Goal: Information Seeking & Learning: Check status

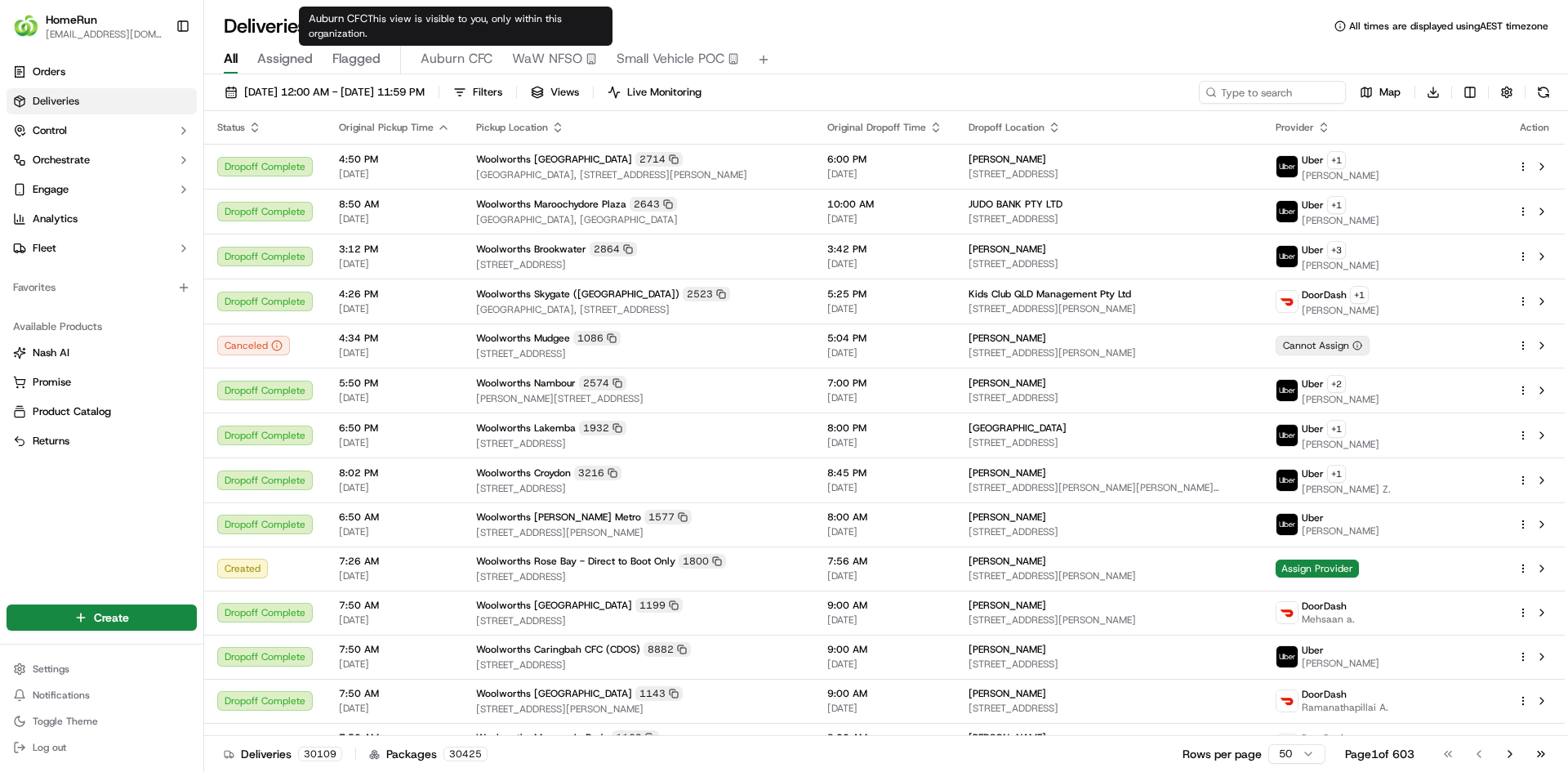
click at [440, 63] on span "Auburn CFC" at bounding box center [456, 59] width 71 height 19
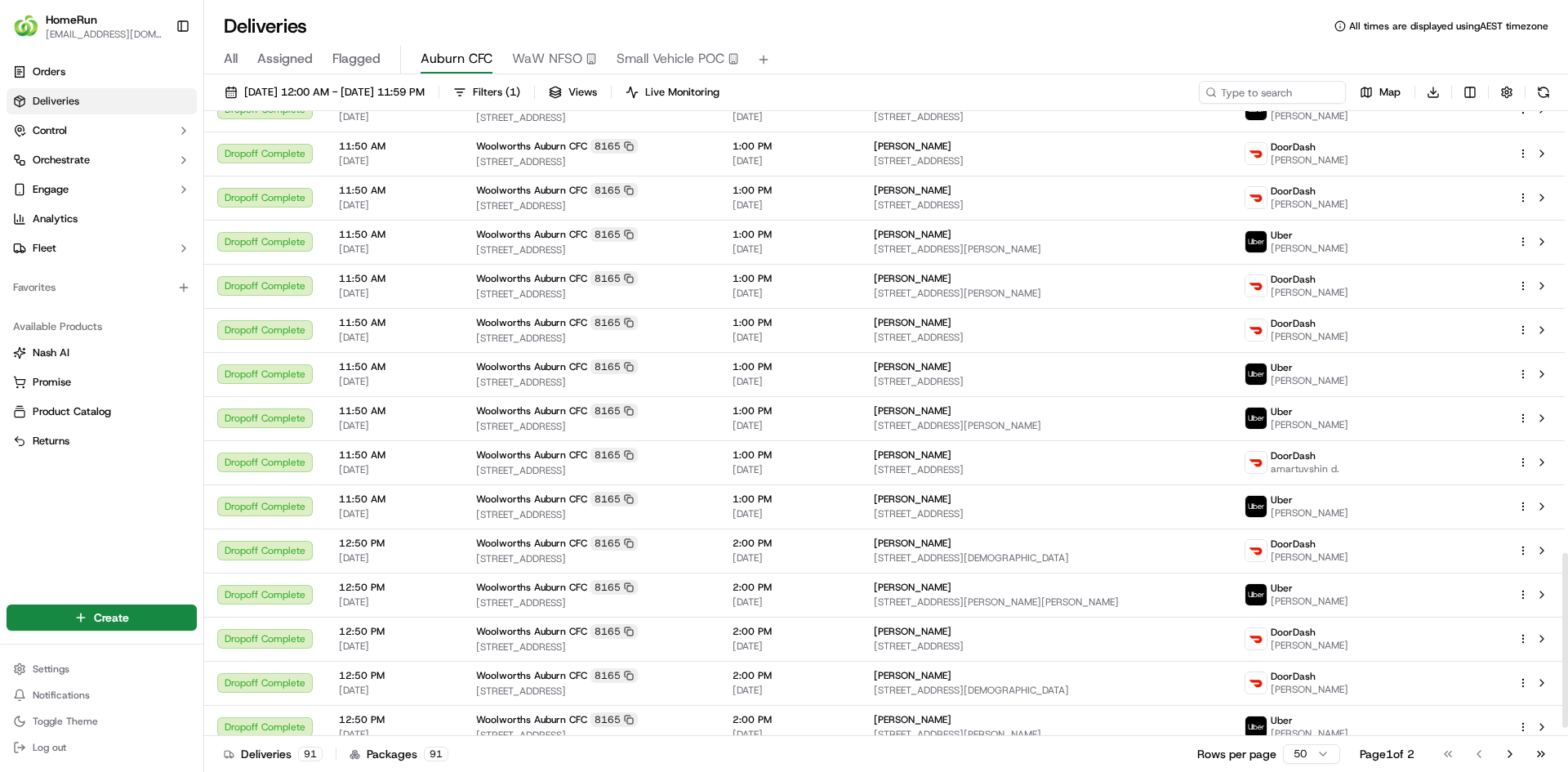
scroll to position [1614, 0]
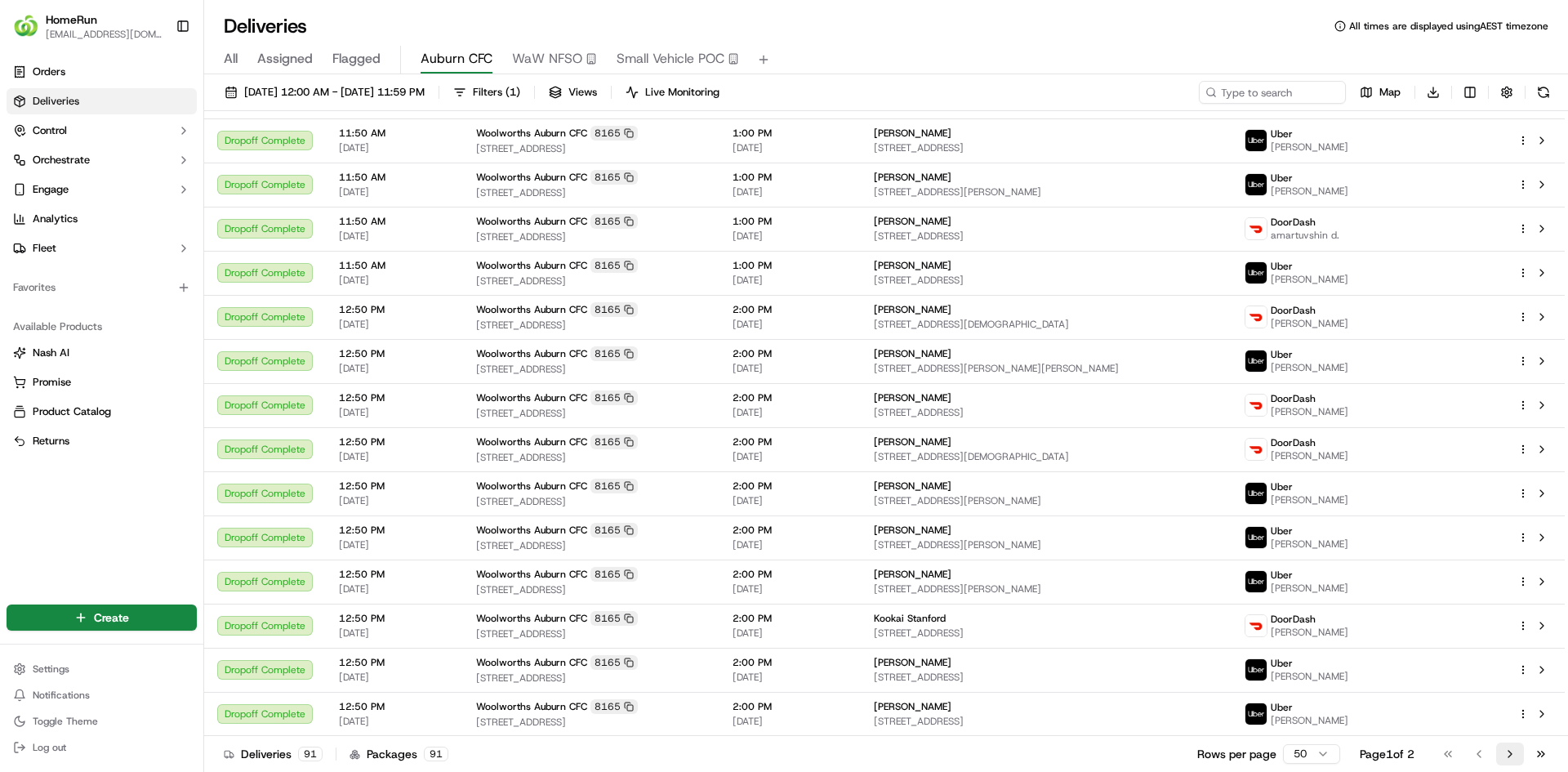
click at [1505, 755] on button "Go to next page" at bounding box center [1509, 754] width 27 height 23
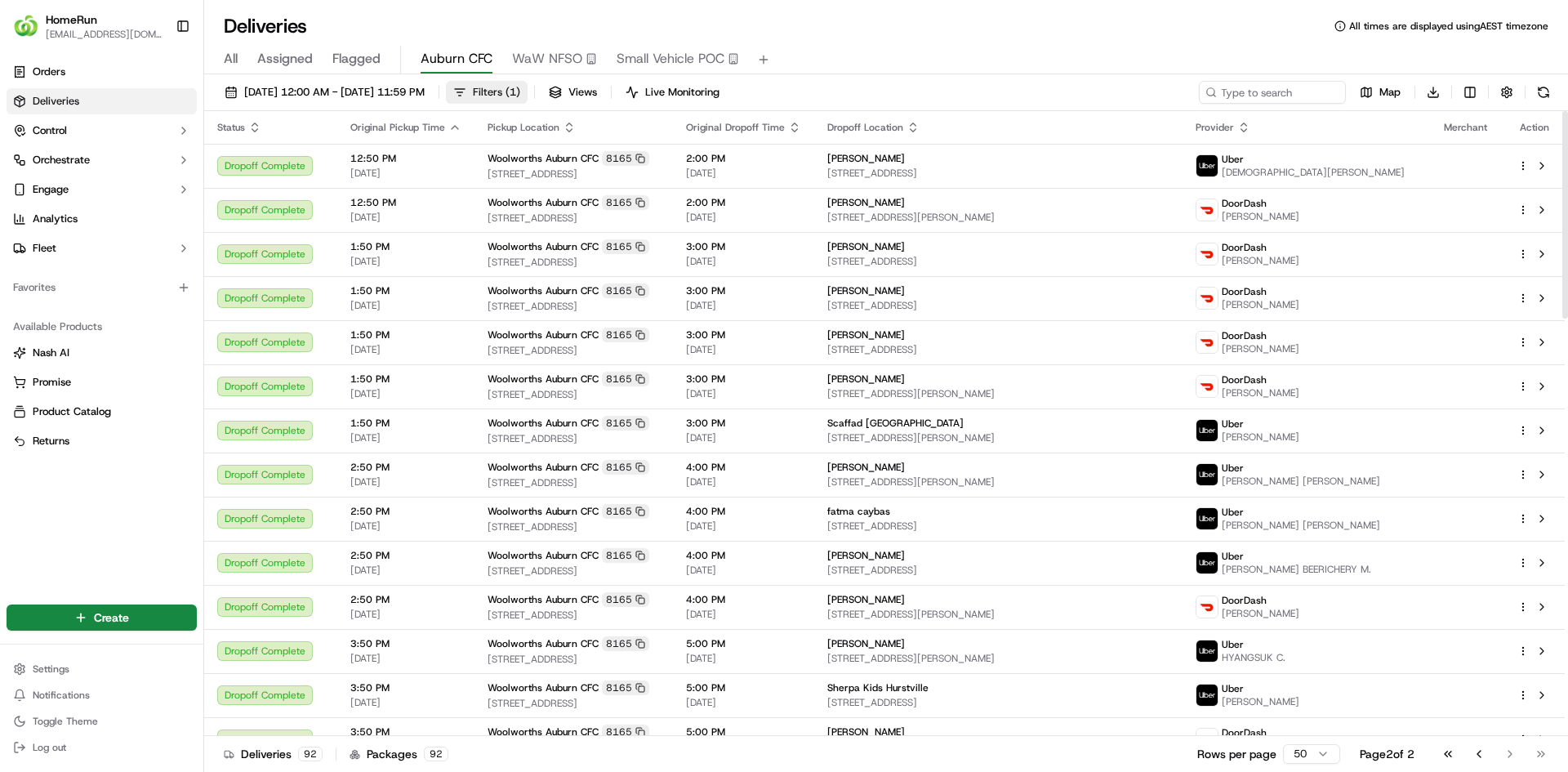
click at [527, 94] on button "Filters ( 1 )" at bounding box center [487, 93] width 82 height 23
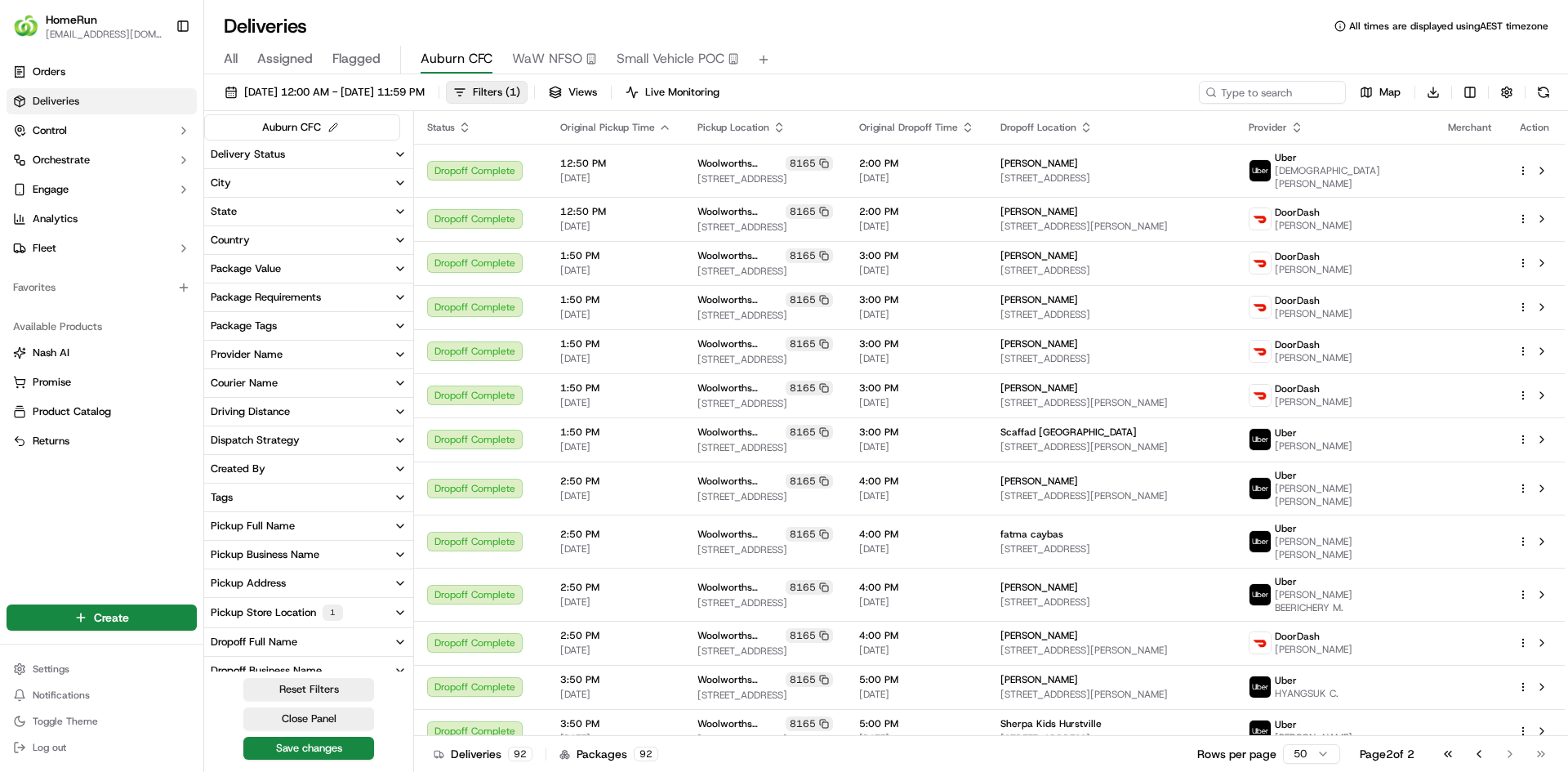
click at [293, 148] on button "Delivery Status" at bounding box center [308, 154] width 209 height 27
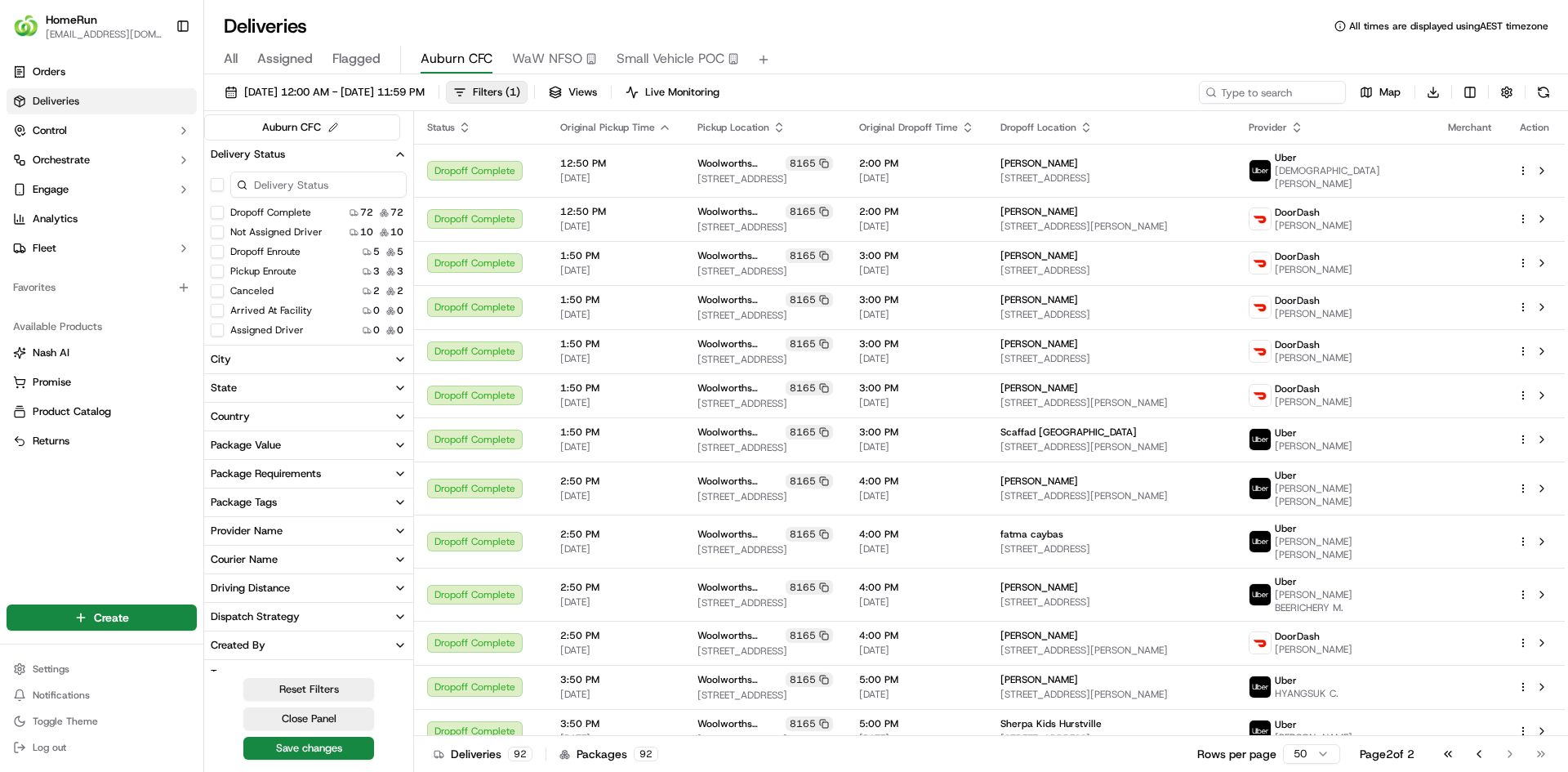
click at [218, 190] on button "button" at bounding box center [217, 184] width 13 height 13
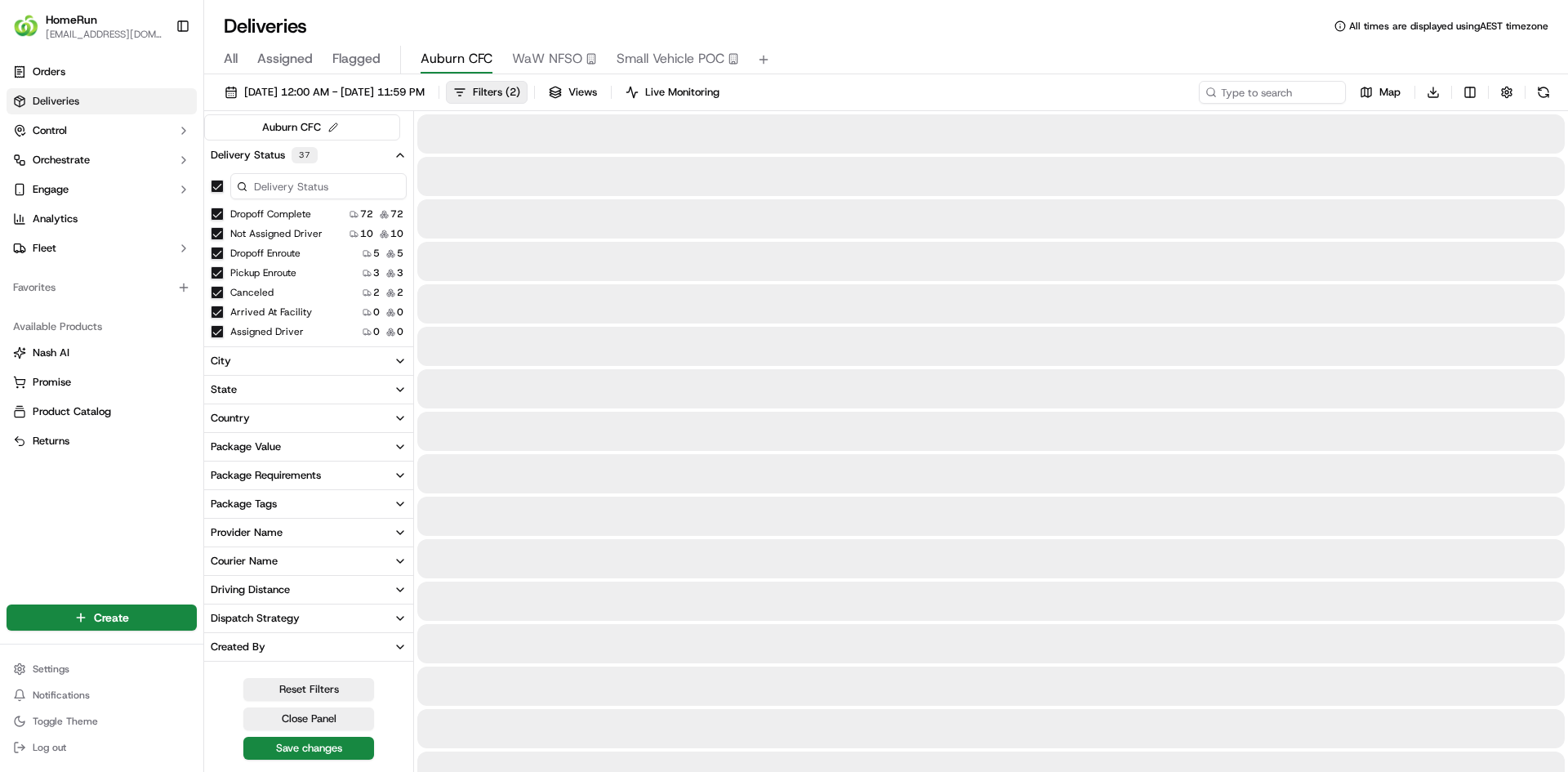
click at [220, 211] on button "Dropoff Complete" at bounding box center [217, 214] width 13 height 13
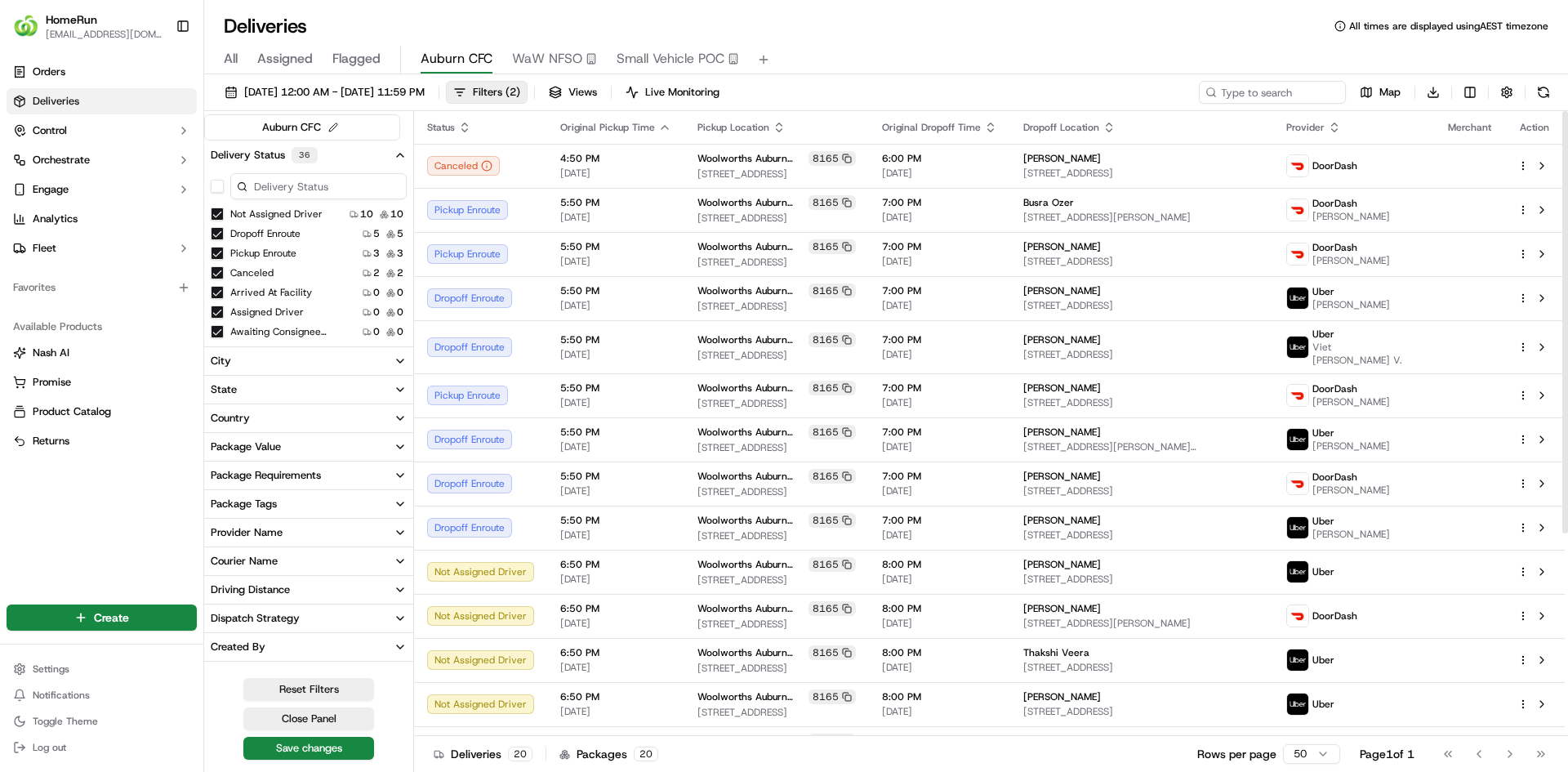
click at [902, 51] on div "All Assigned Flagged Auburn CFC WaW NFSO Small Vehicle POC" at bounding box center [885, 60] width 1363 height 28
click at [520, 93] on span "Filters ( 2 )" at bounding box center [497, 92] width 48 height 15
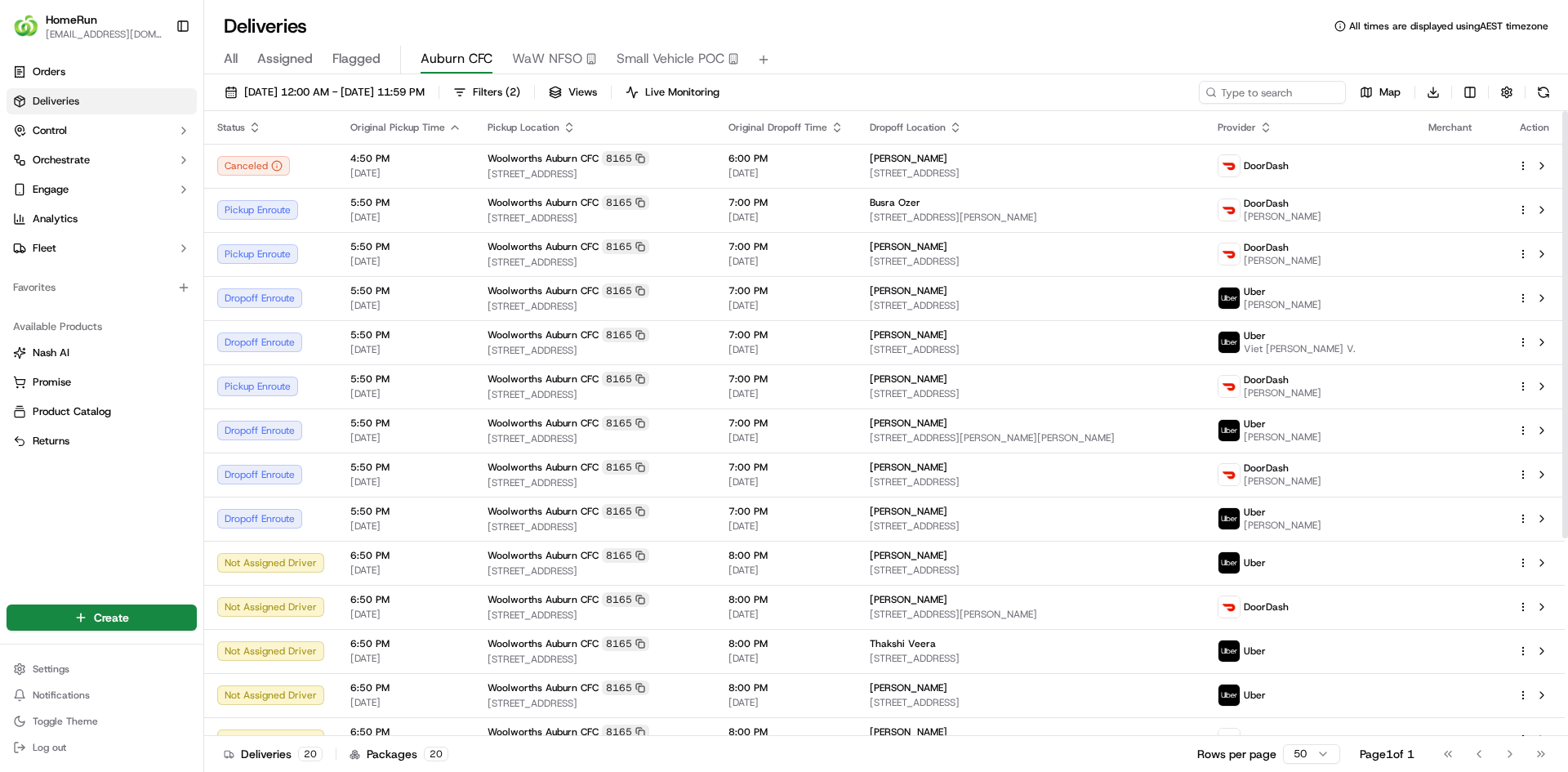
click at [1316, 754] on html "HomeRun leustace@woolworths.com.au Toggle Sidebar Orders Deliveries Control Orc…" at bounding box center [784, 386] width 1568 height 772
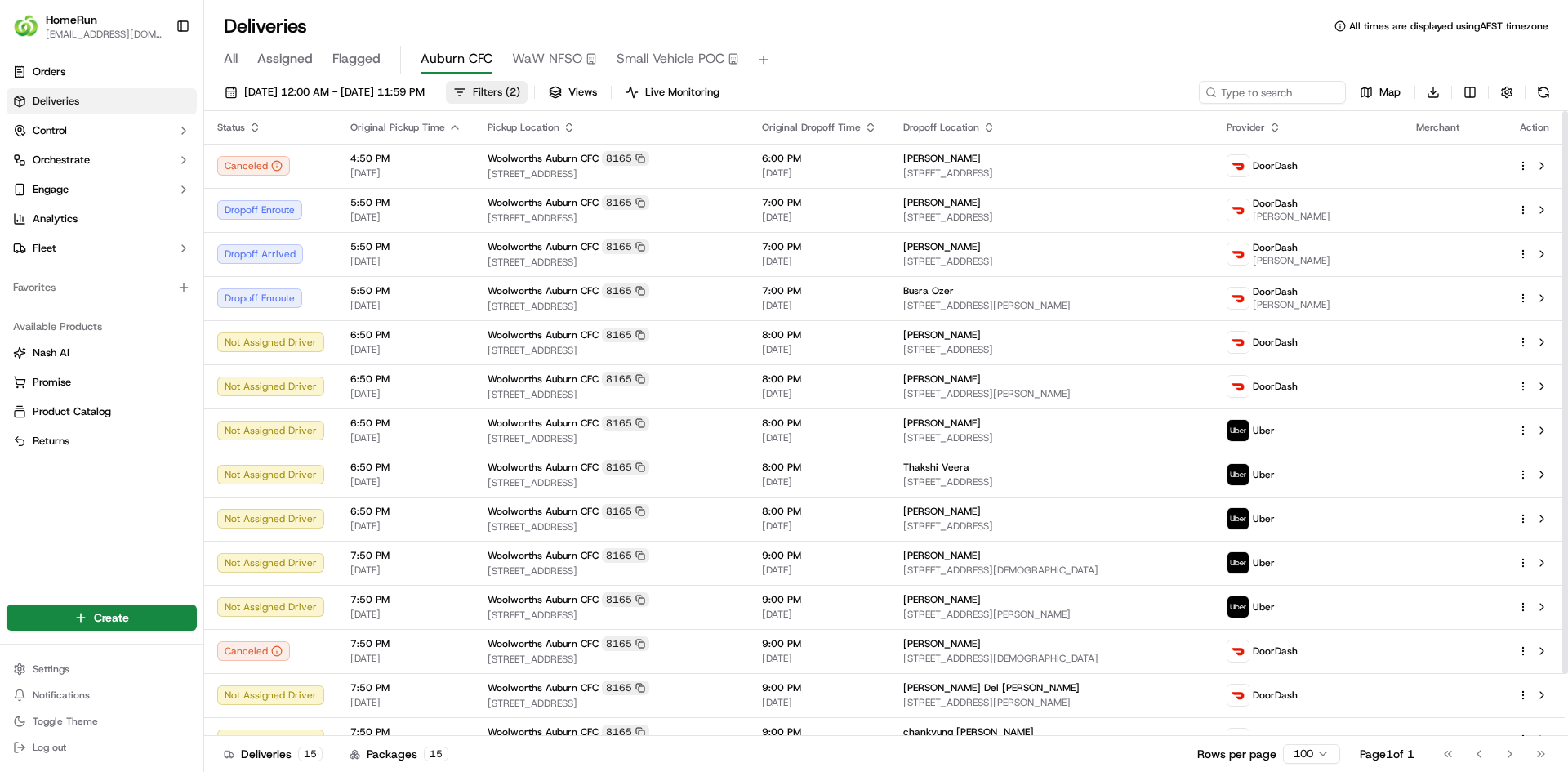
click at [520, 98] on span "Filters ( 2 )" at bounding box center [497, 92] width 48 height 15
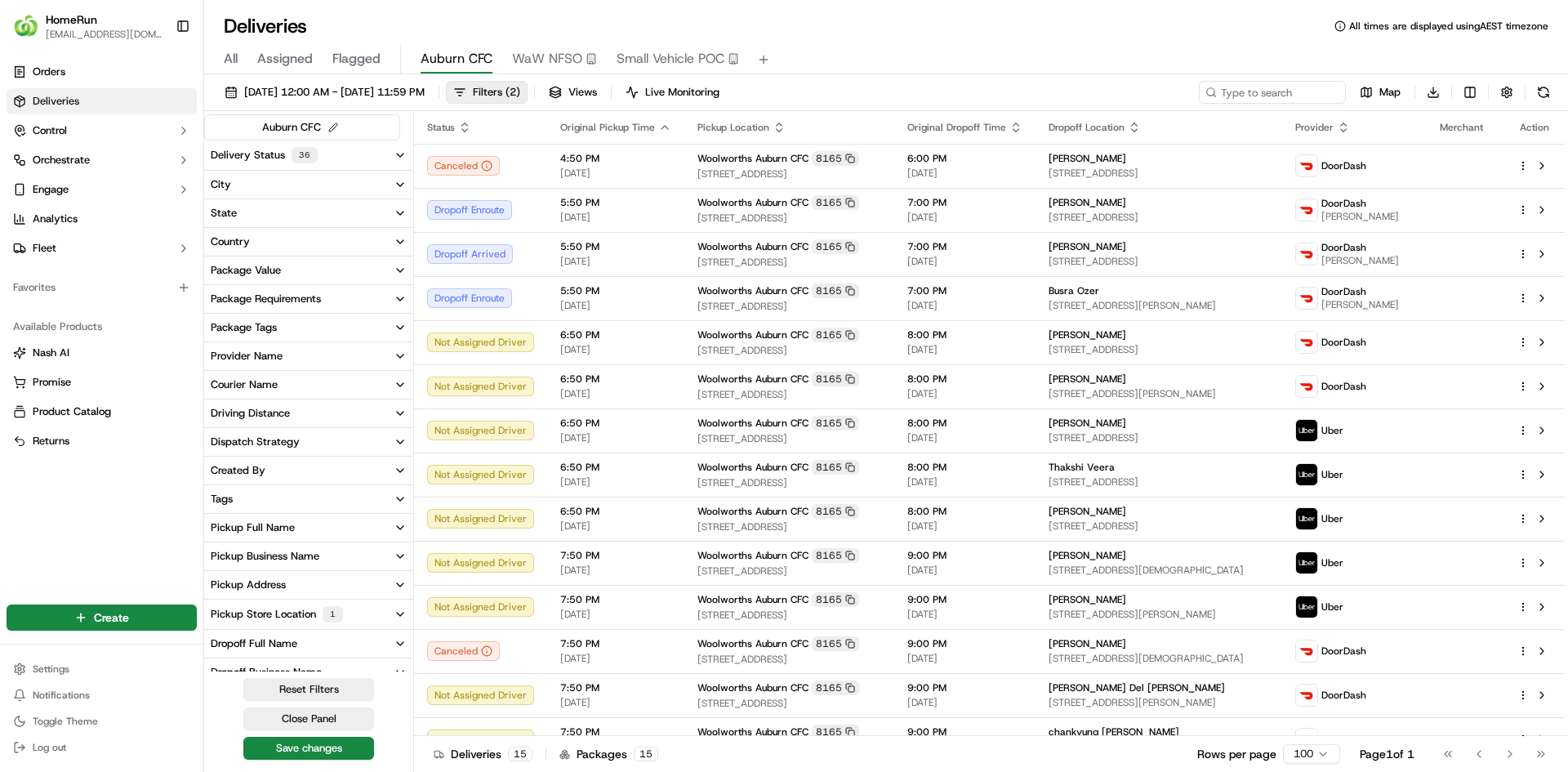
click at [264, 153] on div "Delivery Status 36" at bounding box center [264, 155] width 107 height 17
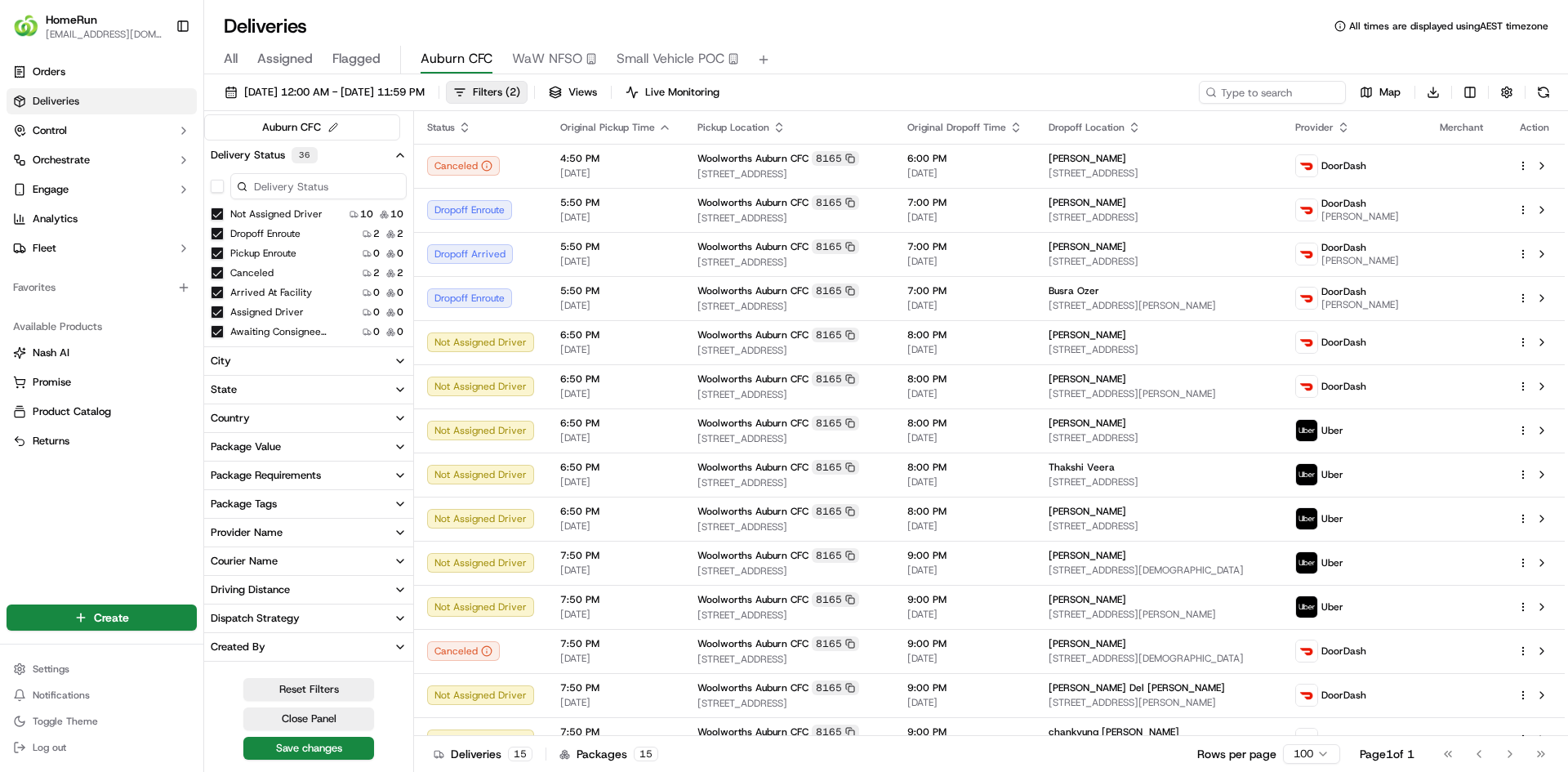
click at [215, 273] on button "Canceled" at bounding box center [217, 273] width 13 height 13
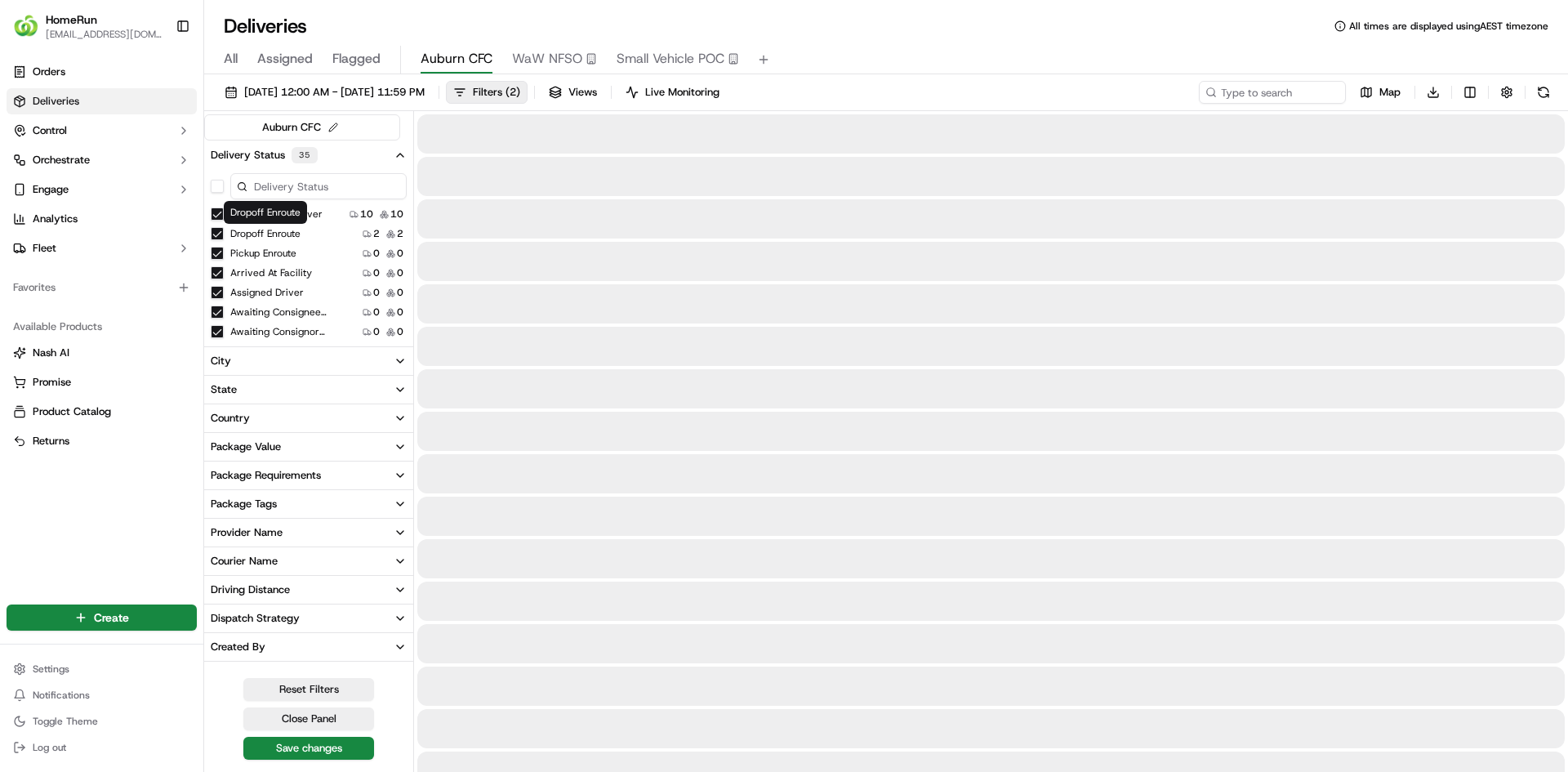
click at [399, 158] on icon "button" at bounding box center [399, 155] width 13 height 13
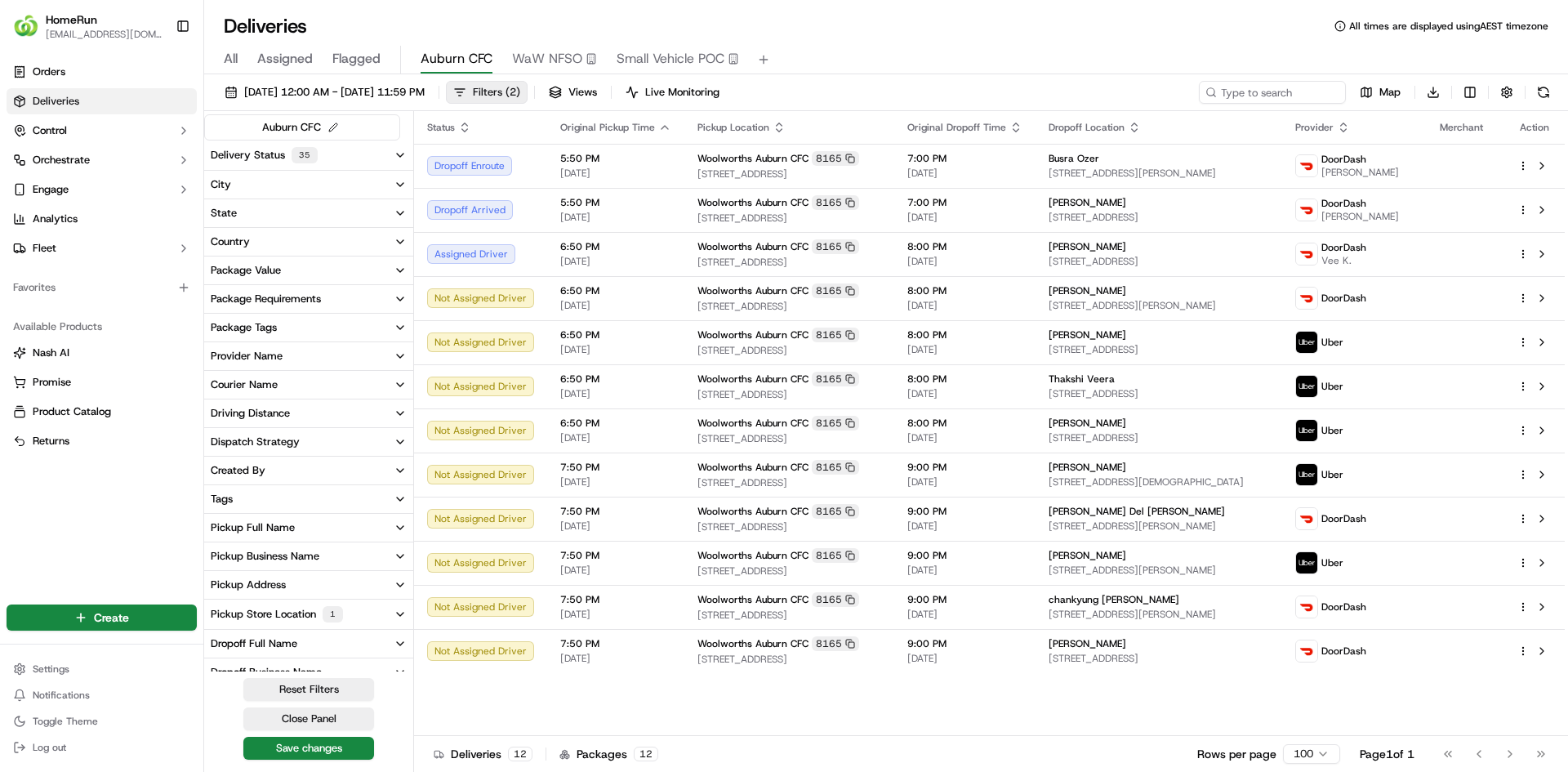
click at [520, 94] on span "Filters ( 2 )" at bounding box center [497, 92] width 48 height 15
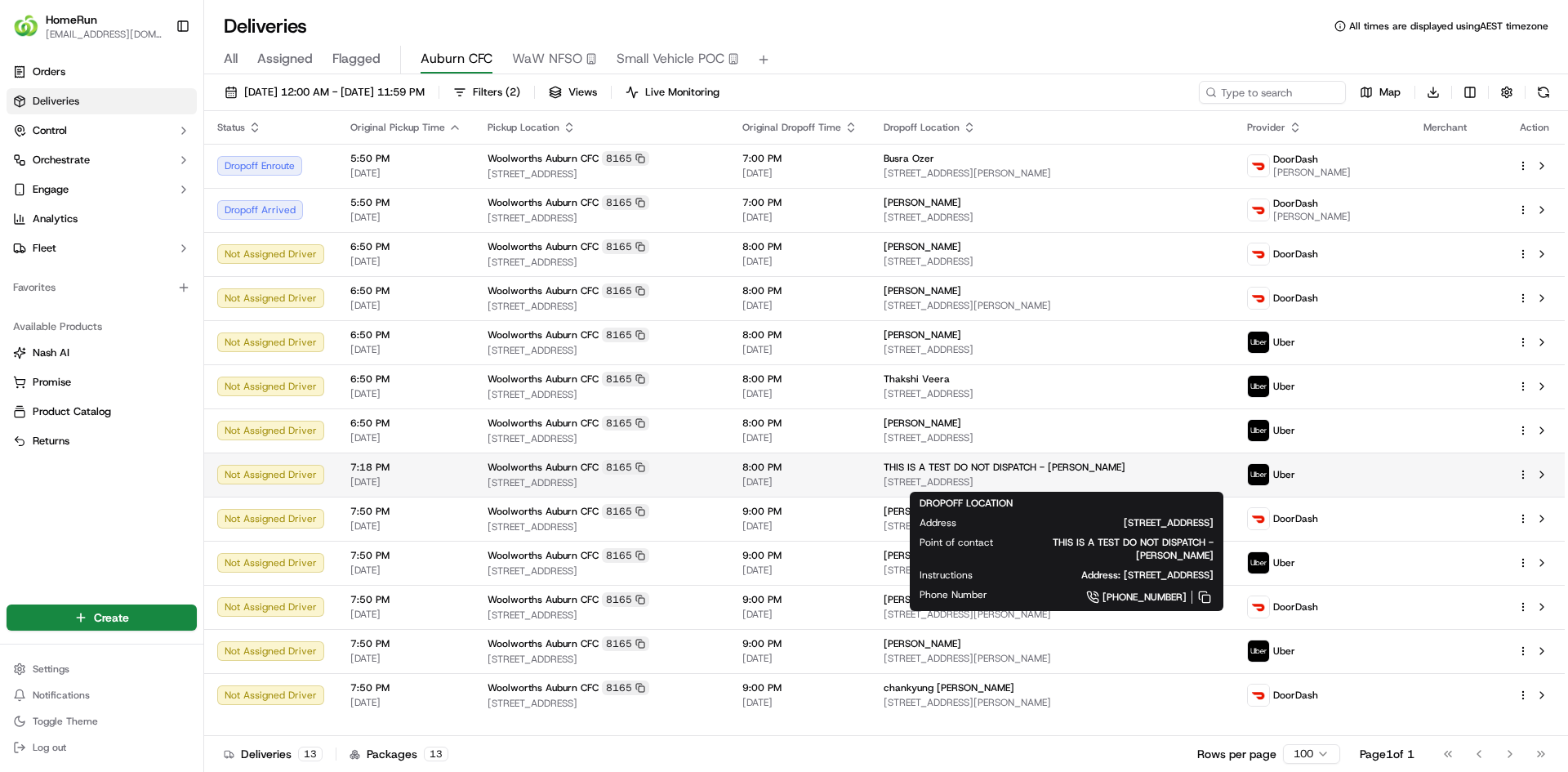
click at [1131, 469] on div "THIS IS A TEST DO NOT DISPATCH - [PERSON_NAME]" at bounding box center [1052, 467] width 337 height 13
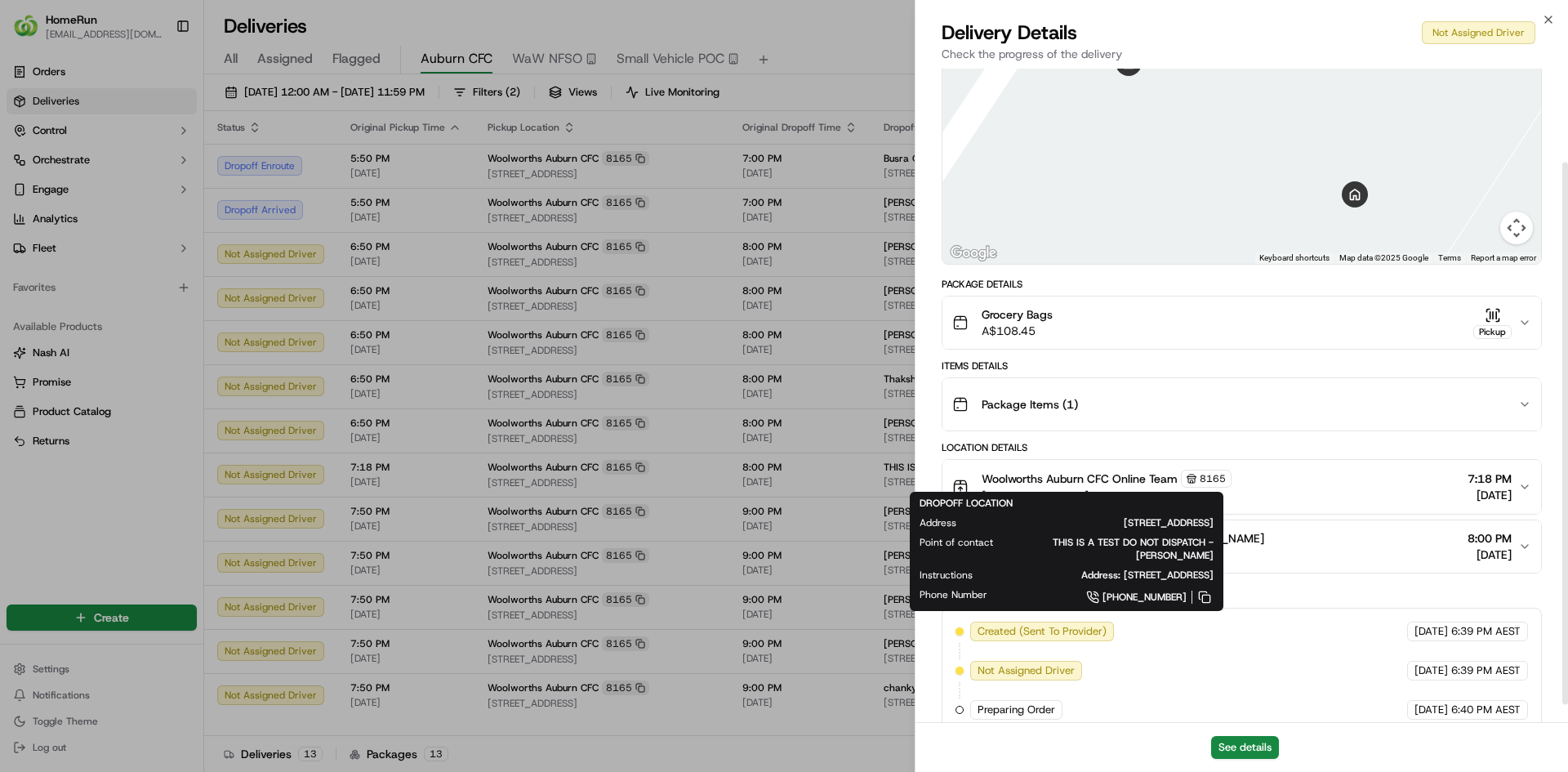
scroll to position [134, 0]
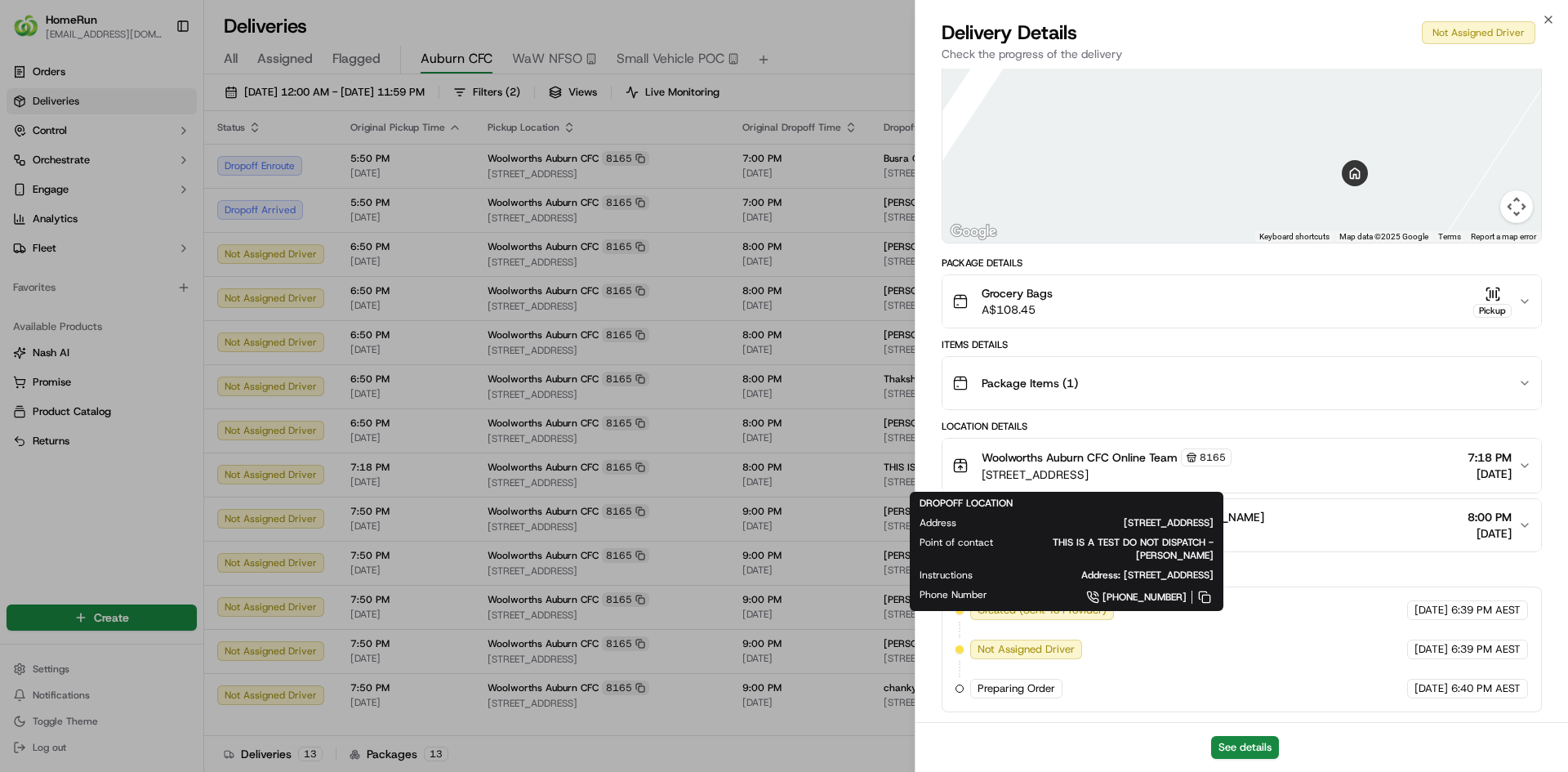
click at [1310, 421] on div "Location Details" at bounding box center [1242, 426] width 601 height 13
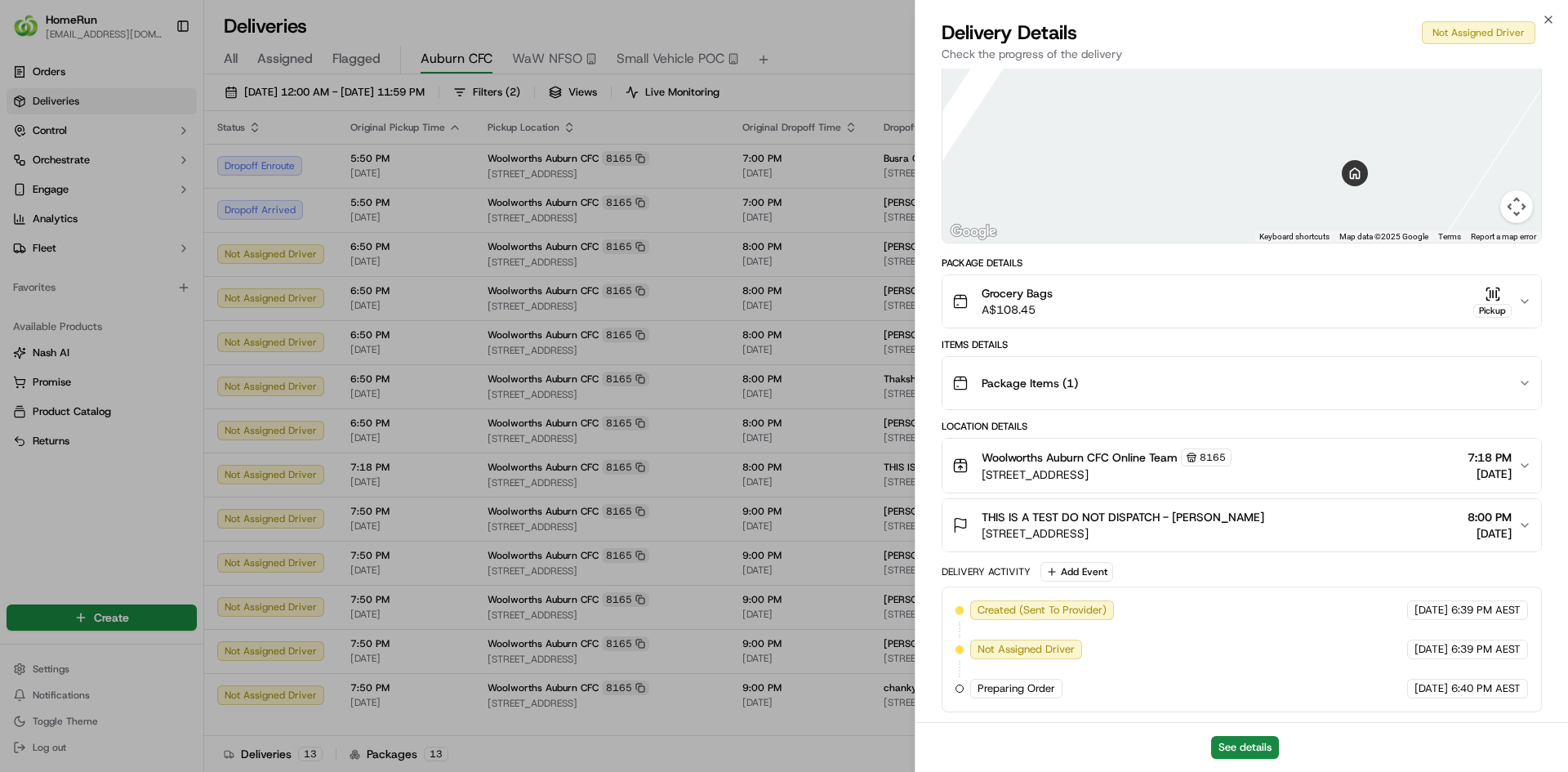
click at [1527, 464] on icon "button" at bounding box center [1524, 465] width 13 height 13
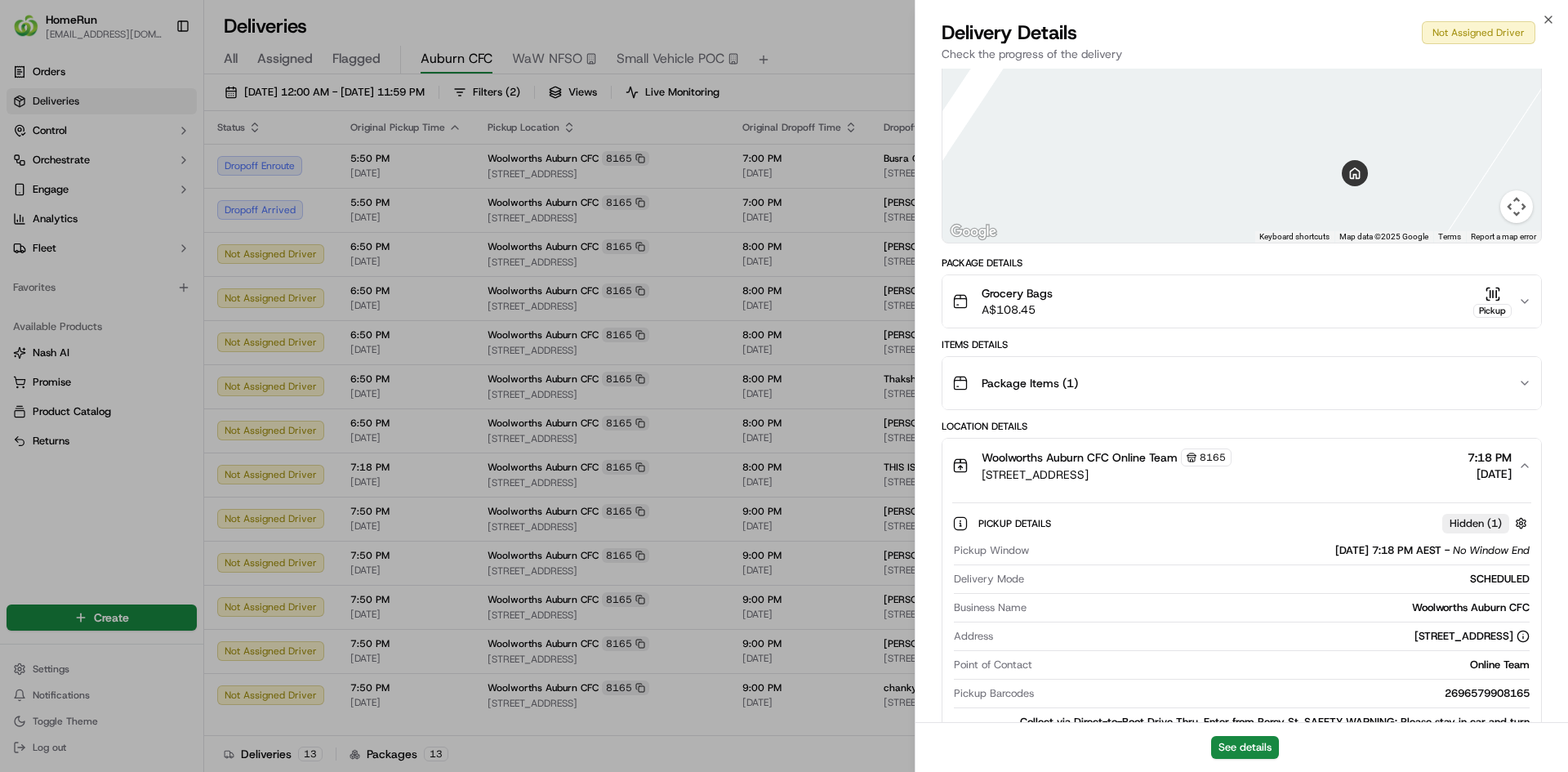
click at [1527, 464] on icon "button" at bounding box center [1524, 465] width 13 height 13
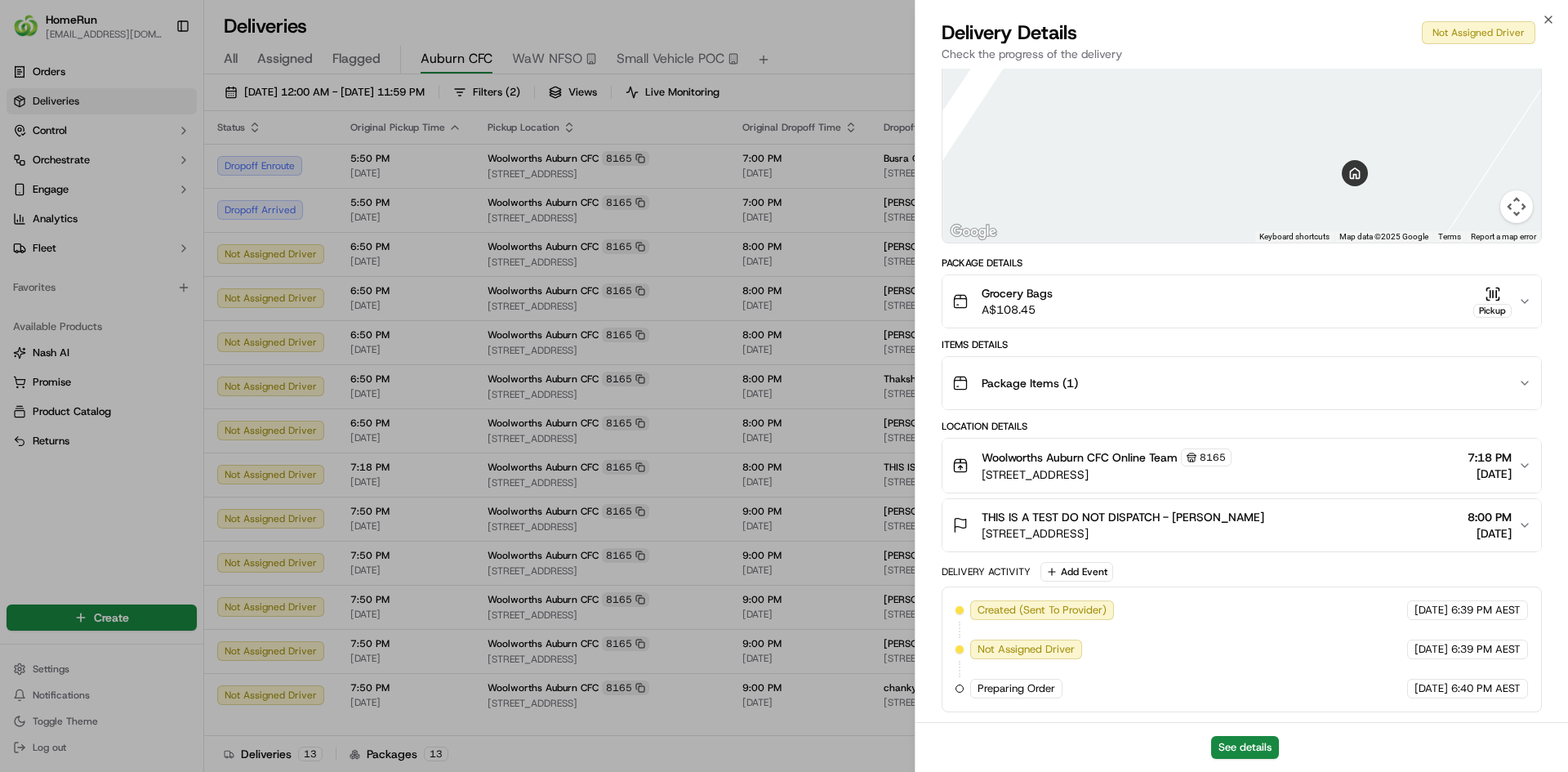
click at [1516, 502] on button "THIS IS A TEST DO NOT DISPATCH - Cherie 11 Percy St, Auburn, NSW 2144, AU 8:00 …" at bounding box center [1242, 525] width 599 height 52
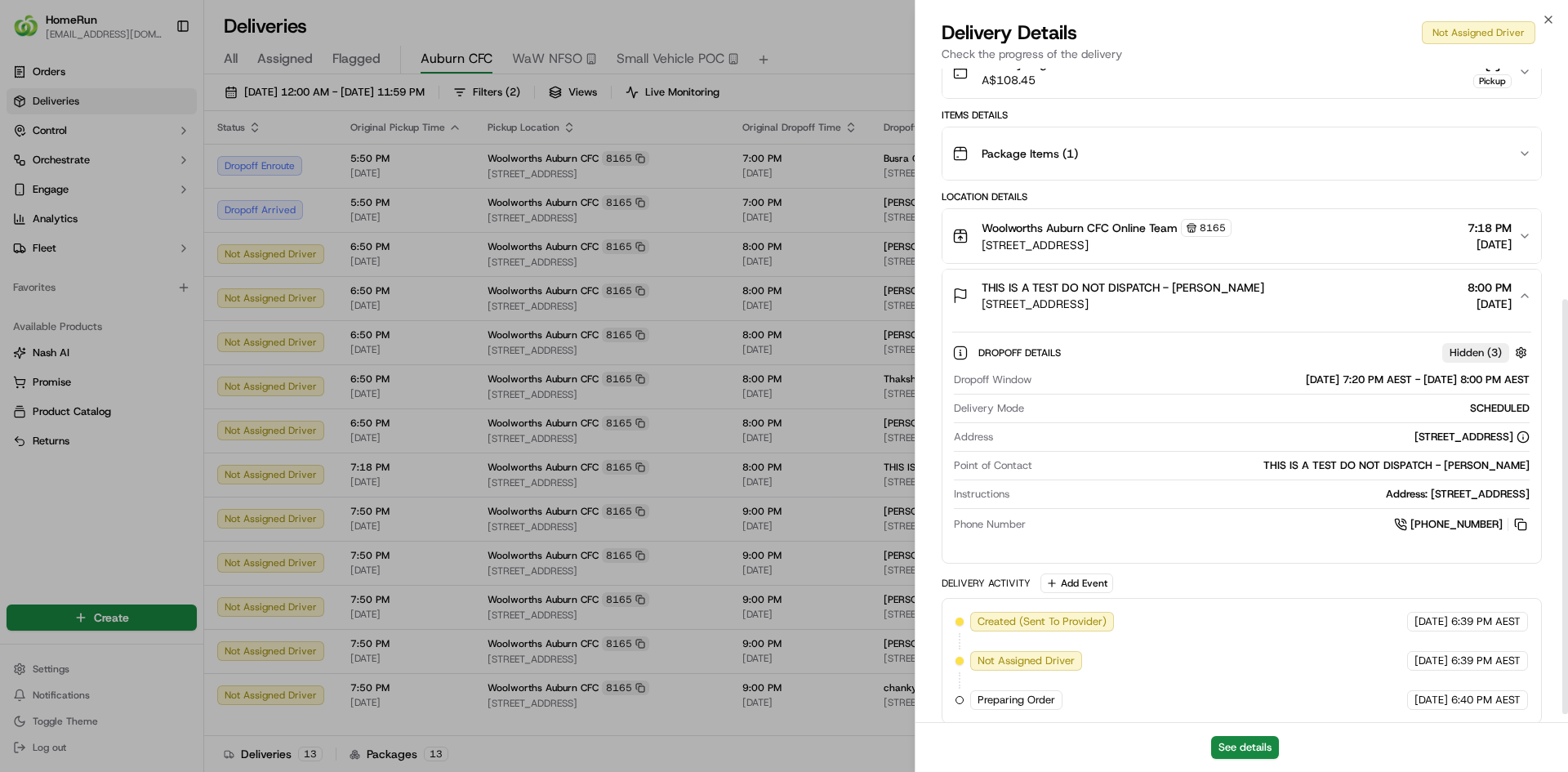
scroll to position [364, 0]
click at [1516, 294] on div "THIS IS A TEST DO NOT DISPATCH - Cherie 11 Percy St, Auburn, NSW 2144, AU 8:00 …" at bounding box center [1236, 296] width 566 height 33
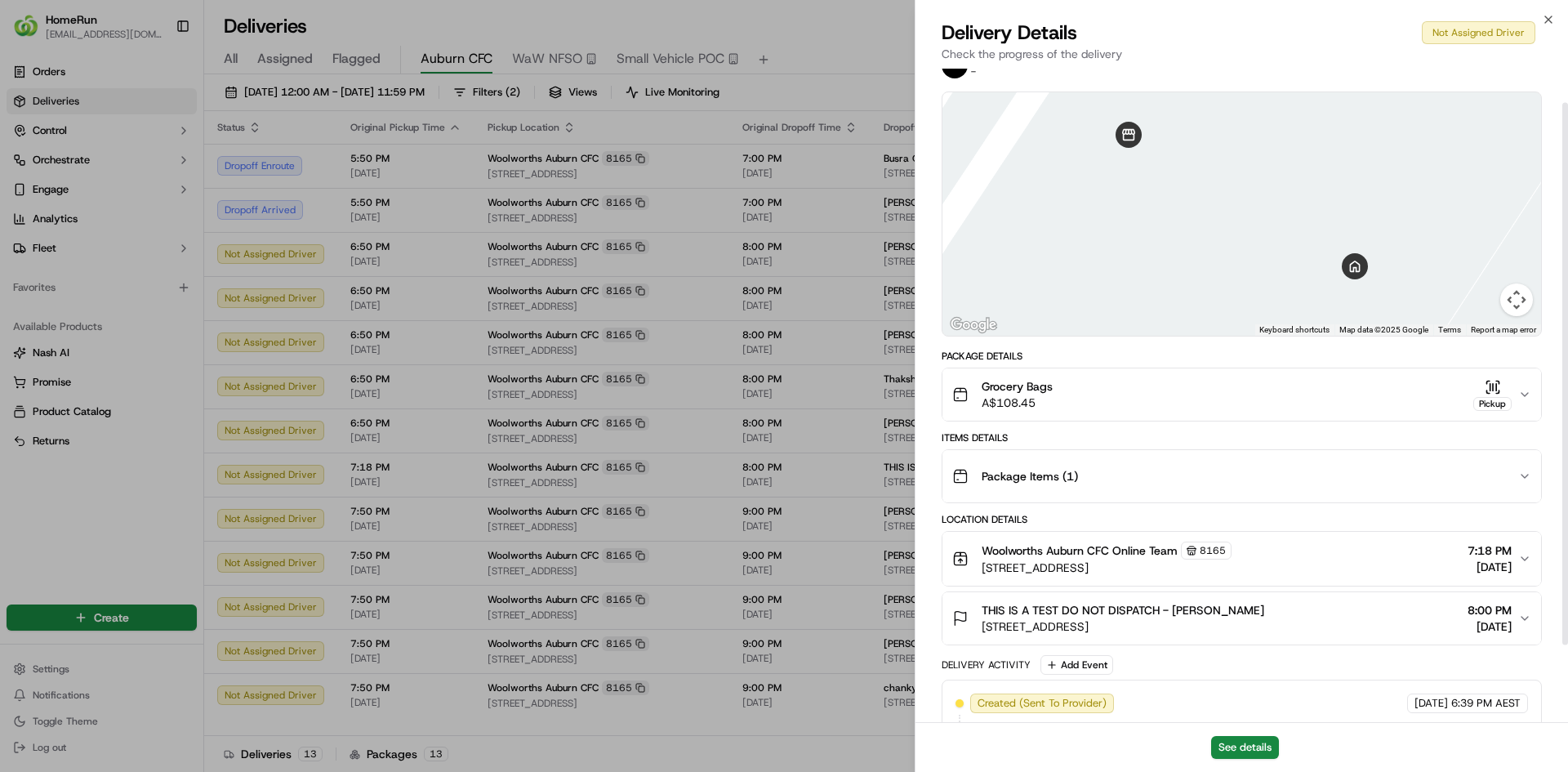
scroll to position [134, 0]
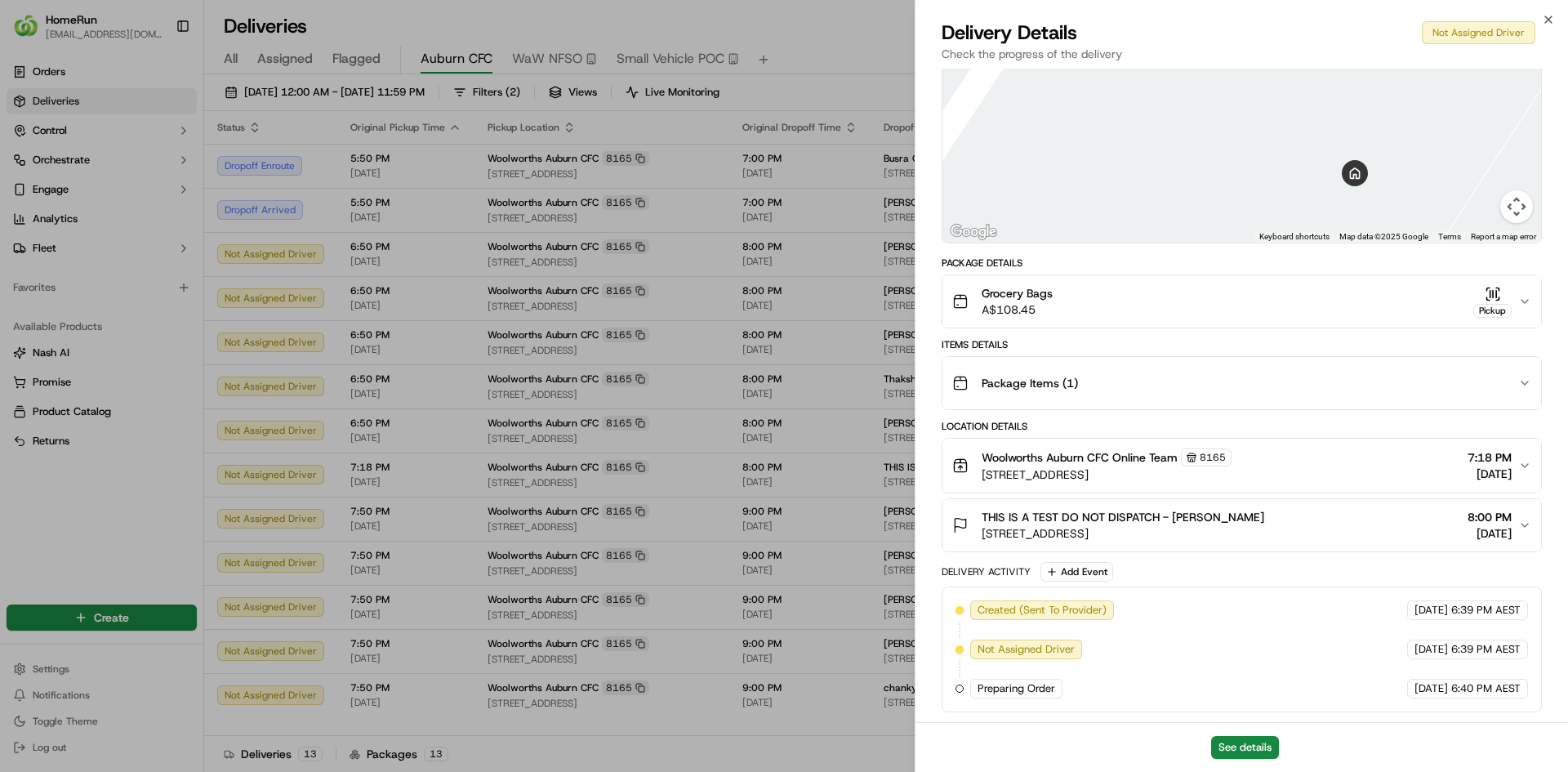
click at [1517, 520] on div "THIS IS A TEST DO NOT DISPATCH - Cherie 11 Percy St, Auburn, NSW 2144, AU 8:00 …" at bounding box center [1236, 525] width 566 height 33
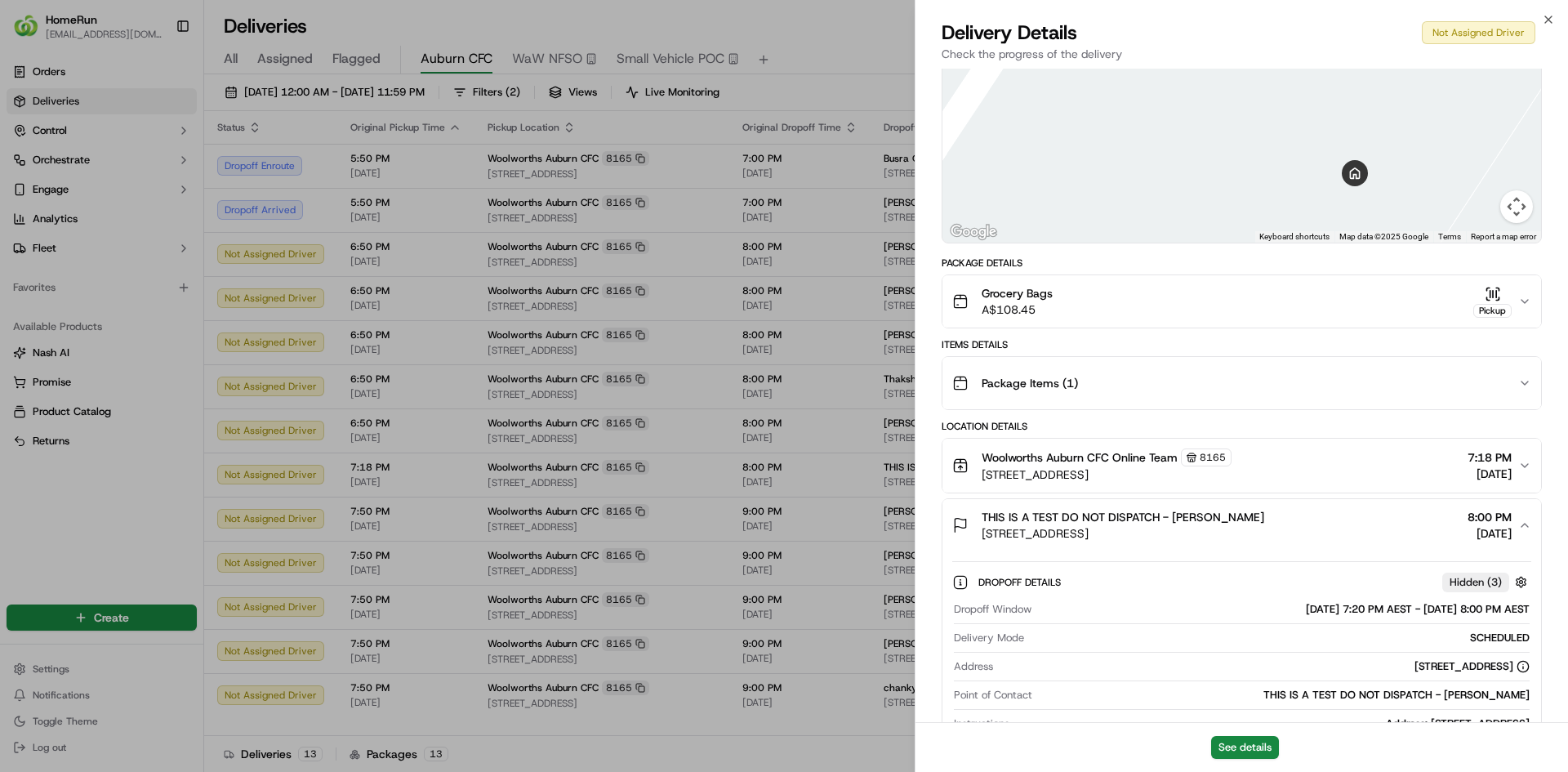
click at [1517, 520] on div "THIS IS A TEST DO NOT DISPATCH - Cherie 11 Percy St, Auburn, NSW 2144, AU 8:00 …" at bounding box center [1236, 525] width 566 height 33
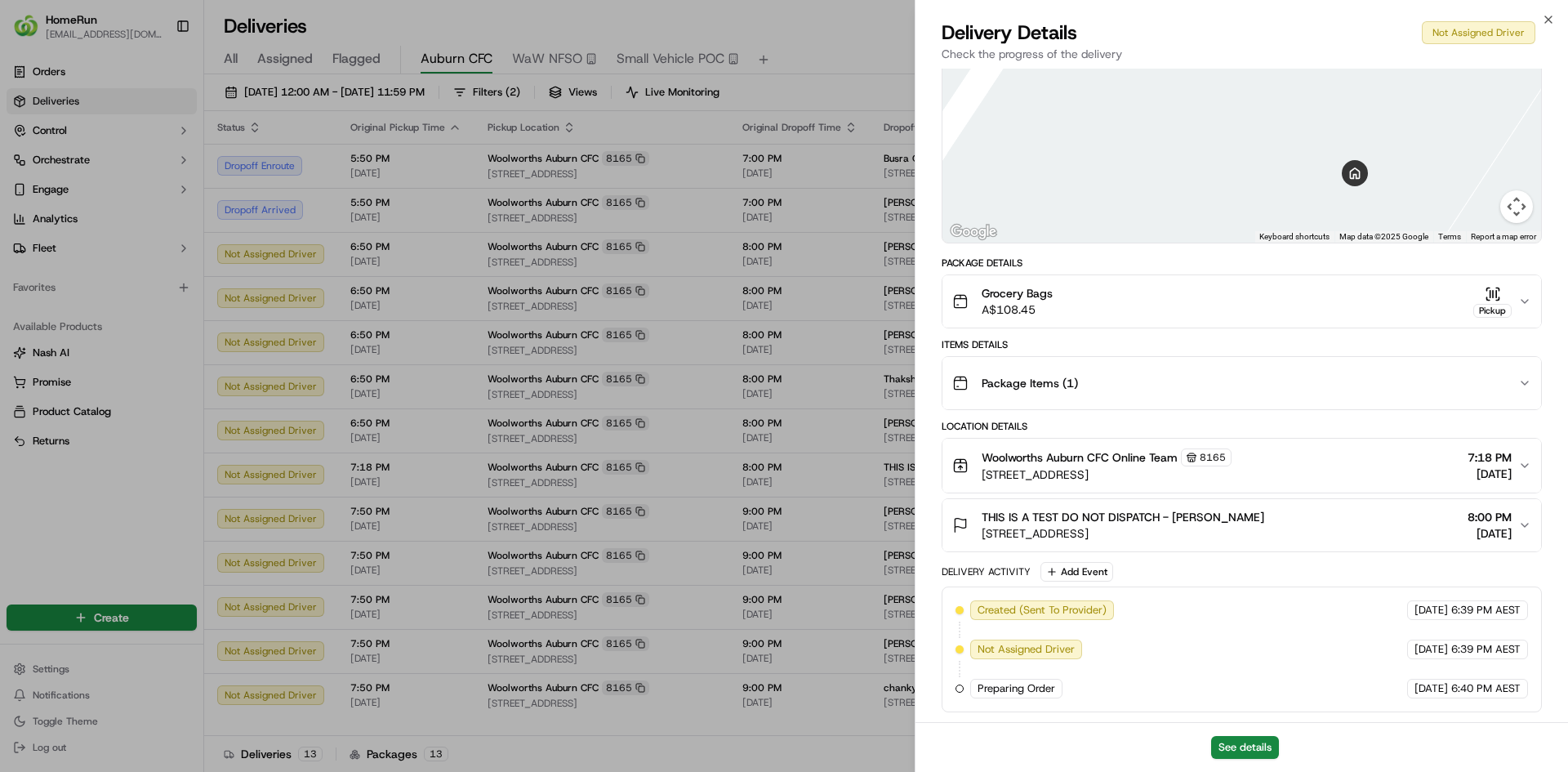
click at [1504, 513] on span "8:00 PM" at bounding box center [1490, 517] width 44 height 17
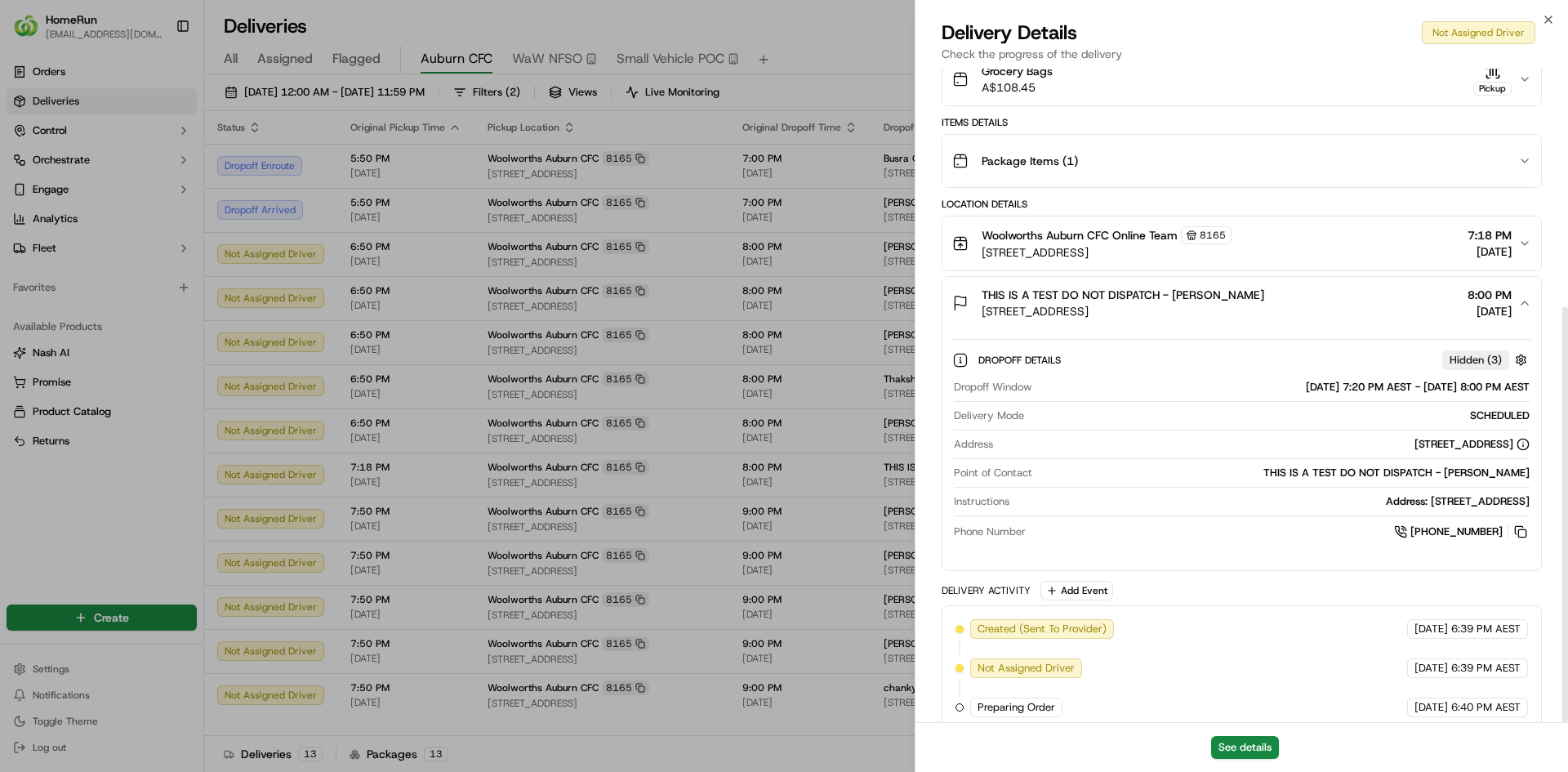
scroll to position [375, 0]
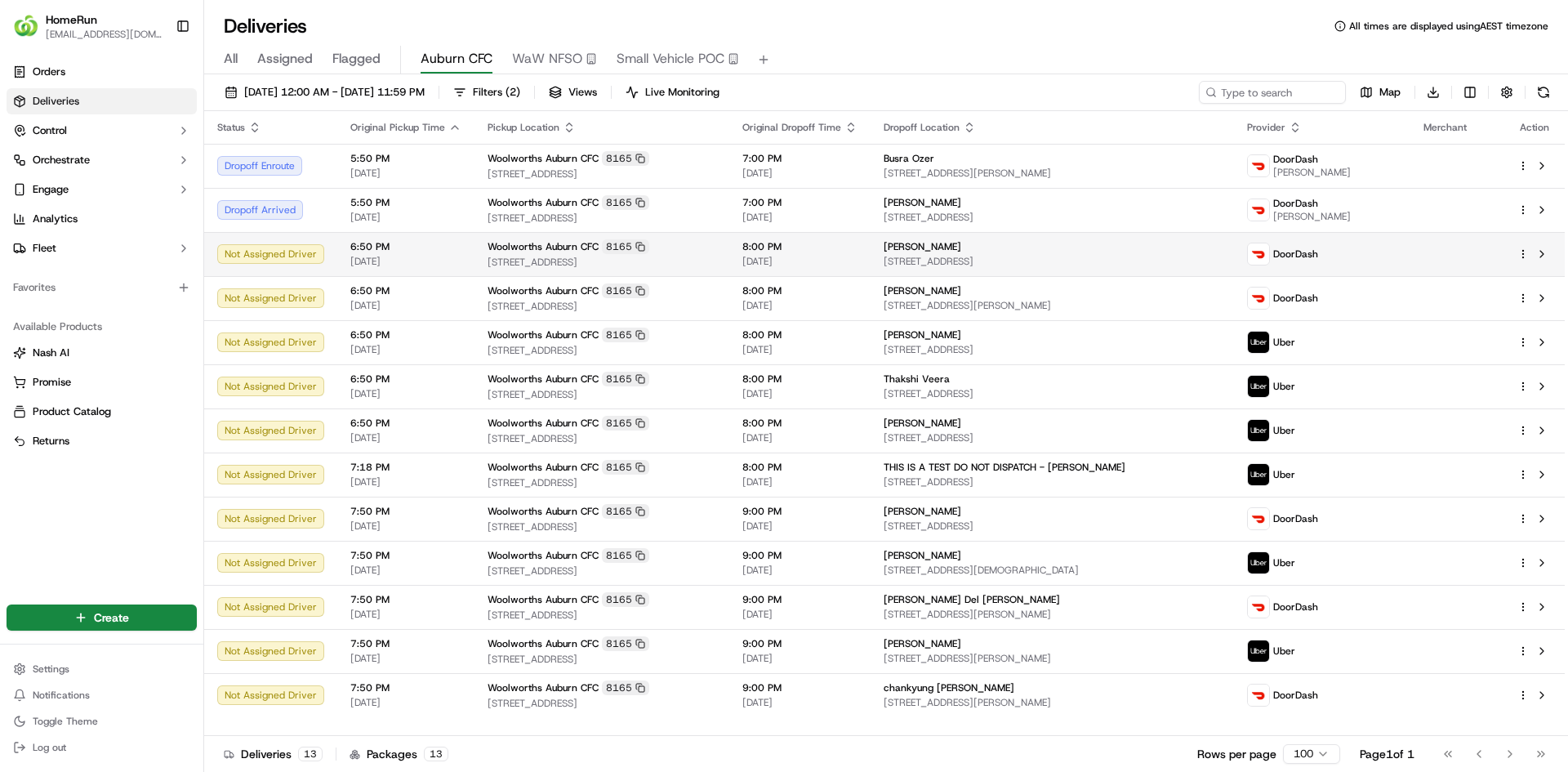
click at [529, 261] on span "[STREET_ADDRESS]" at bounding box center [601, 262] width 228 height 13
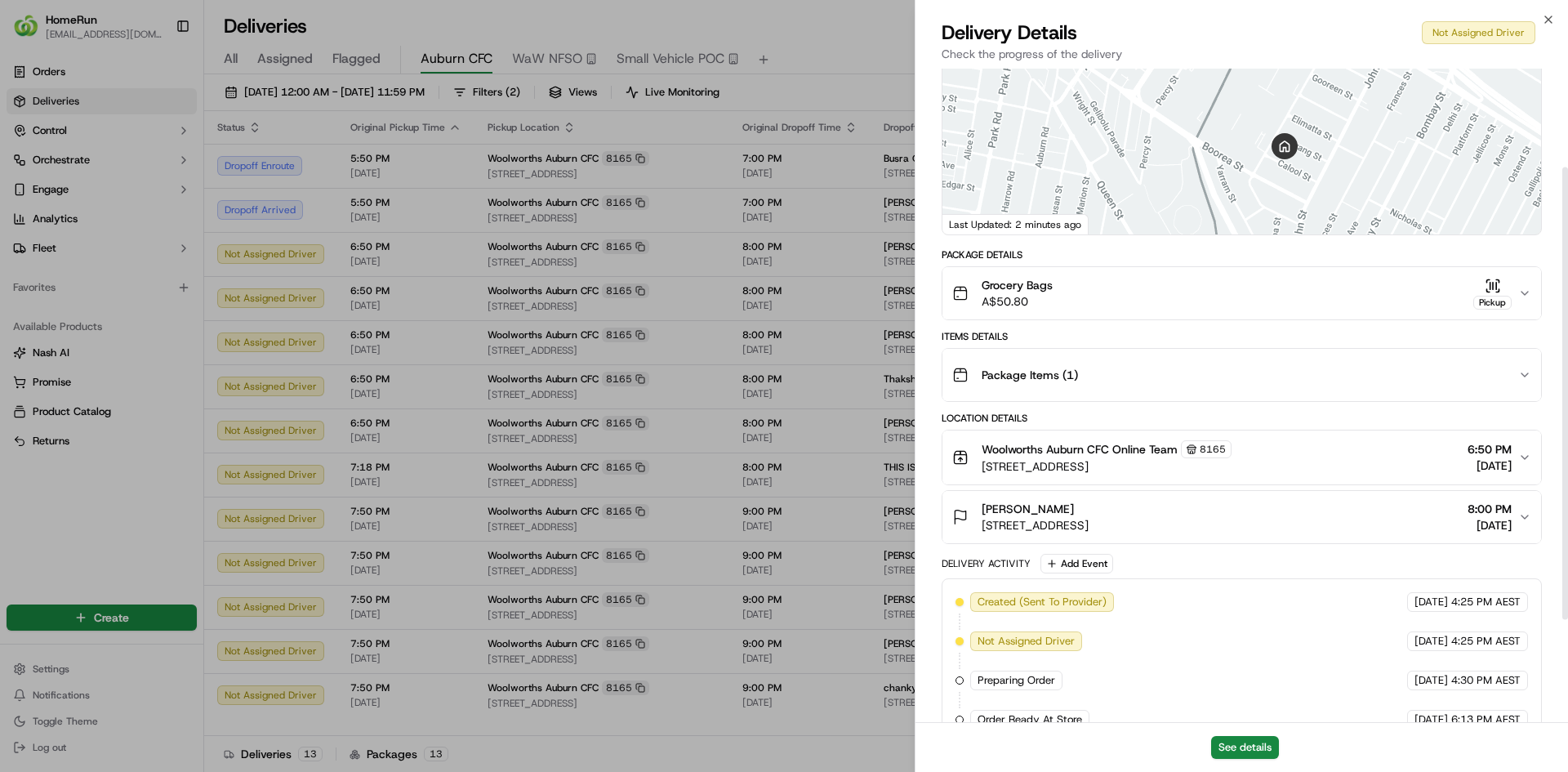
scroll to position [142, 0]
click at [1414, 525] on div "Mayada Alameddine 22 Calool St, Lidcombe, NSW 2141, AU 8:00 PM 16/09/2025" at bounding box center [1236, 517] width 566 height 33
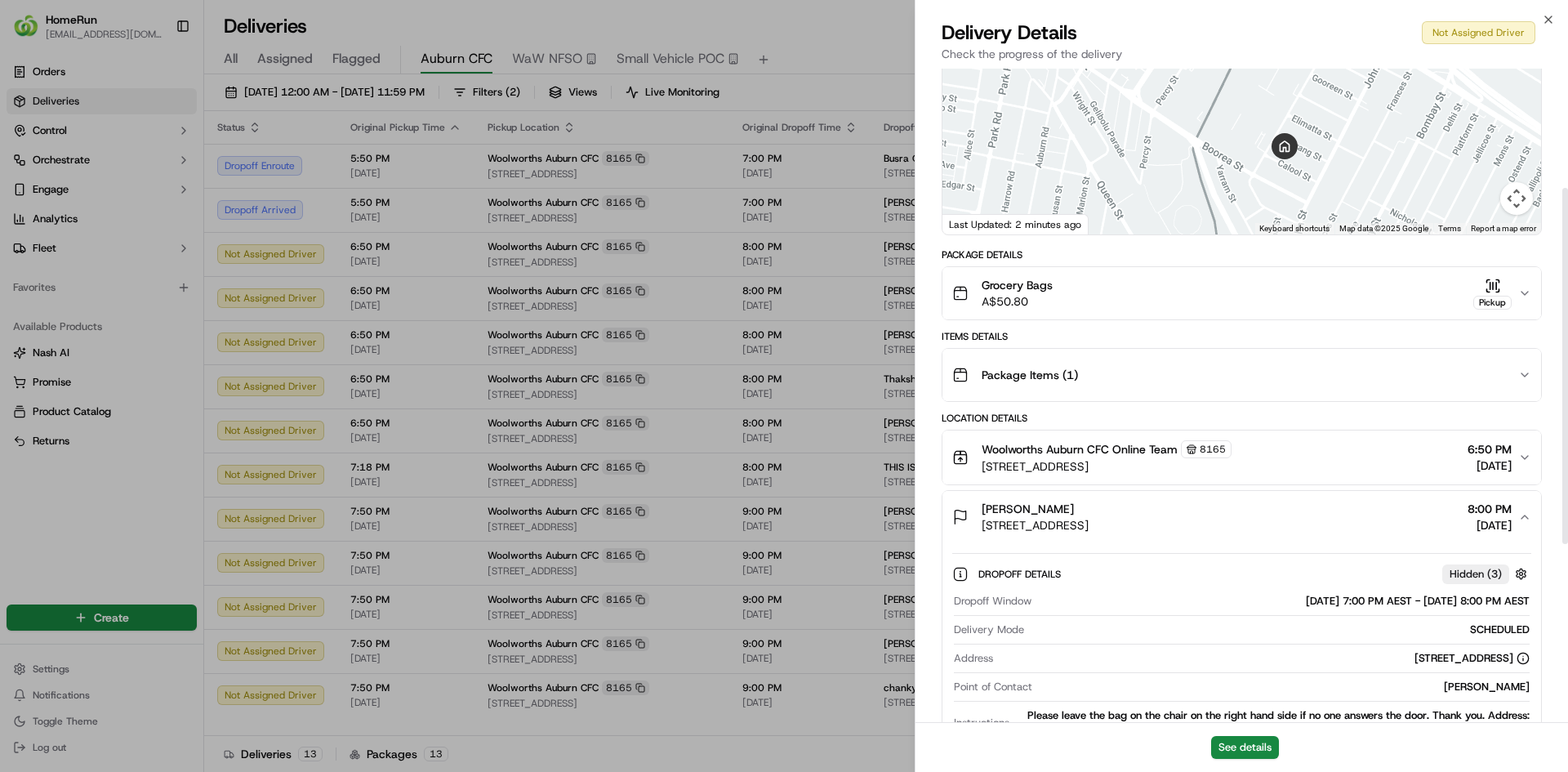
scroll to position [222, 0]
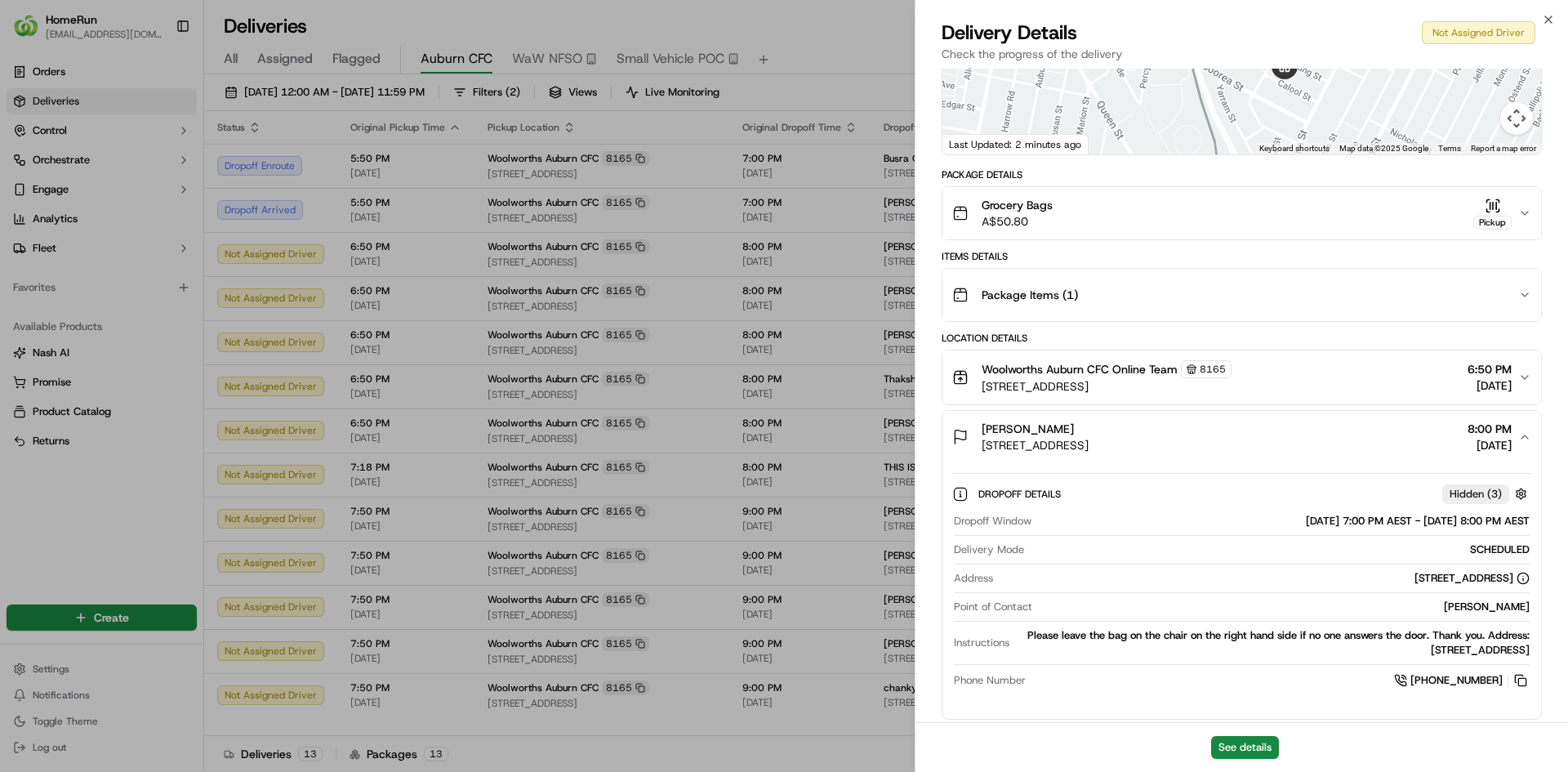
click at [1555, 19] on div "Delivery Details Not Assigned Driver Check the progress of the delivery" at bounding box center [1242, 44] width 653 height 49
click at [1549, 18] on icon "button" at bounding box center [1548, 19] width 13 height 13
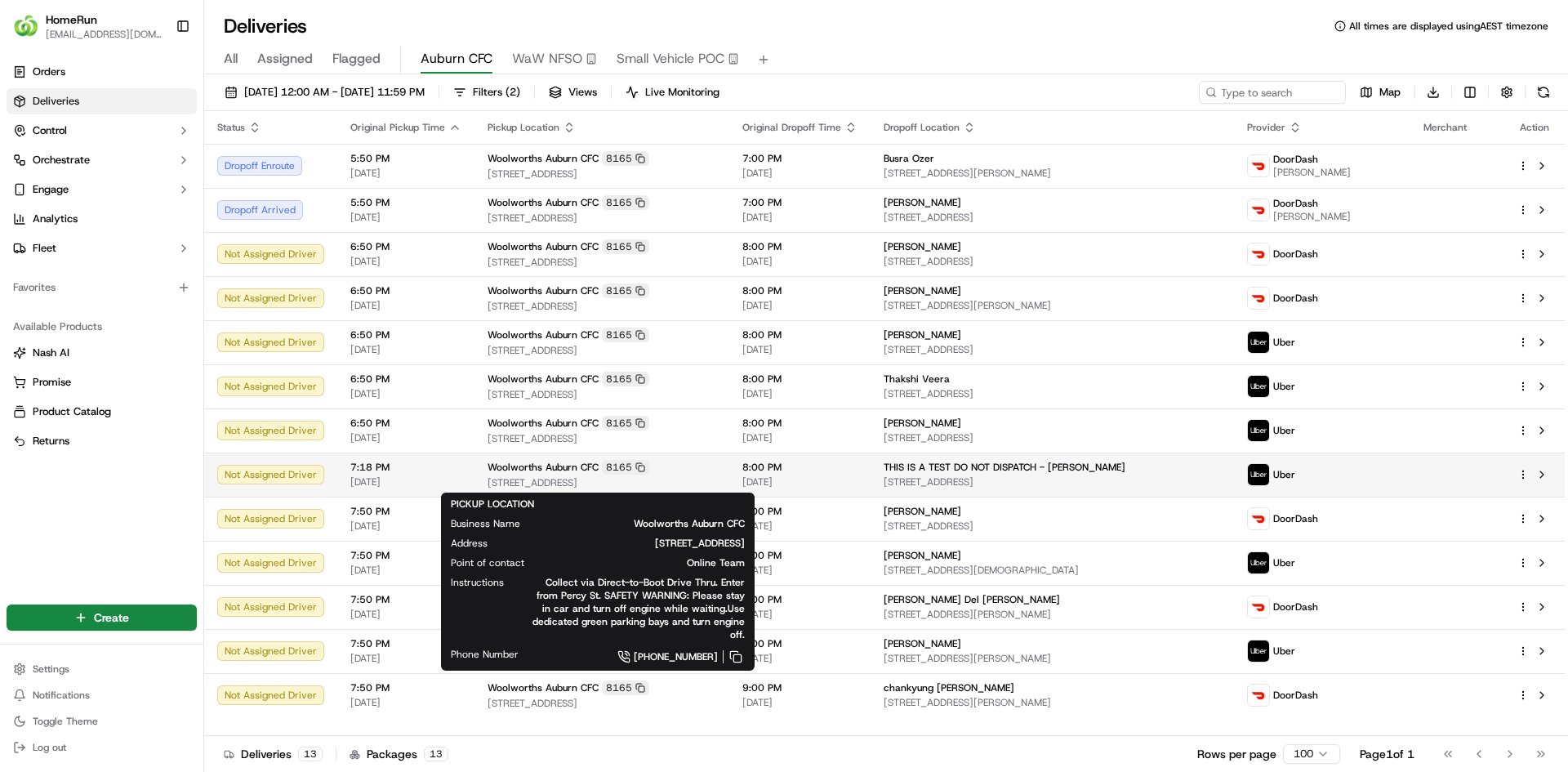
click at [524, 475] on div "Woolworths Auburn CFC 8165 11 Percy St, Auburn, NSW 2144, AU" at bounding box center [601, 474] width 228 height 29
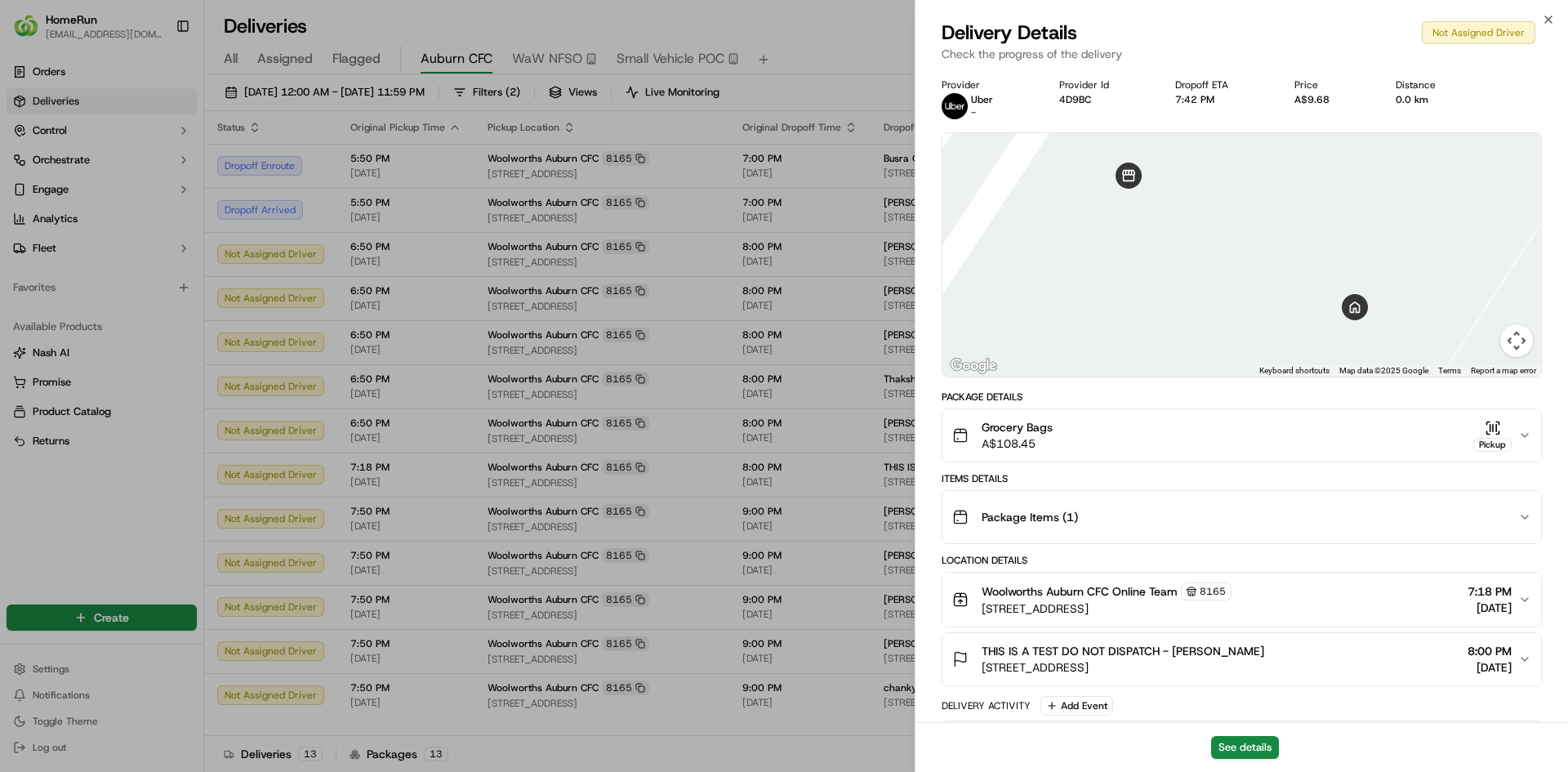
scroll to position [134, 0]
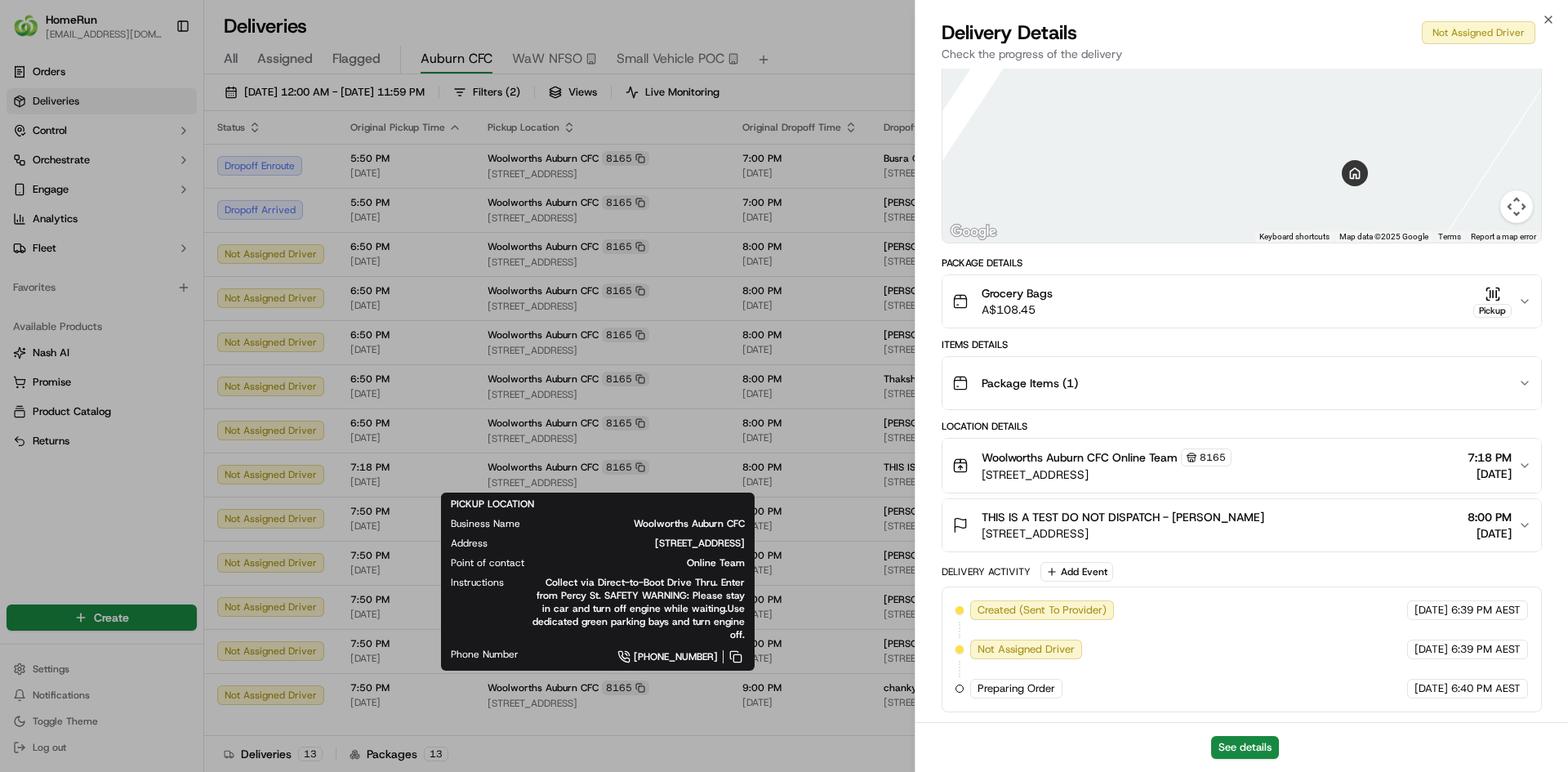
click at [1170, 562] on div "Delivery Activity Add Event" at bounding box center [1242, 572] width 601 height 19
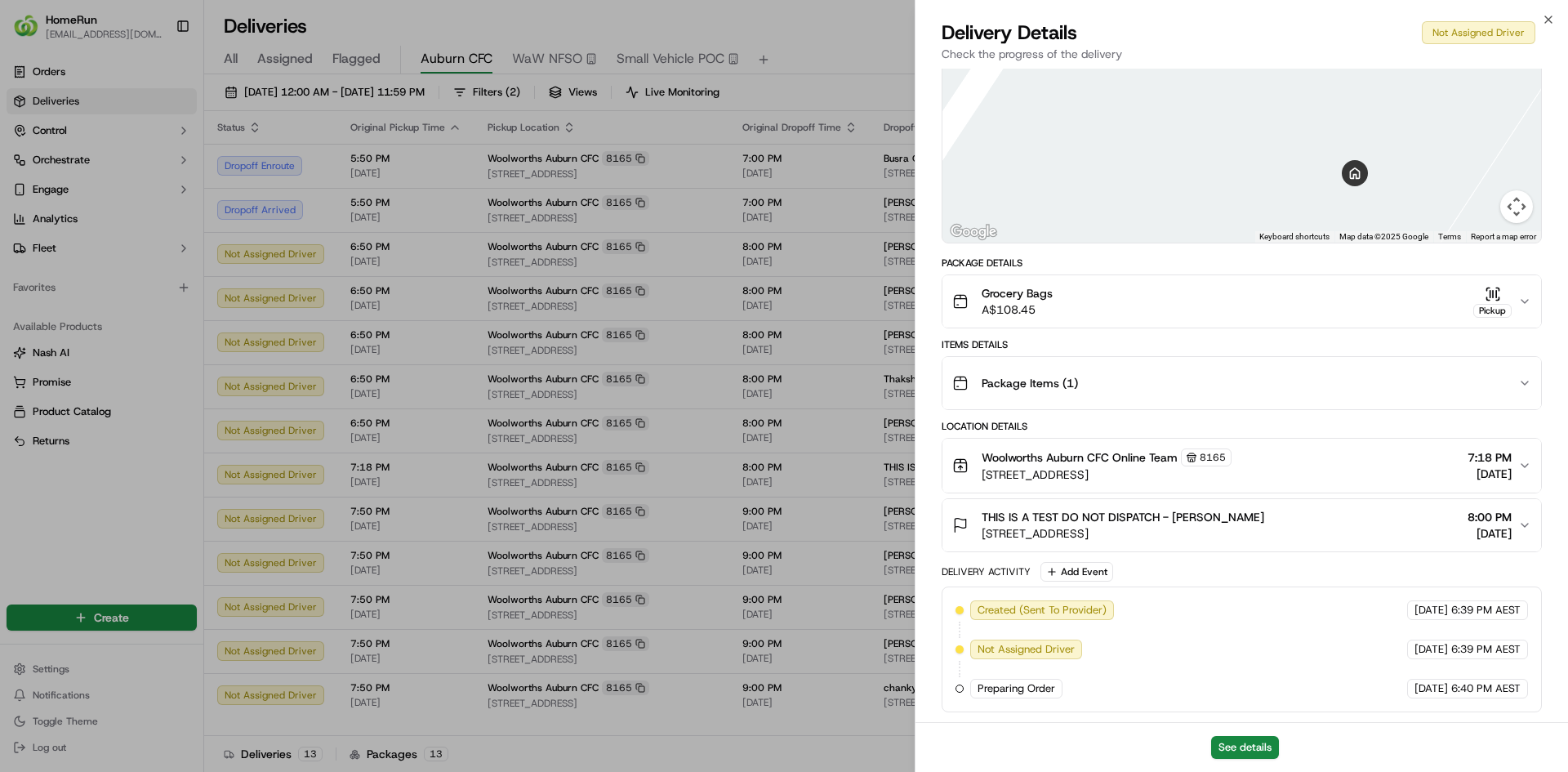
click at [1206, 508] on button "THIS IS A TEST DO NOT DISPATCH - Cherie 11 Percy St, Auburn, NSW 2144, AU 8:00 …" at bounding box center [1242, 525] width 599 height 52
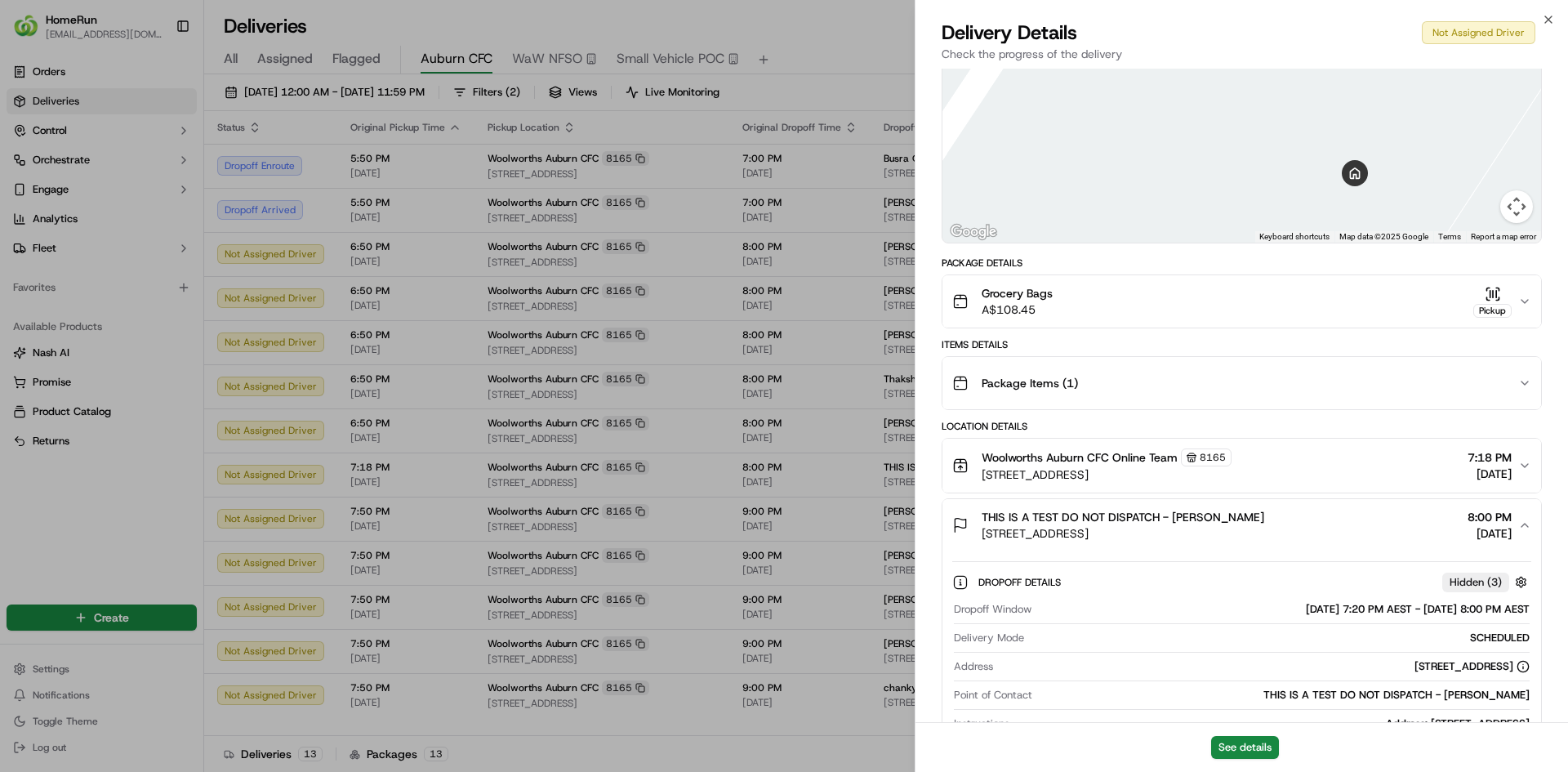
click at [1254, 514] on div "THIS IS A TEST DO NOT DISPATCH - Cherie 11 Percy St, Auburn, NSW 2144, AU 8:00 …" at bounding box center [1236, 525] width 566 height 33
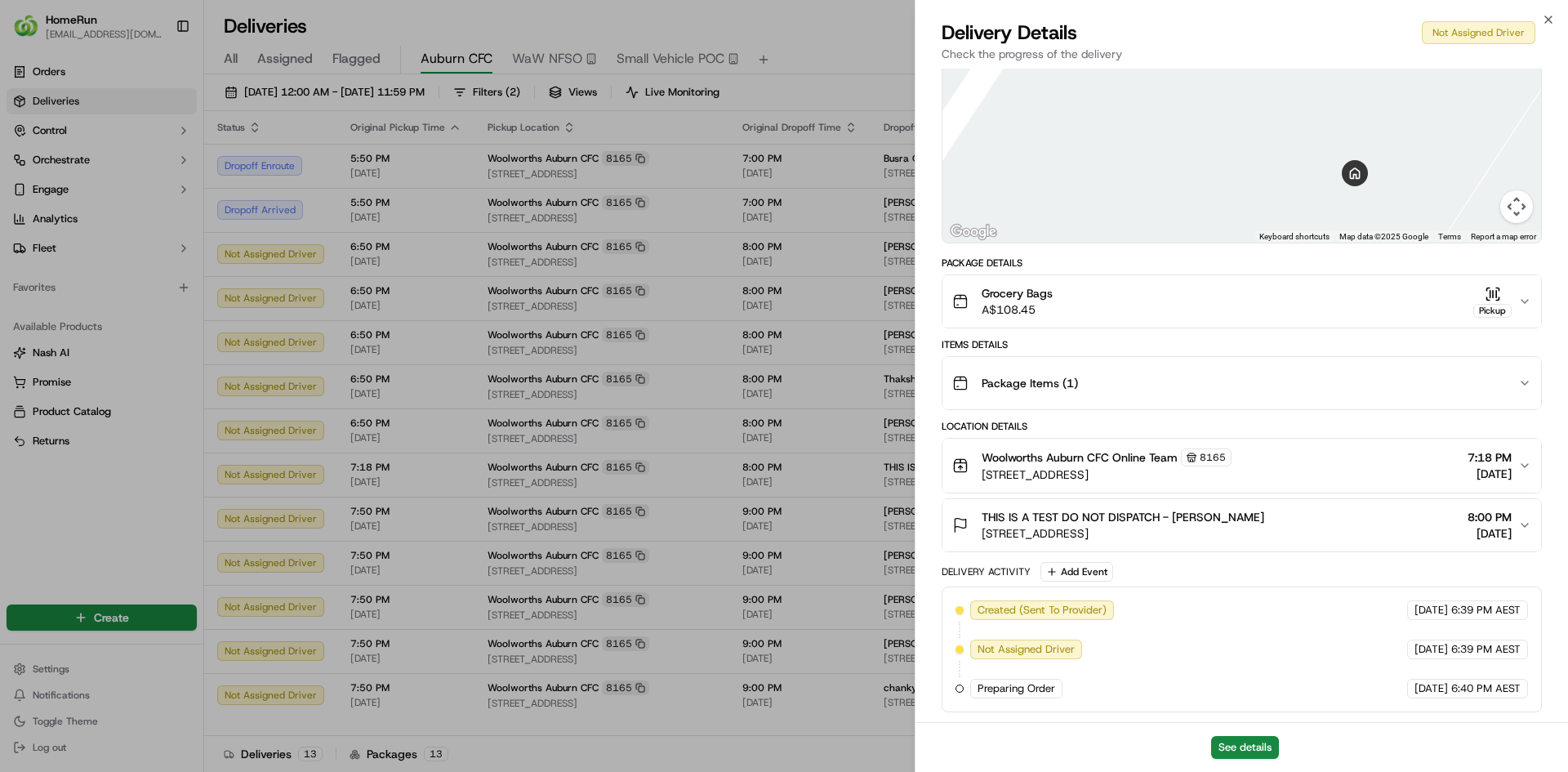
click at [1254, 514] on div "THIS IS A TEST DO NOT DISPATCH - Cherie 11 Percy St, Auburn, NSW 2144, AU 8:00 …" at bounding box center [1236, 525] width 566 height 33
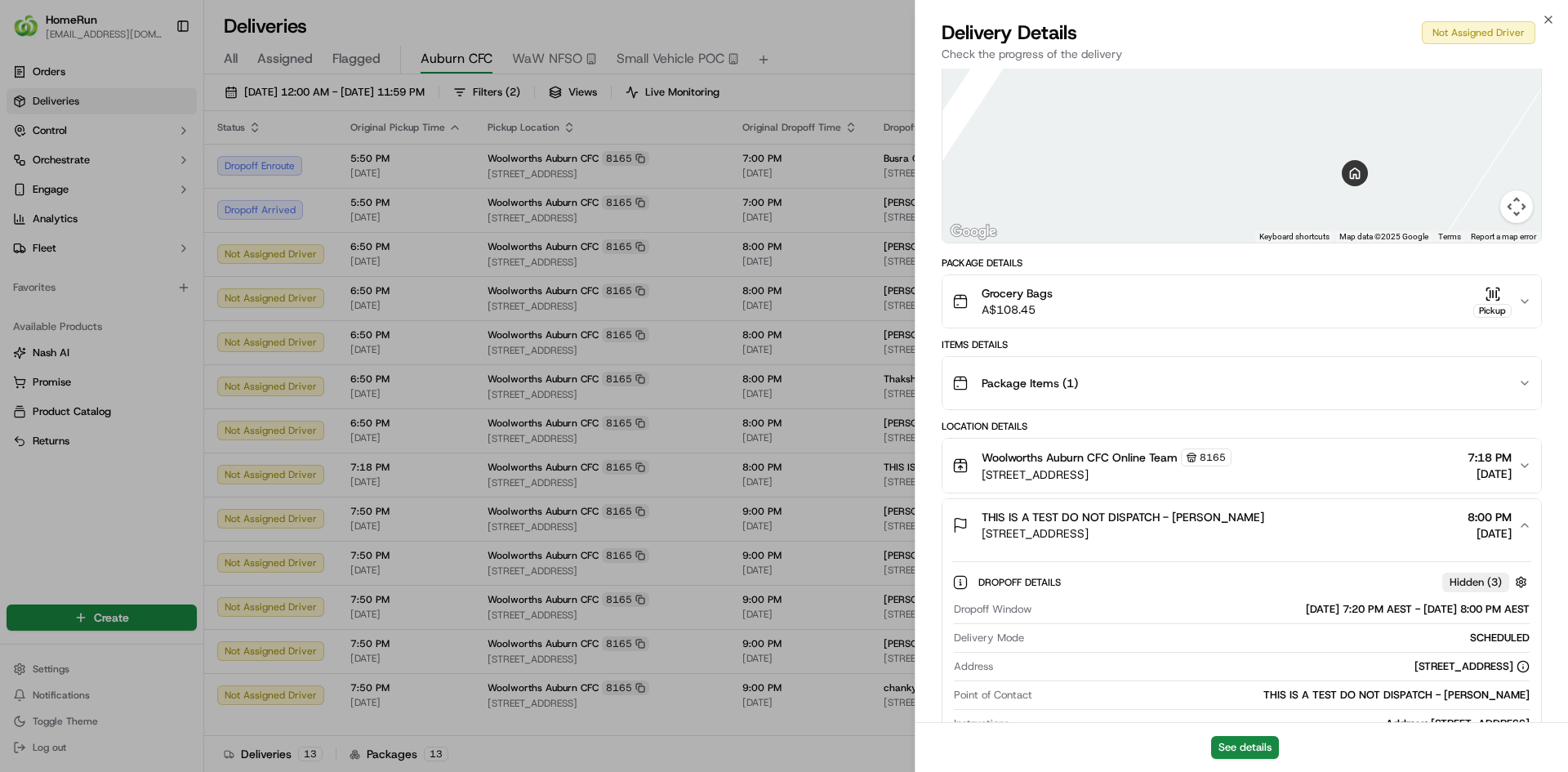
click at [1211, 522] on div "THIS IS A TEST DO NOT DISPATCH - Cherie 11 Percy St, Auburn, NSW 2144, AU 8:00 …" at bounding box center [1236, 525] width 566 height 33
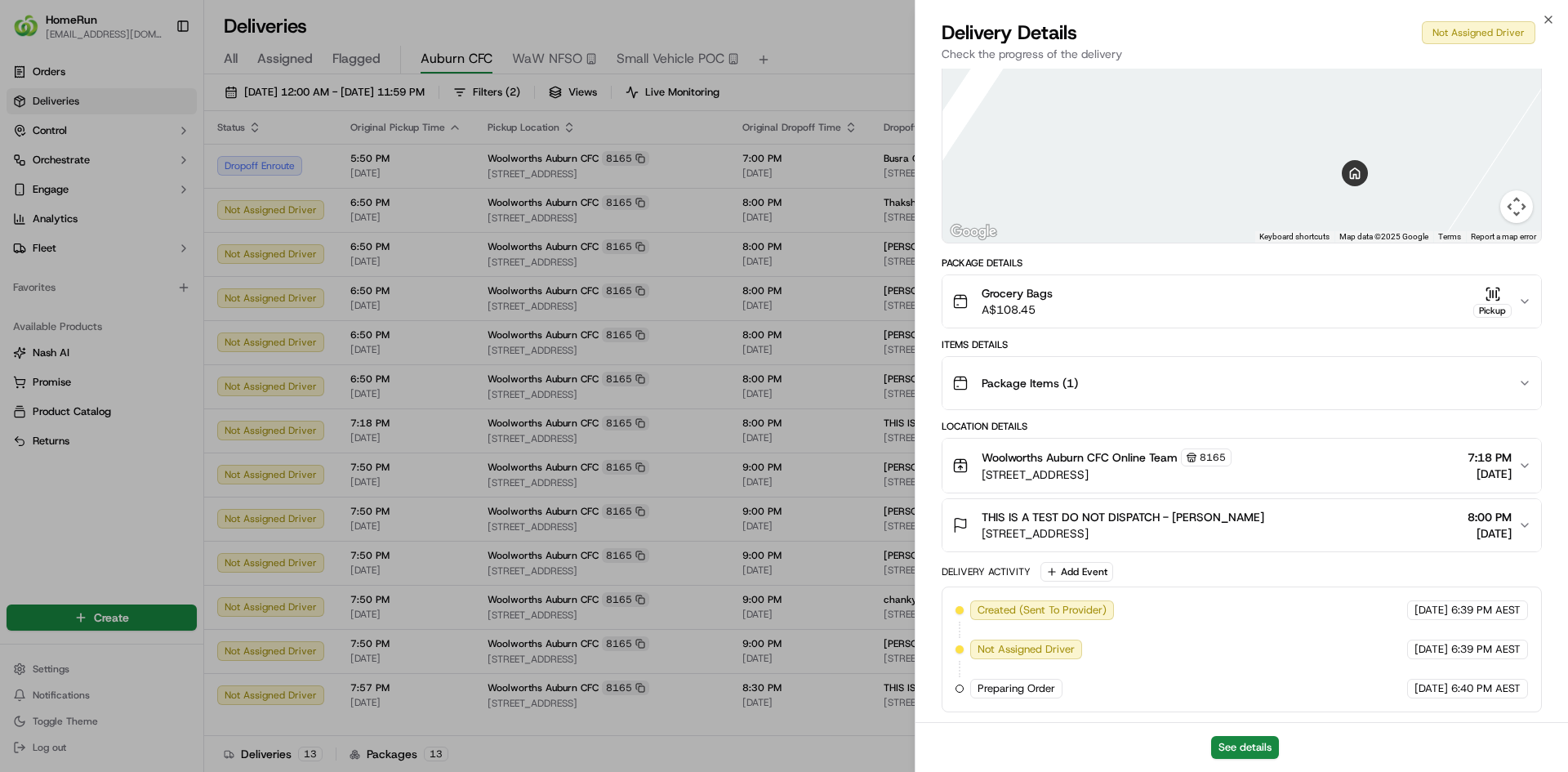
click at [1385, 528] on div "THIS IS A TEST DO NOT DISPATCH - Cherie 11 Percy St, Auburn, NSW 2144, AU 8:00 …" at bounding box center [1236, 525] width 566 height 33
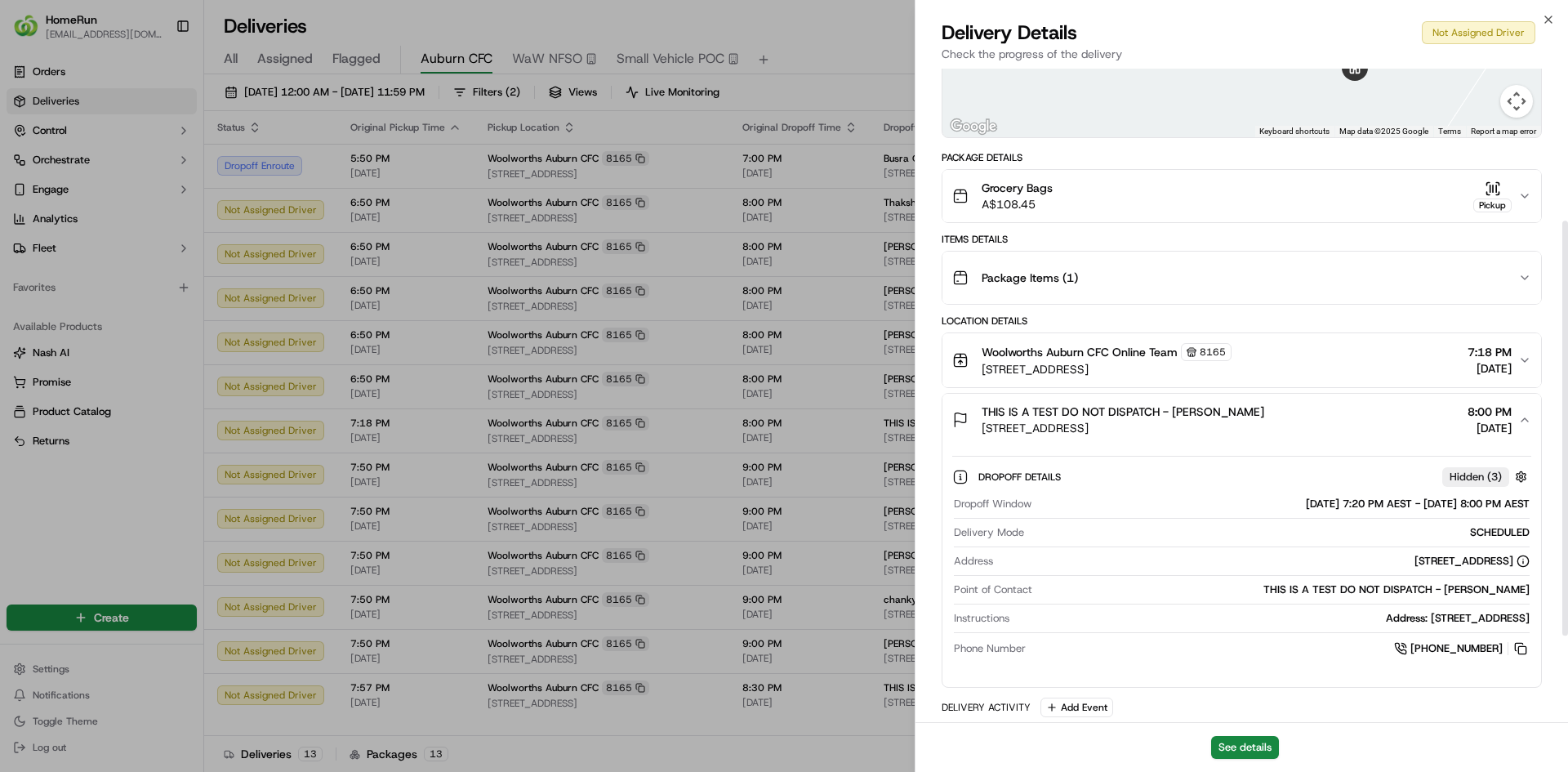
click at [1349, 429] on div "THIS IS A TEST DO NOT DISPATCH - Cherie 11 Percy St, Auburn, NSW 2144, AU 8:00 …" at bounding box center [1236, 419] width 566 height 33
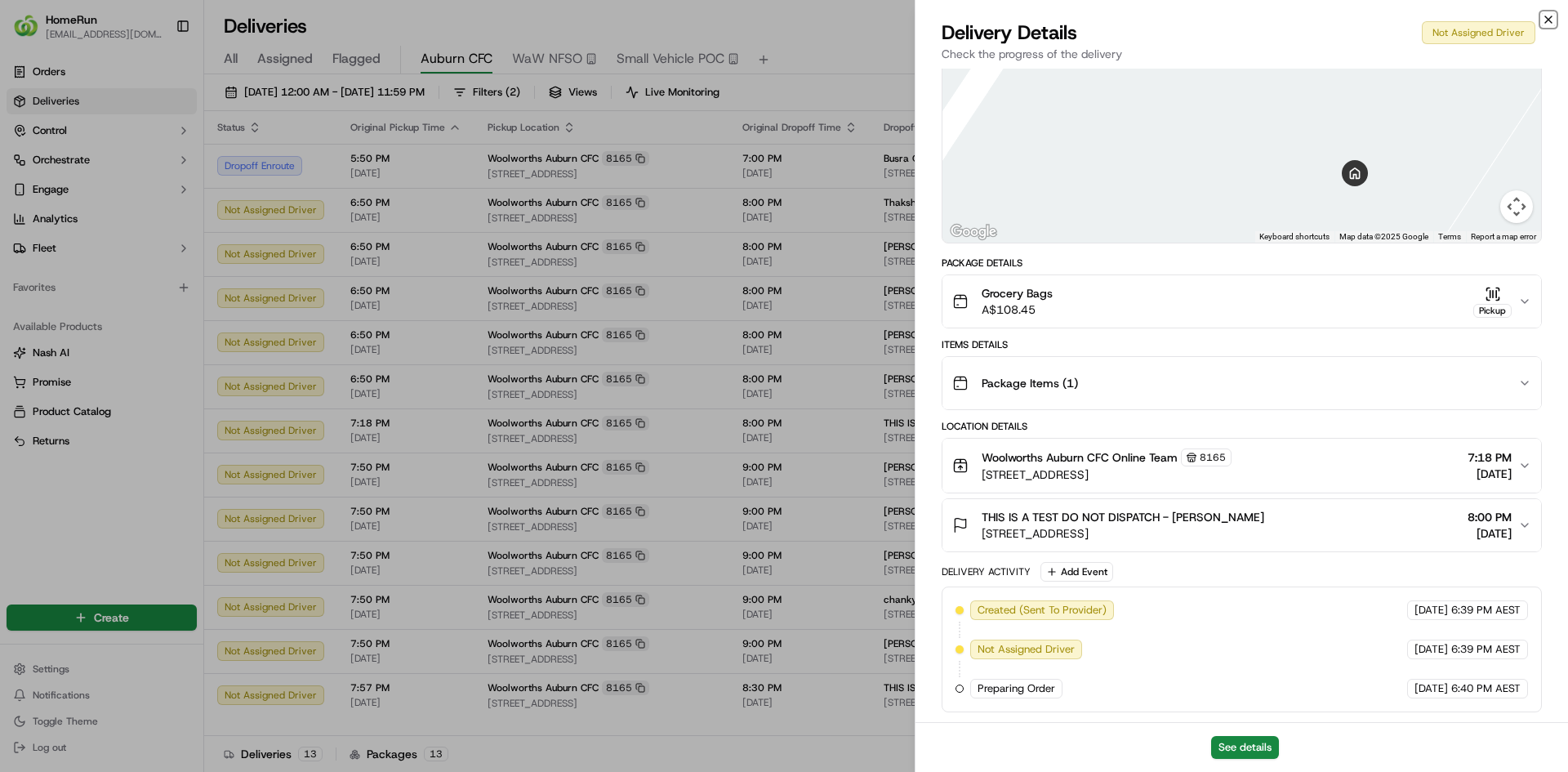
click at [1546, 17] on icon "button" at bounding box center [1548, 19] width 6 height 6
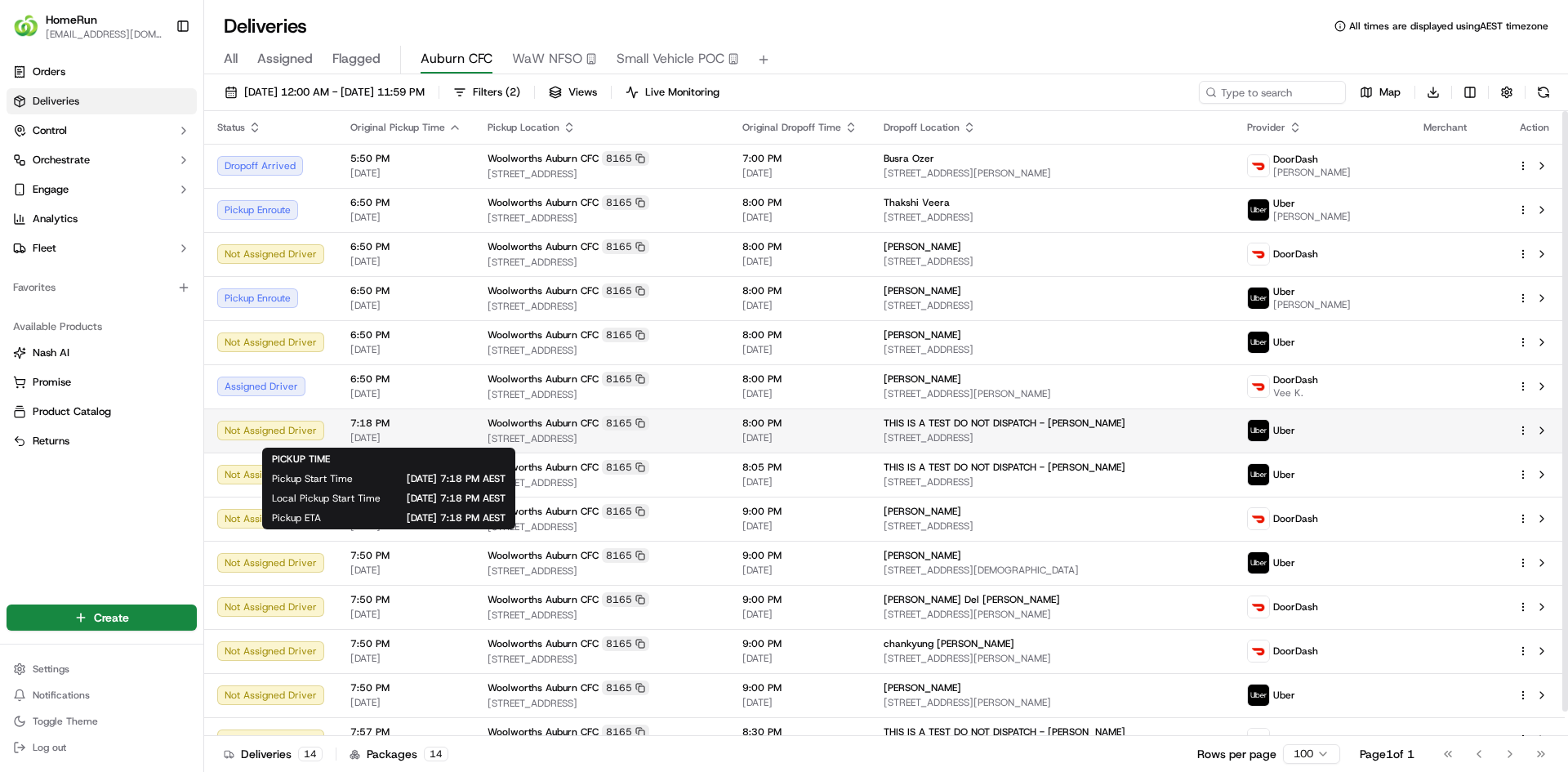
scroll to position [26, 0]
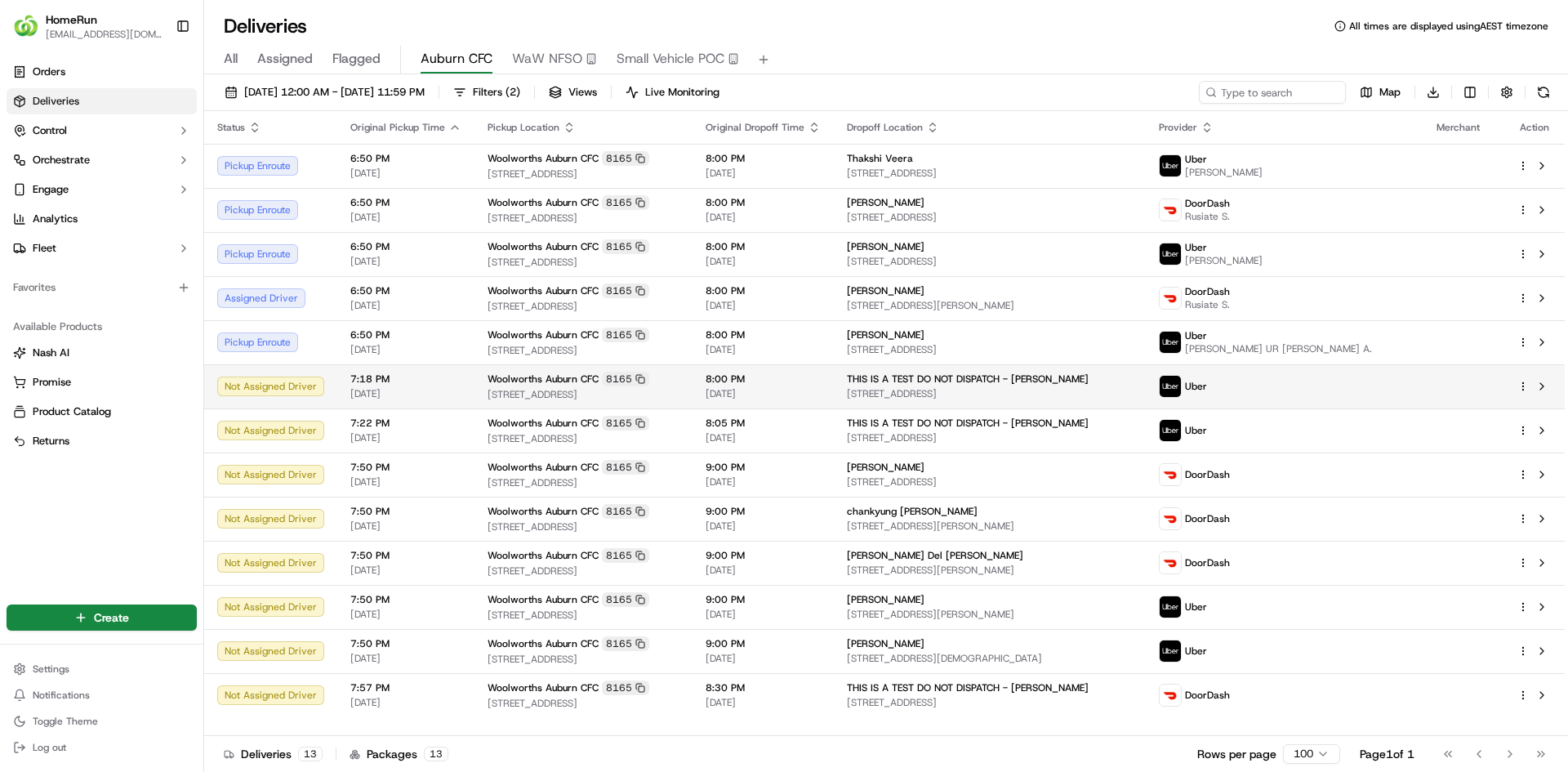
click at [405, 381] on span "7:18 PM" at bounding box center [406, 379] width 111 height 13
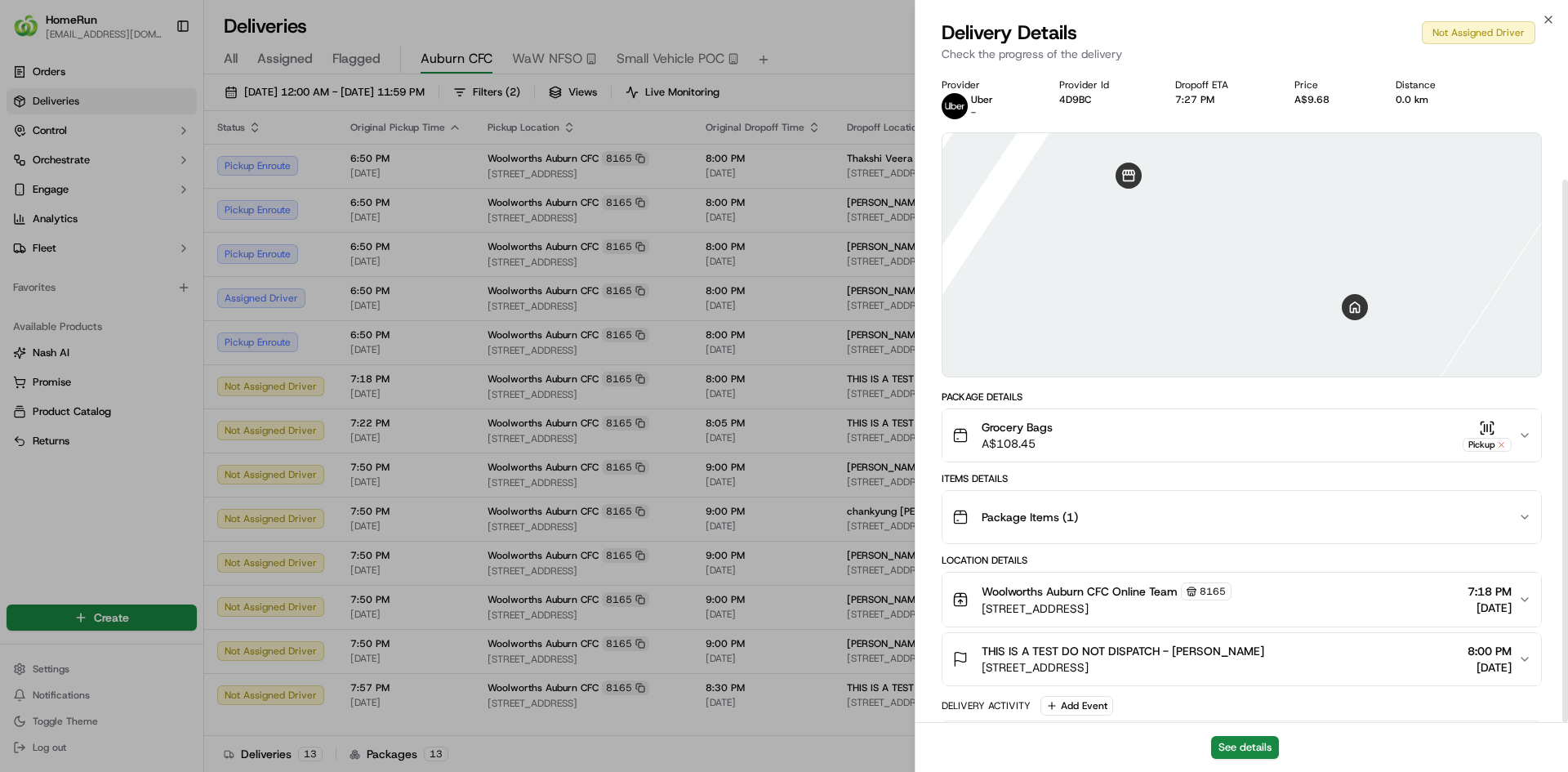
scroll to position [134, 0]
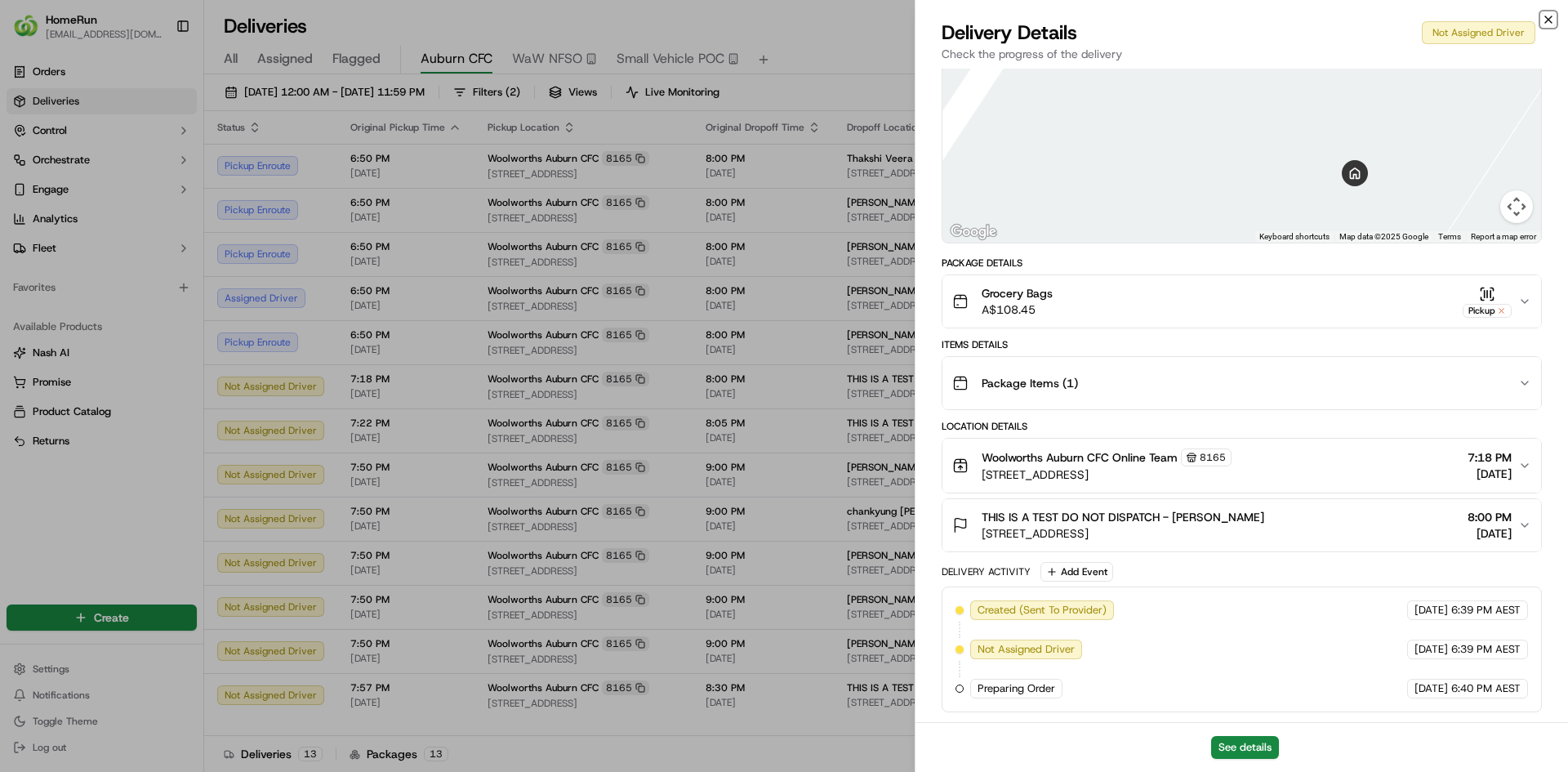
click at [1549, 24] on icon "button" at bounding box center [1548, 19] width 13 height 13
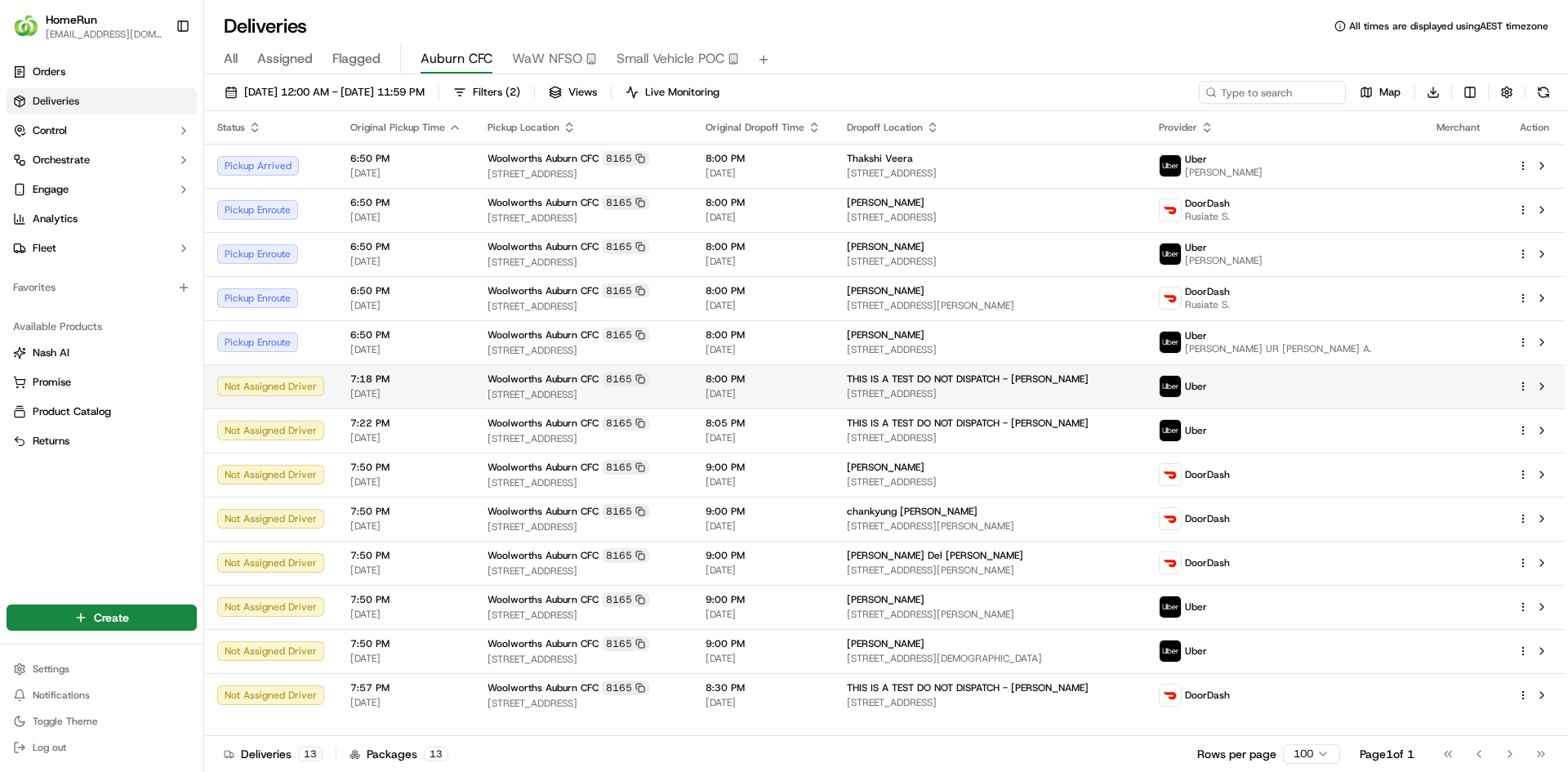
click at [457, 384] on td "7:18 PM 16/09/2025" at bounding box center [406, 386] width 138 height 44
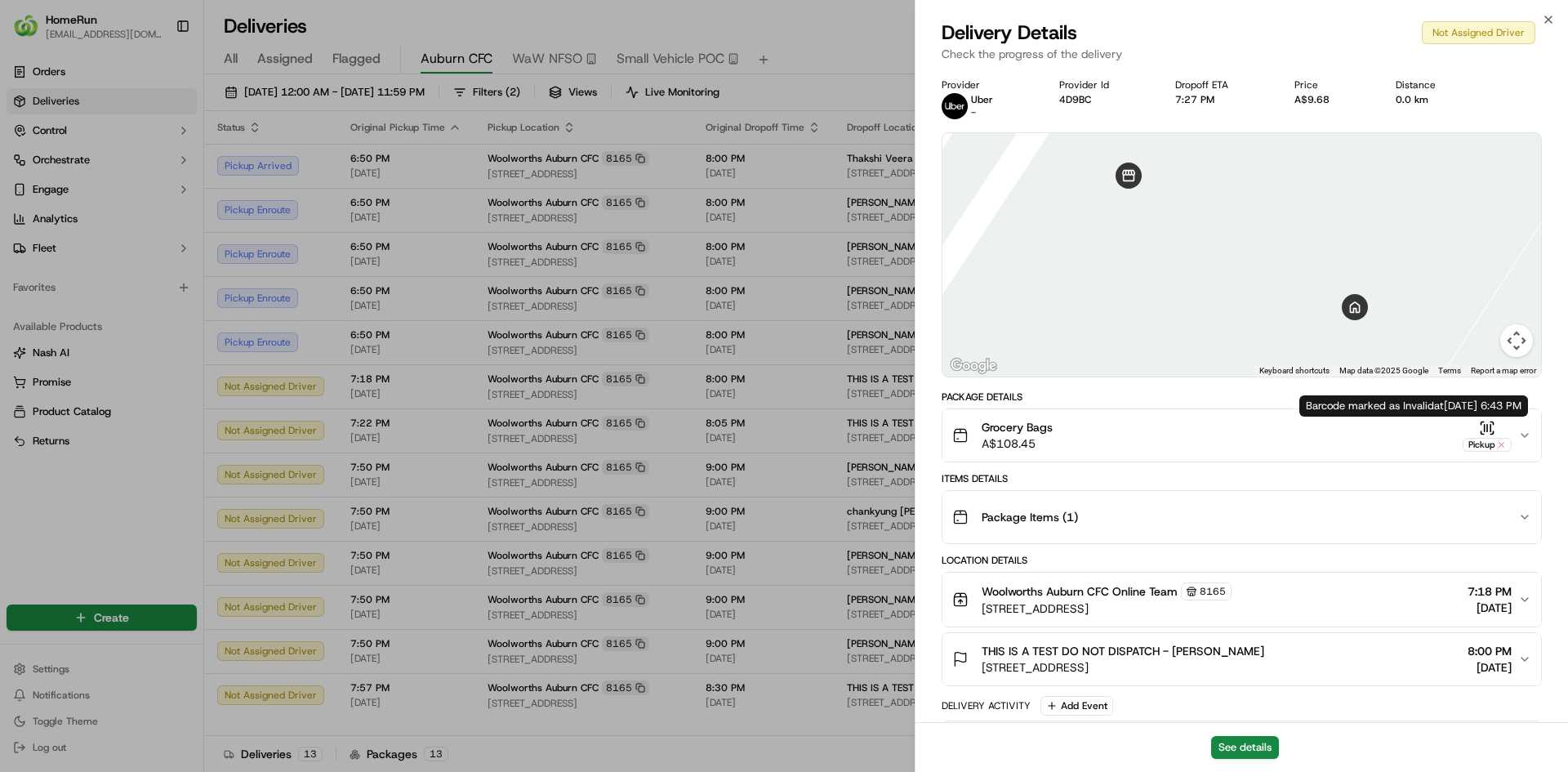
scroll to position [0, 0]
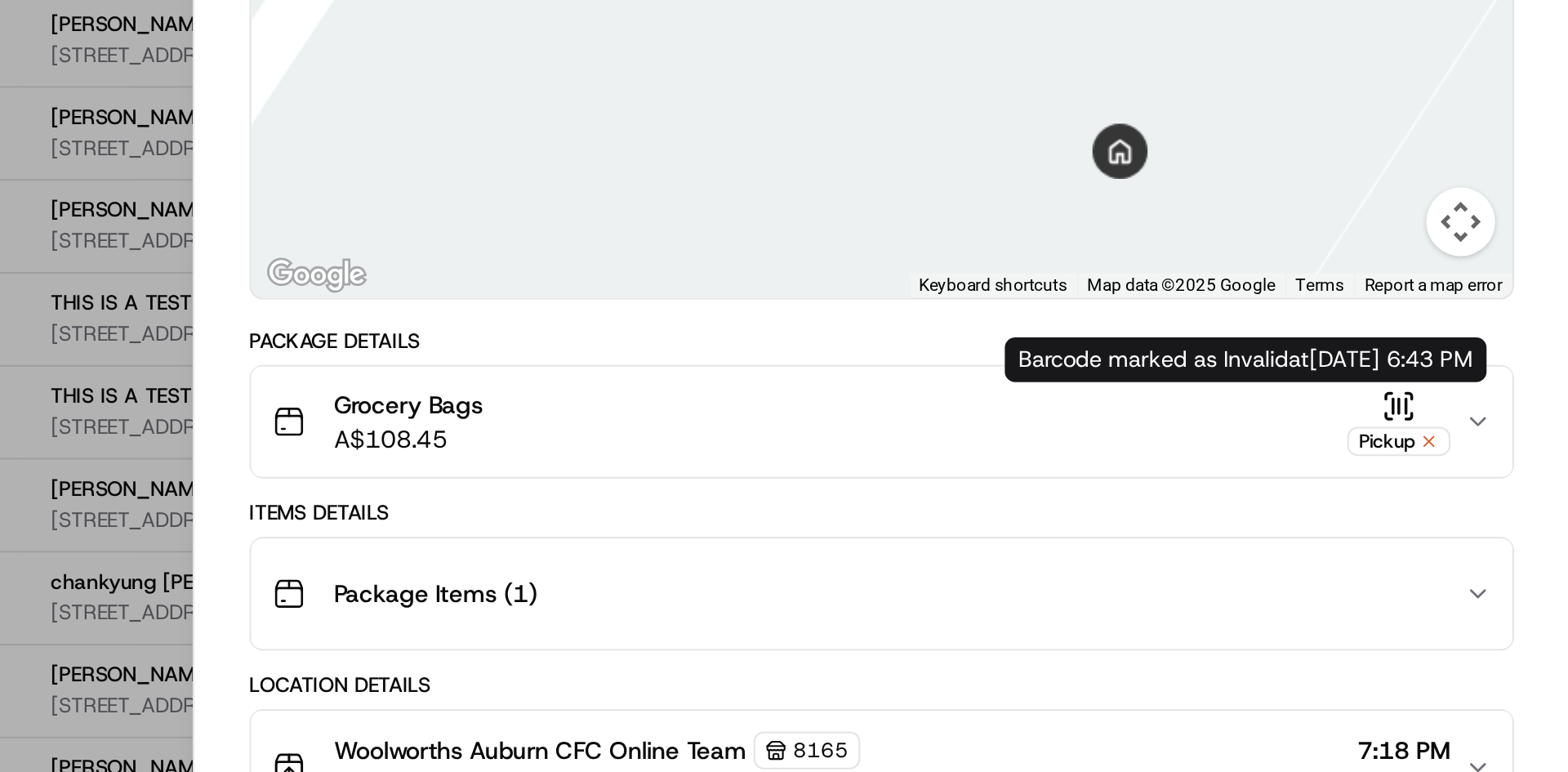
click at [1524, 435] on icon "button" at bounding box center [1524, 435] width 13 height 13
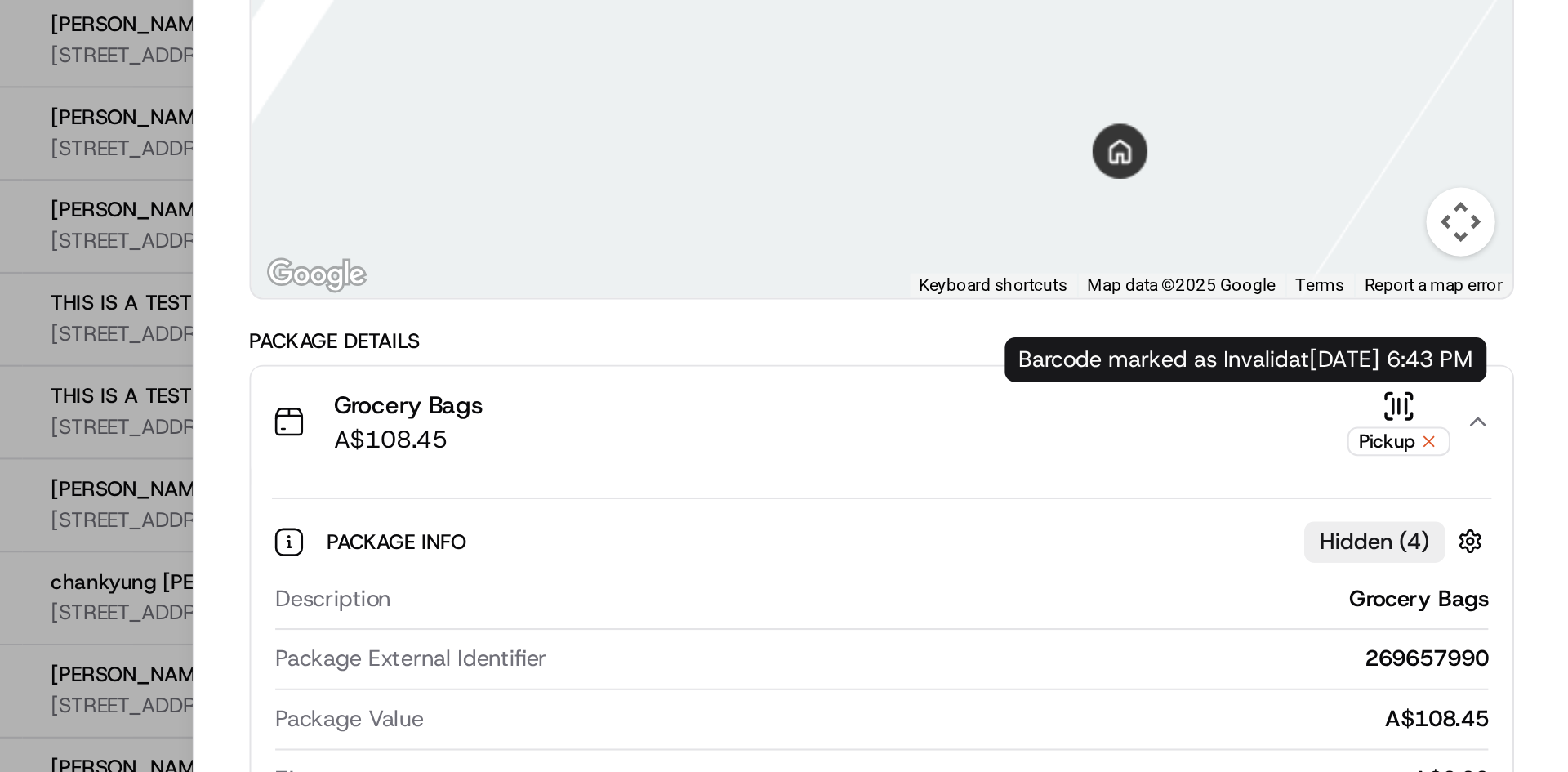
click at [1490, 431] on icon "button" at bounding box center [1490, 427] width 0 height 6
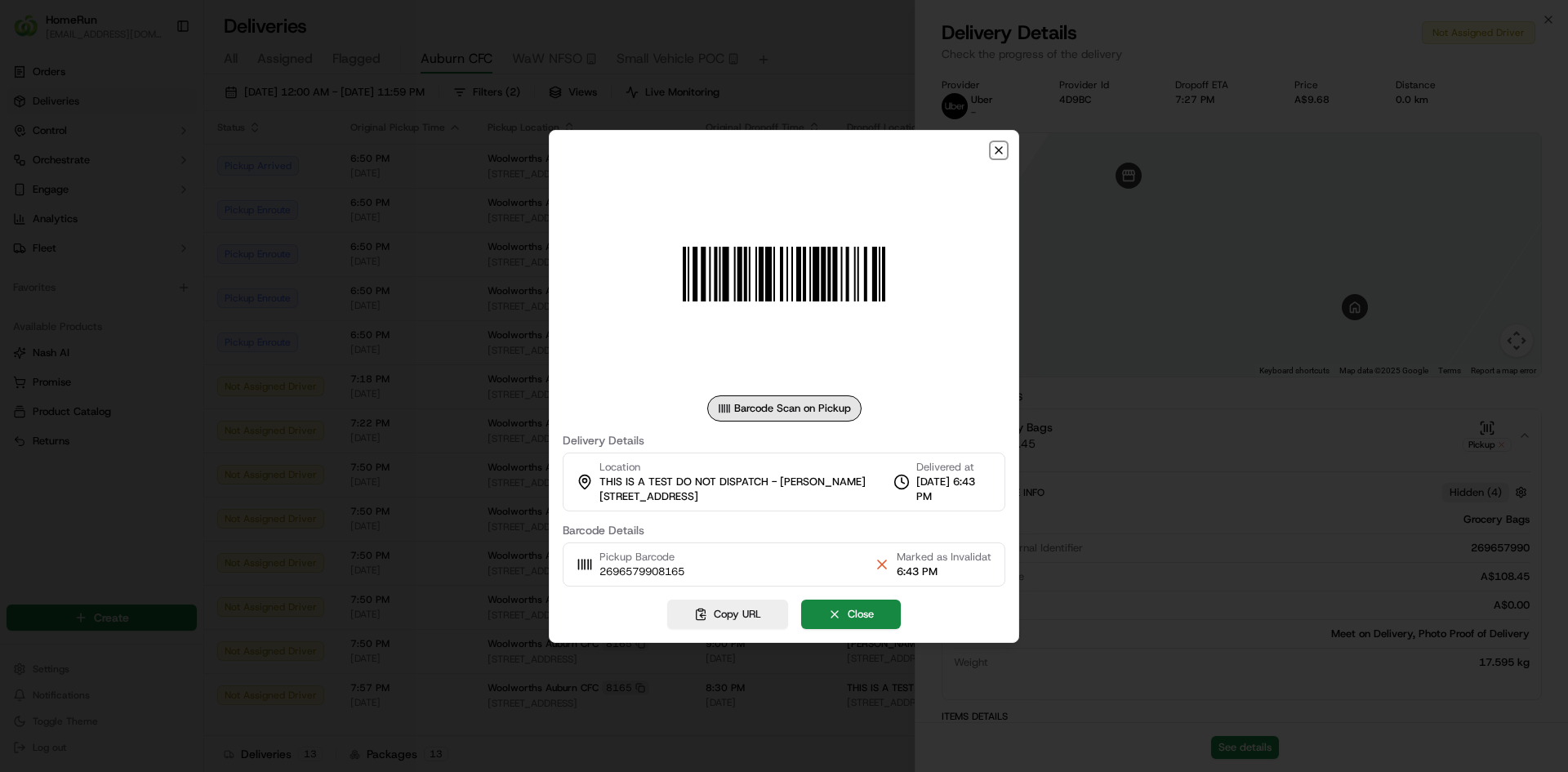
click at [998, 149] on icon "button" at bounding box center [998, 150] width 6 height 6
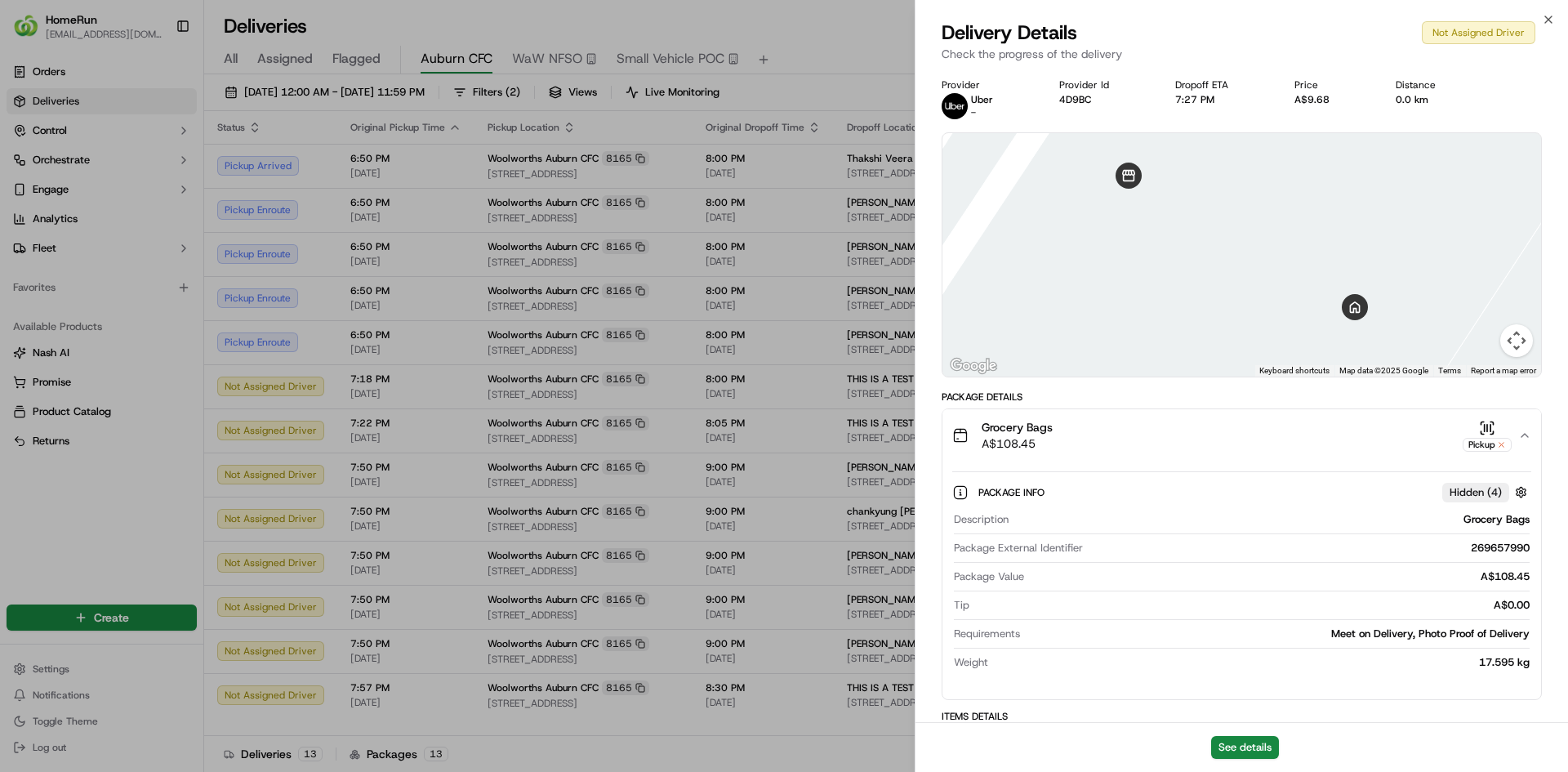
click at [1542, 4] on div "Close Delivery Details Not Assigned Driver Check the progress of the delivery P…" at bounding box center [1241, 386] width 653 height 772
click at [1542, 19] on icon "button" at bounding box center [1548, 19] width 13 height 13
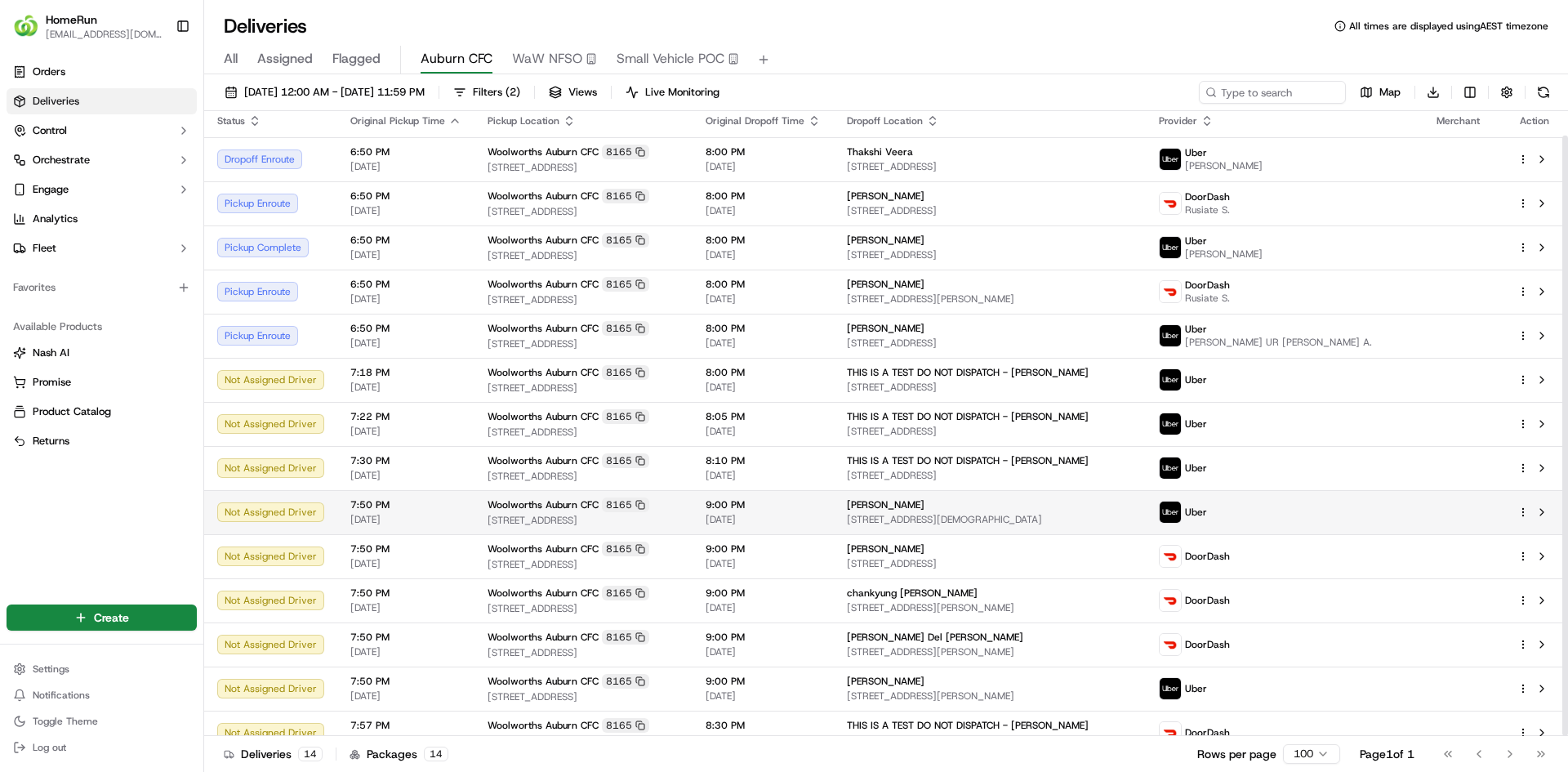
scroll to position [26, 0]
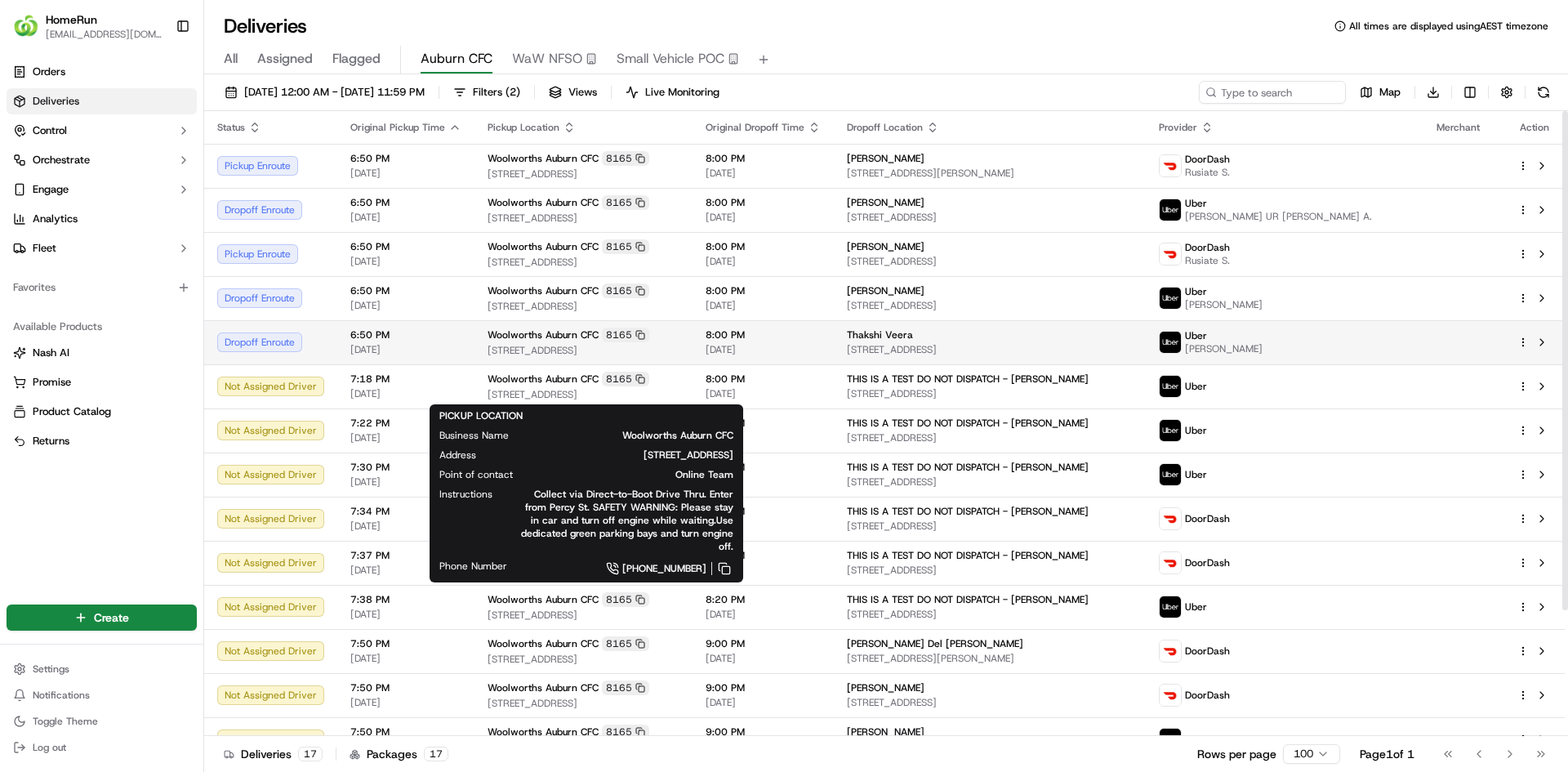
drag, startPoint x: 743, startPoint y: 342, endPoint x: 875, endPoint y: 363, distance: 133.7
click at [875, 363] on tbody "Pickup Enroute 6:50 PM [DATE] [GEOGRAPHIC_DATA] Auburn CFC [STREET_ADDRESS] 8:0…" at bounding box center [884, 519] width 1361 height 750
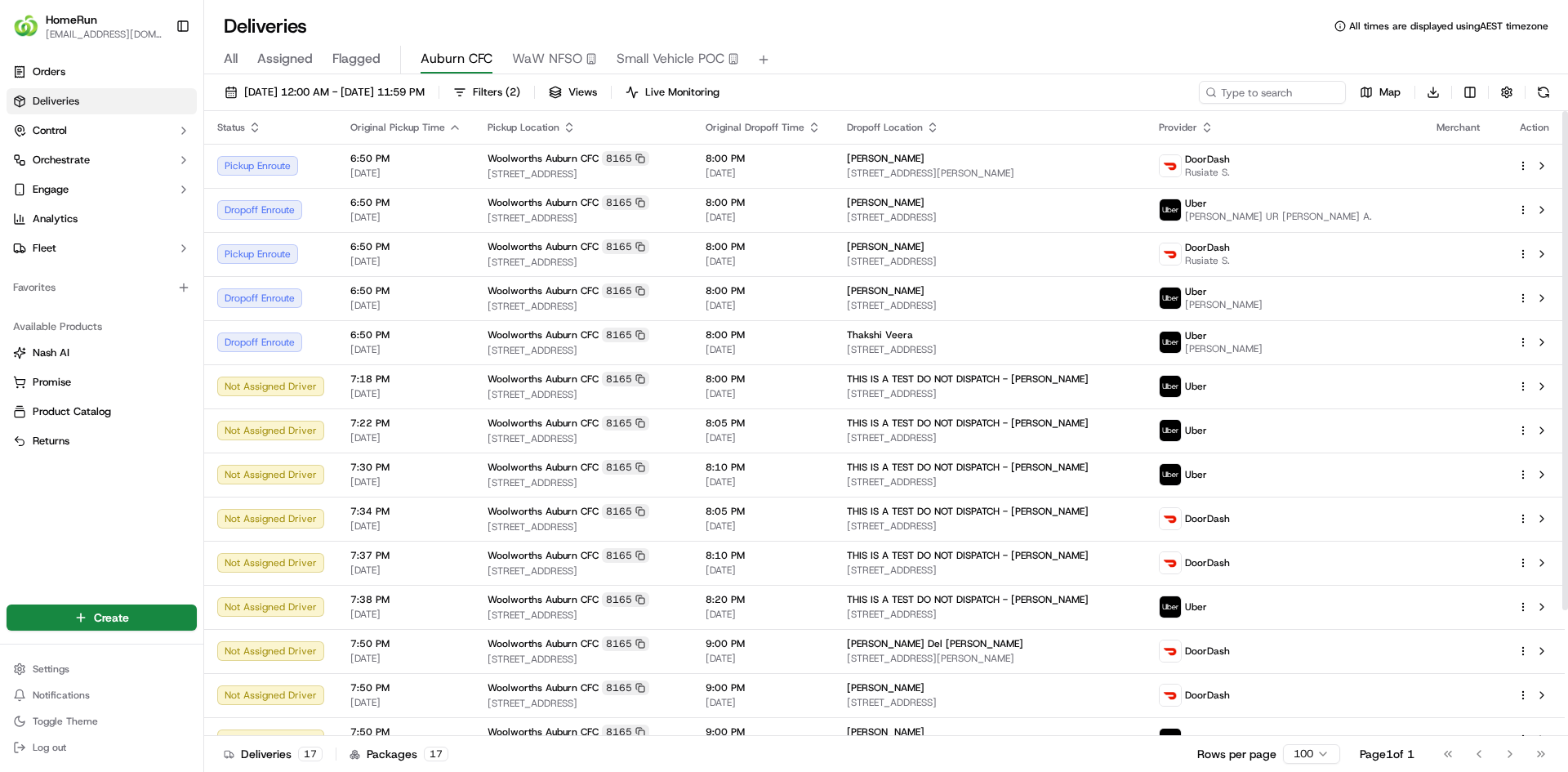
click at [954, 33] on div "Deliveries All times are displayed using AEST timezone" at bounding box center [885, 26] width 1363 height 26
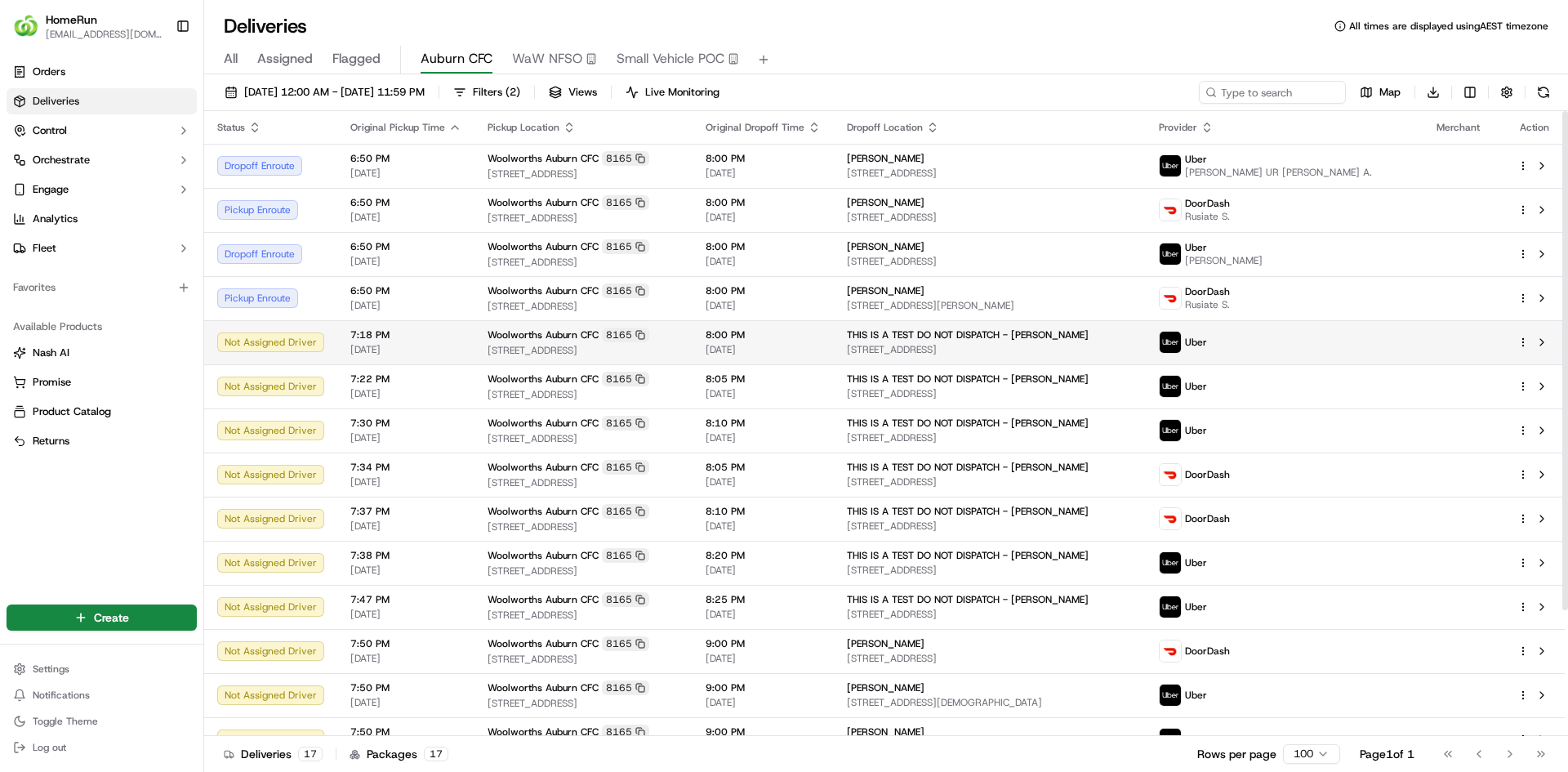
click at [937, 340] on span "THIS IS A TEST DO NOT DISPATCH - [PERSON_NAME]" at bounding box center [967, 334] width 242 height 13
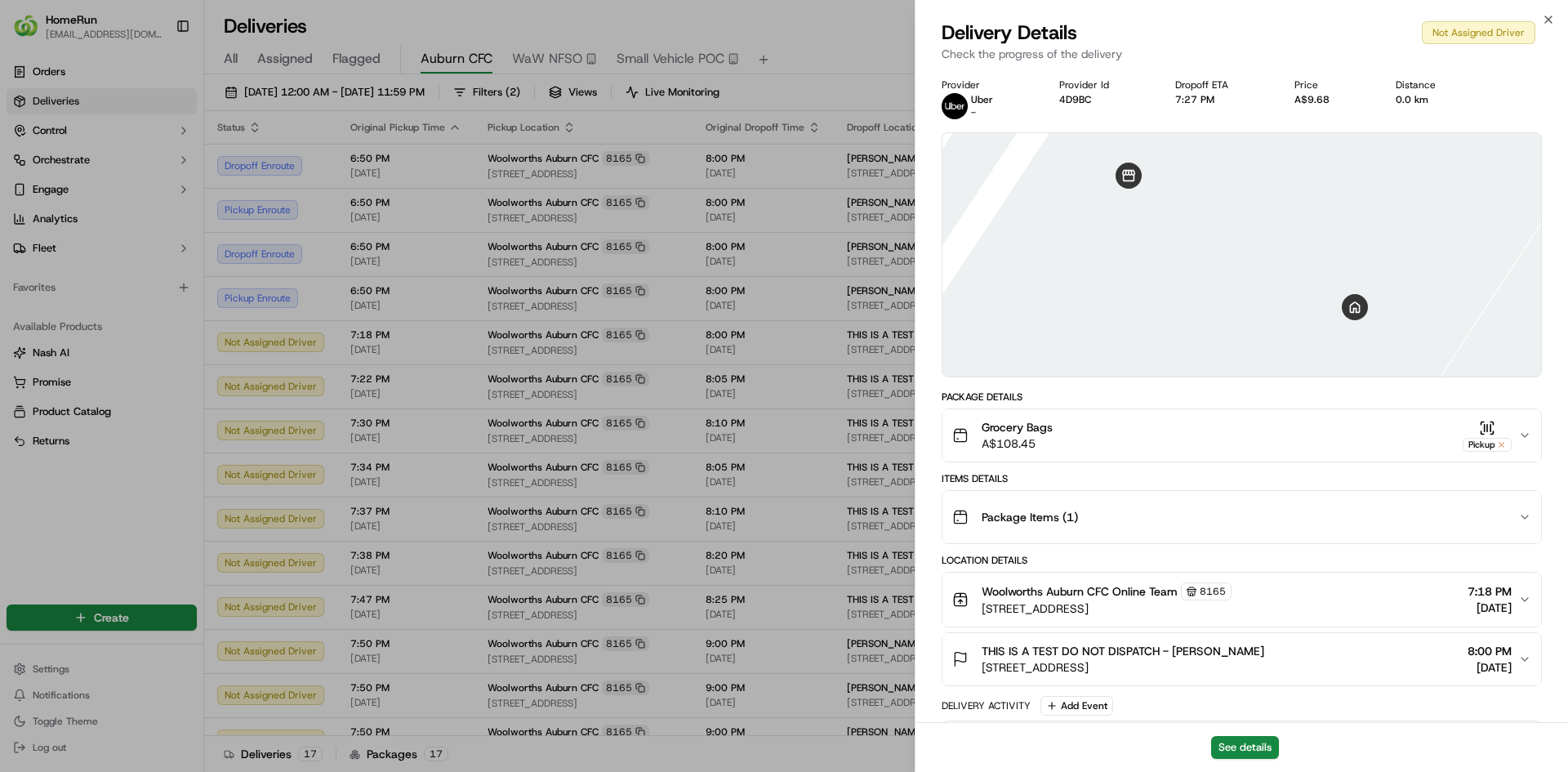
scroll to position [134, 0]
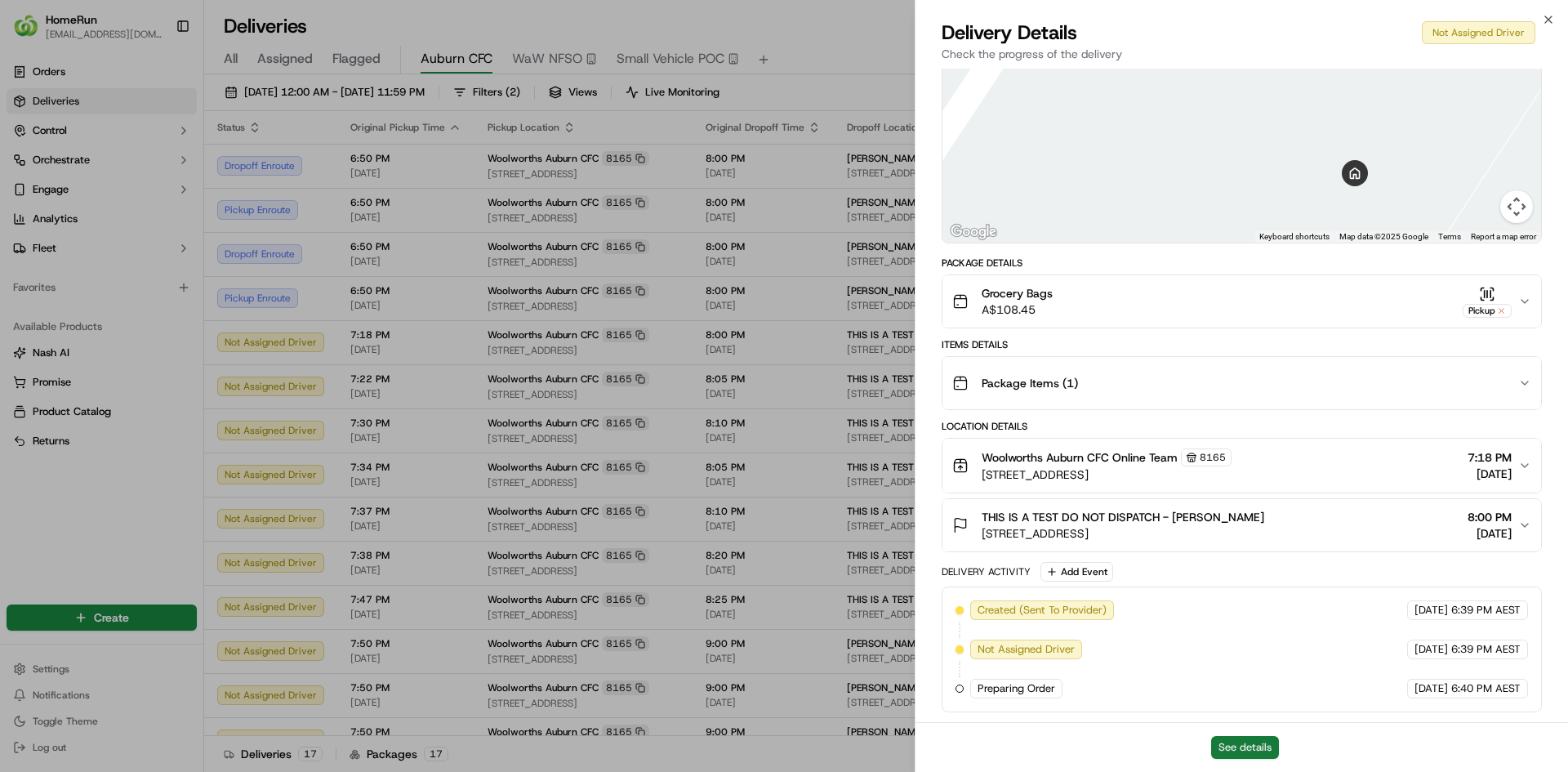
click at [1245, 747] on button "See details" at bounding box center [1244, 747] width 68 height 23
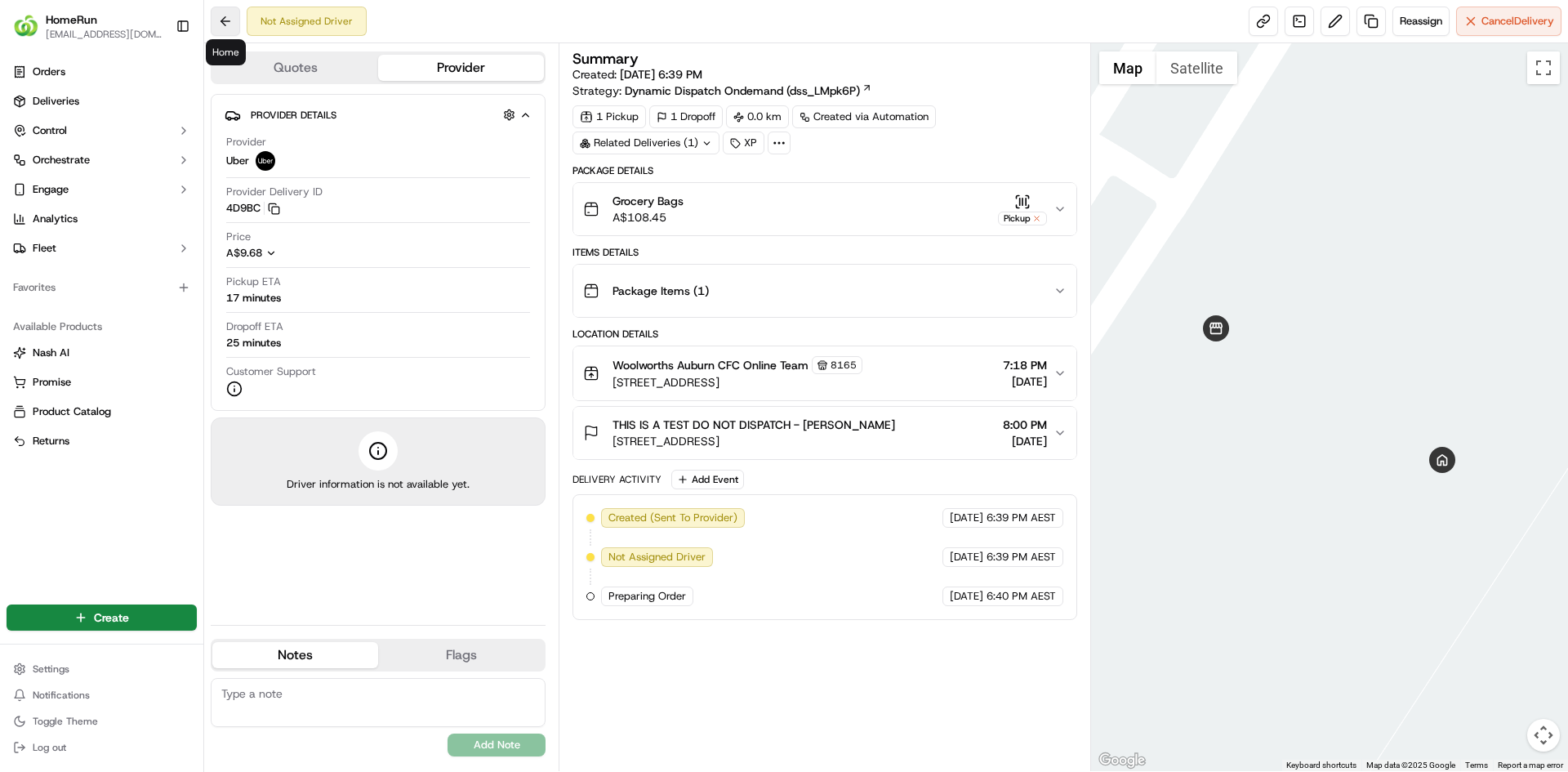
click at [228, 20] on button at bounding box center [225, 20] width 29 height 29
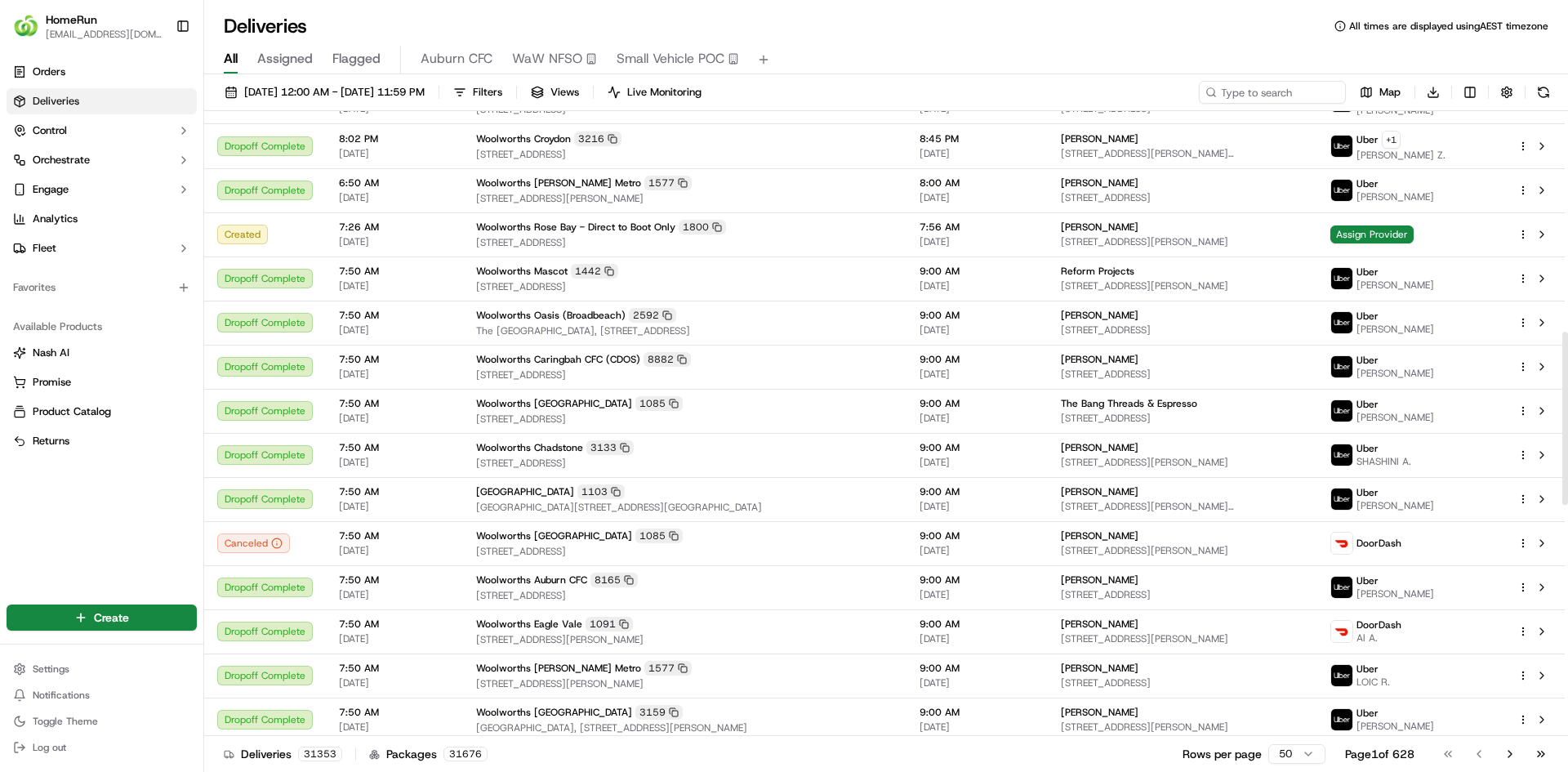
scroll to position [214, 0]
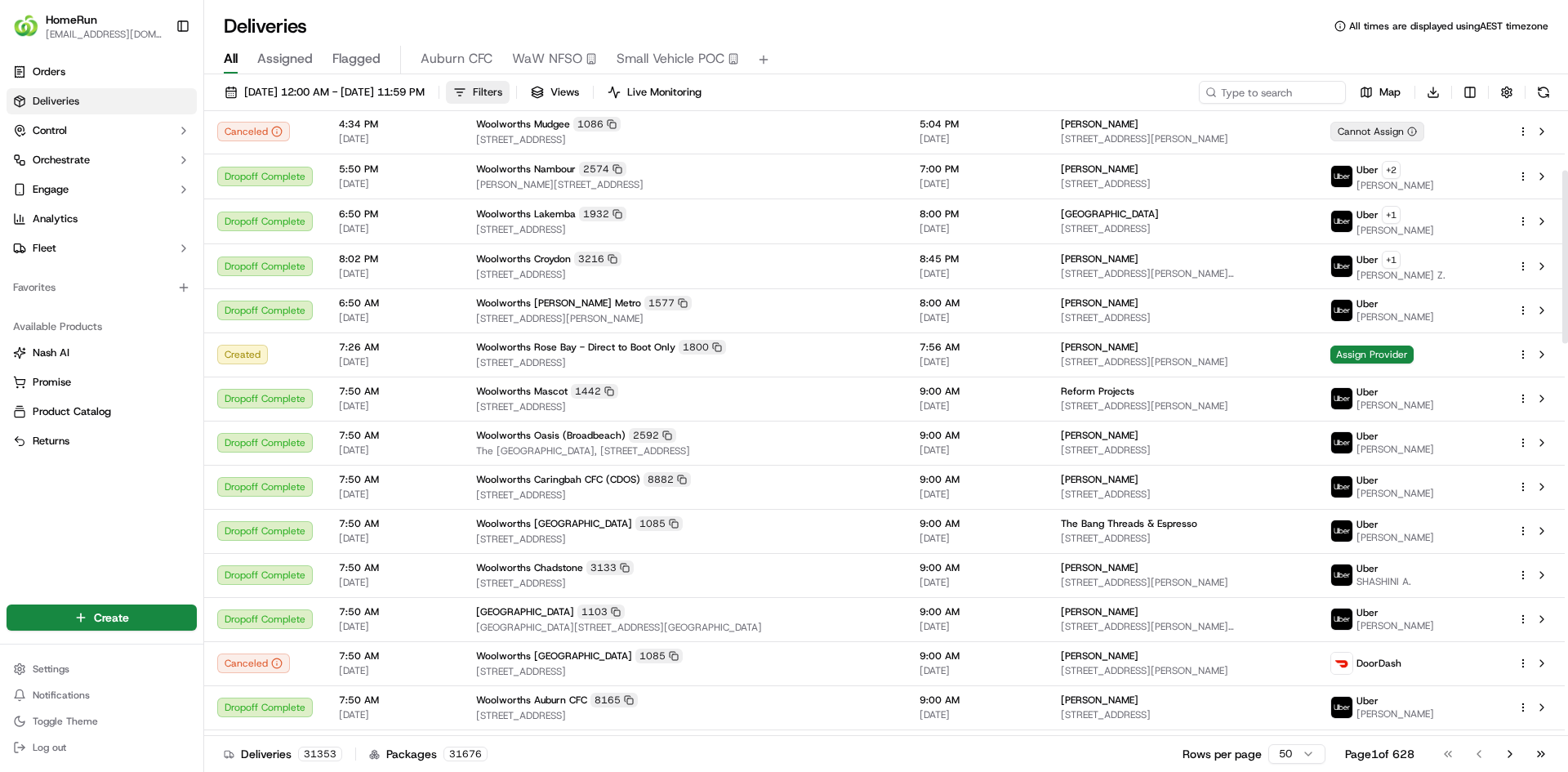
click at [502, 87] on span "Filters" at bounding box center [487, 92] width 29 height 15
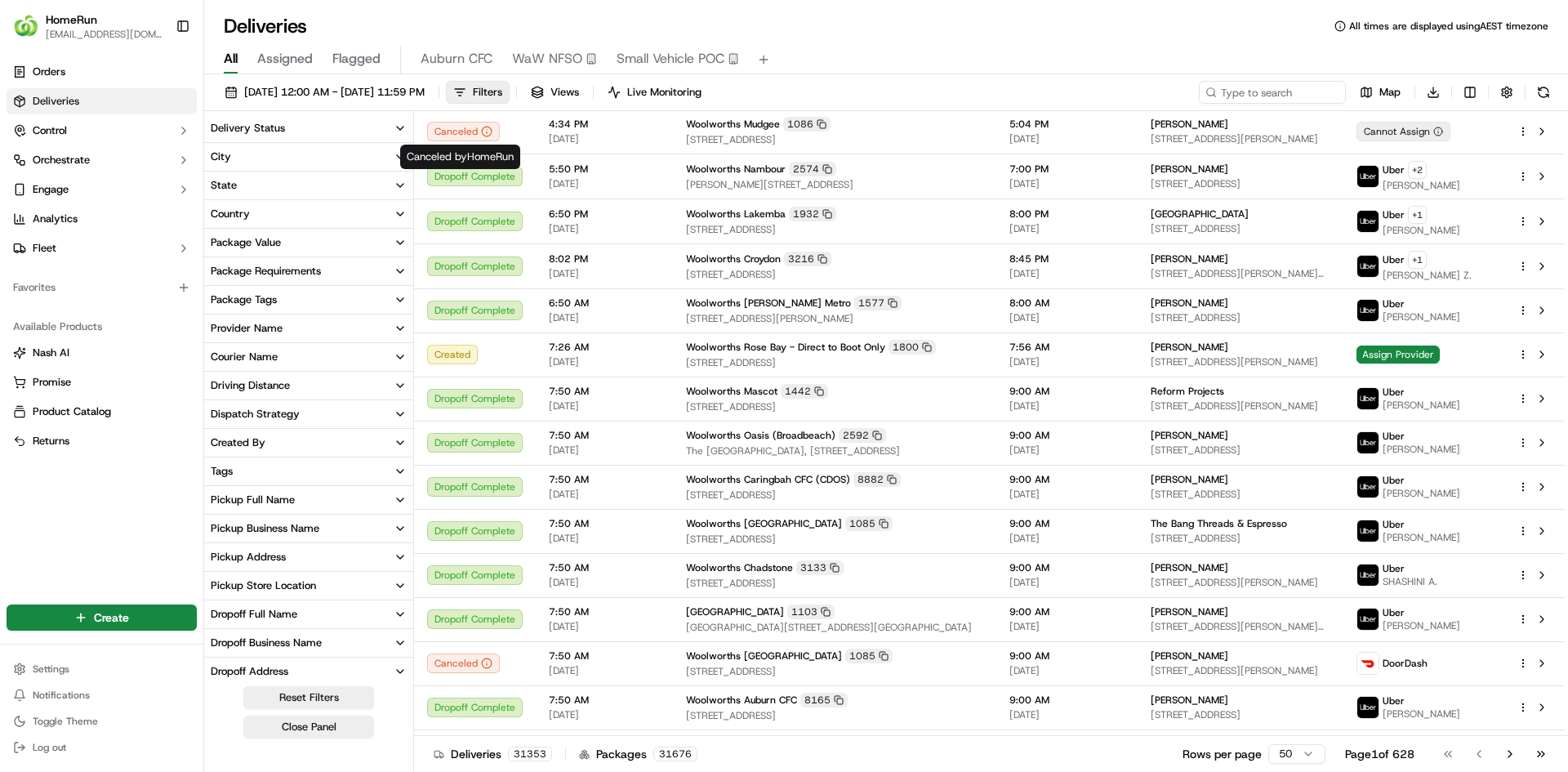
click at [248, 185] on button "State" at bounding box center [308, 184] width 209 height 27
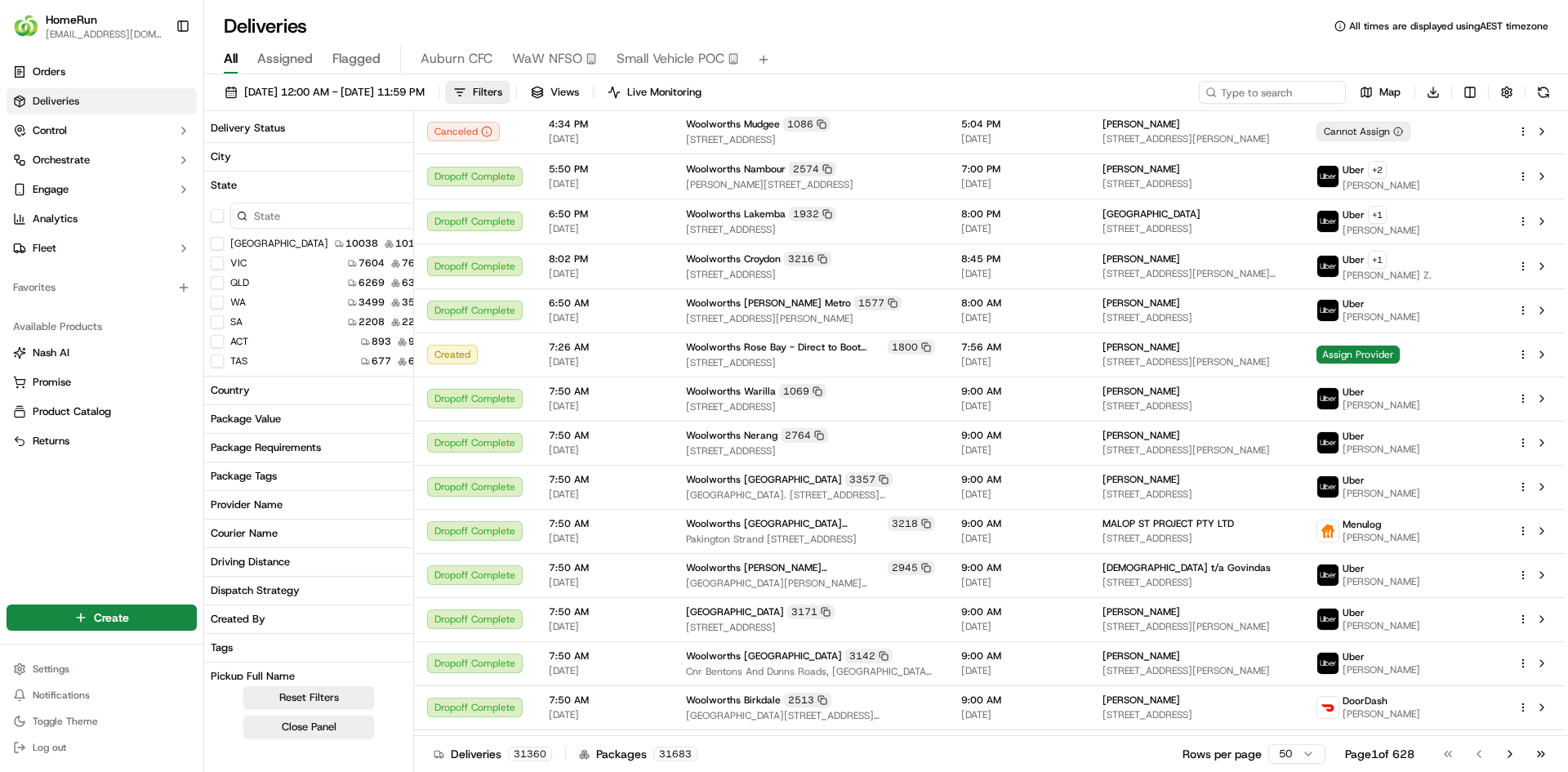
click at [238, 184] on button "State" at bounding box center [320, 184] width 234 height 27
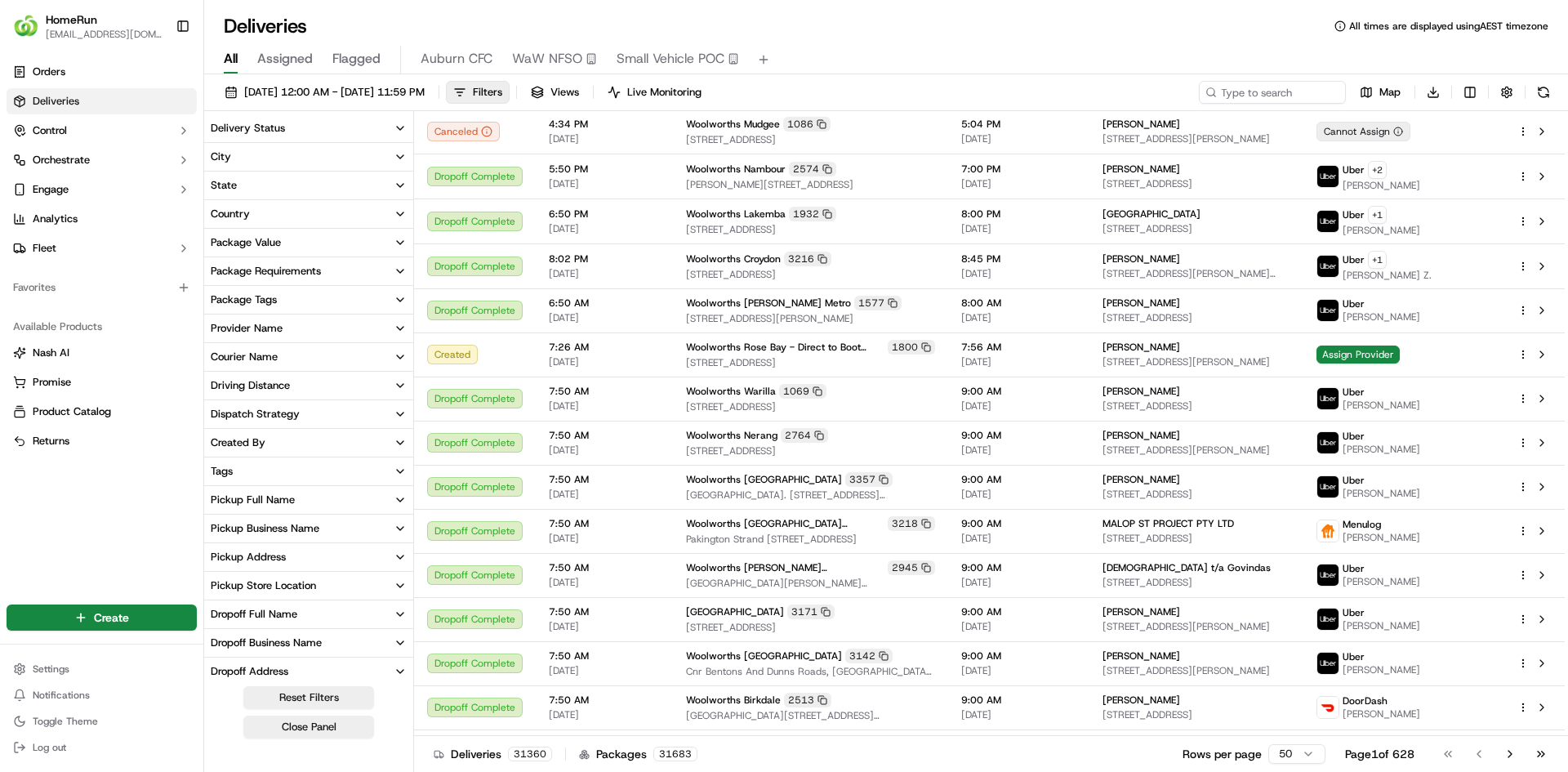
click at [267, 135] on div "Delivery Status" at bounding box center [248, 128] width 74 height 15
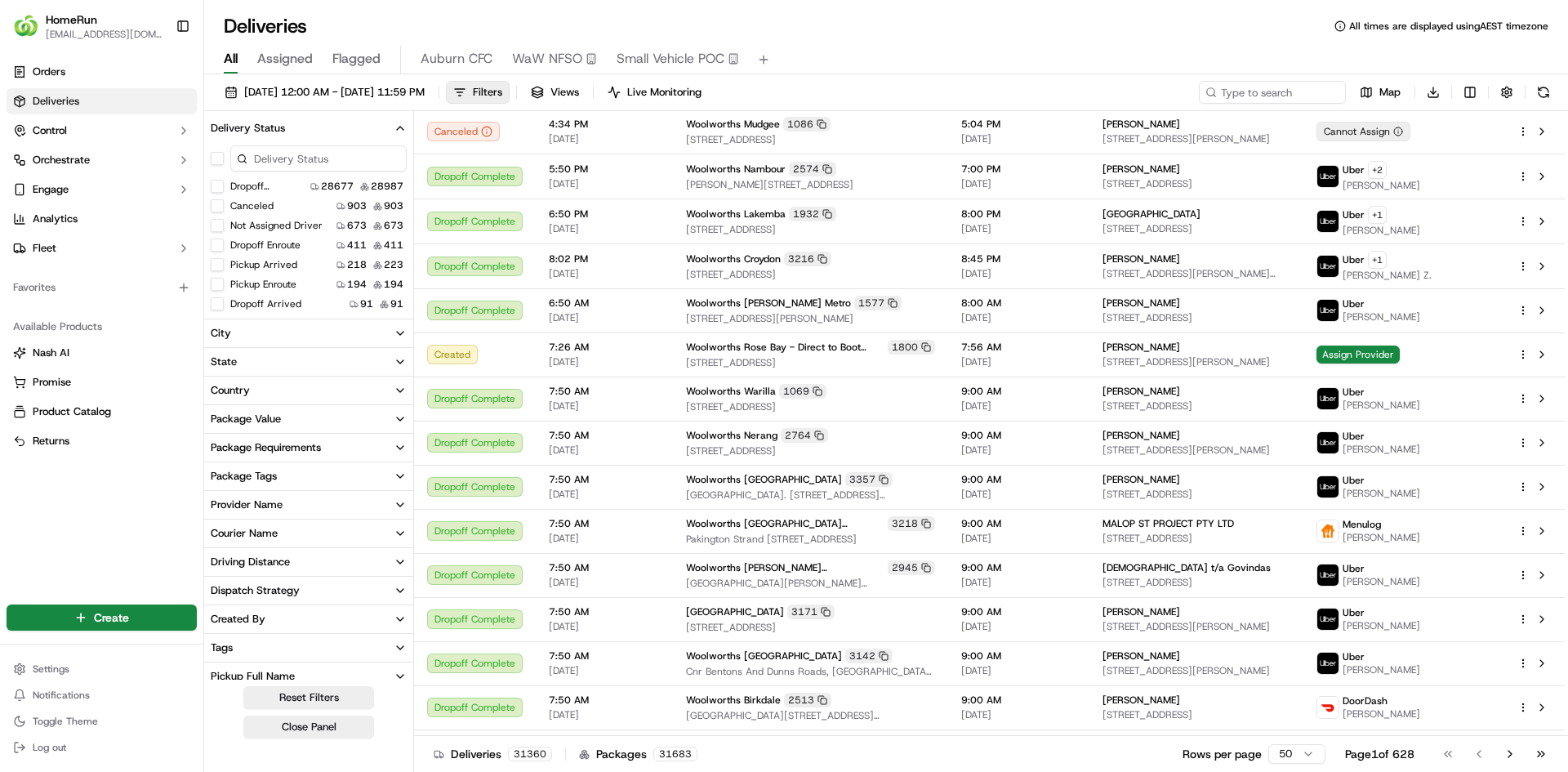
click at [218, 206] on button "Canceled" at bounding box center [217, 206] width 13 height 13
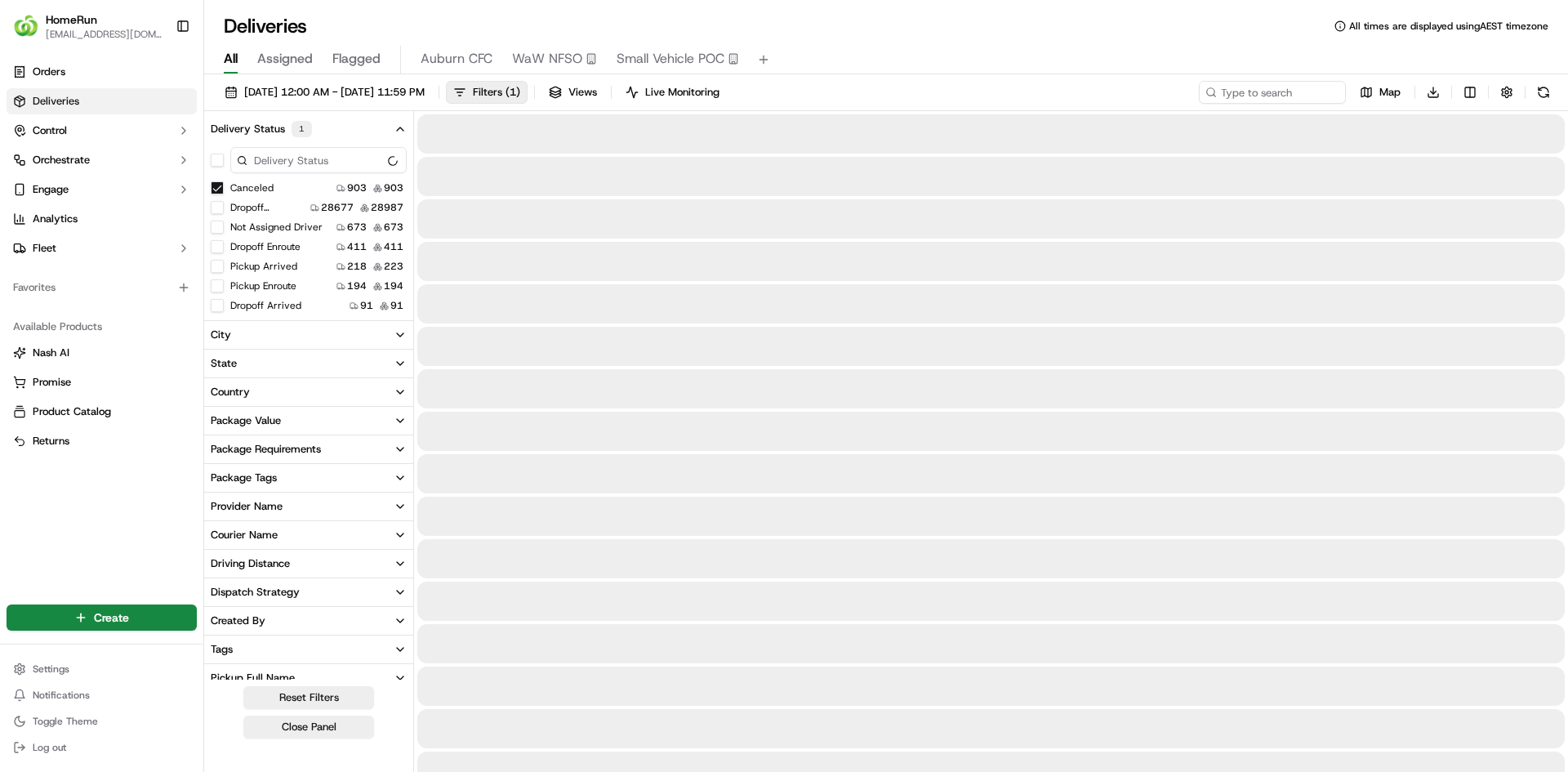
click at [218, 157] on button "button" at bounding box center [217, 160] width 13 height 13
click at [217, 188] on button "Canceled" at bounding box center [217, 188] width 13 height 13
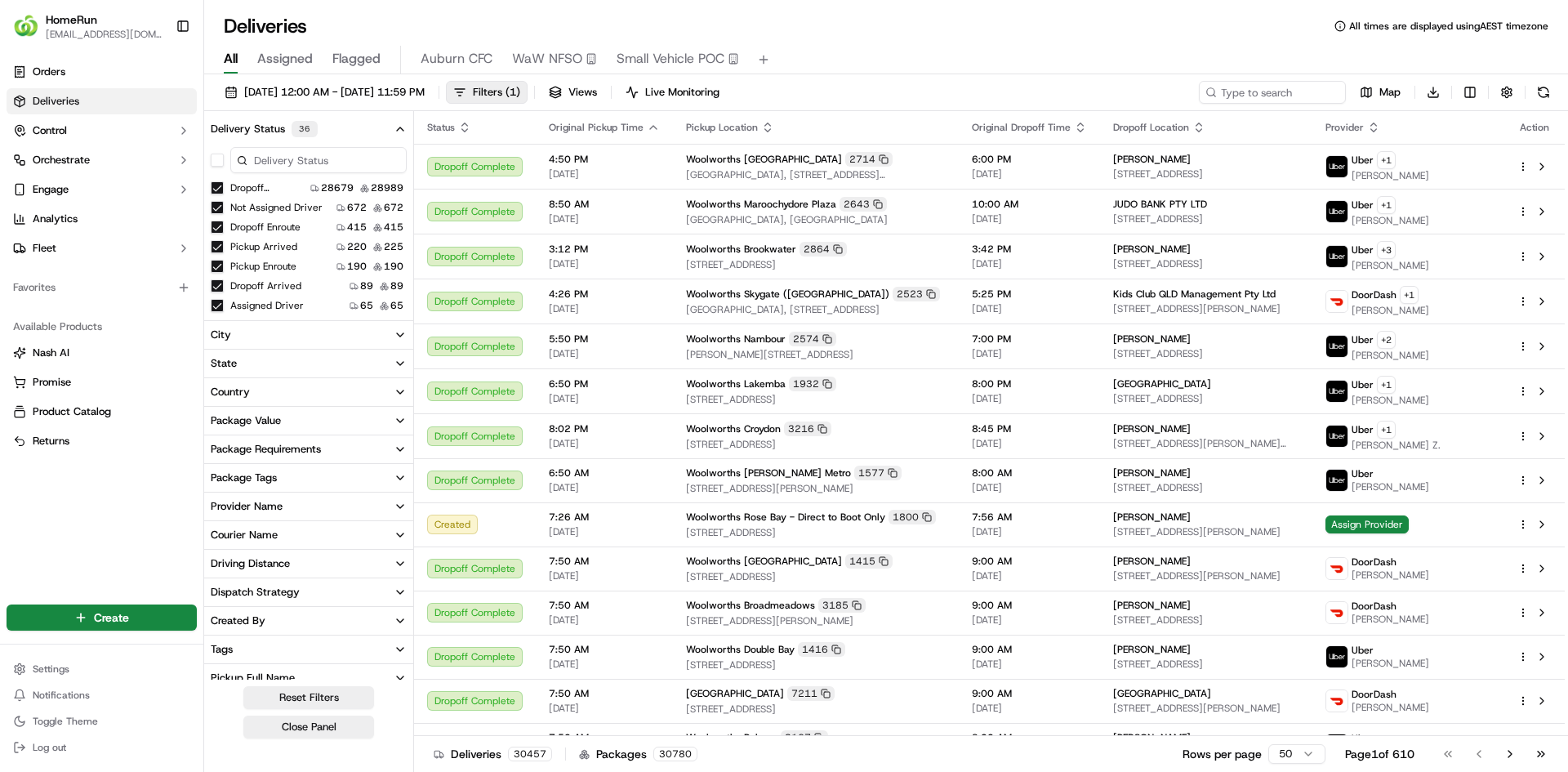
click at [219, 189] on button "Dropoff Complete" at bounding box center [217, 188] width 13 height 13
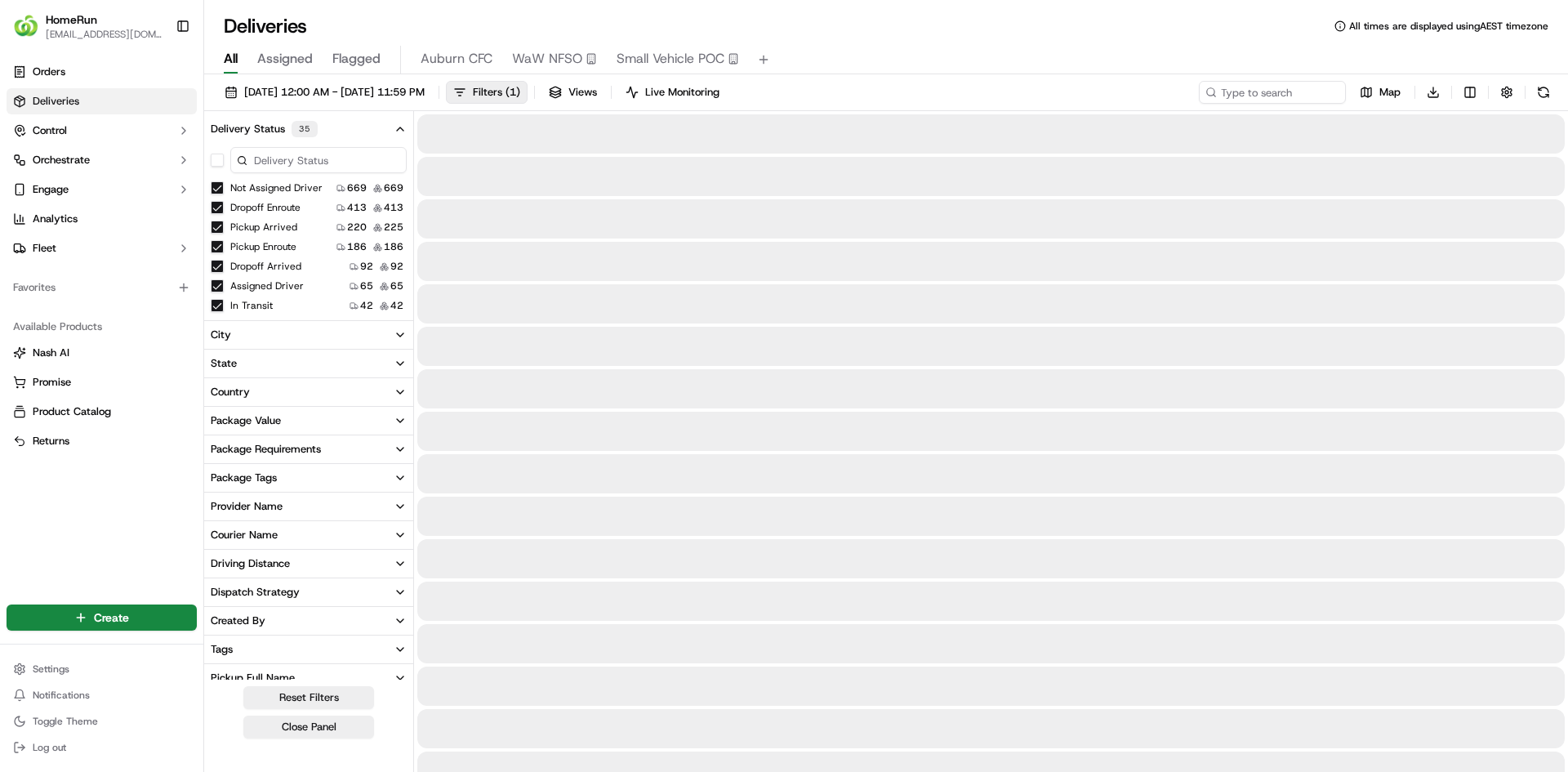
click at [969, 67] on div "All Assigned Flagged Auburn CFC WaW NFSO Small Vehicle POC" at bounding box center [885, 60] width 1363 height 28
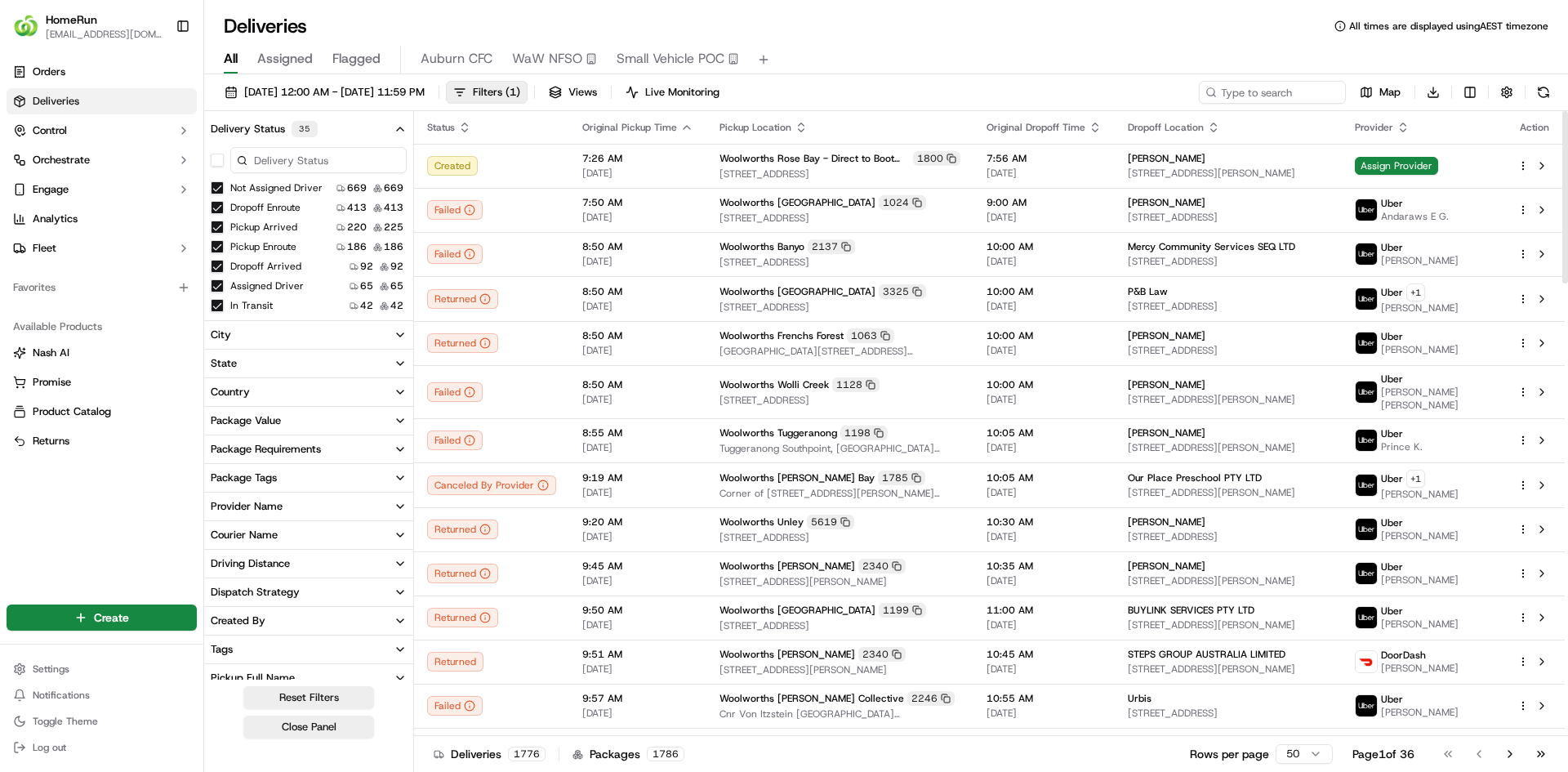
click at [392, 128] on button "Delivery Status 35" at bounding box center [308, 129] width 209 height 29
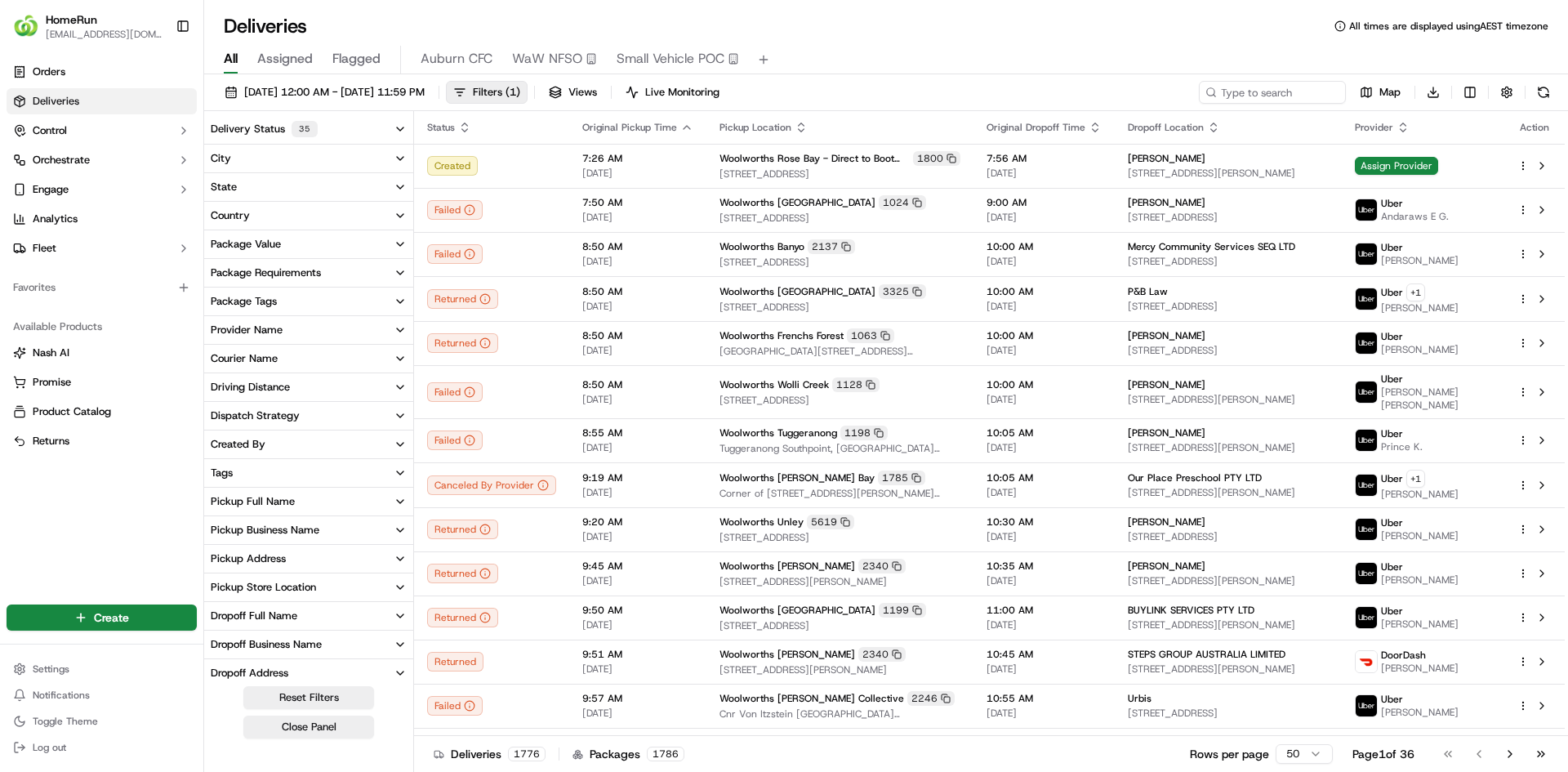
click at [289, 134] on div "Delivery Status 35" at bounding box center [264, 129] width 107 height 17
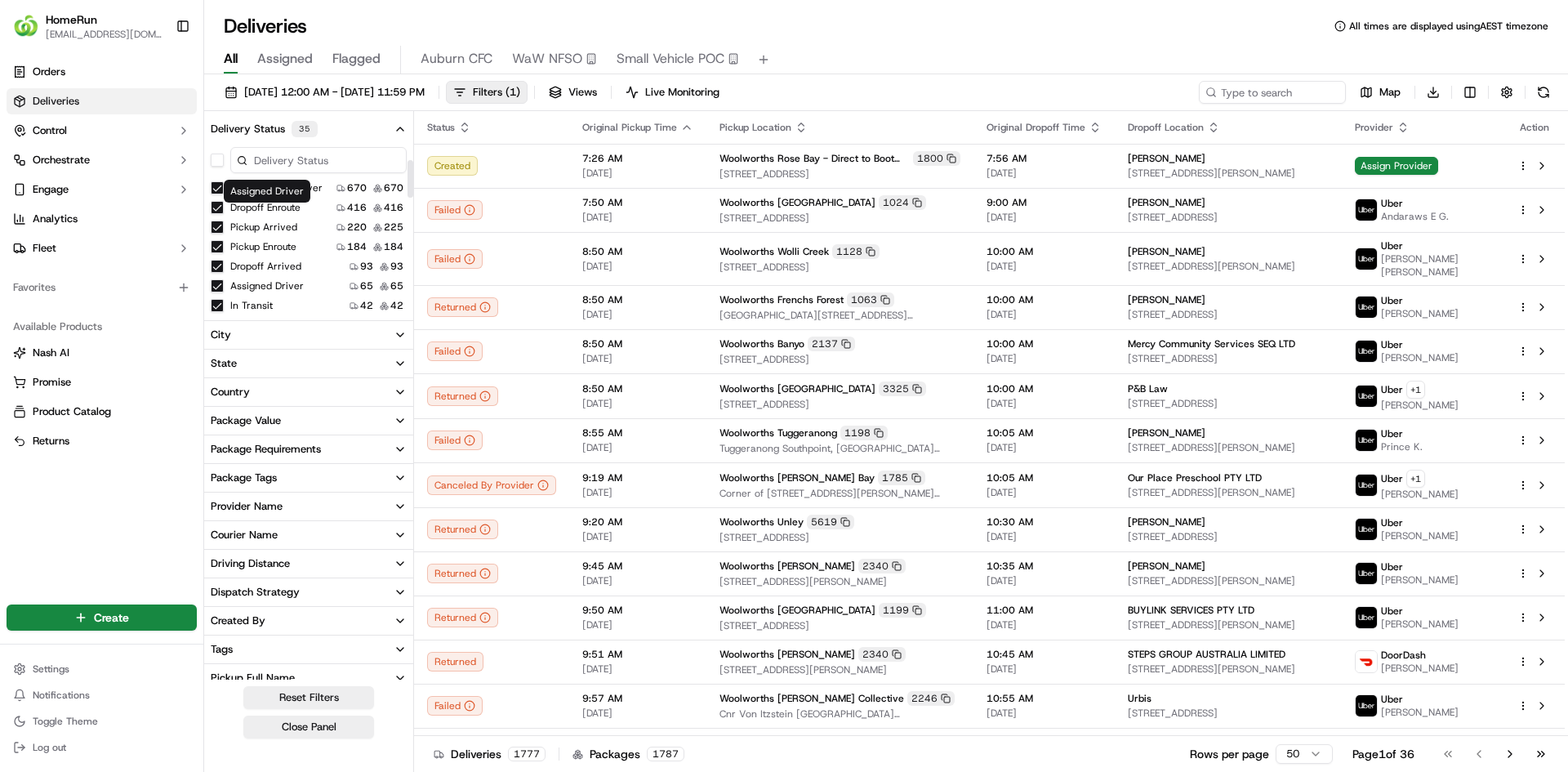
scroll to position [74, 0]
click at [220, 270] on button "Failed" at bounding box center [217, 270] width 13 height 13
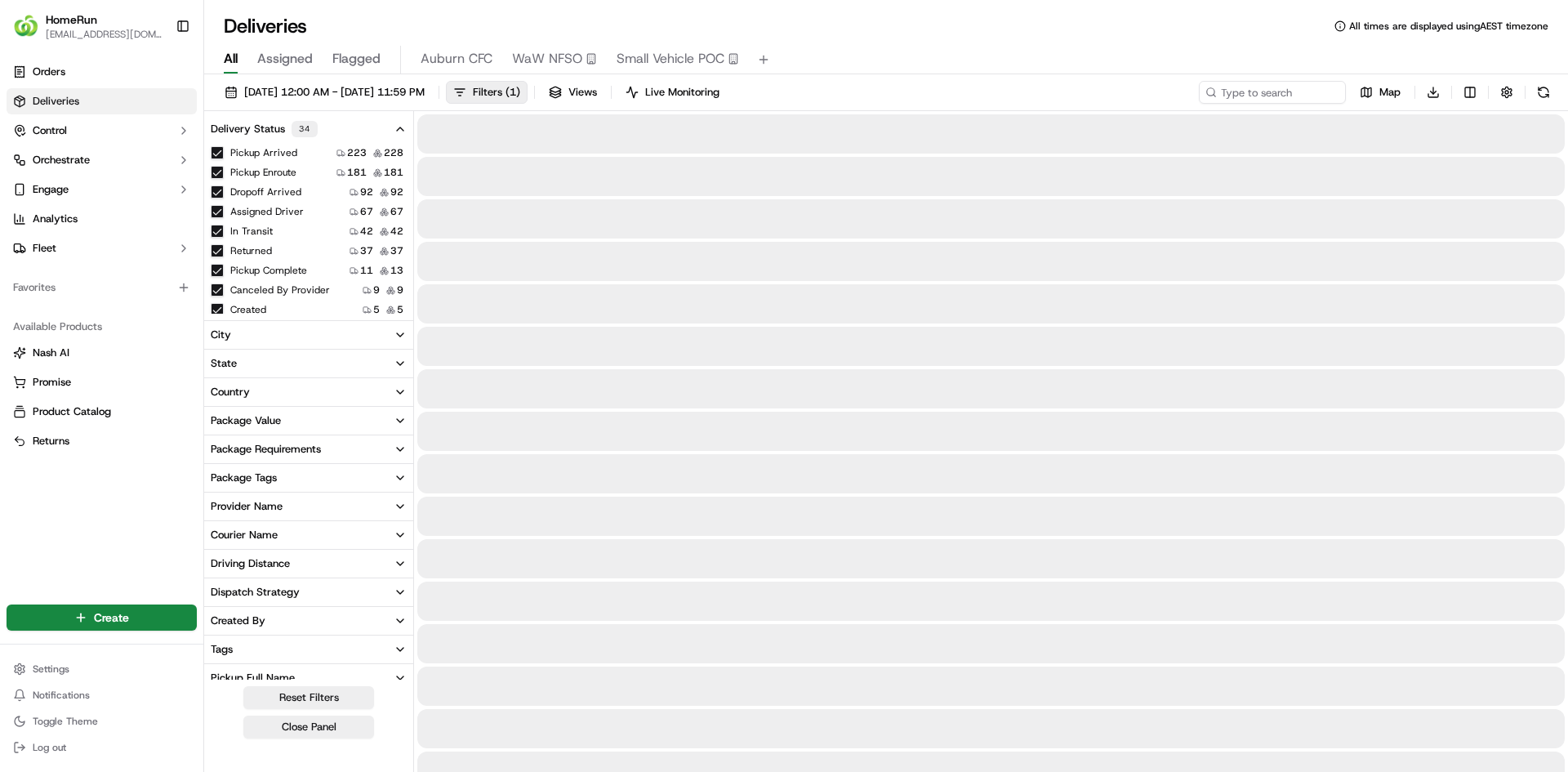
click at [440, 44] on div "All Assigned Flagged Auburn CFC WaW NFSO Small Vehicle POC" at bounding box center [885, 56] width 1363 height 35
click at [444, 51] on span "Auburn CFC" at bounding box center [456, 59] width 71 height 19
click at [444, 60] on span "Auburn CFC" at bounding box center [456, 59] width 71 height 19
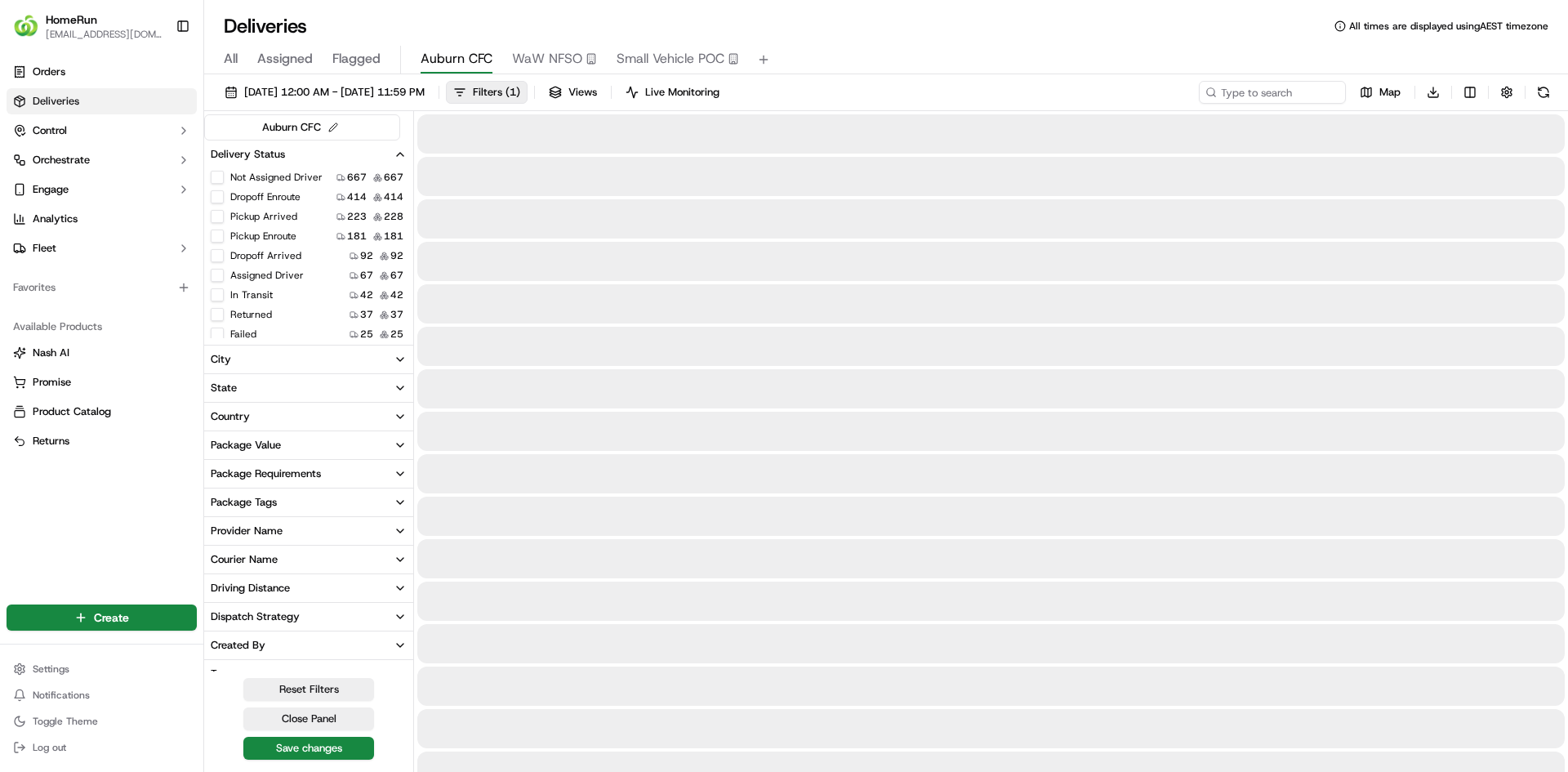
click at [447, 54] on span "Auburn CFC" at bounding box center [456, 59] width 71 height 19
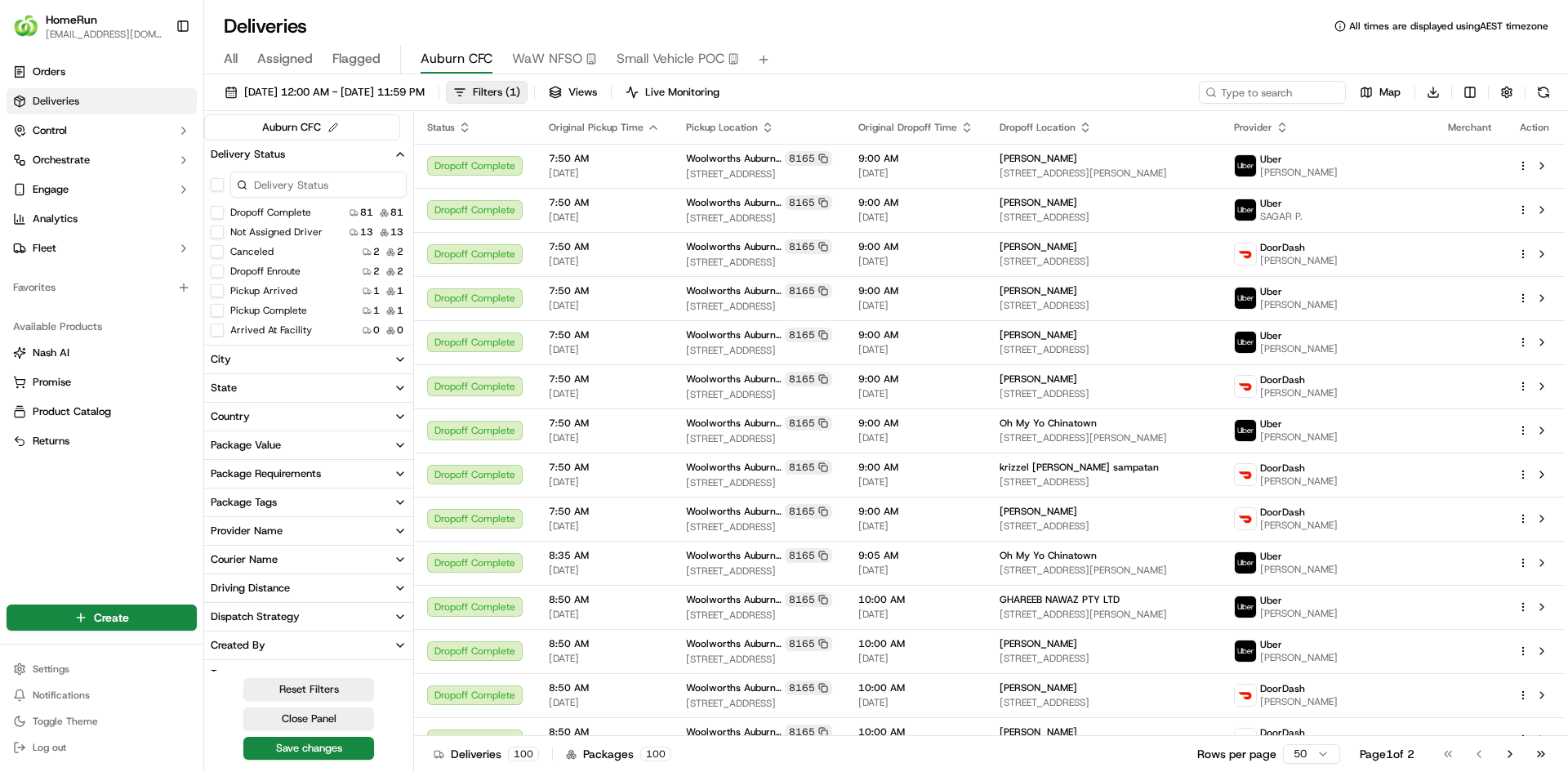
click at [220, 180] on button "button" at bounding box center [217, 184] width 13 height 13
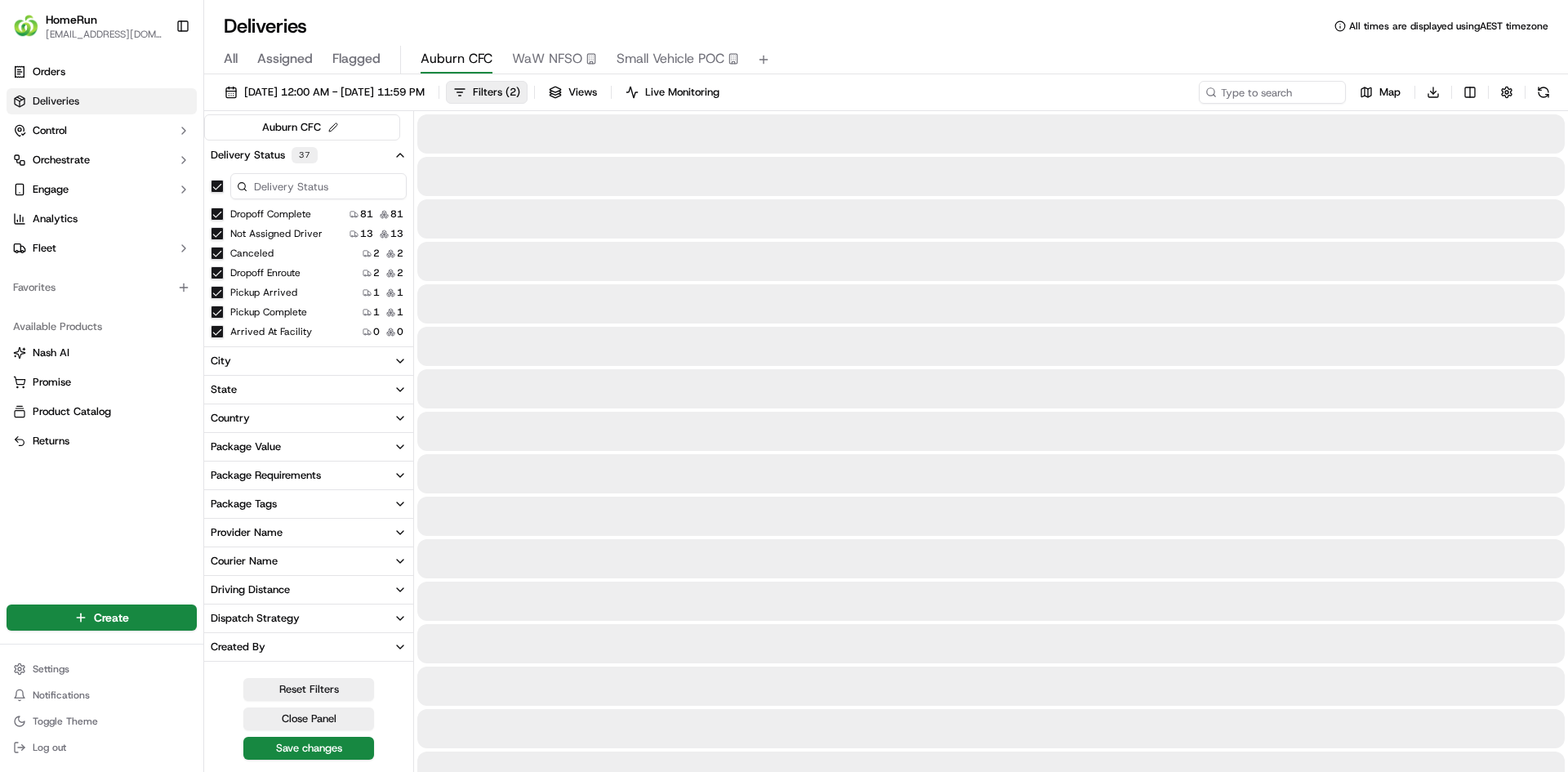
click at [215, 213] on button "Dropoff Complete" at bounding box center [217, 214] width 13 height 13
click at [218, 251] on button "Canceled" at bounding box center [217, 253] width 13 height 13
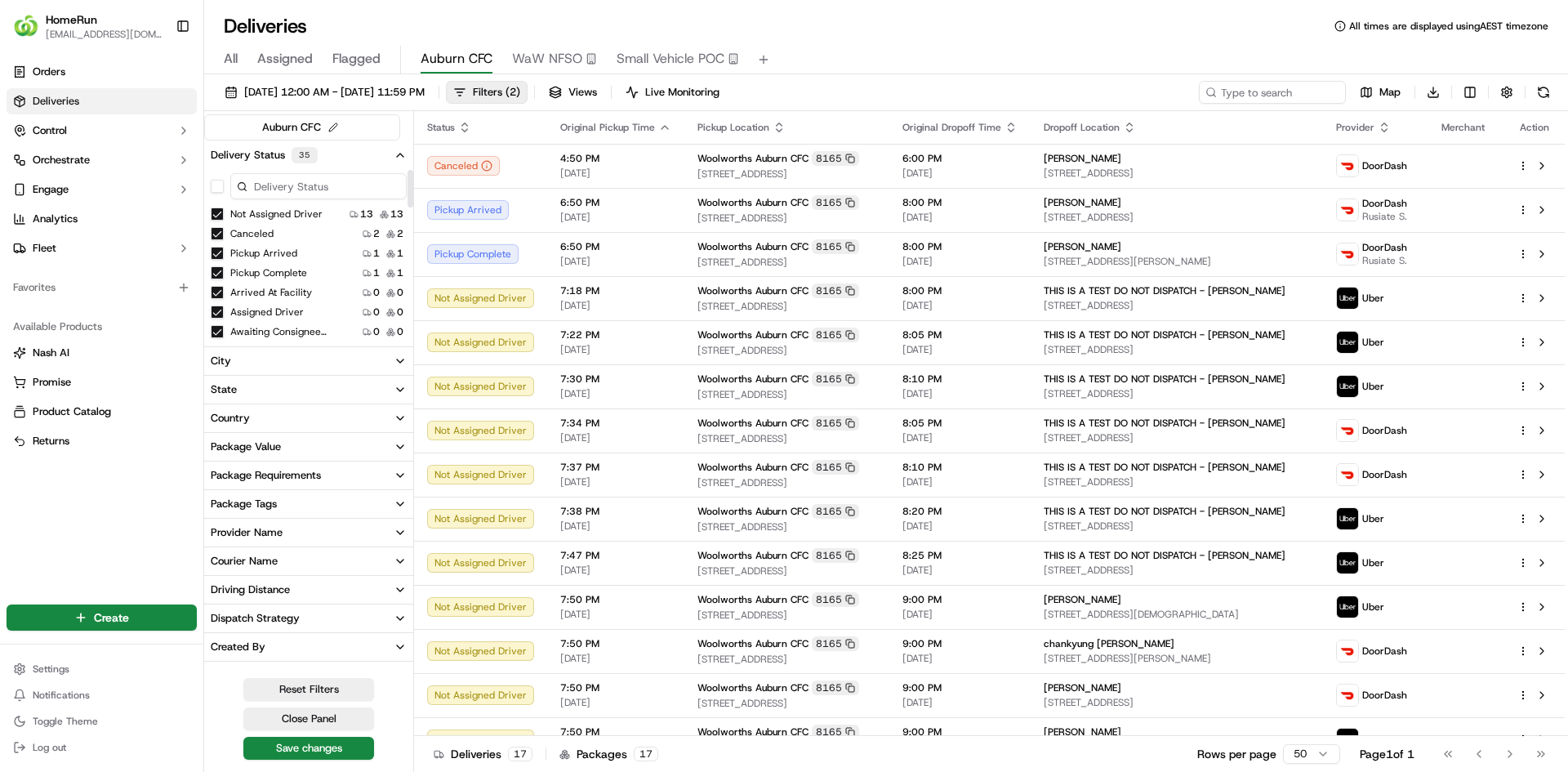
click at [215, 232] on button "Canceled" at bounding box center [217, 233] width 13 height 13
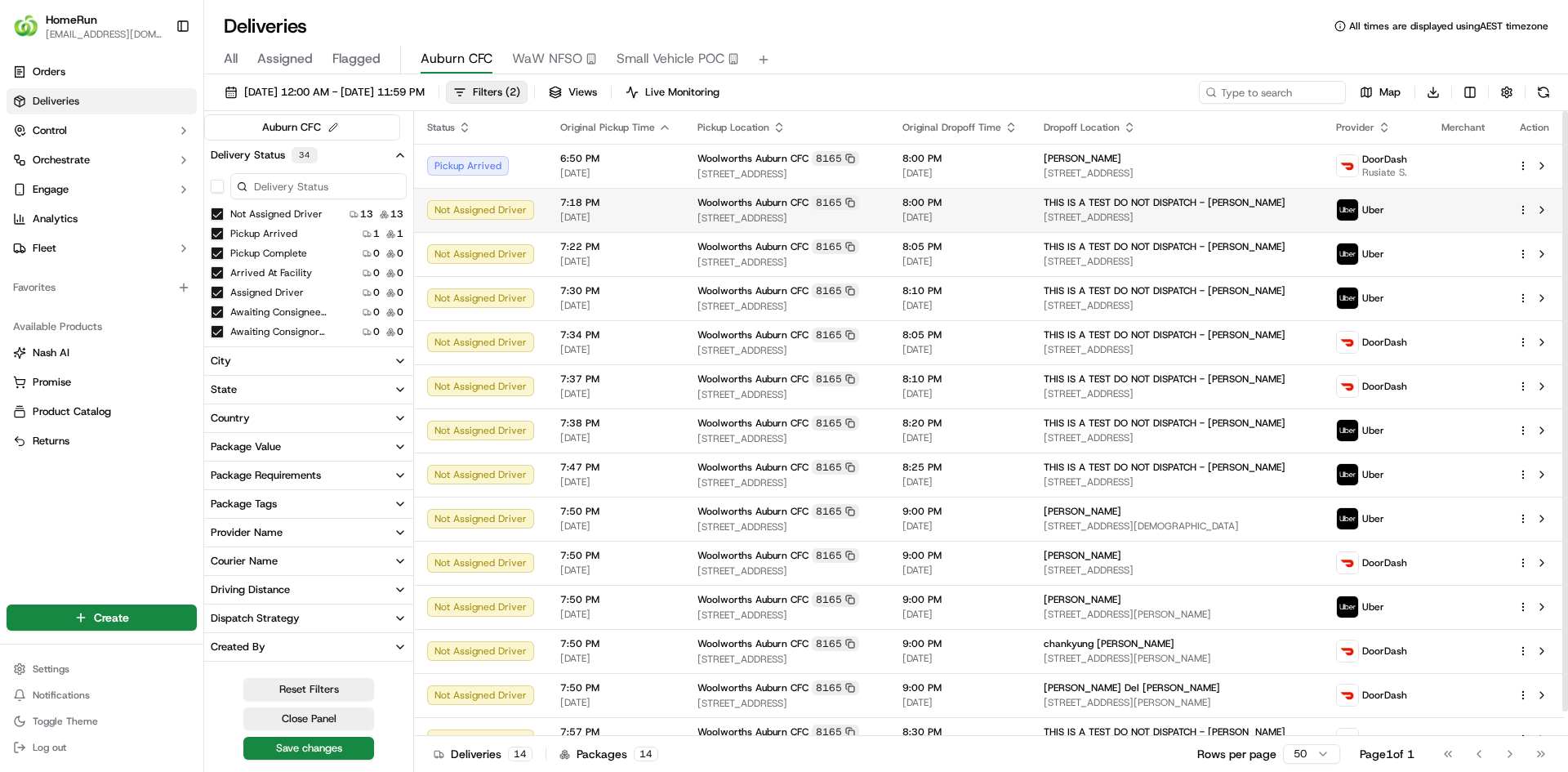
click at [585, 211] on span "[DATE]" at bounding box center [616, 217] width 111 height 13
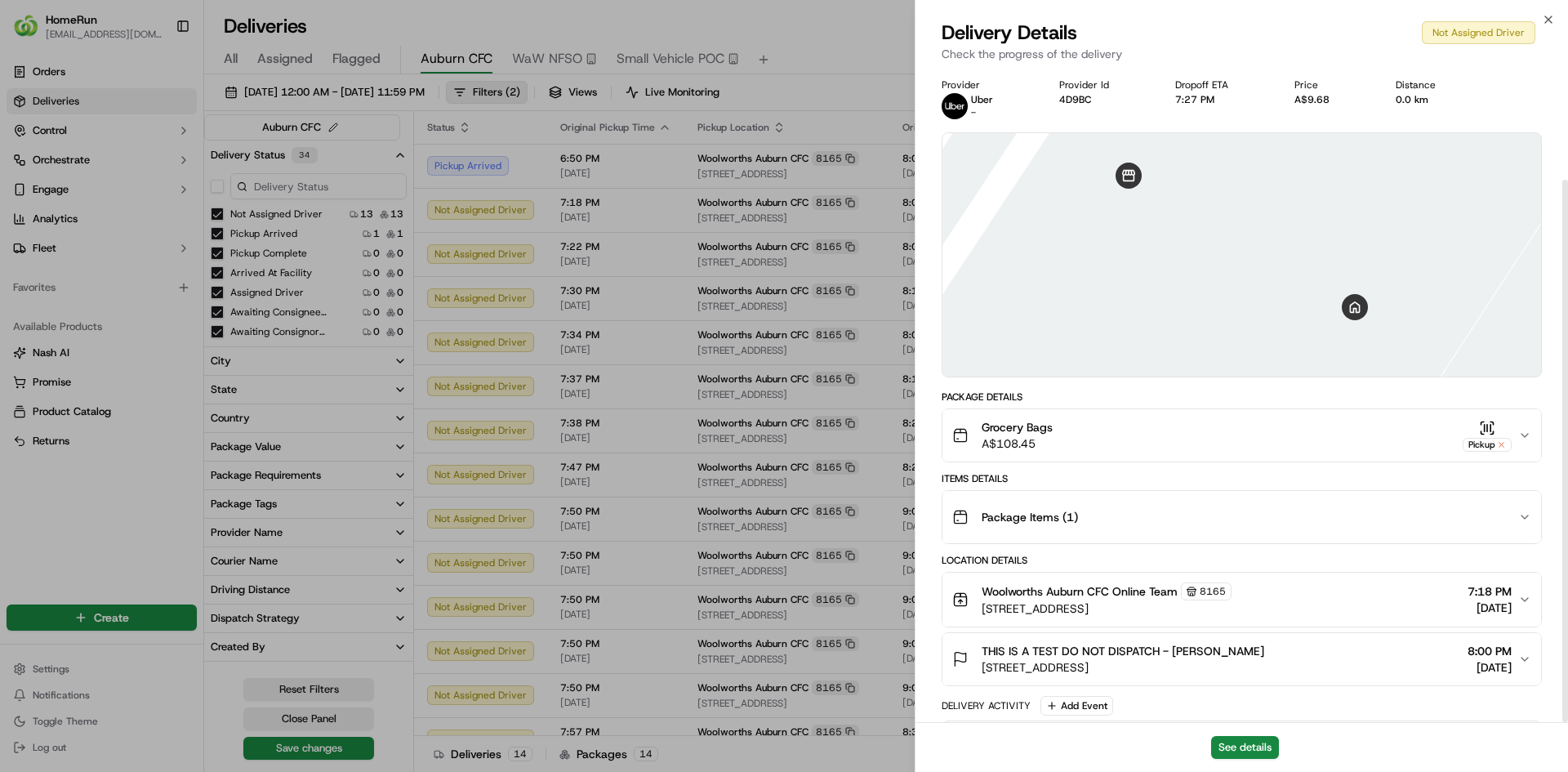
scroll to position [134, 0]
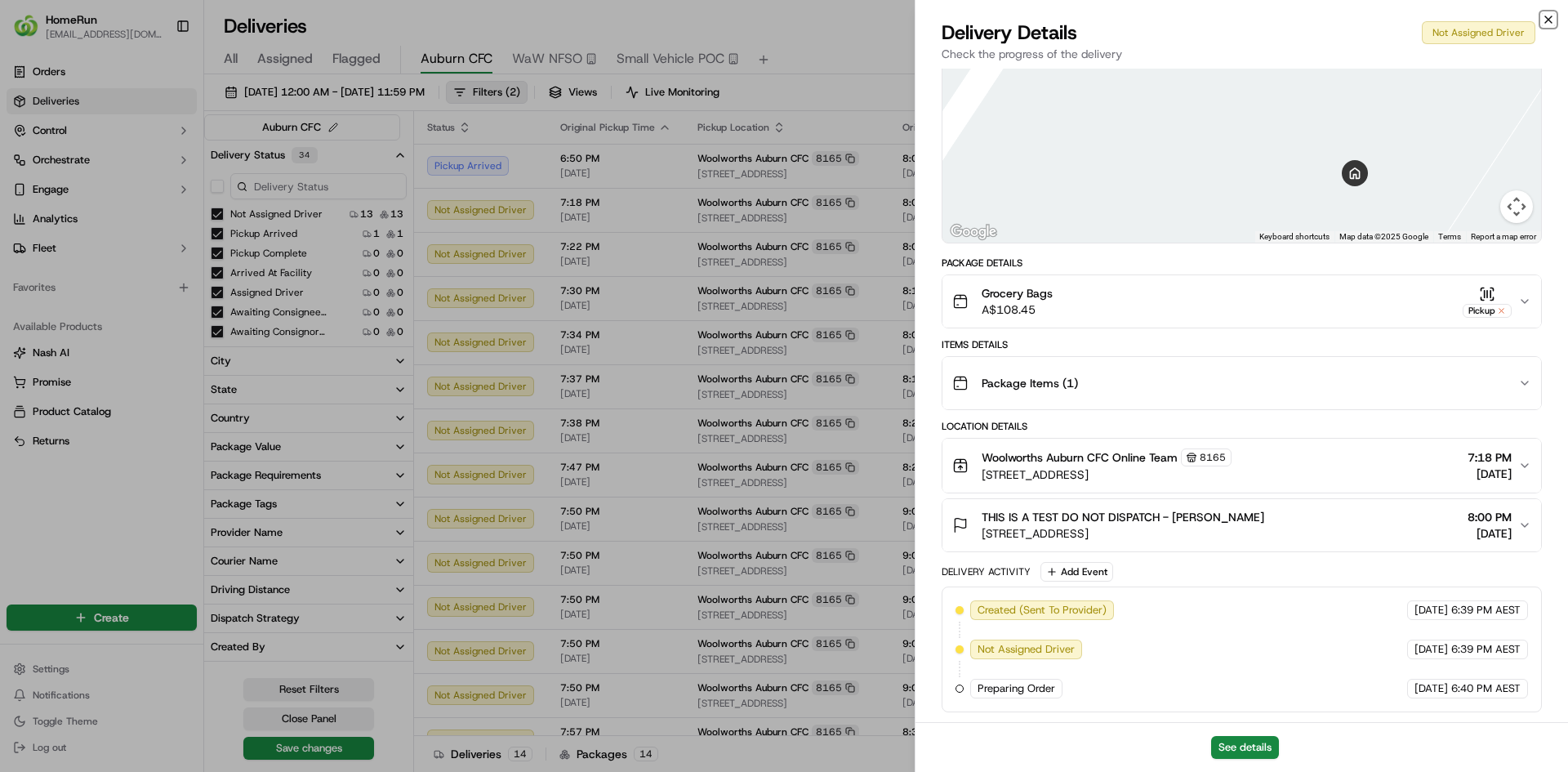
click at [1546, 18] on icon "button" at bounding box center [1548, 19] width 13 height 13
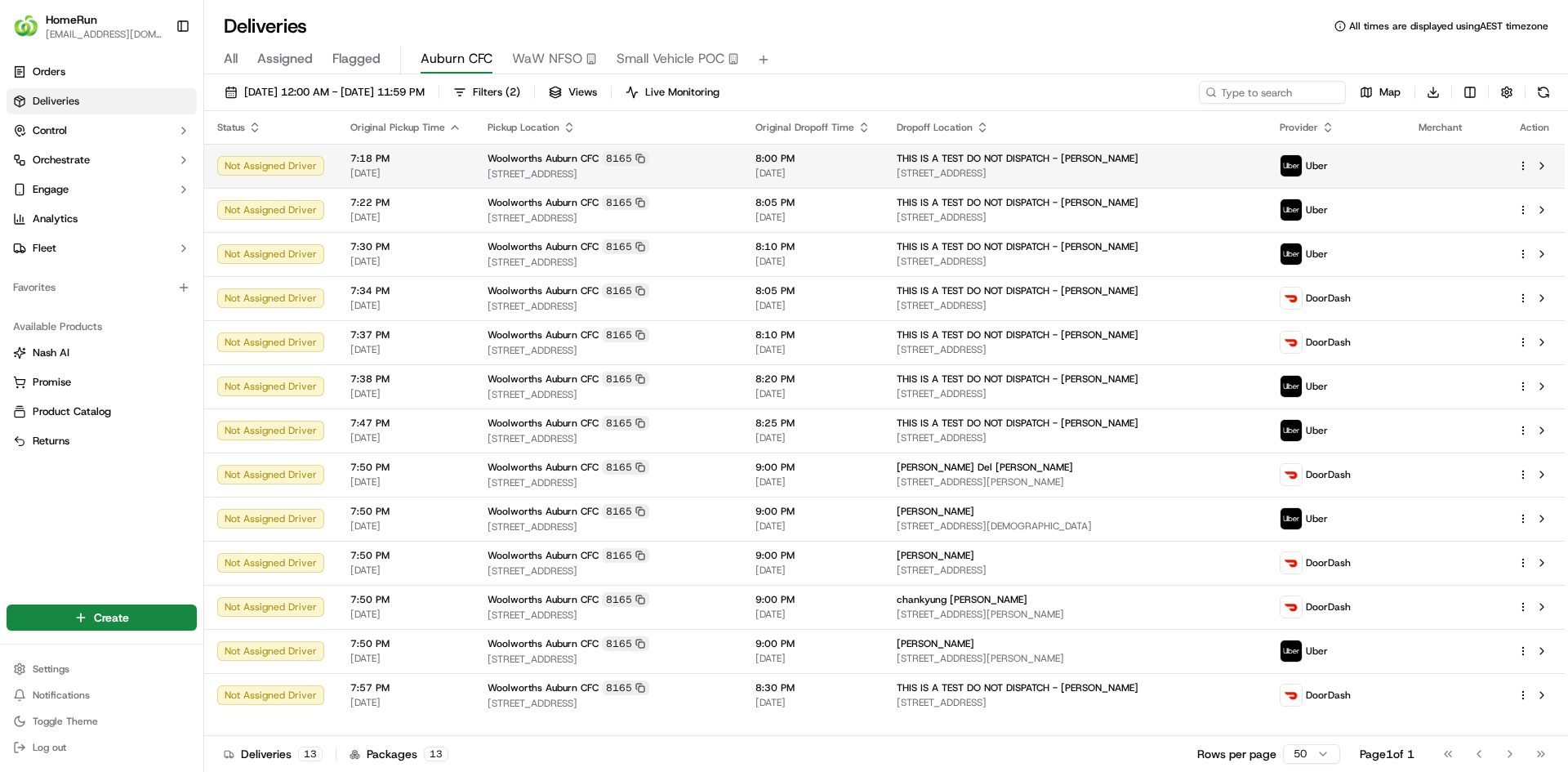
click at [1065, 171] on span "[STREET_ADDRESS]" at bounding box center [1075, 173] width 356 height 13
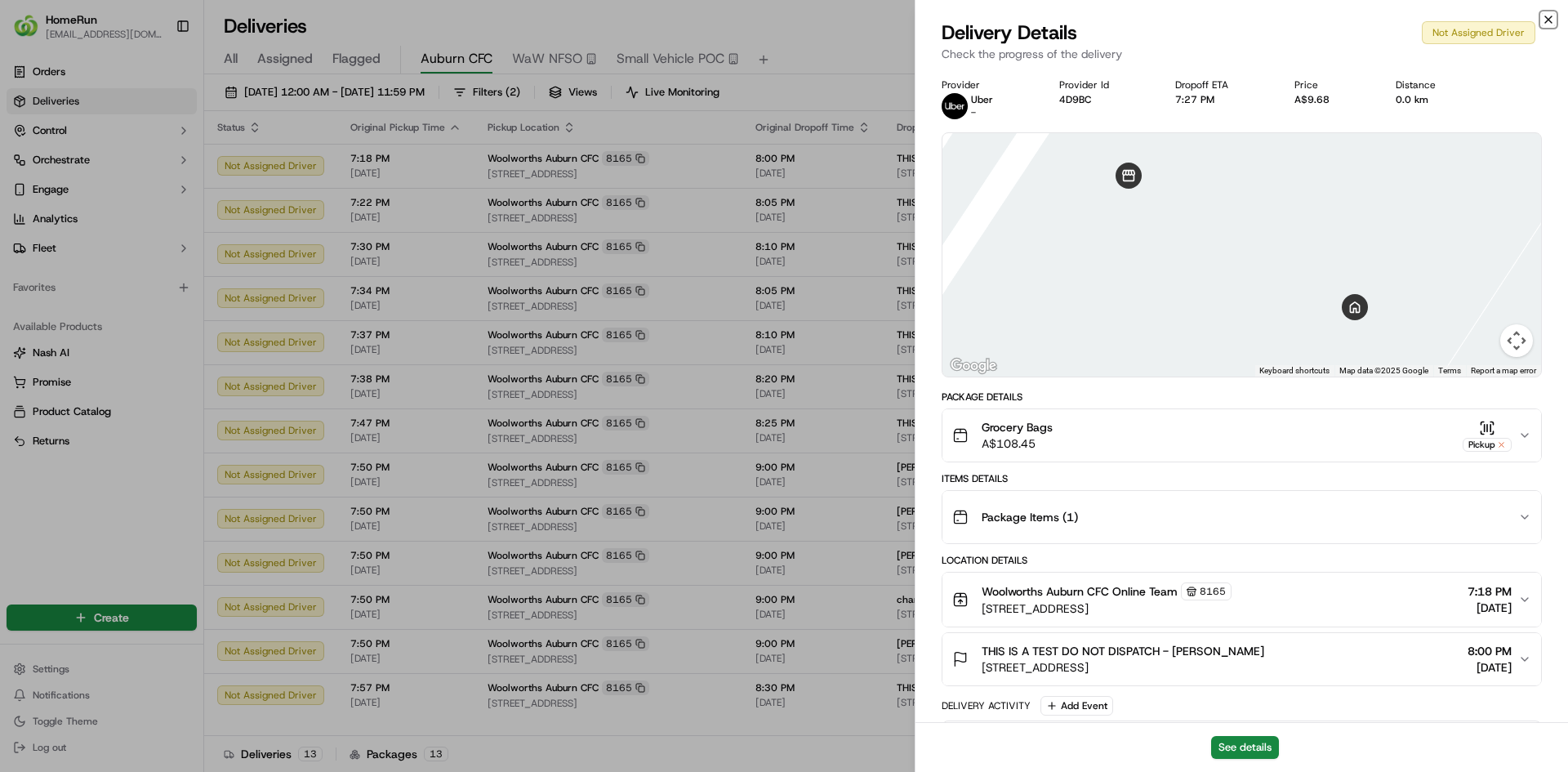
click at [1550, 24] on icon "button" at bounding box center [1548, 19] width 13 height 13
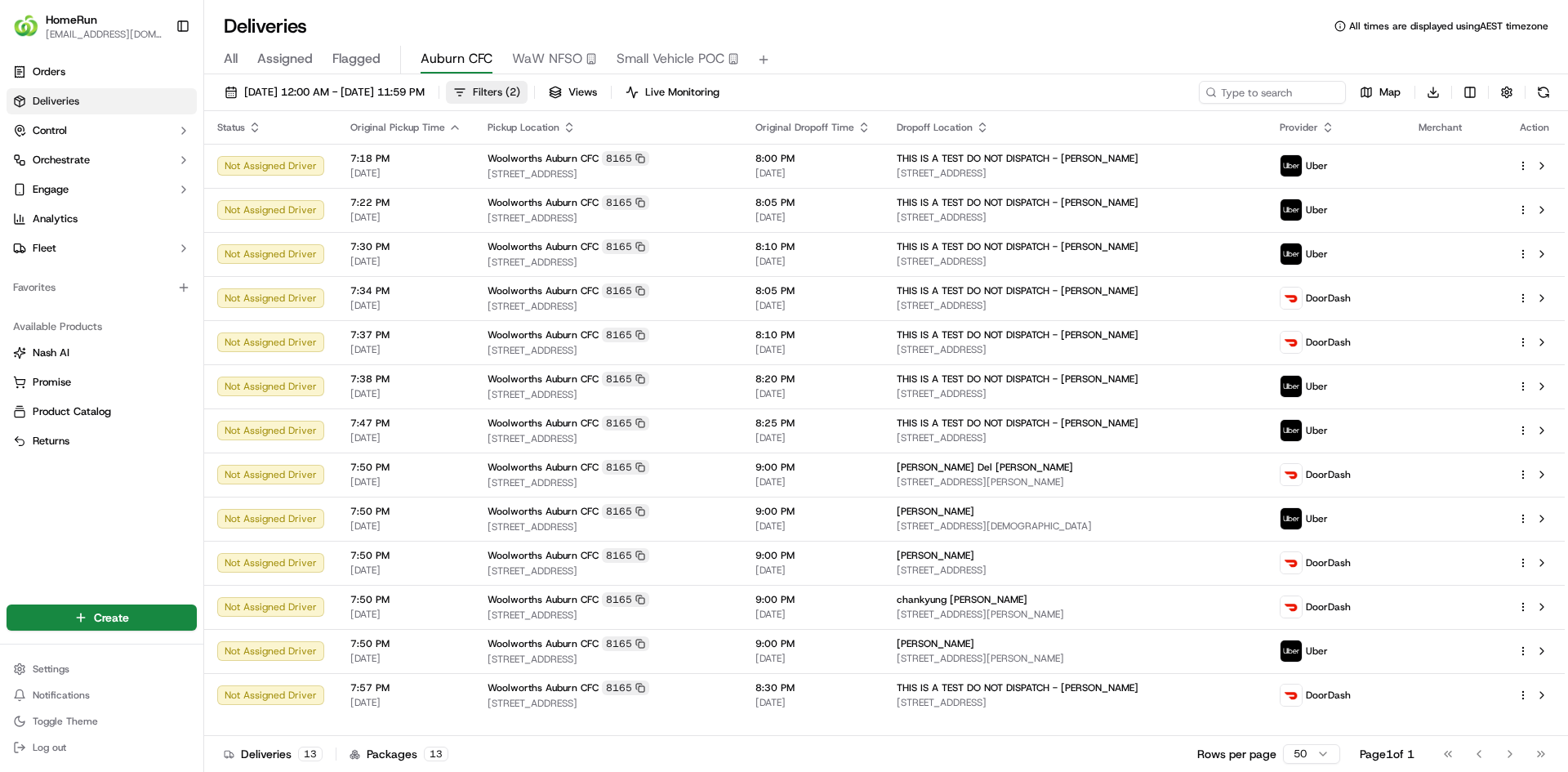
click at [520, 96] on span "( 2 )" at bounding box center [512, 92] width 15 height 15
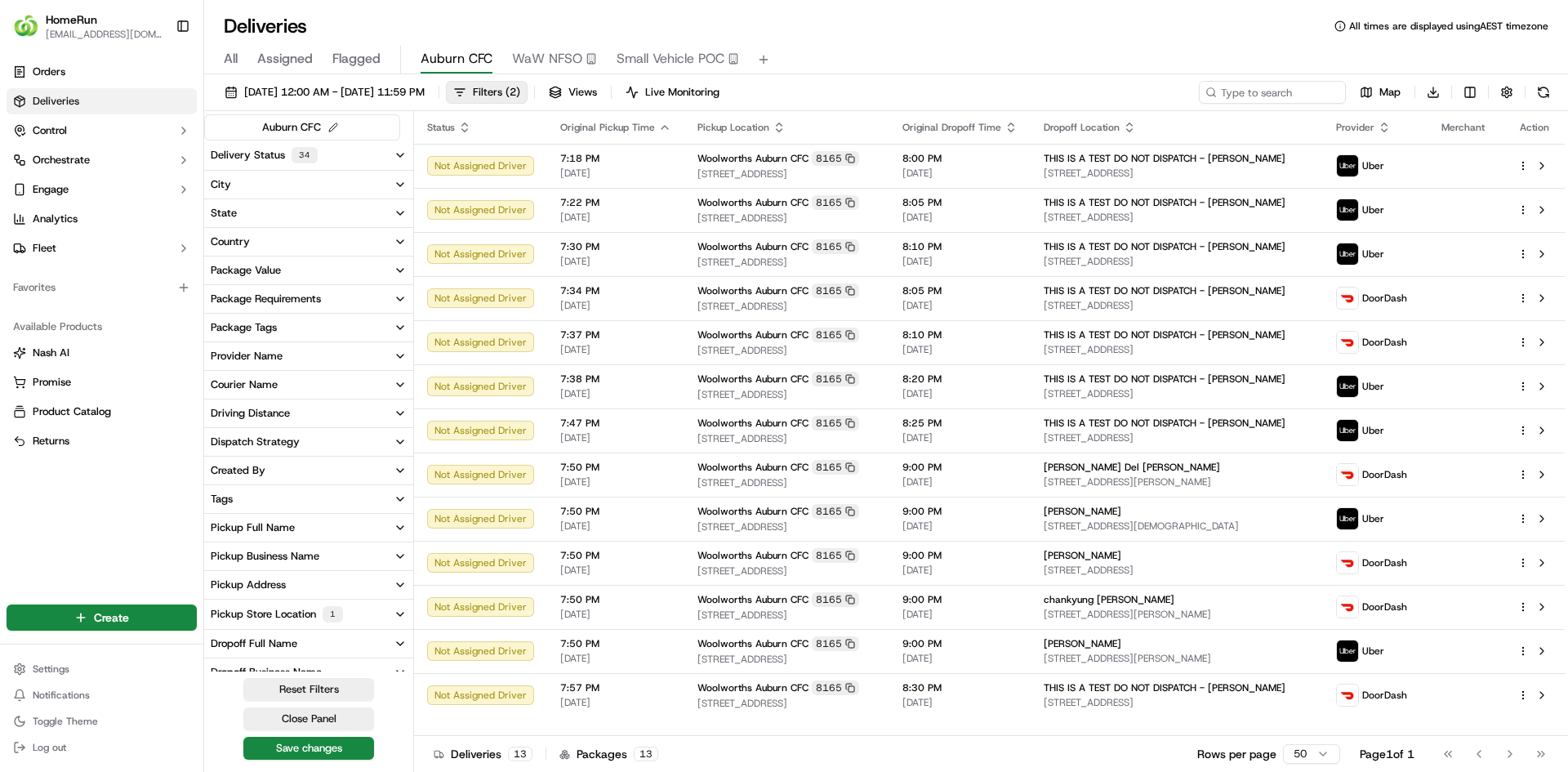
click at [269, 164] on button "Delivery Status 34" at bounding box center [308, 154] width 209 height 29
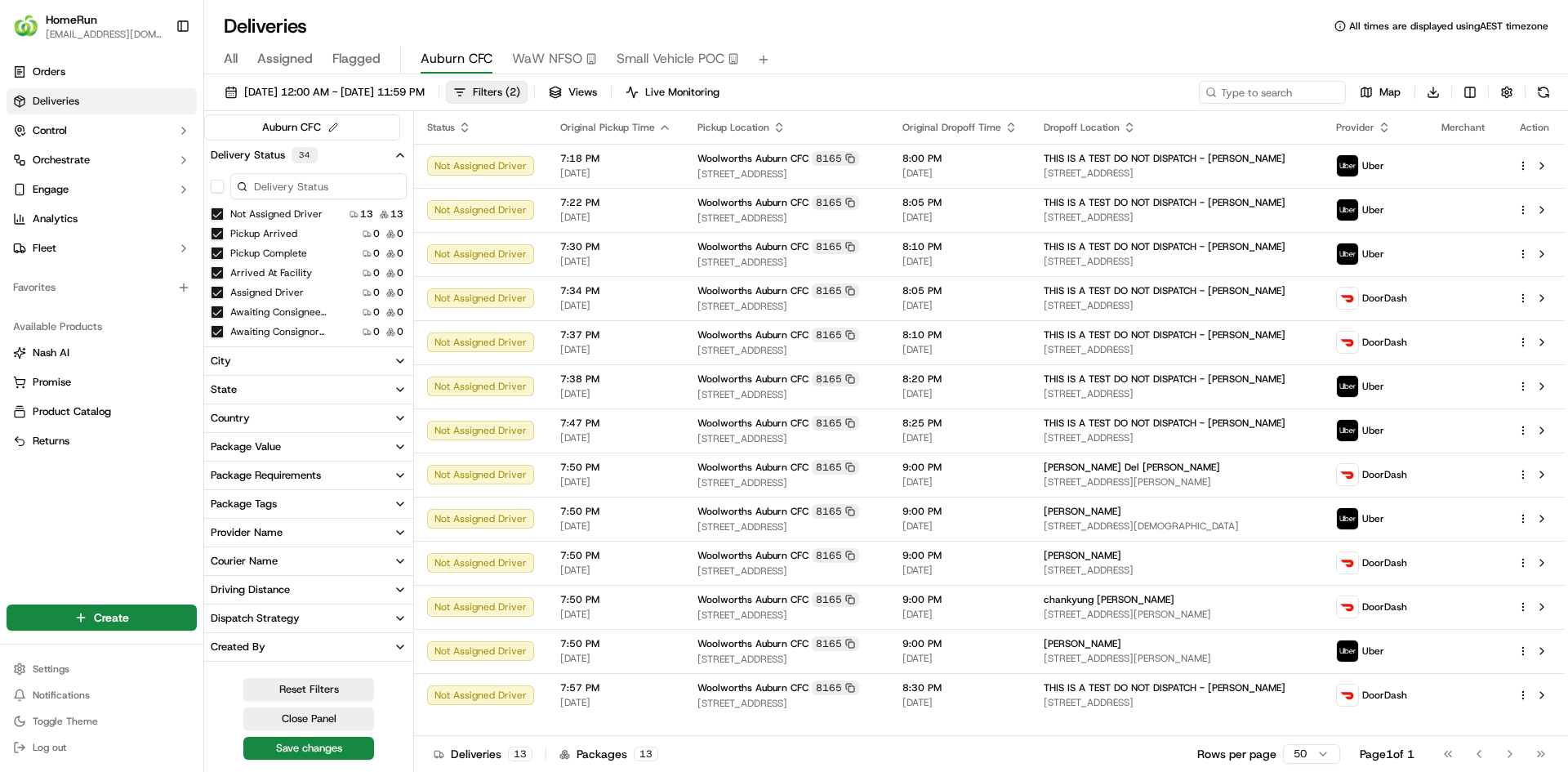
click at [991, 49] on div "All Assigned Flagged Auburn CFC WaW NFSO Small Vehicle POC" at bounding box center [885, 60] width 1363 height 28
click at [520, 89] on span "Filters ( 2 )" at bounding box center [497, 92] width 48 height 15
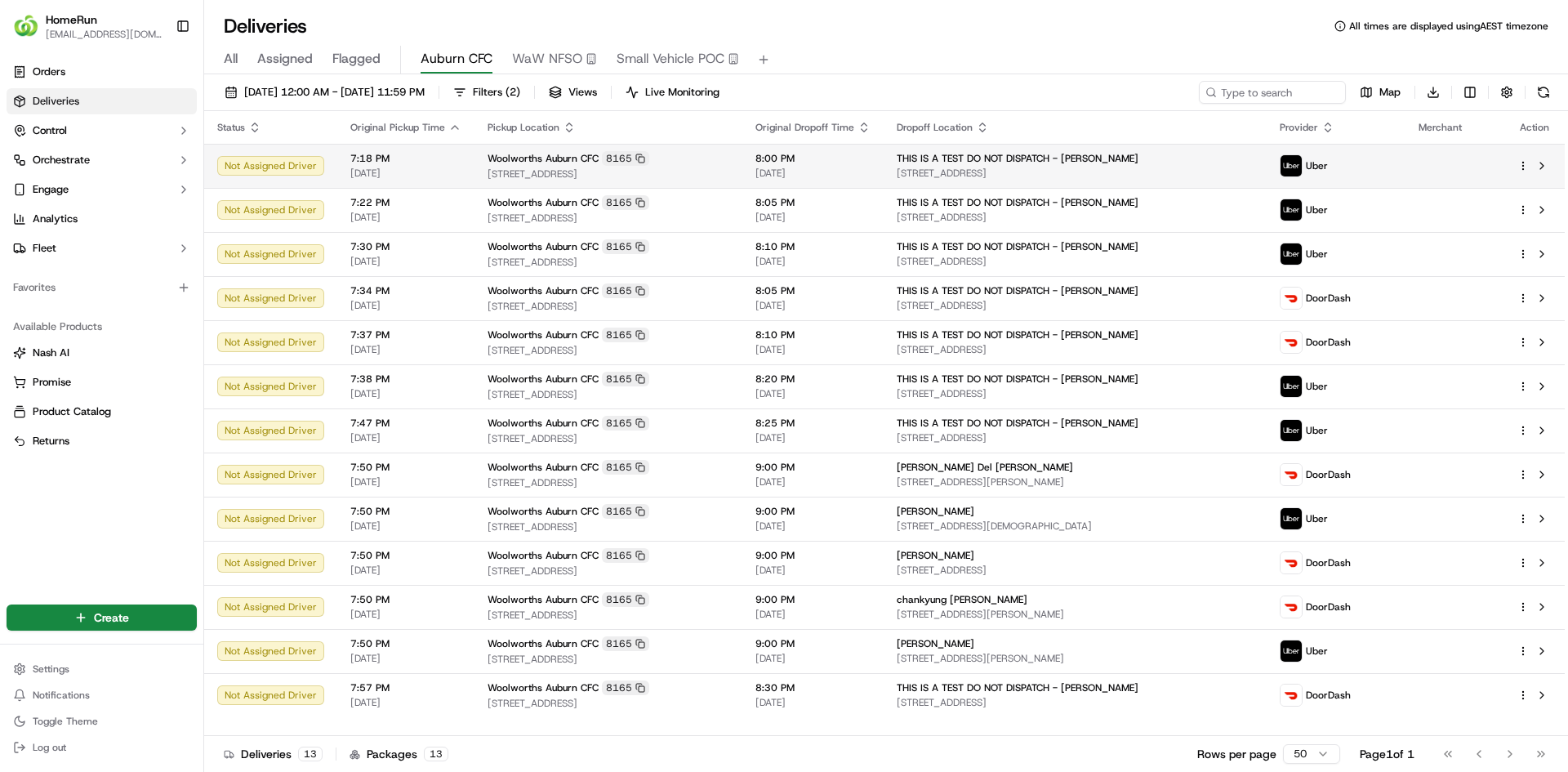
click at [509, 163] on span "Woolworths Auburn CFC" at bounding box center [543, 158] width 111 height 13
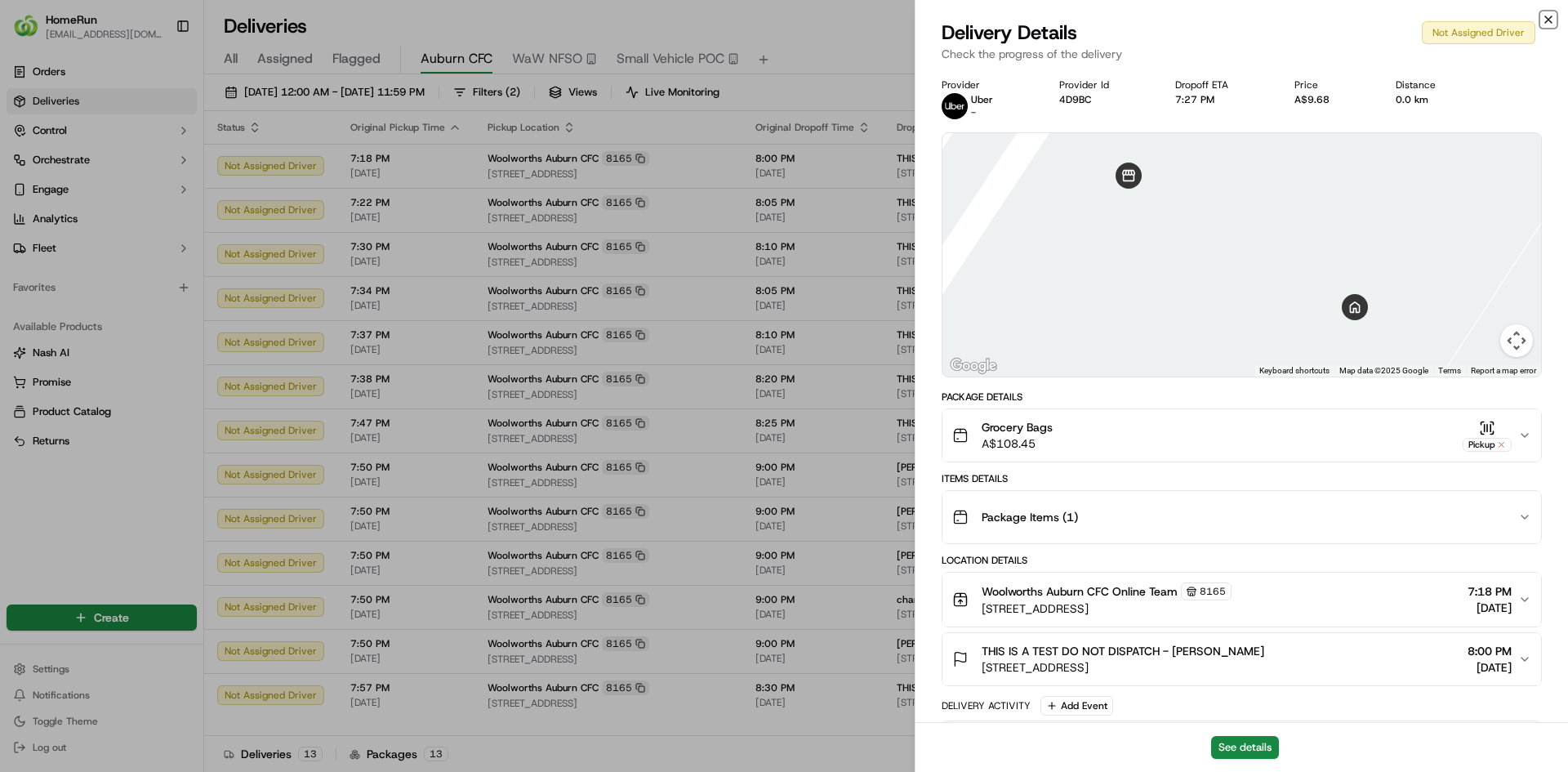
click at [1549, 20] on icon "button" at bounding box center [1548, 19] width 13 height 13
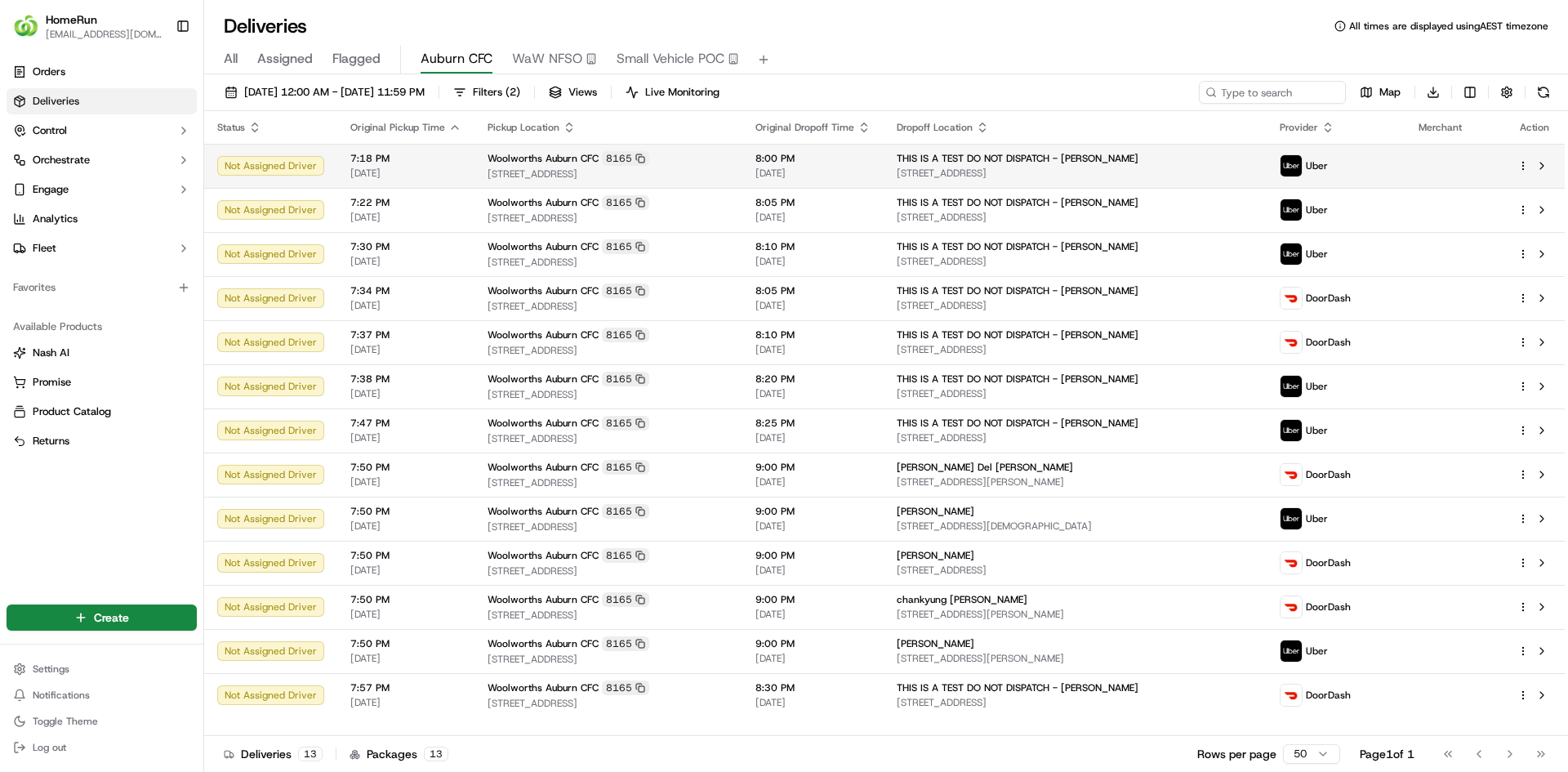
click at [548, 155] on span "Woolworths Auburn CFC" at bounding box center [543, 158] width 111 height 13
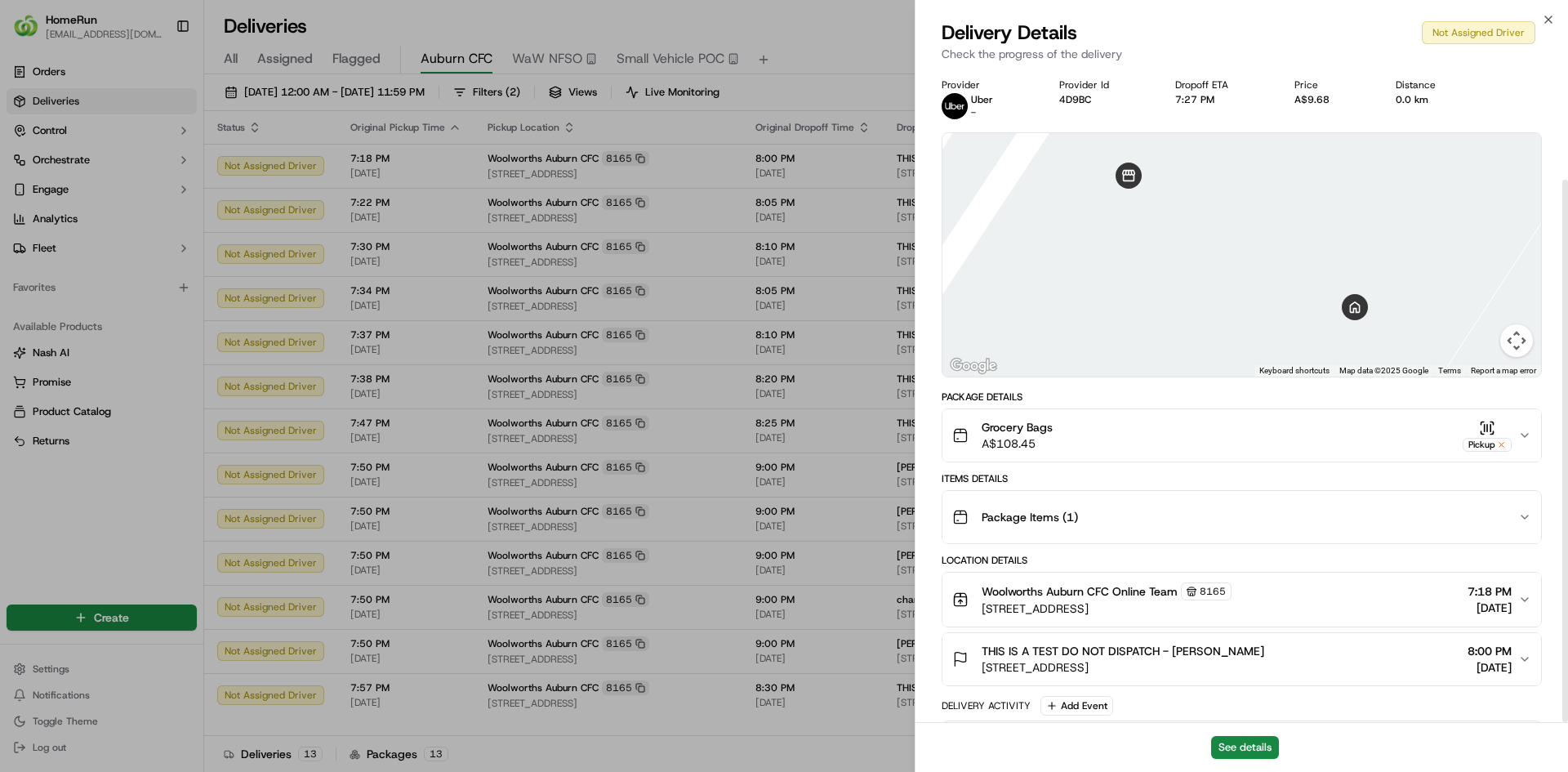
scroll to position [134, 0]
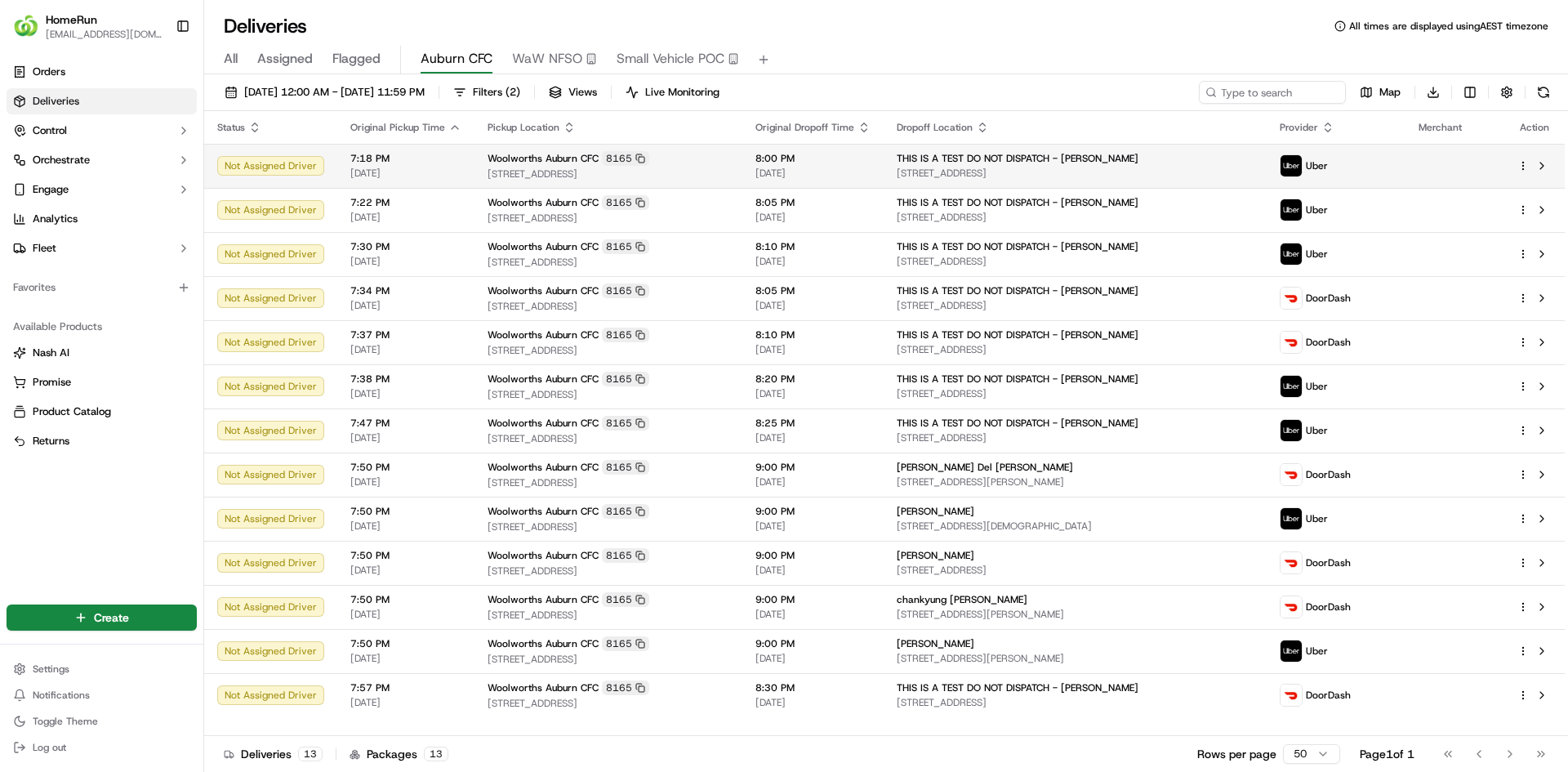
click at [539, 163] on span "Woolworths Auburn CFC" at bounding box center [543, 158] width 111 height 13
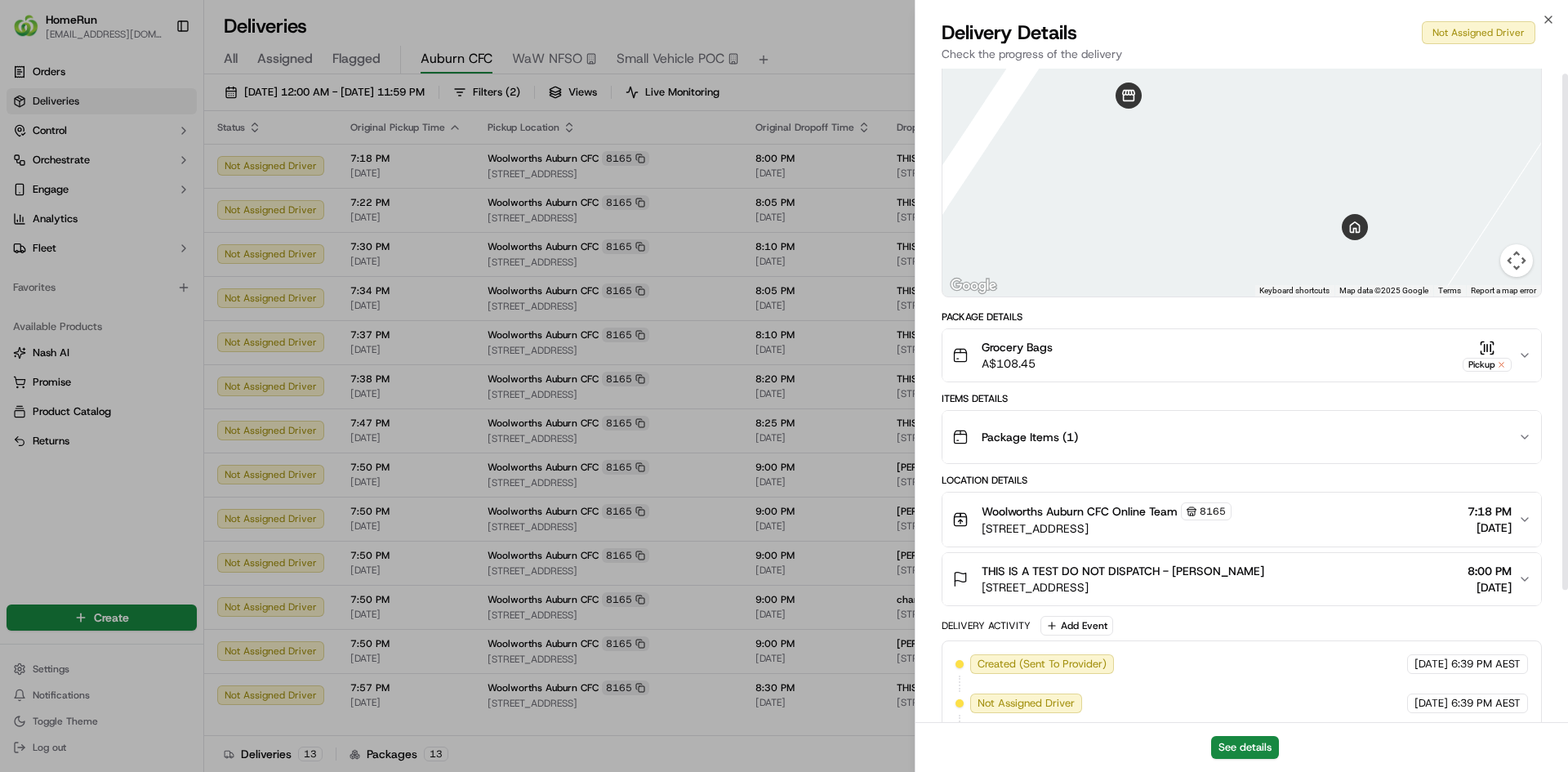
scroll to position [85, 0]
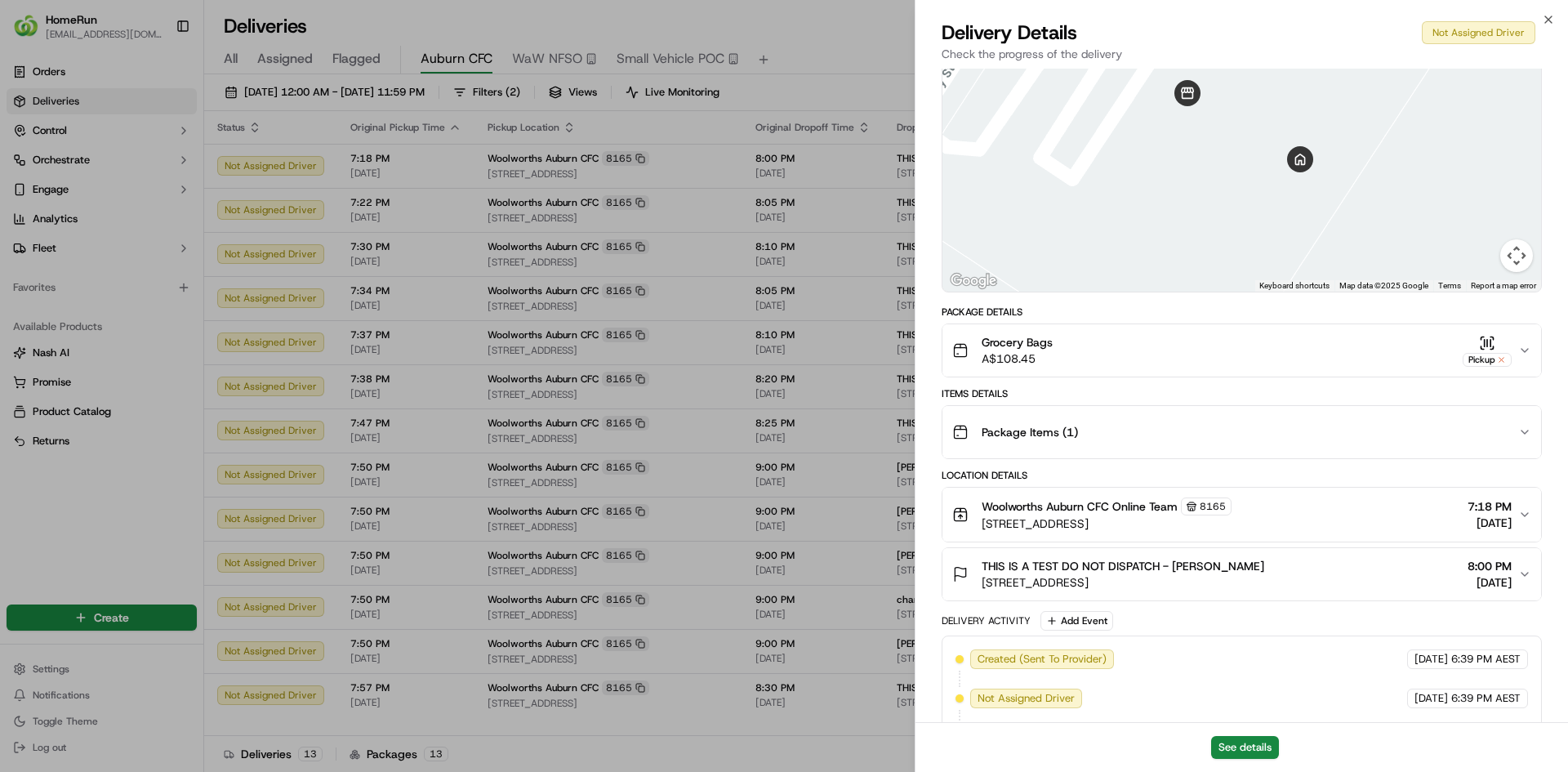
drag, startPoint x: 1207, startPoint y: 133, endPoint x: 1178, endPoint y: 220, distance: 91.7
click at [1178, 220] on div at bounding box center [1242, 170] width 599 height 244
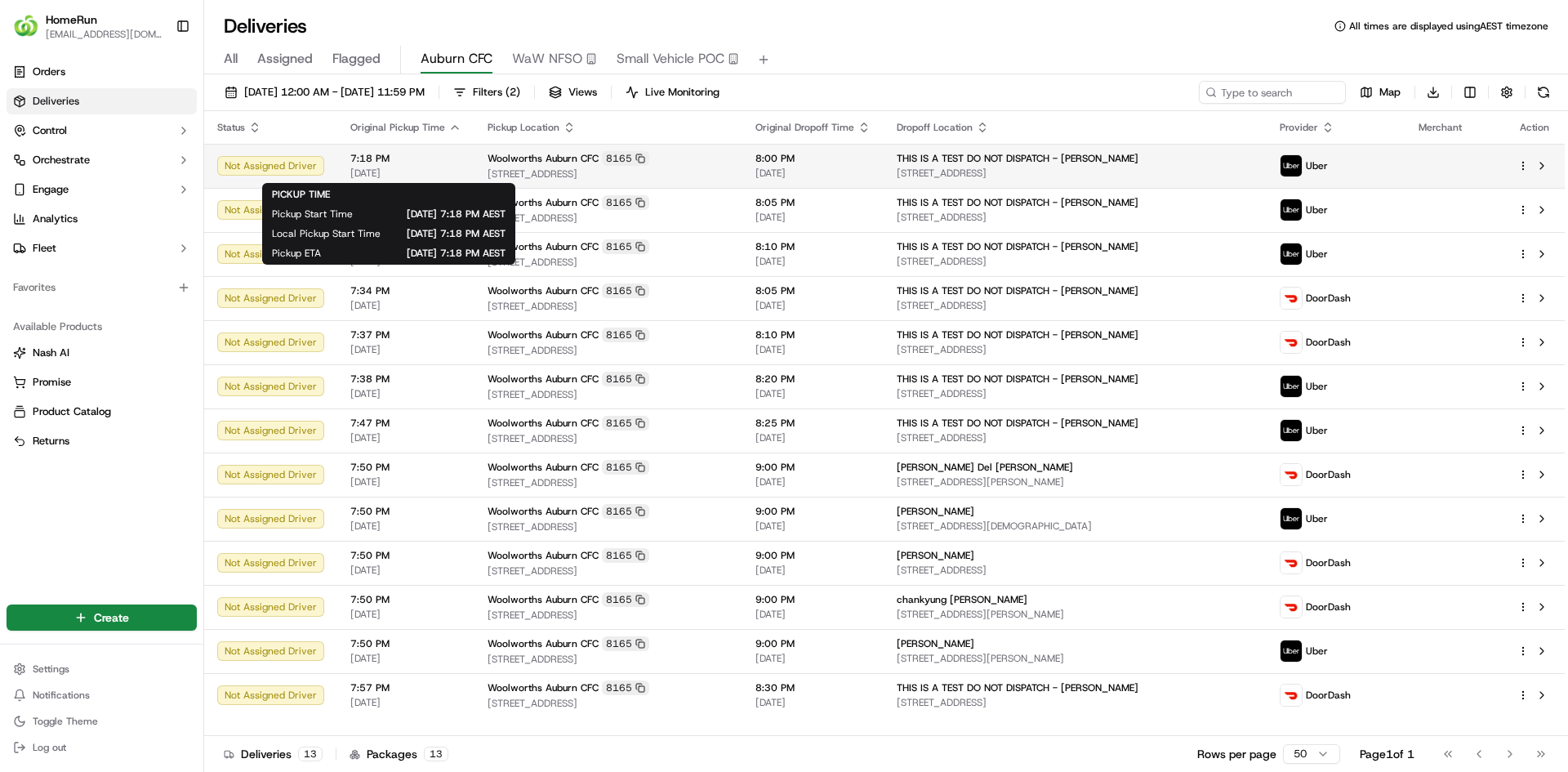
click at [395, 163] on span "7:18 PM" at bounding box center [406, 158] width 111 height 13
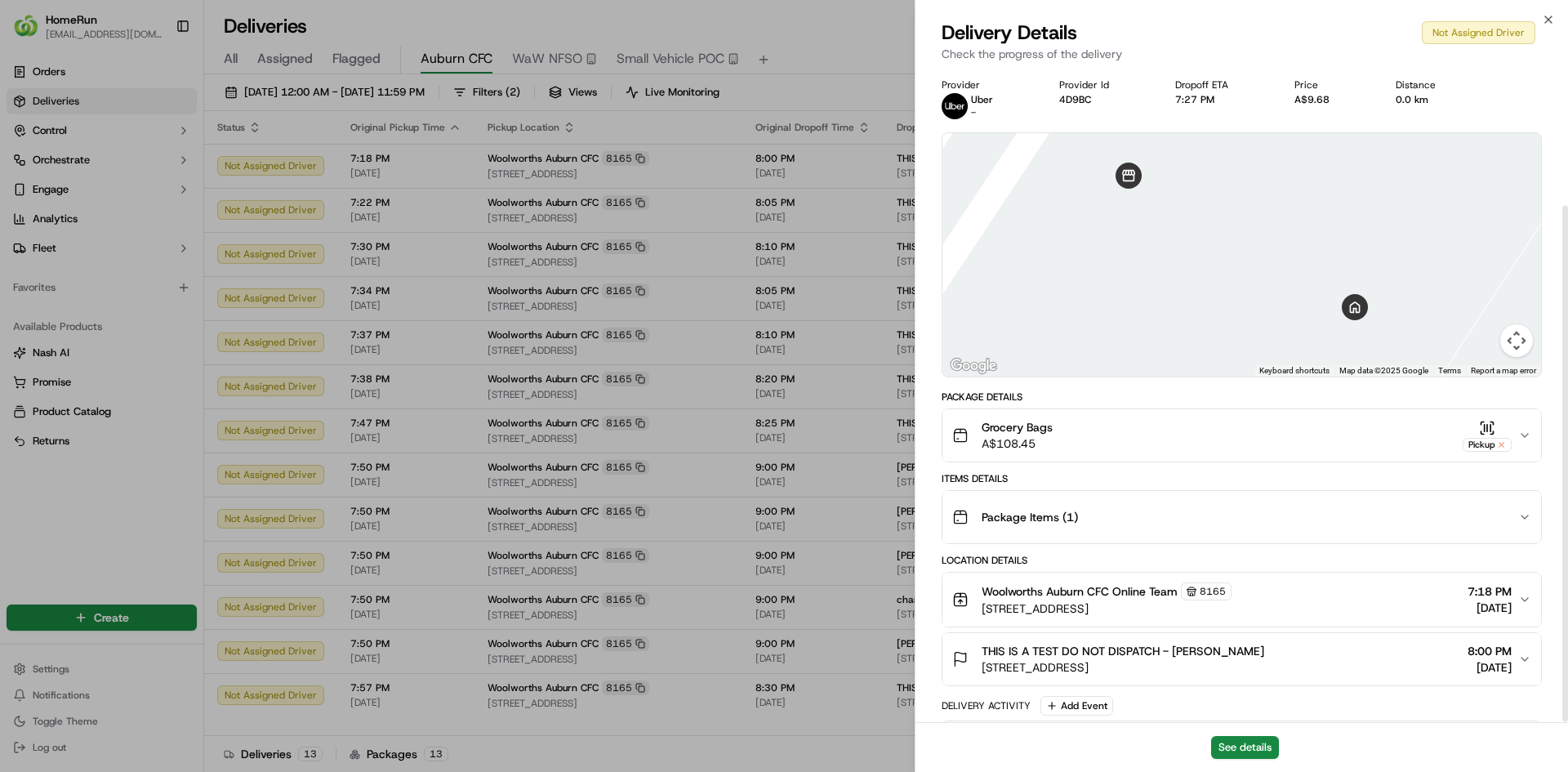
scroll to position [173, 0]
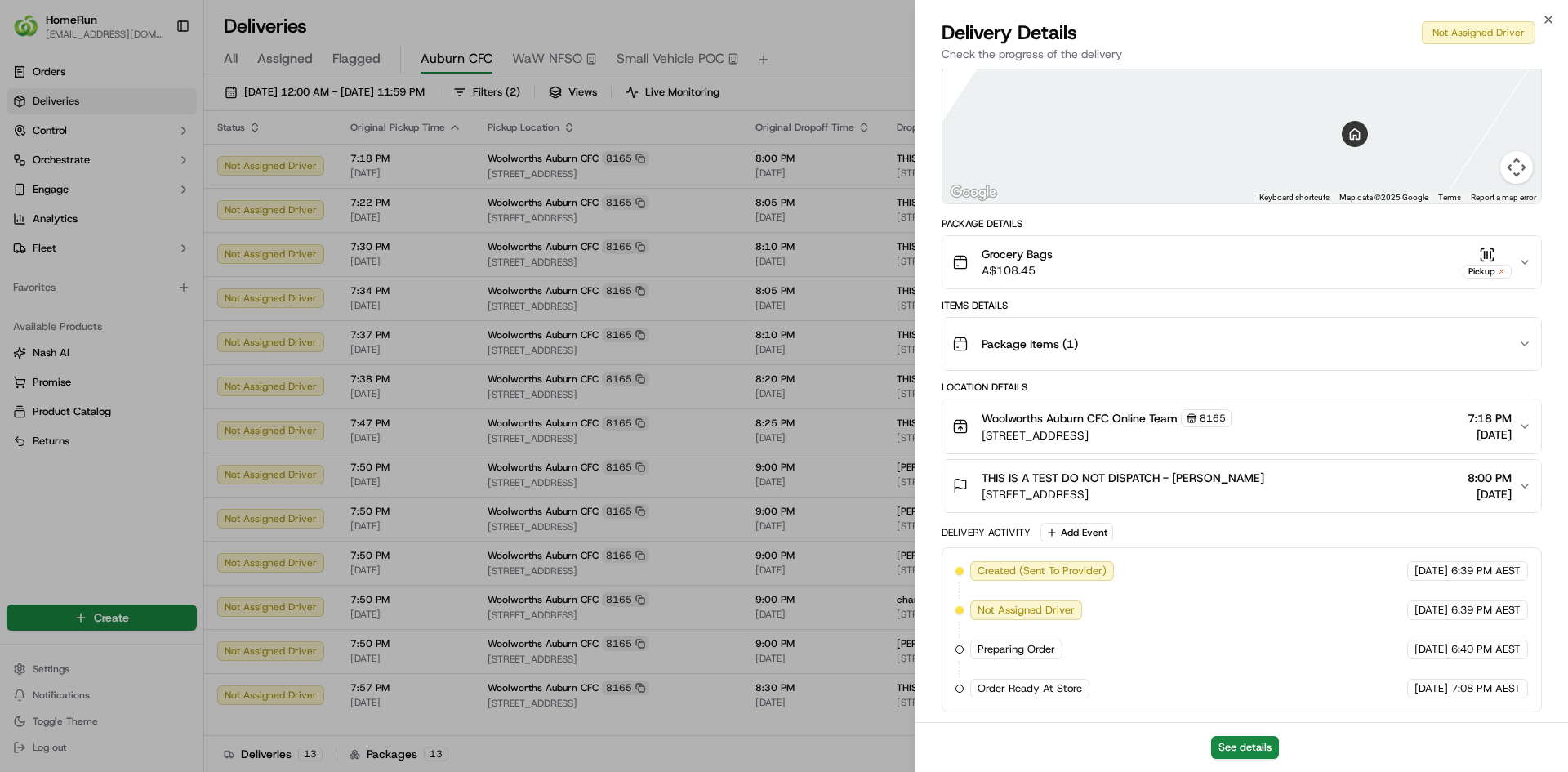
click at [1207, 505] on button "THIS IS A TEST DO NOT DISPATCH - [PERSON_NAME] [STREET_ADDRESS][PERSON_NAME] 8:…" at bounding box center [1242, 485] width 599 height 52
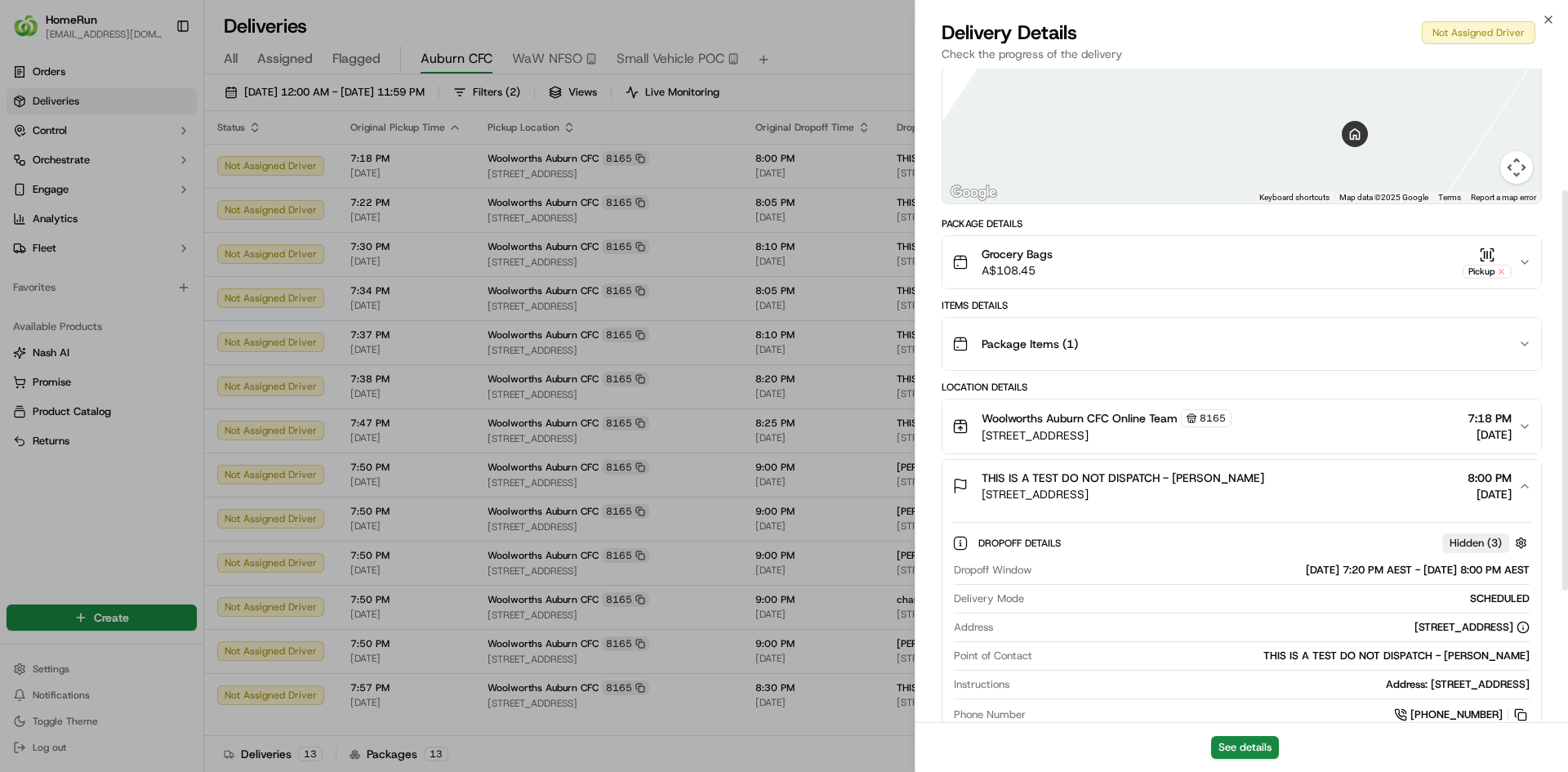
scroll to position [258, 0]
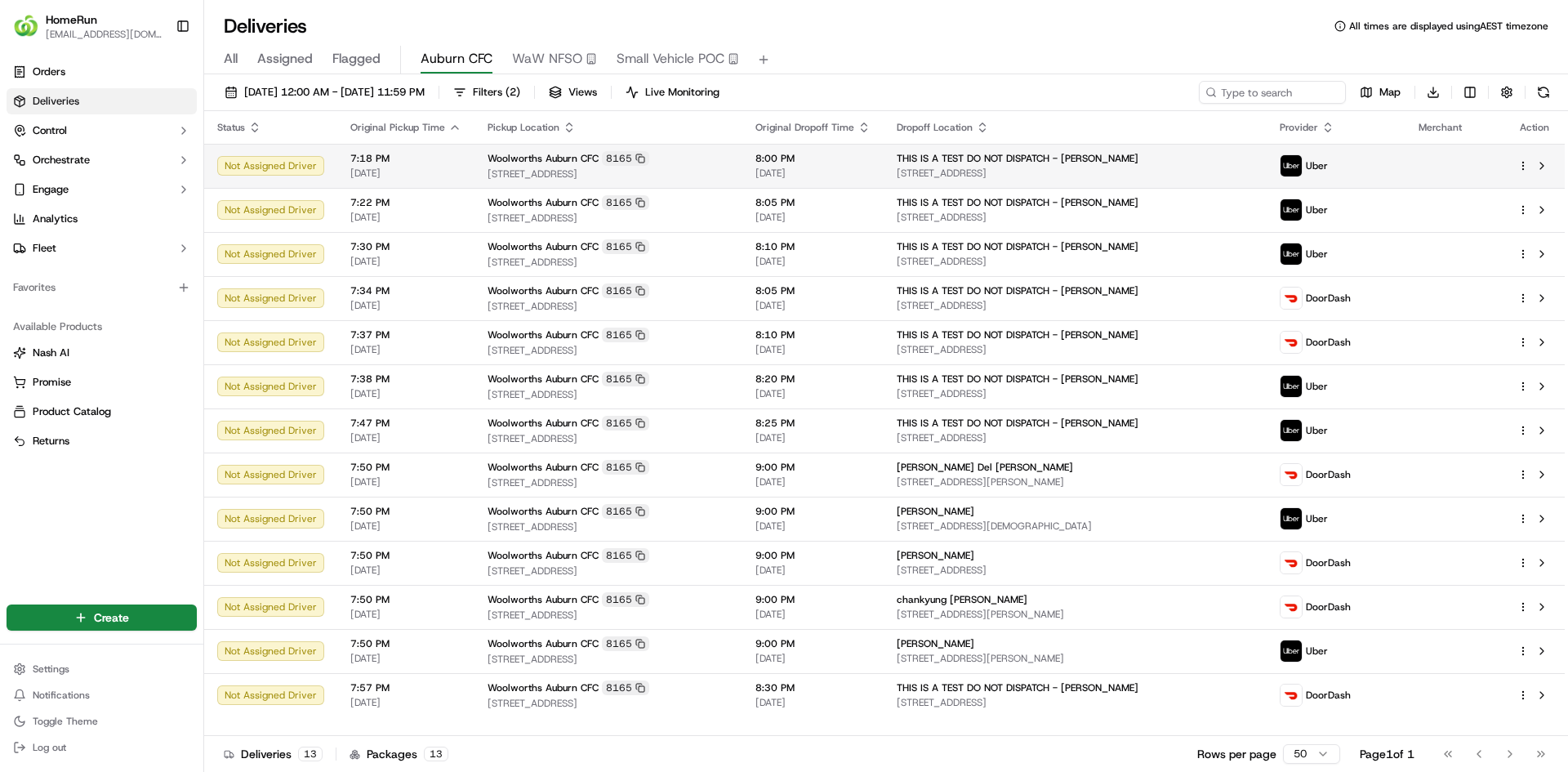
click at [994, 175] on span "[STREET_ADDRESS]" at bounding box center [1075, 173] width 356 height 13
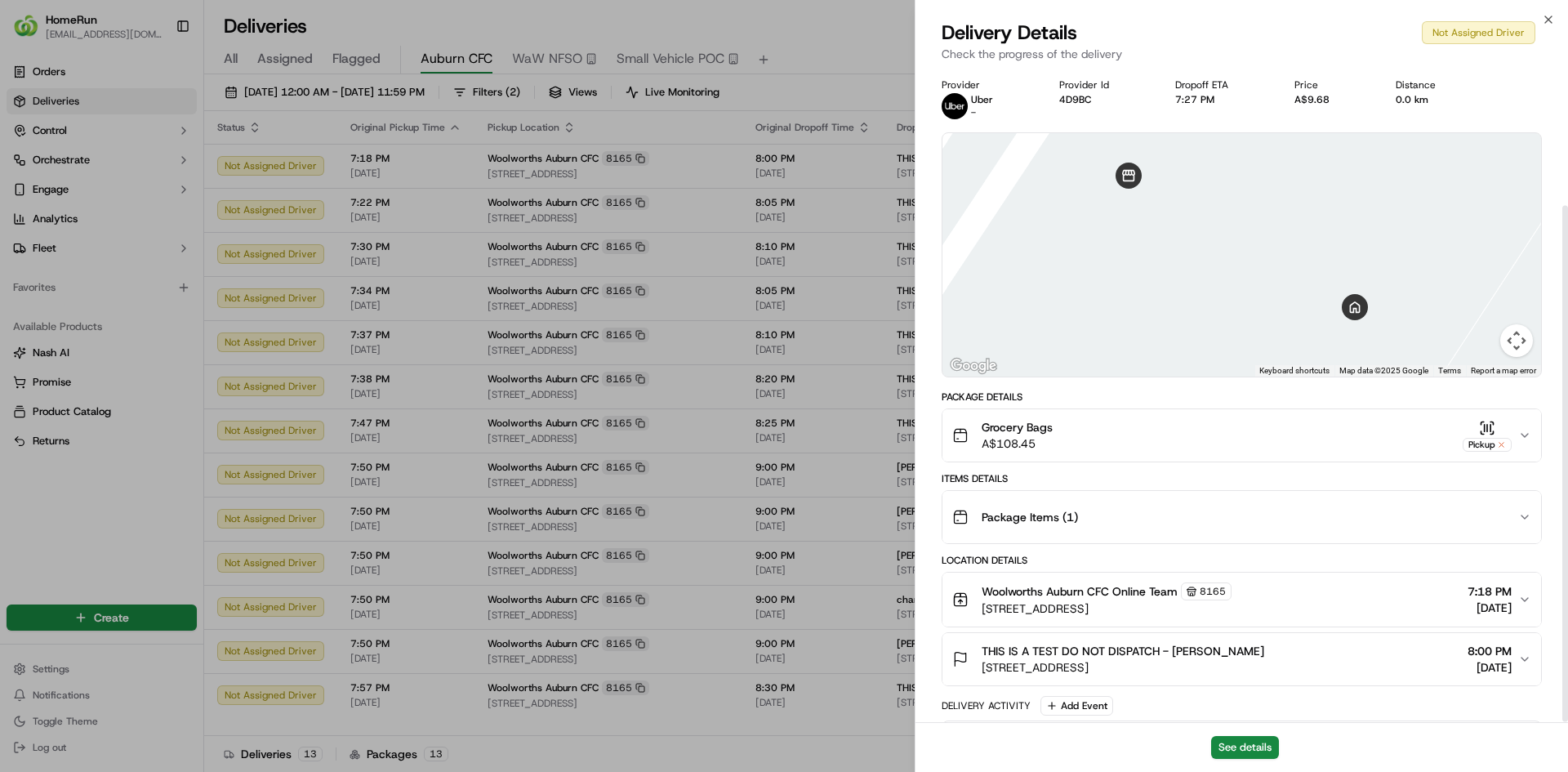
scroll to position [173, 0]
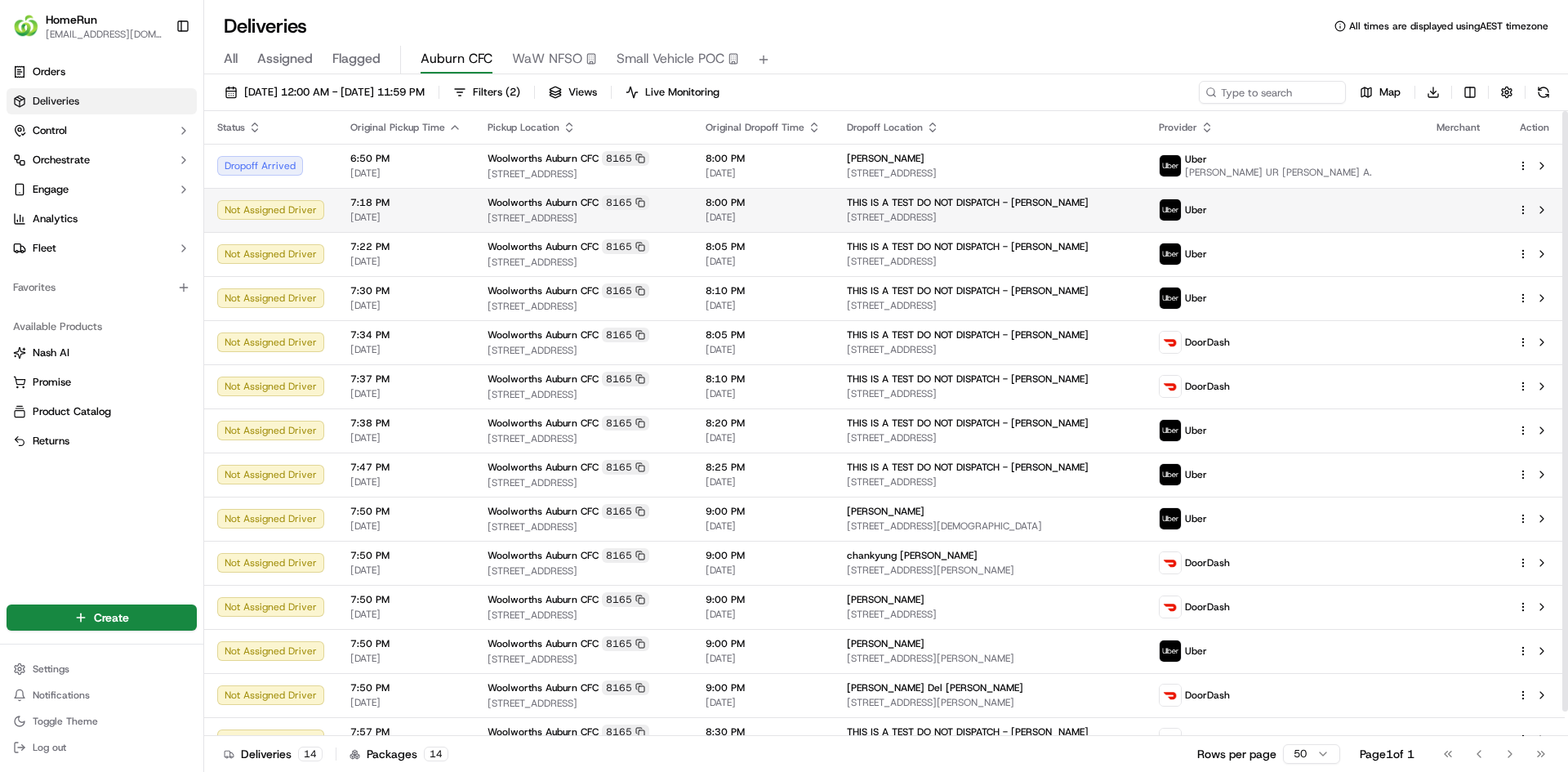
click at [408, 210] on div "7:18 PM [DATE]" at bounding box center [406, 209] width 111 height 27
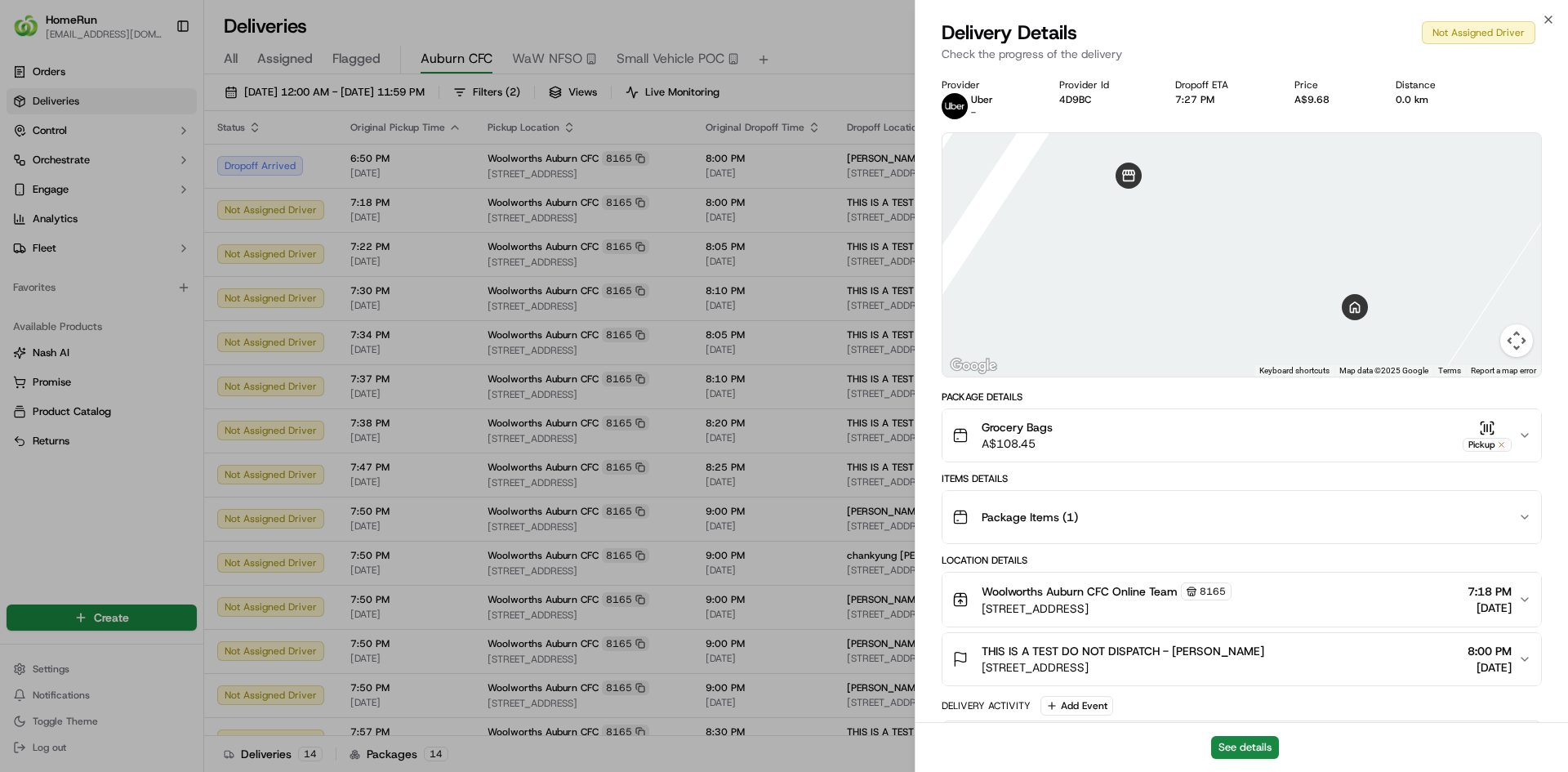
scroll to position [173, 0]
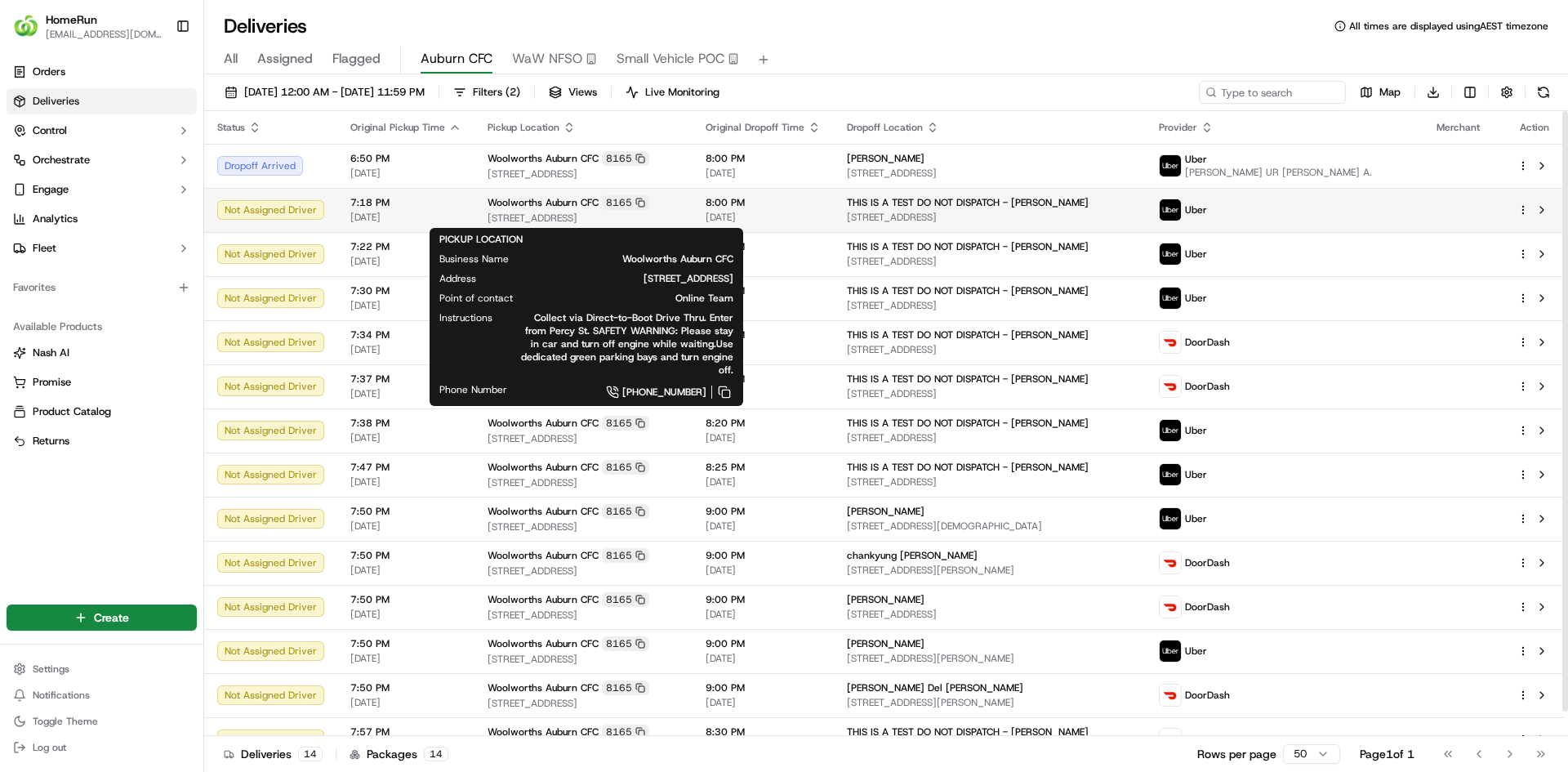
click at [494, 211] on div "Woolworths Auburn CFC 8165 11 Percy St, Auburn, NSW 2144, AU" at bounding box center [584, 209] width 192 height 29
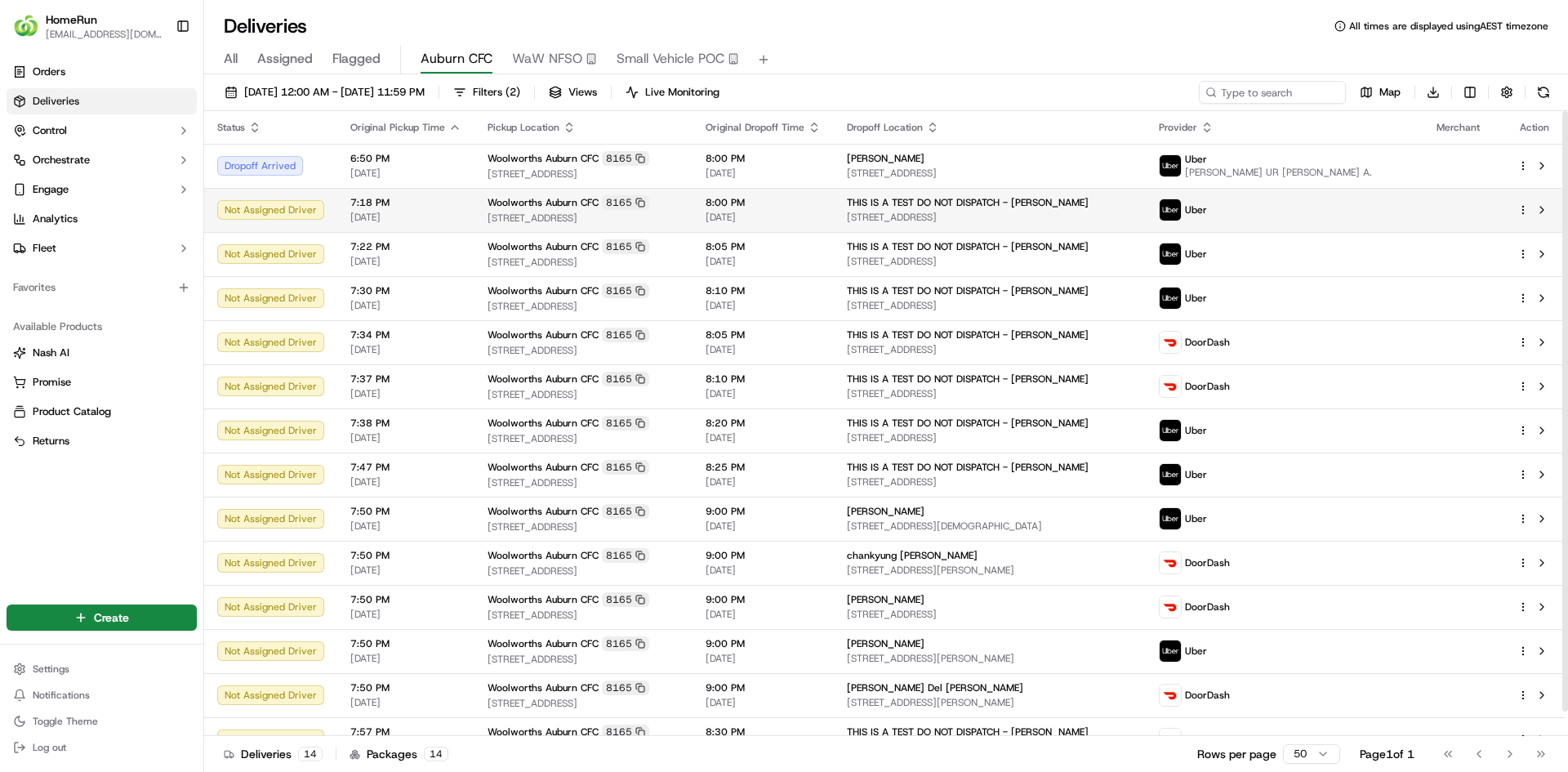
click at [1049, 209] on div "THIS IS A TEST DO NOT DISPATCH - Cherie 11 Percy St, Auburn, NSW 2144, AU" at bounding box center [989, 209] width 285 height 27
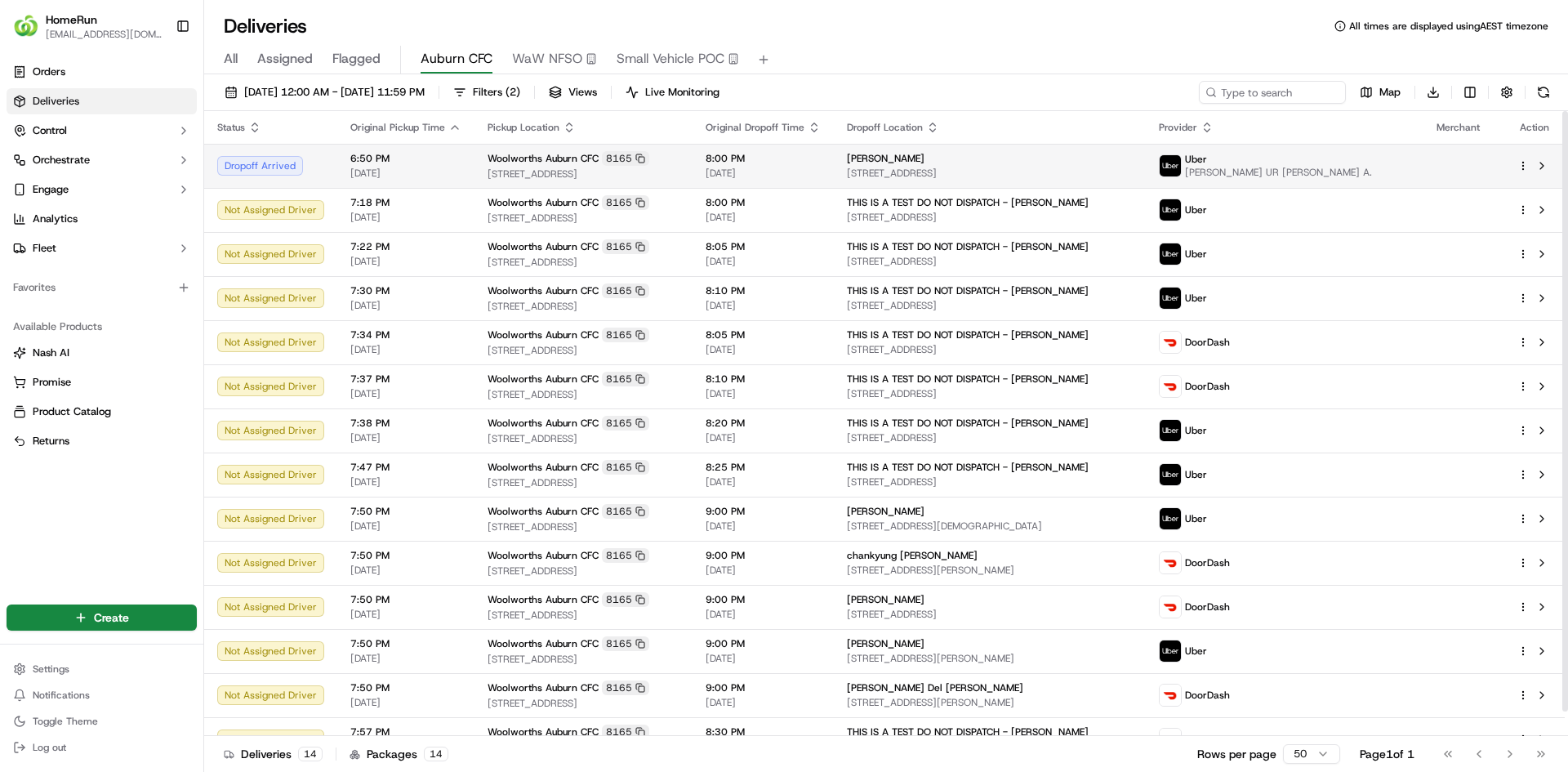
click at [785, 163] on span "8:00 PM" at bounding box center [763, 158] width 116 height 13
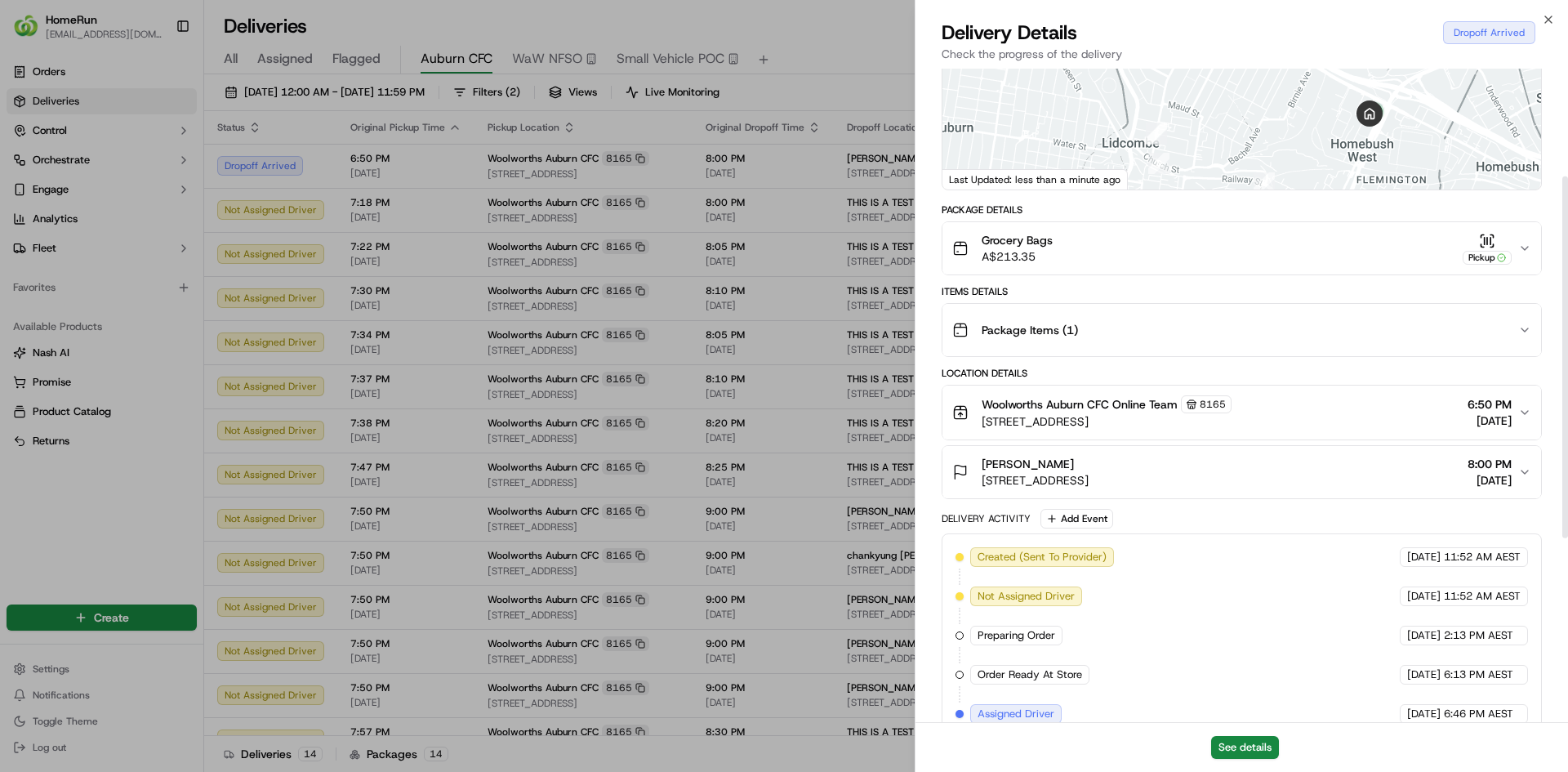
scroll to position [194, 0]
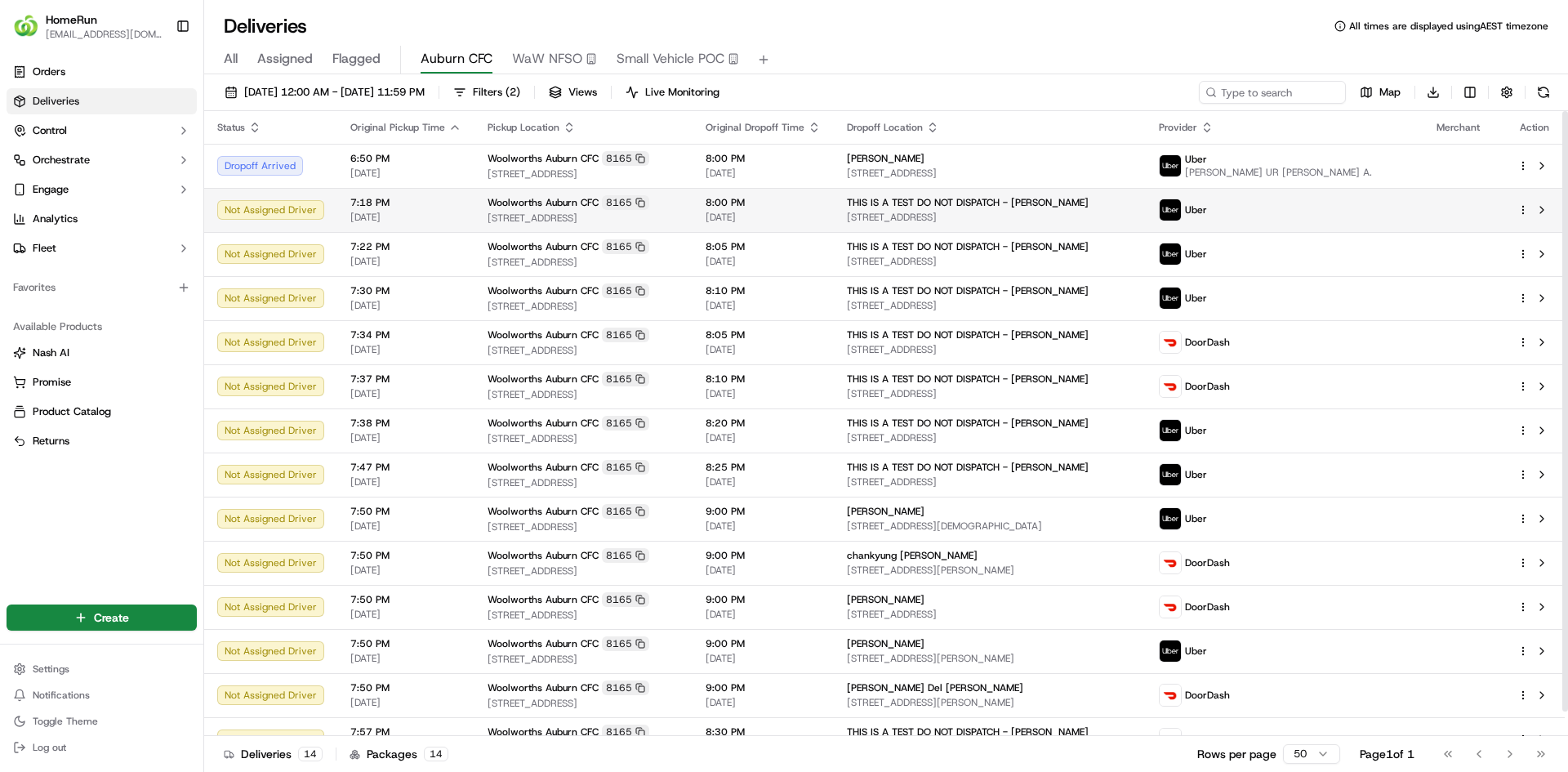
click at [810, 211] on span "[DATE]" at bounding box center [763, 217] width 116 height 13
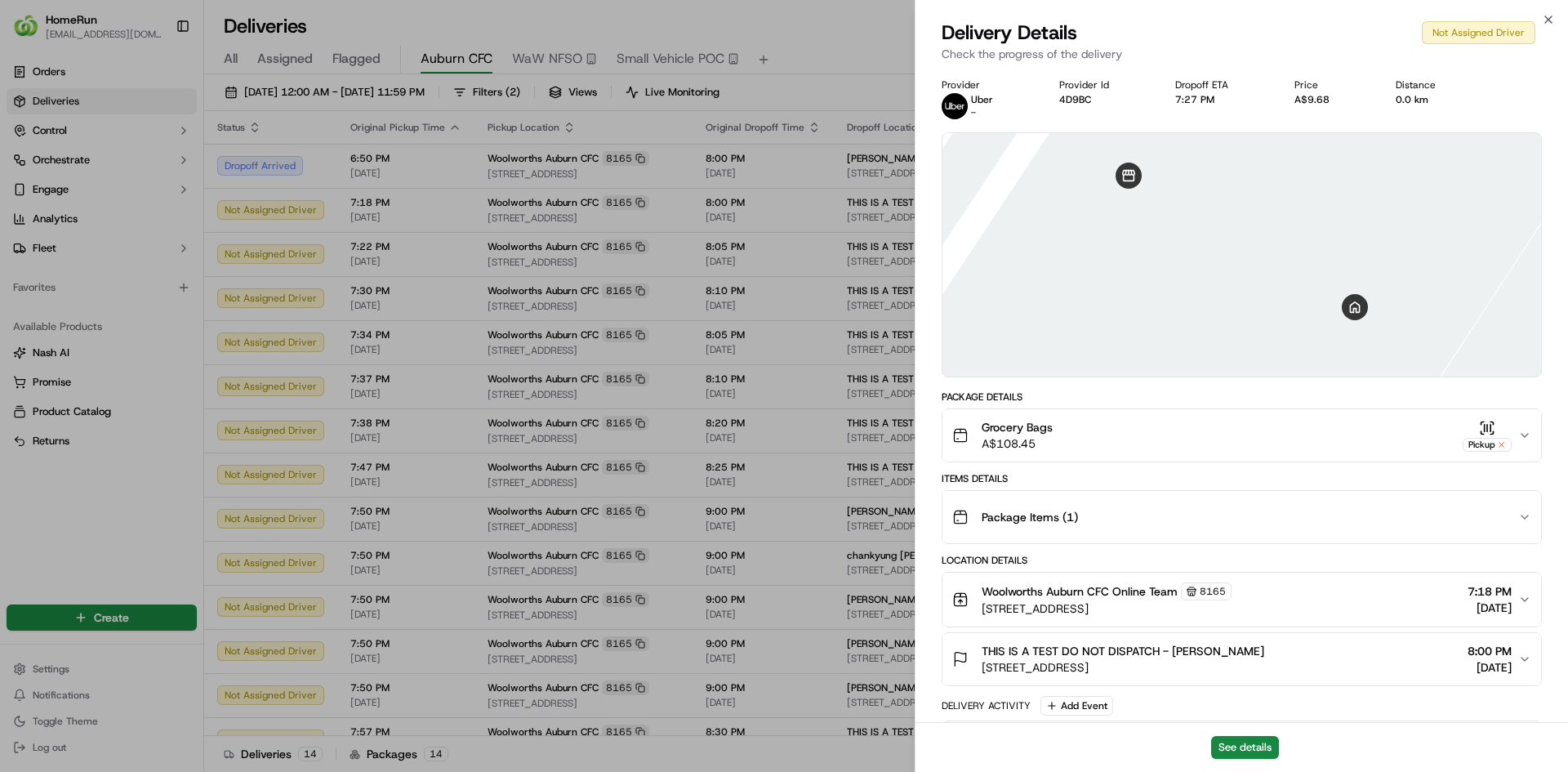
scroll to position [173, 0]
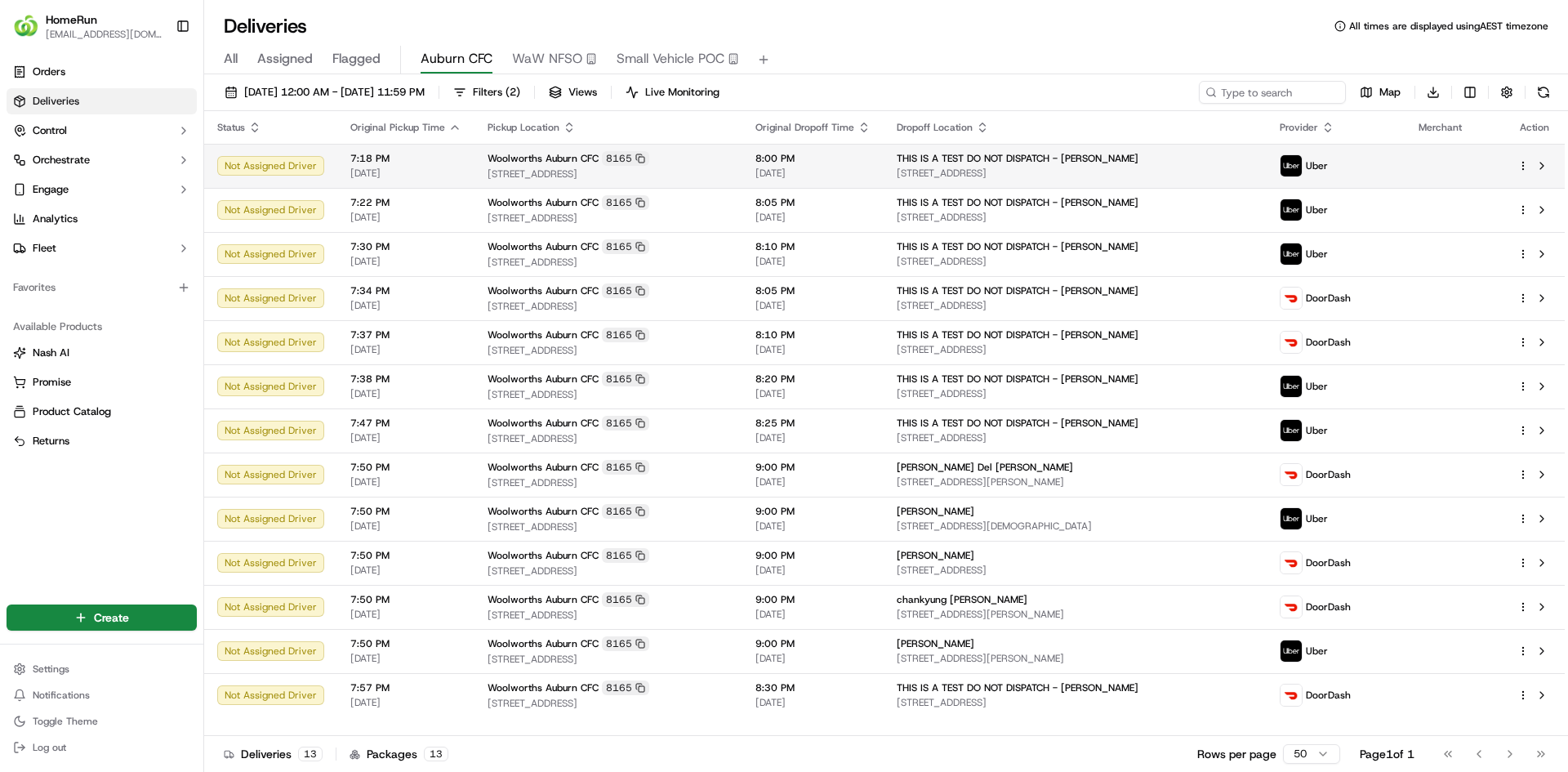
click at [1071, 158] on span "THIS IS A TEST DO NOT DISPATCH - [PERSON_NAME]" at bounding box center [1018, 158] width 242 height 13
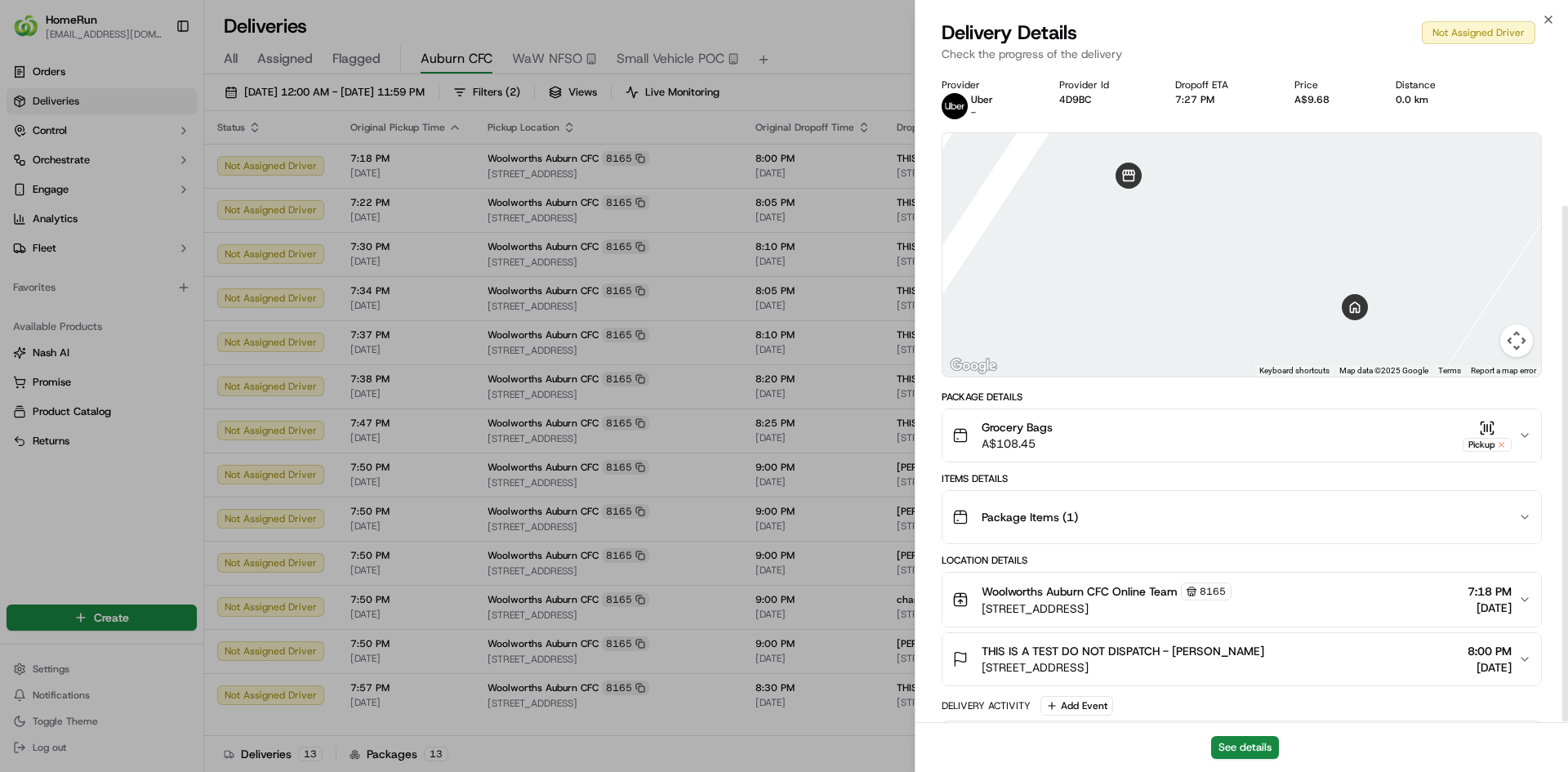
scroll to position [173, 0]
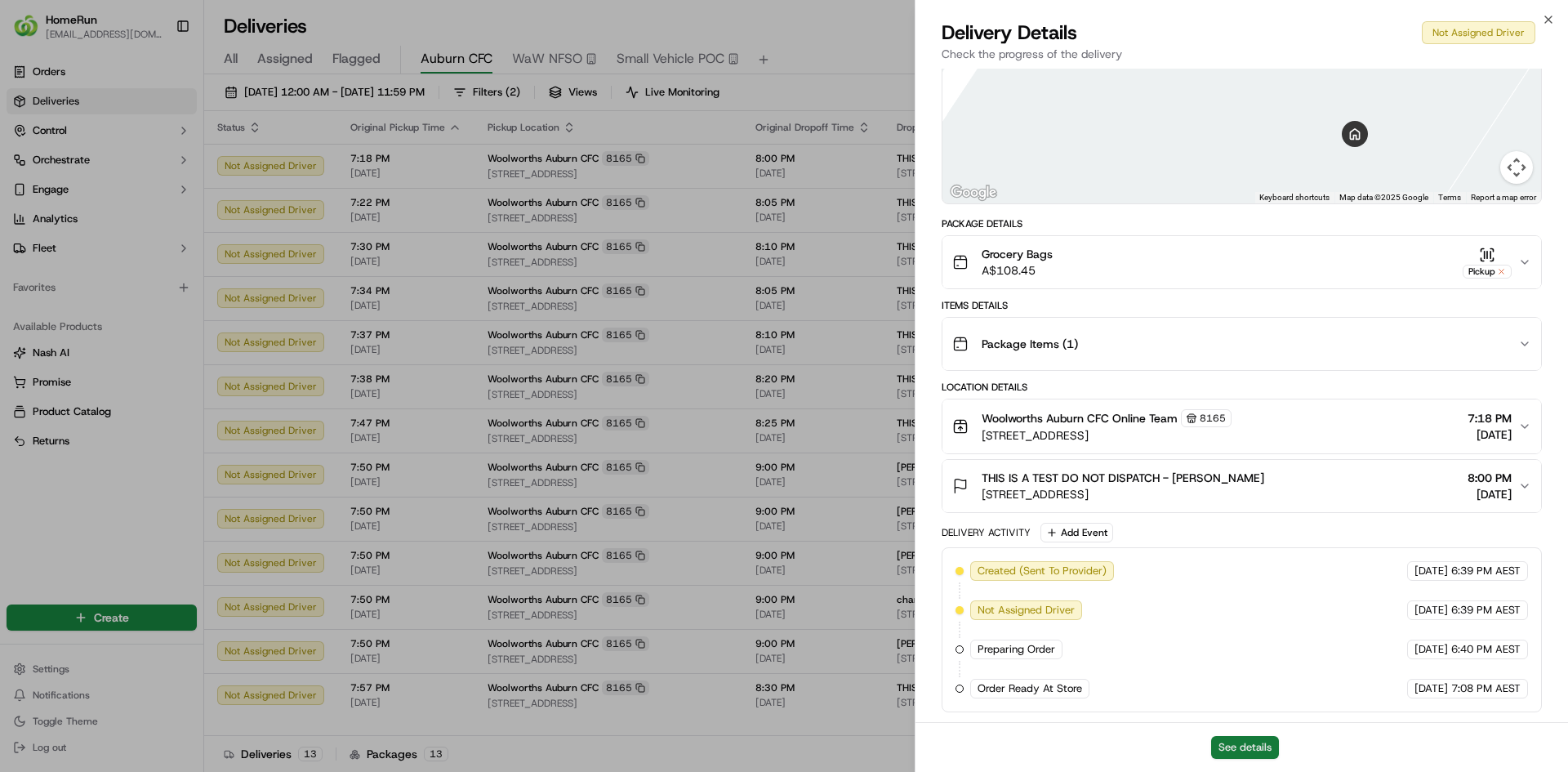
click at [1249, 737] on button "See details" at bounding box center [1244, 747] width 68 height 23
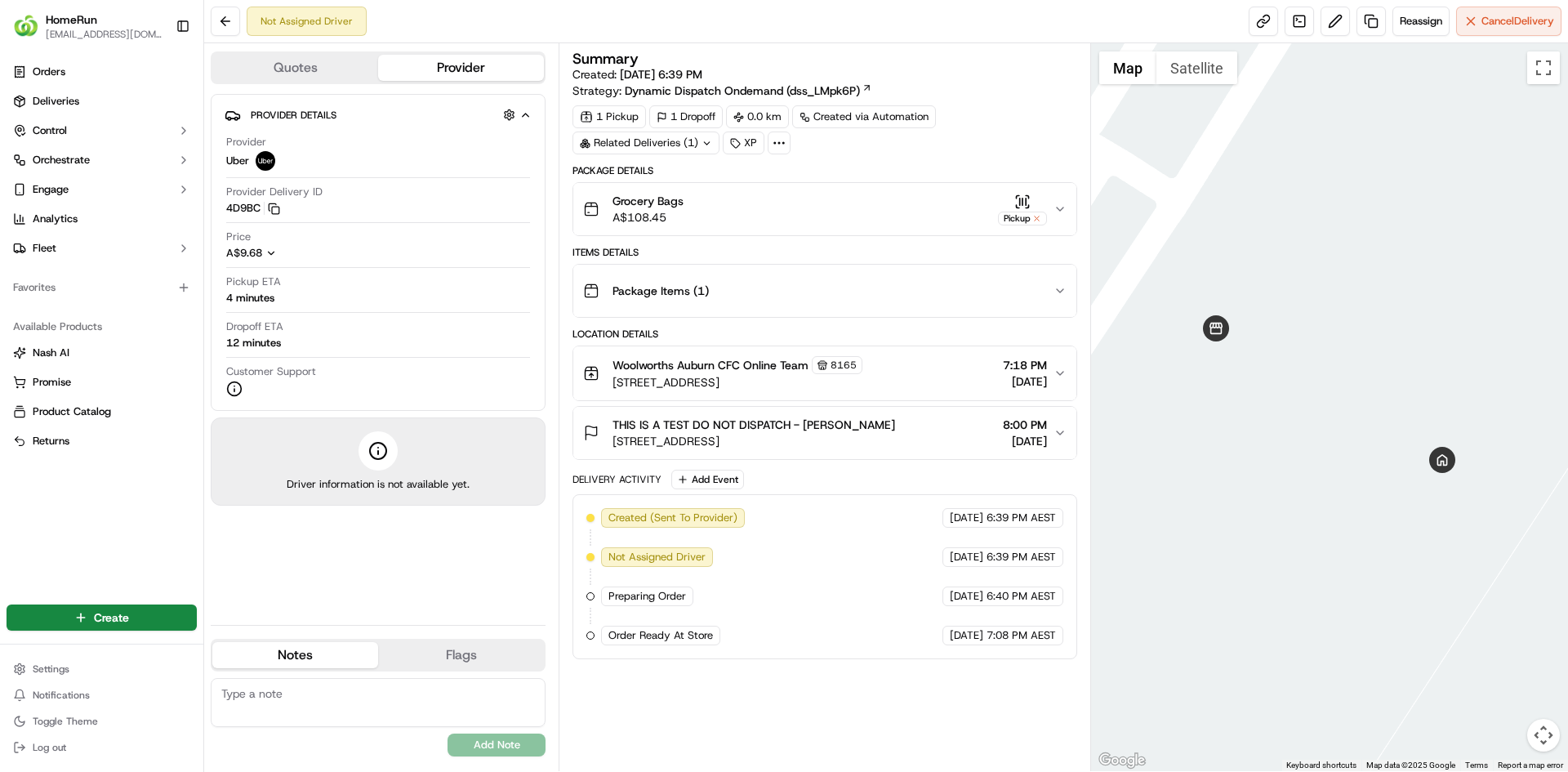
click at [315, 71] on button "Quotes" at bounding box center [295, 68] width 166 height 26
click at [469, 65] on button "Provider" at bounding box center [461, 68] width 166 height 26
click at [229, 16] on button at bounding box center [225, 20] width 29 height 29
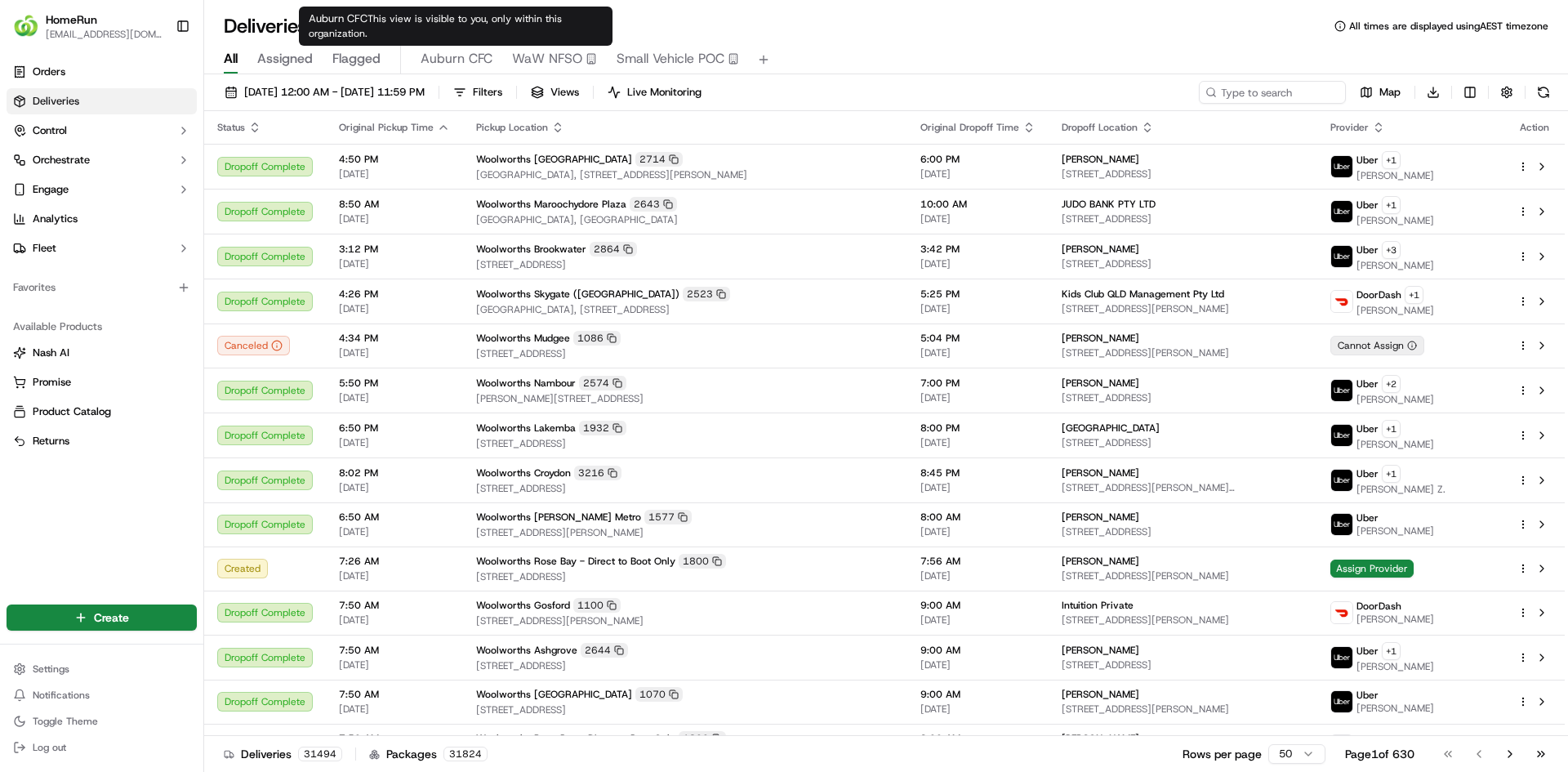
click at [463, 63] on span "Auburn CFC" at bounding box center [456, 59] width 71 height 19
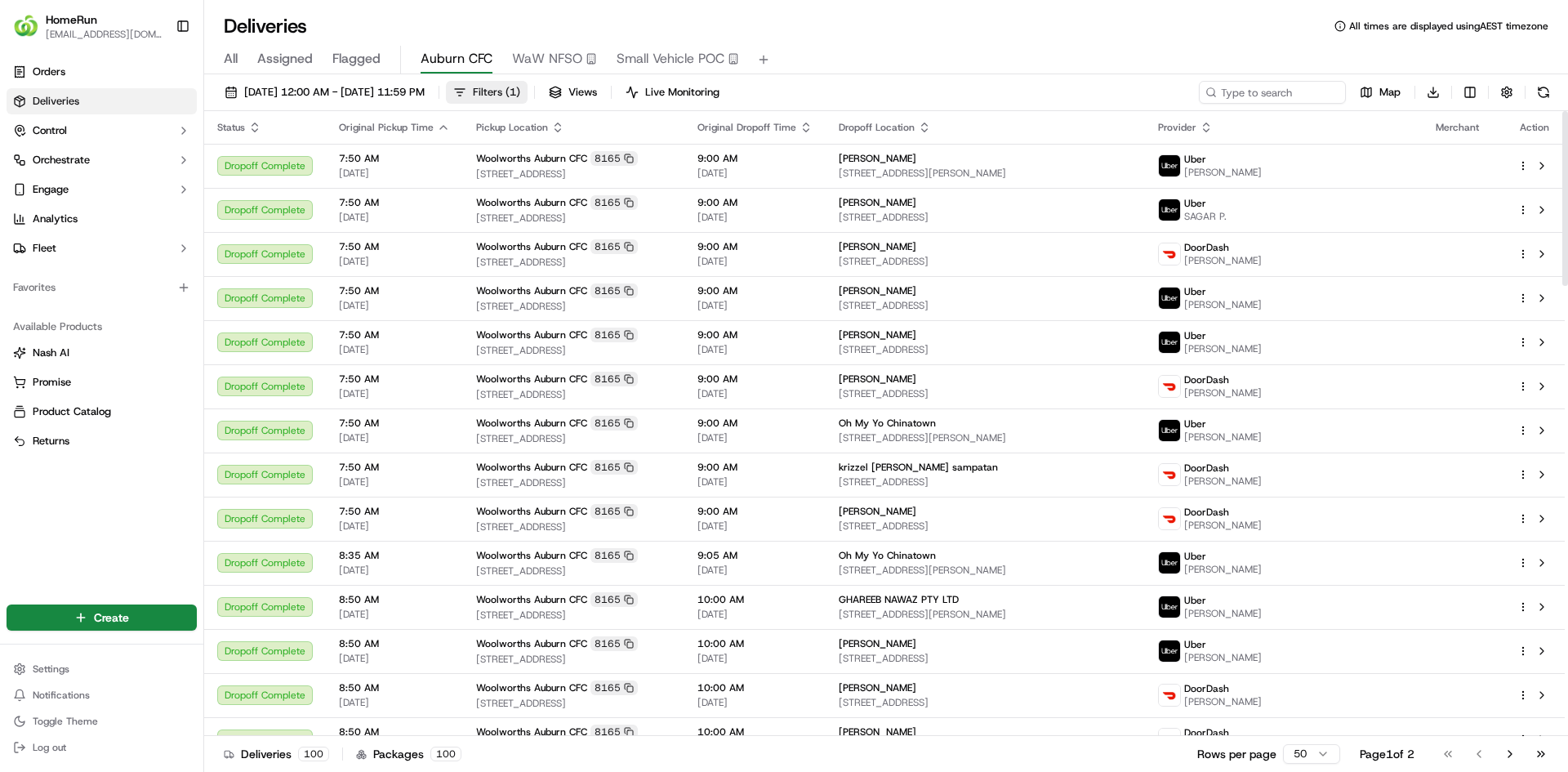
click at [520, 91] on span "Filters ( 1 )" at bounding box center [497, 92] width 48 height 15
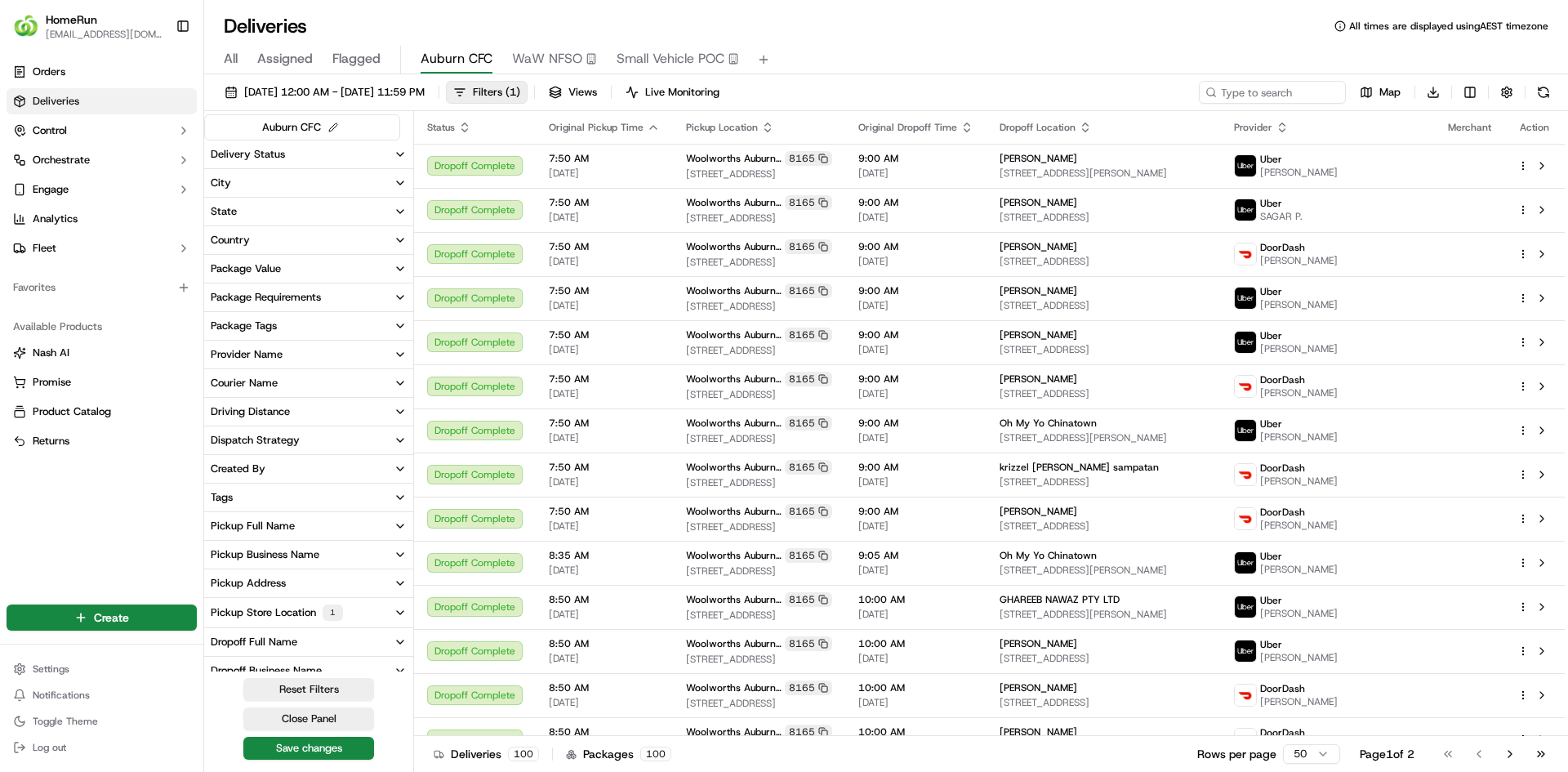
click at [338, 152] on button "Delivery Status" at bounding box center [308, 154] width 209 height 27
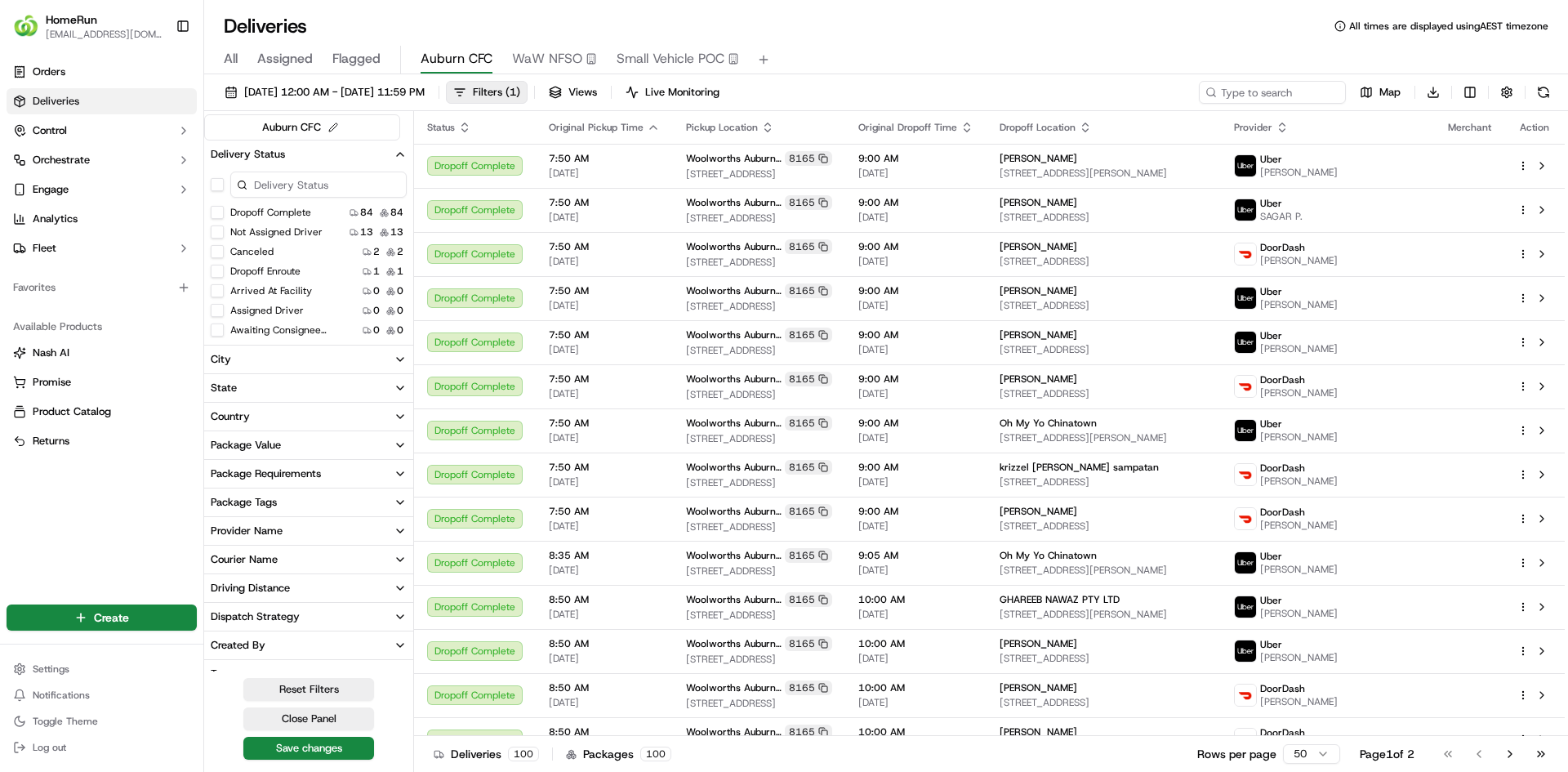
click at [214, 182] on button "button" at bounding box center [217, 184] width 13 height 13
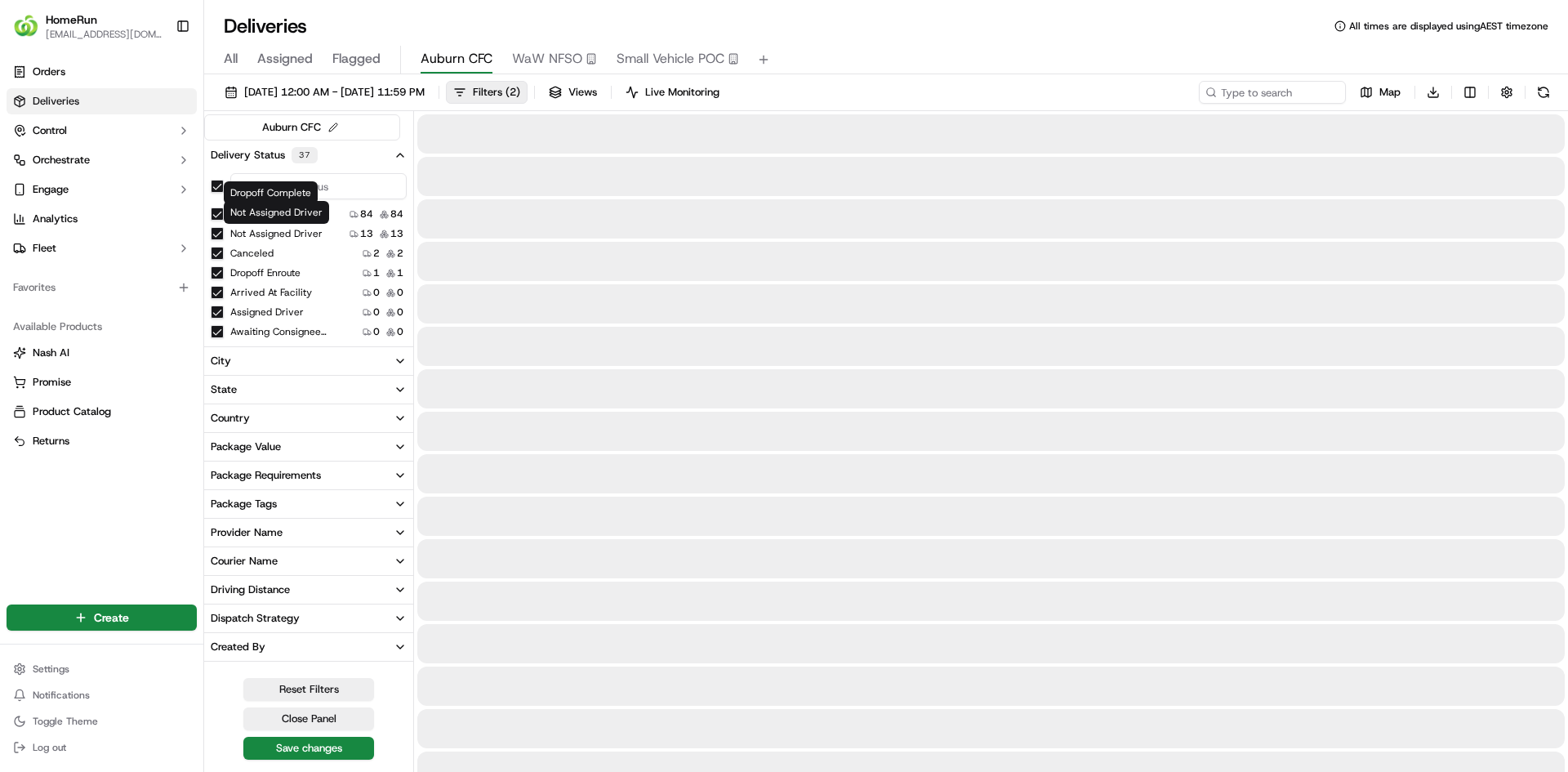
click at [218, 253] on button "Canceled" at bounding box center [217, 253] width 13 height 13
click at [218, 214] on button "Dropoff Complete" at bounding box center [217, 214] width 13 height 13
click at [273, 154] on div "Delivery Status 36" at bounding box center [264, 155] width 107 height 17
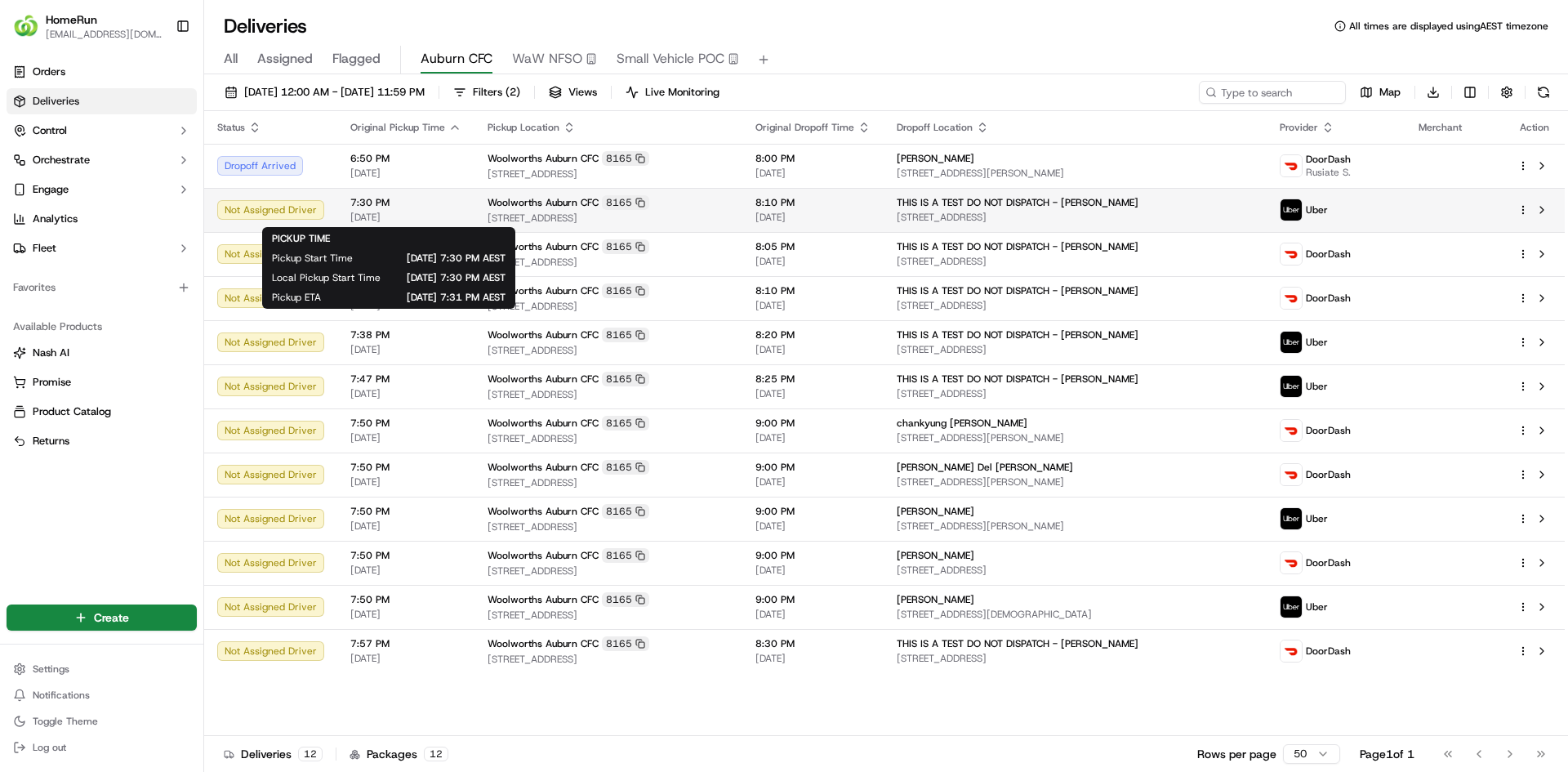
click at [374, 215] on span "[DATE]" at bounding box center [406, 217] width 111 height 13
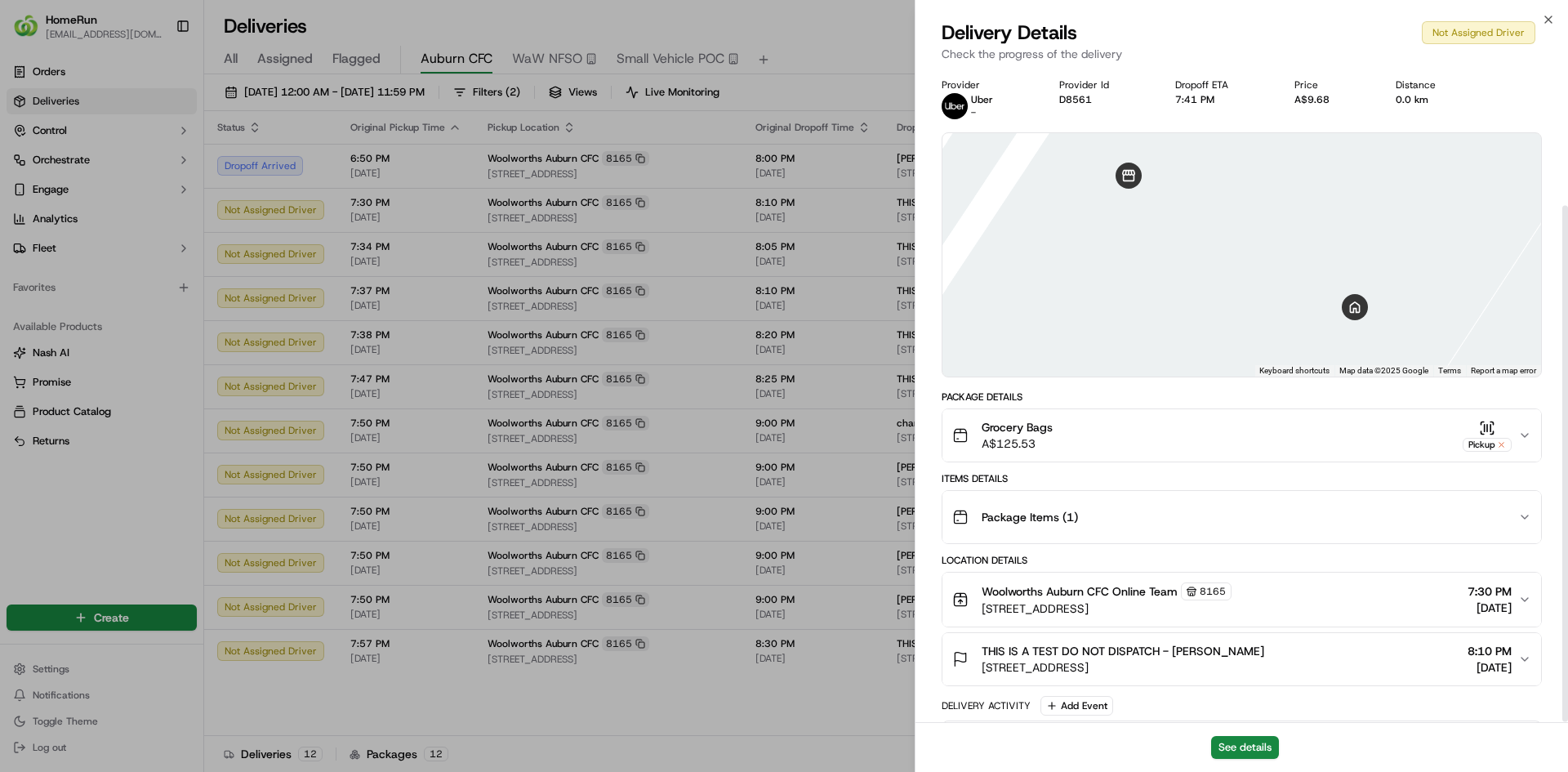
scroll to position [173, 0]
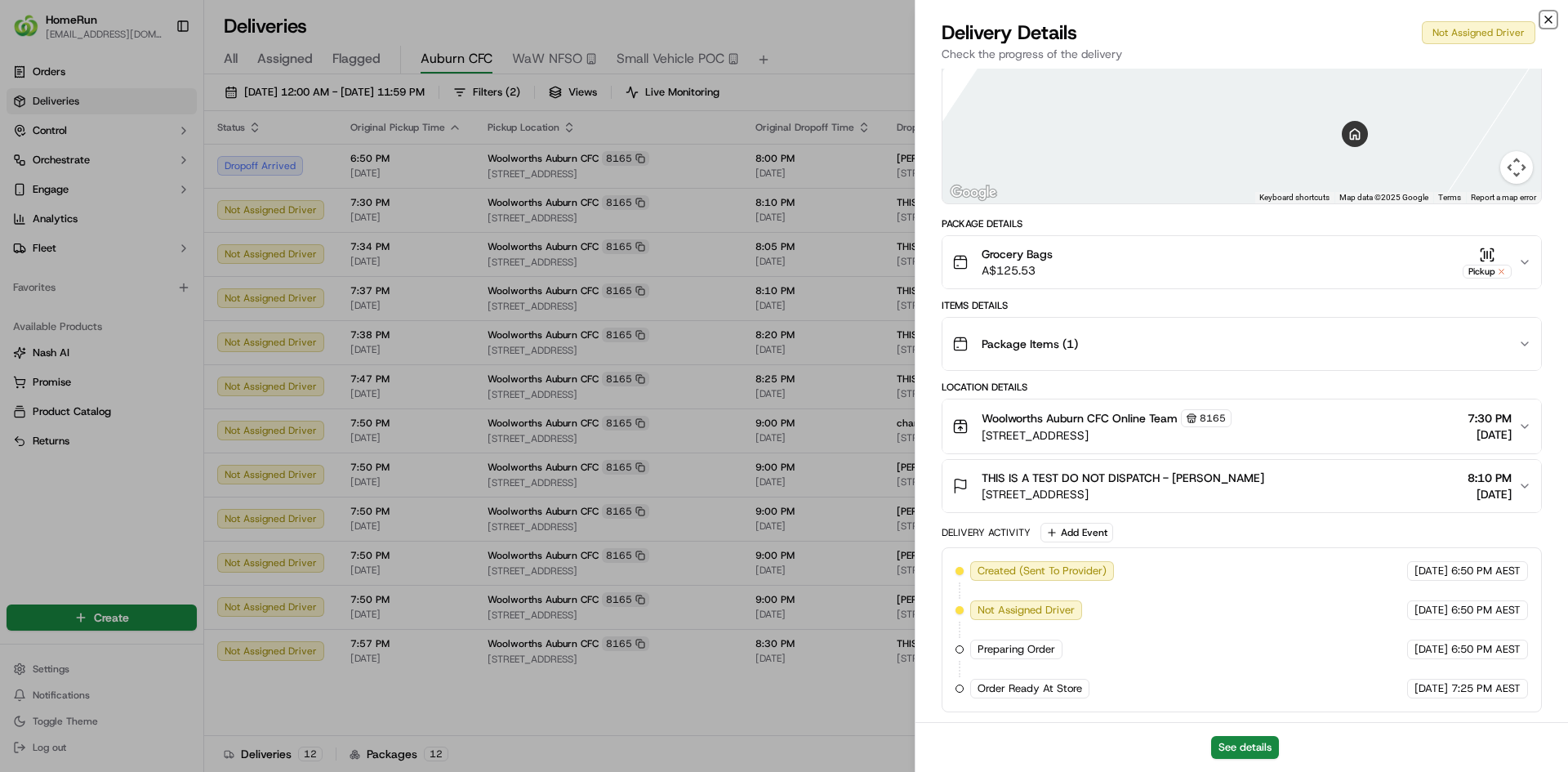
click at [1548, 20] on icon "button" at bounding box center [1548, 19] width 6 height 6
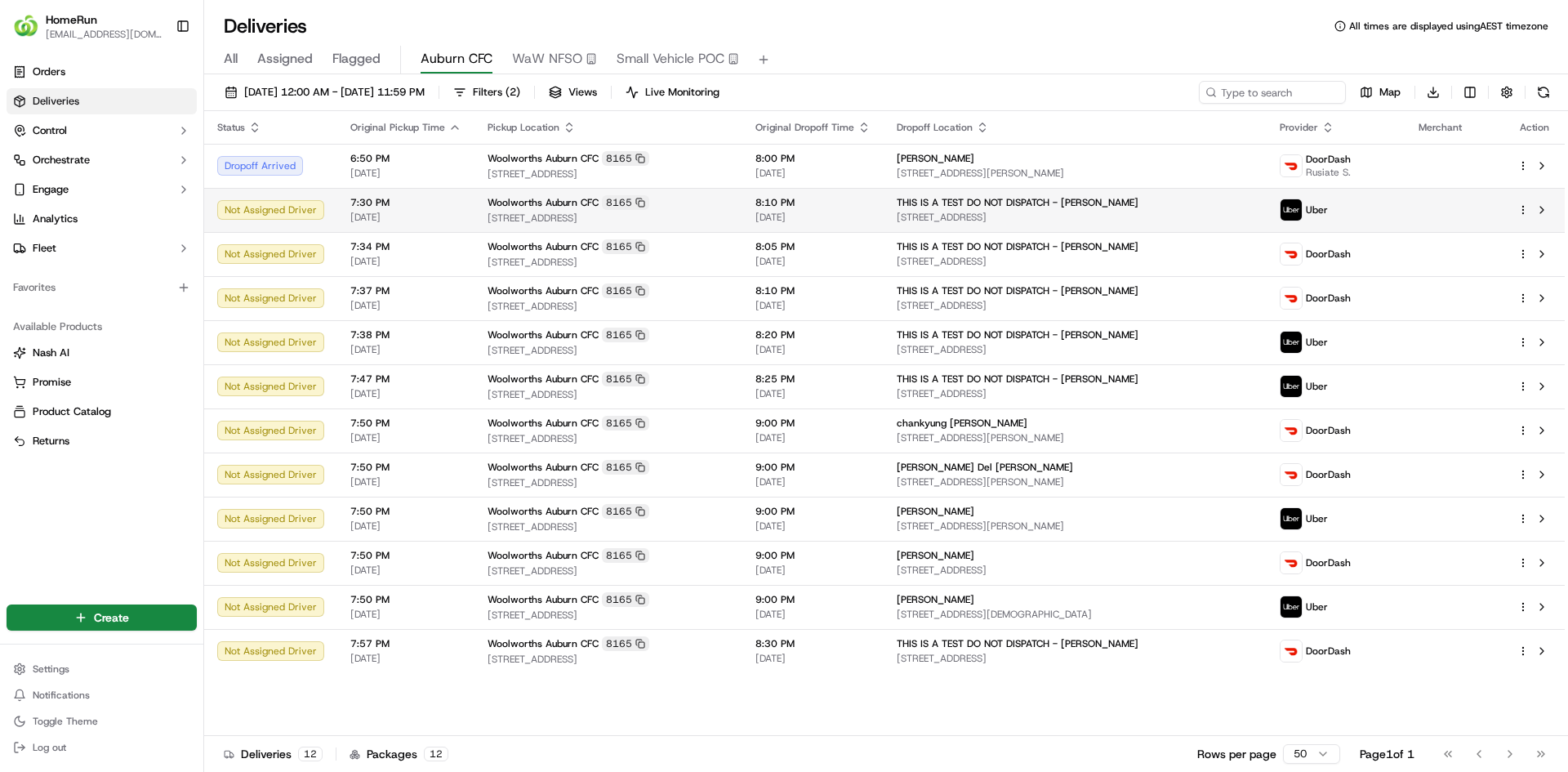
click at [1084, 210] on div "THIS IS A TEST DO NOT DISPATCH - [PERSON_NAME] [STREET_ADDRESS][PERSON_NAME]" at bounding box center [1075, 209] width 356 height 27
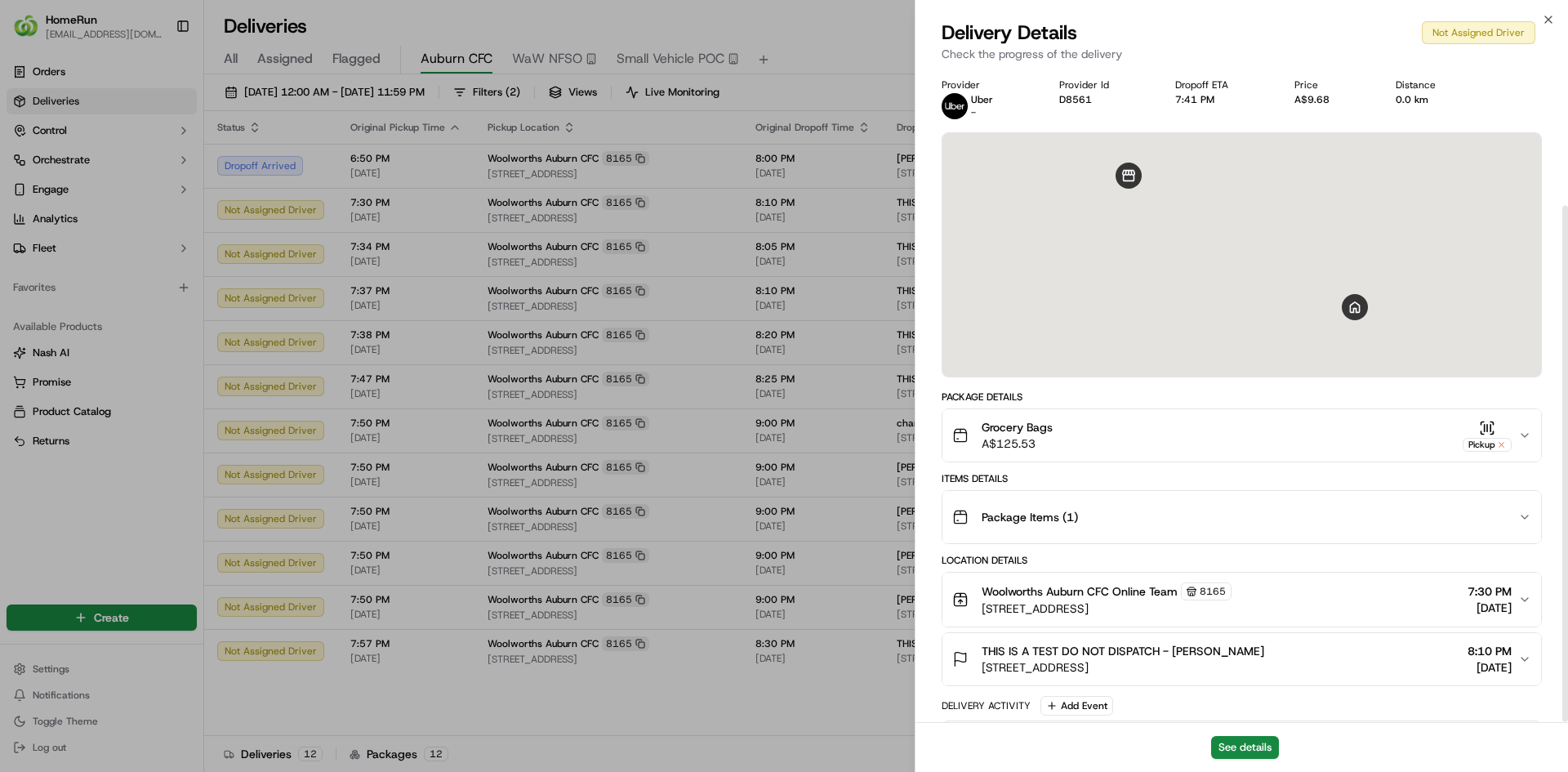
scroll to position [173, 0]
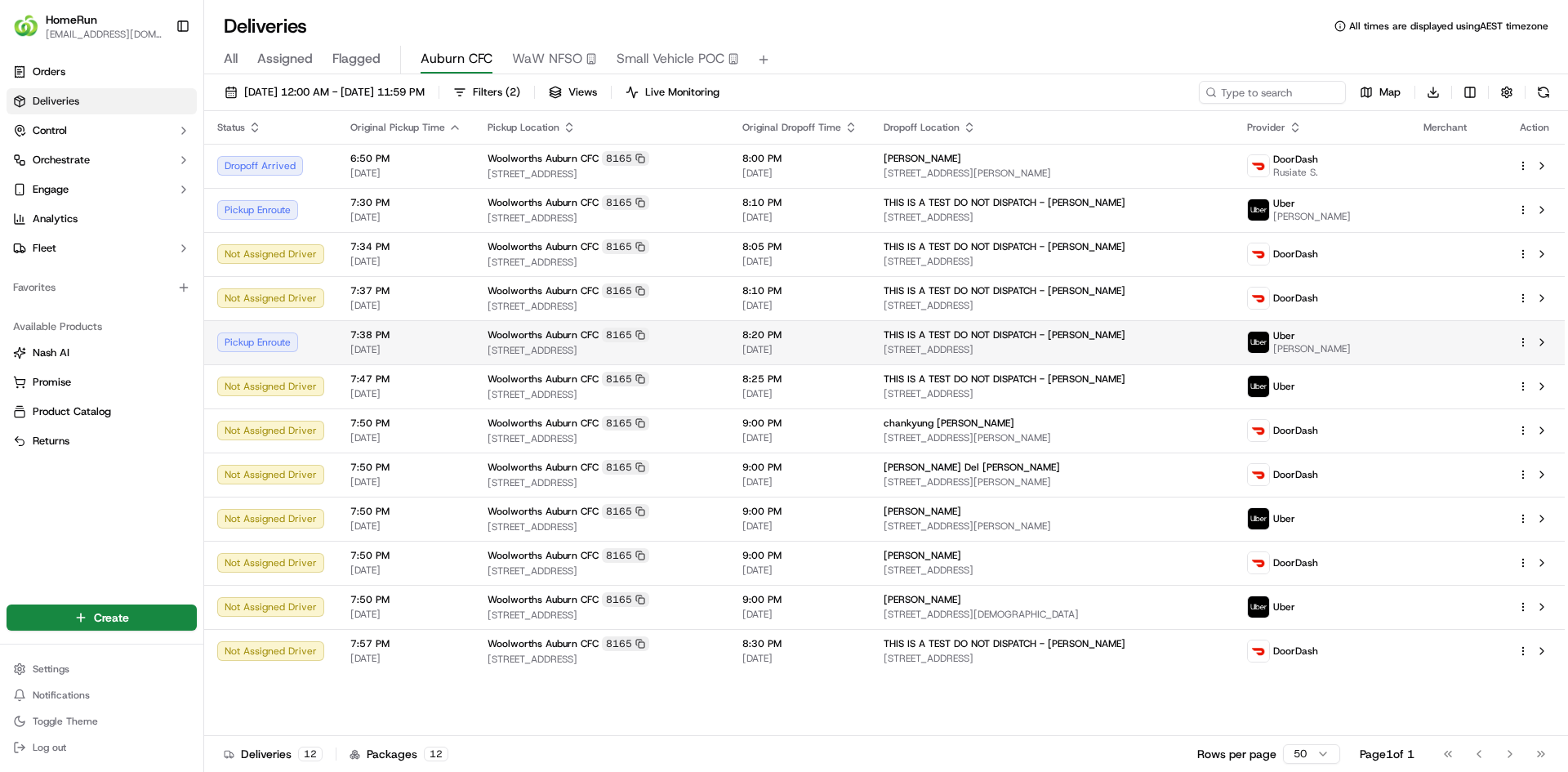
click at [1166, 334] on div "THIS IS A TEST DO NOT DISPATCH - [PERSON_NAME]" at bounding box center [1052, 334] width 337 height 13
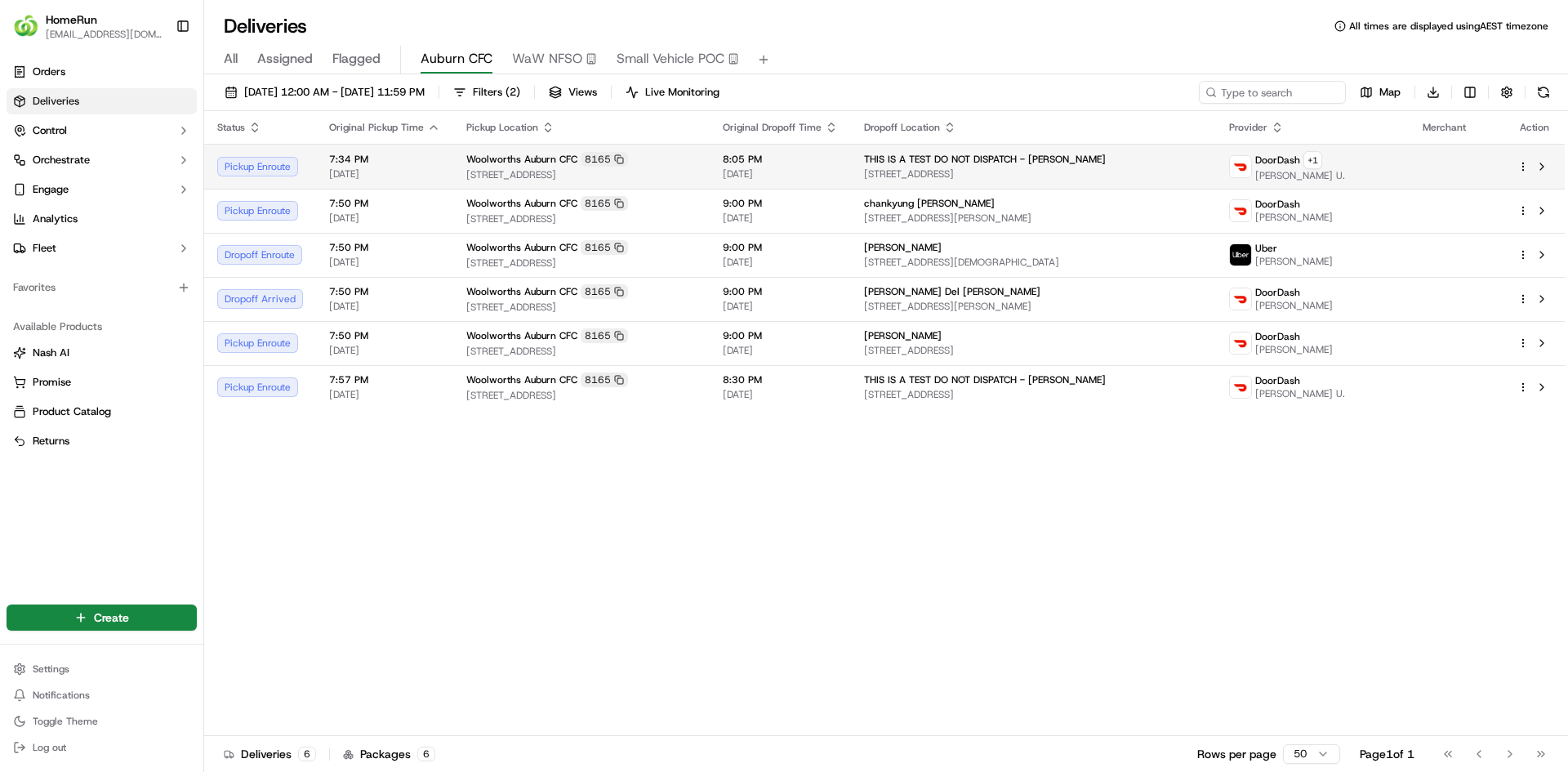
click at [903, 166] on div "THIS IS A TEST DO NOT DISPATCH - [PERSON_NAME] [STREET_ADDRESS][PERSON_NAME]" at bounding box center [1034, 166] width 339 height 27
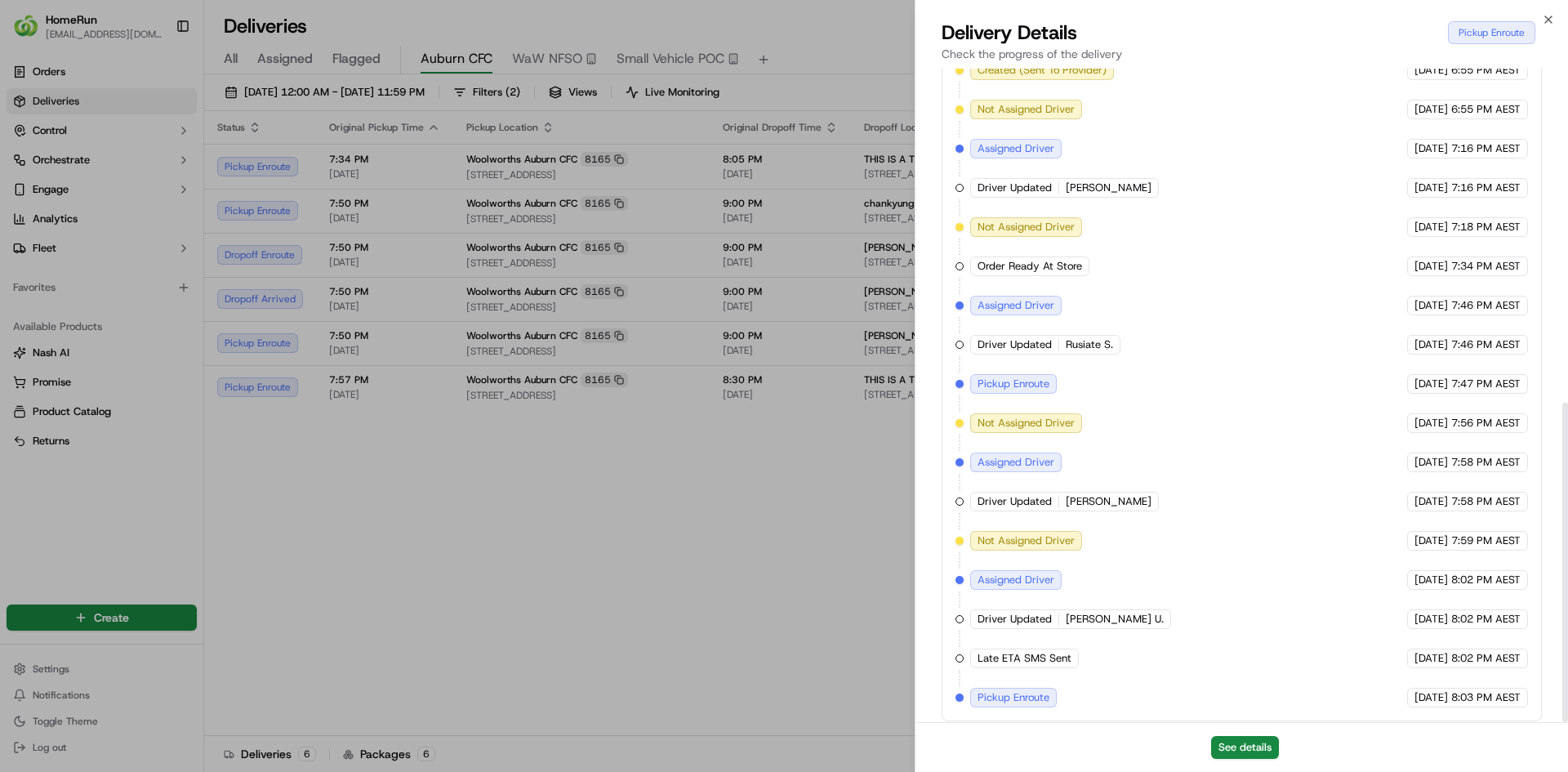
scroll to position [683, 0]
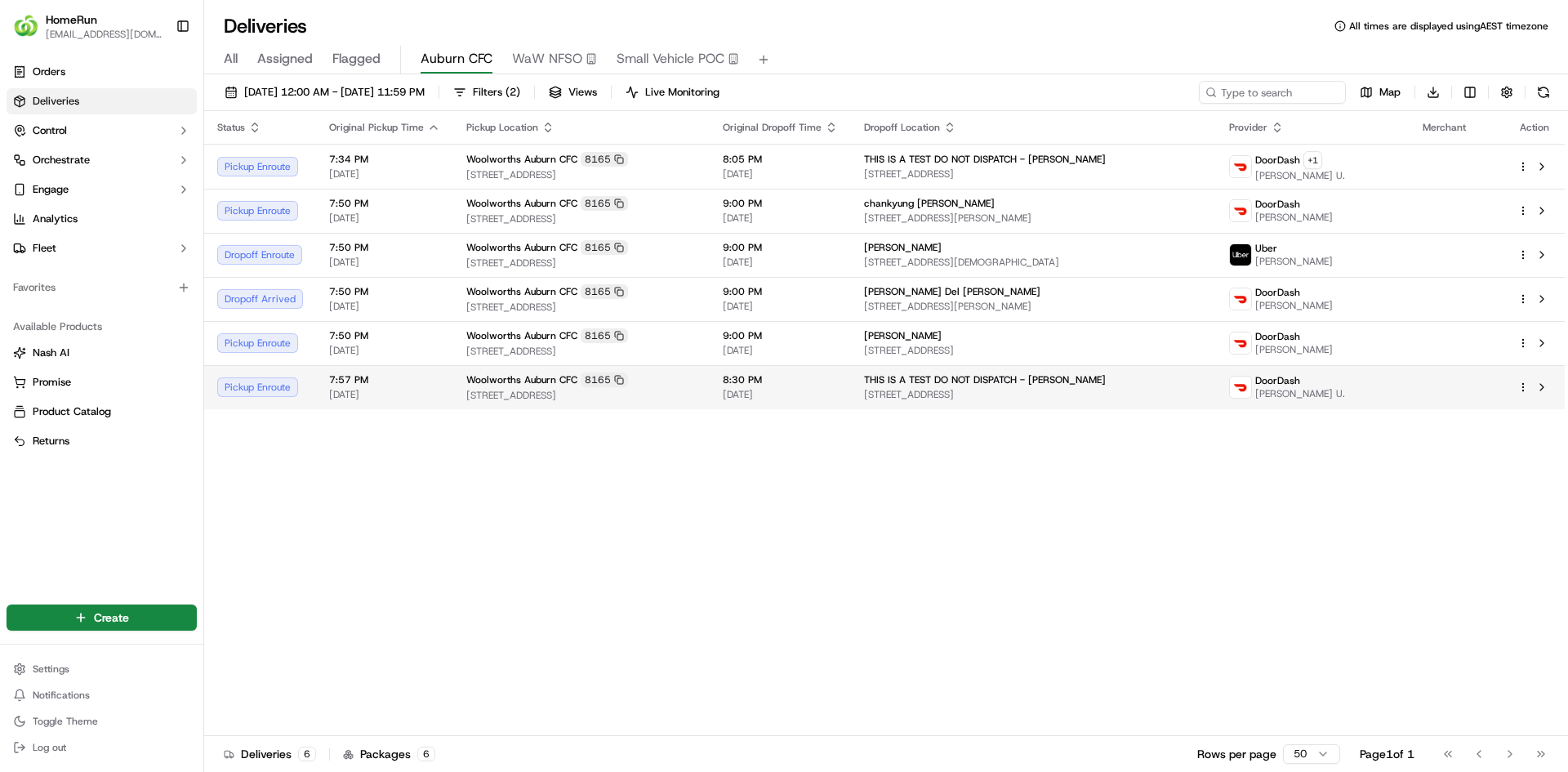
click at [950, 392] on span "[STREET_ADDRESS]" at bounding box center [1034, 394] width 339 height 13
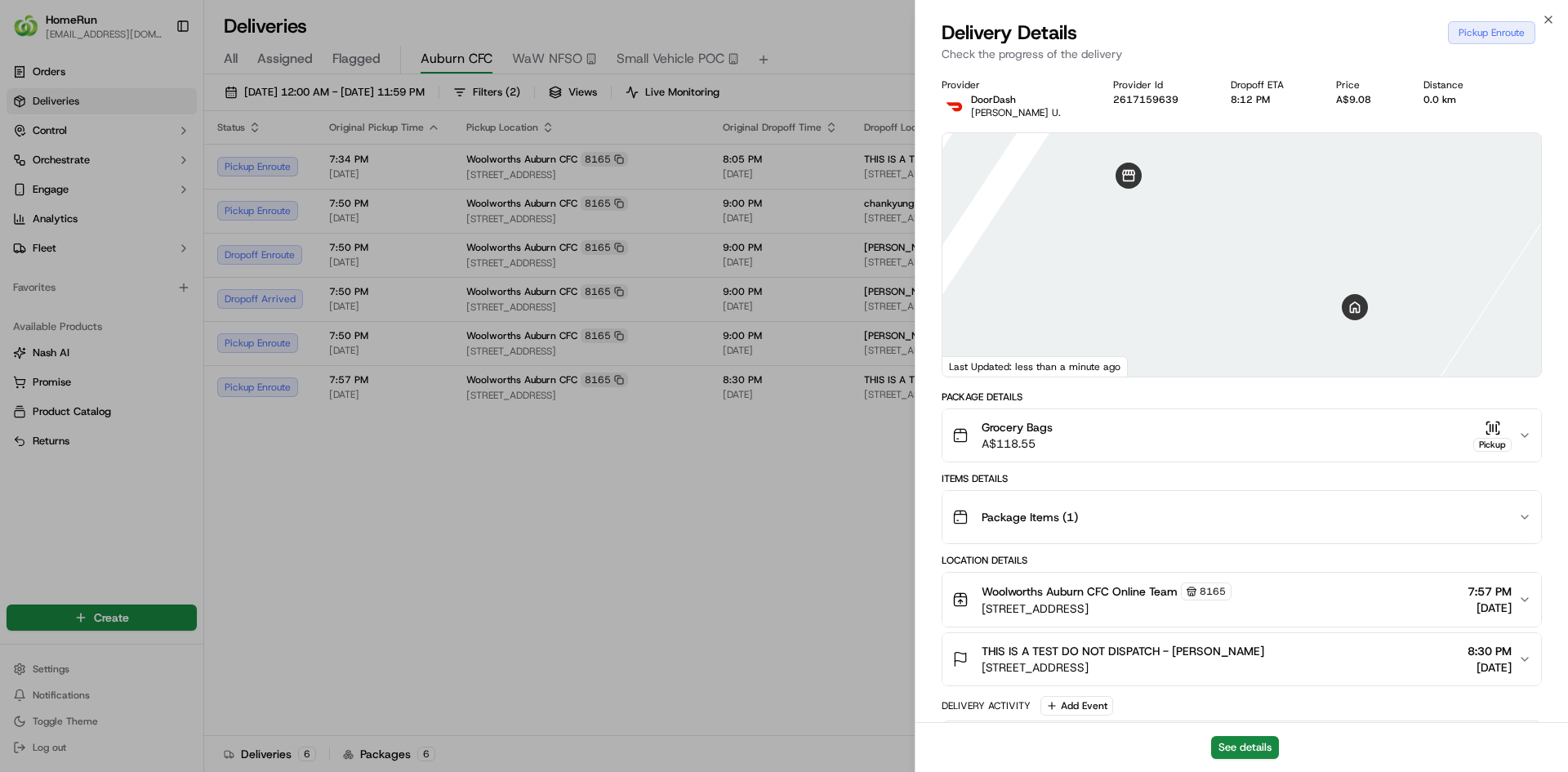
scroll to position [566, 0]
